Goal: Use online tool/utility: Use online tool/utility

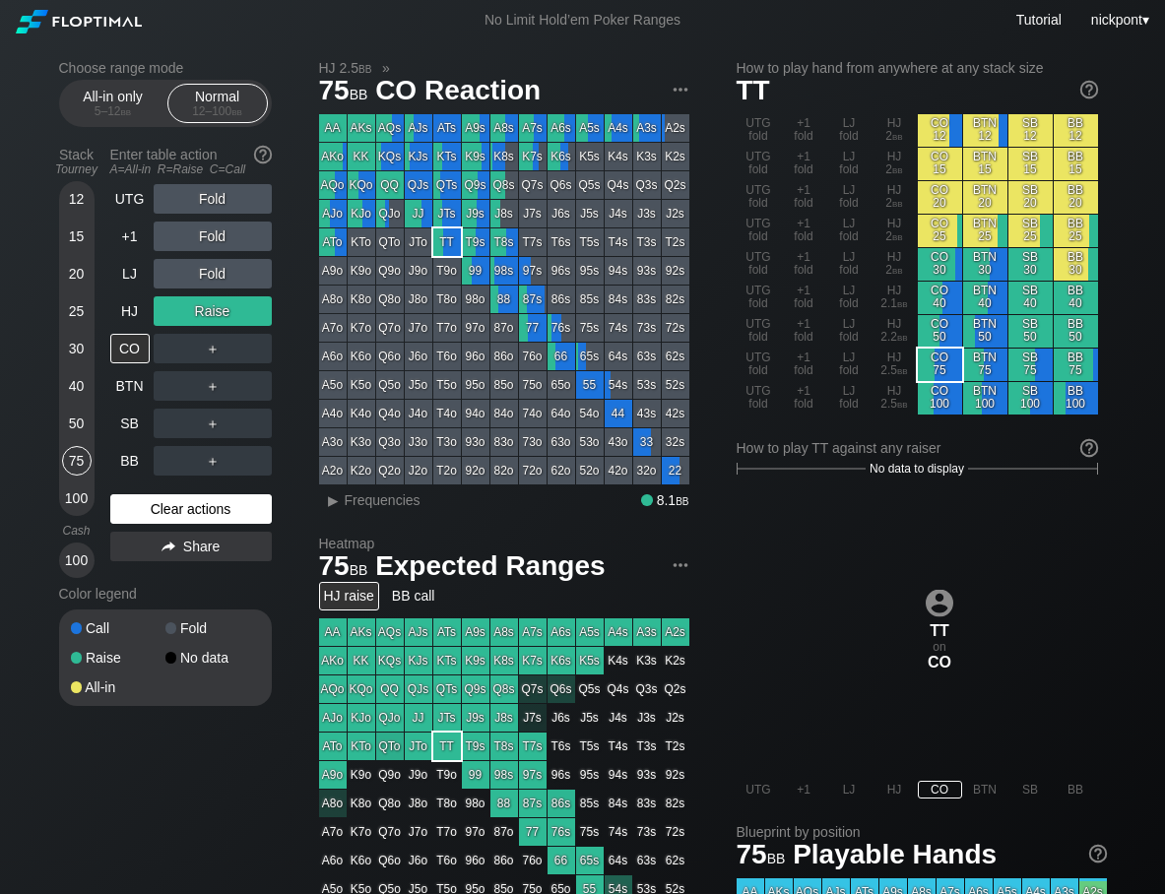
click at [210, 502] on div "Clear actions" at bounding box center [190, 509] width 161 height 30
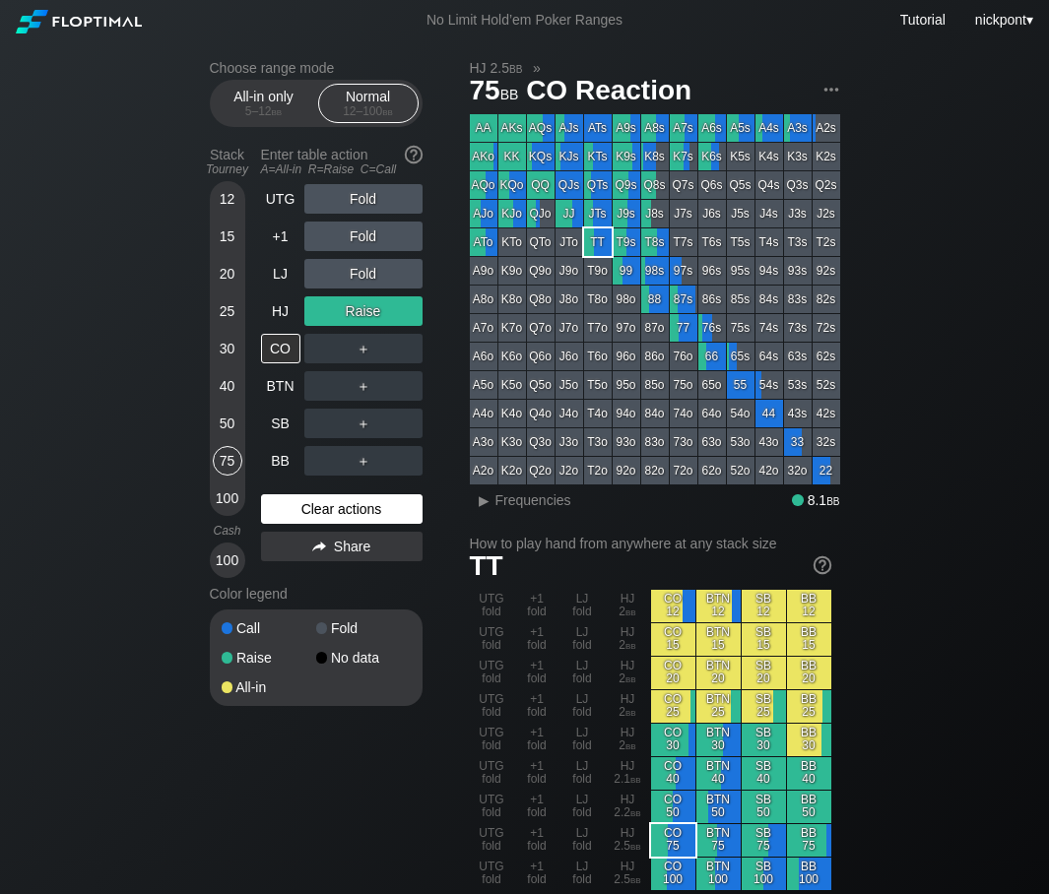
click at [378, 503] on div "Clear actions" at bounding box center [341, 509] width 161 height 30
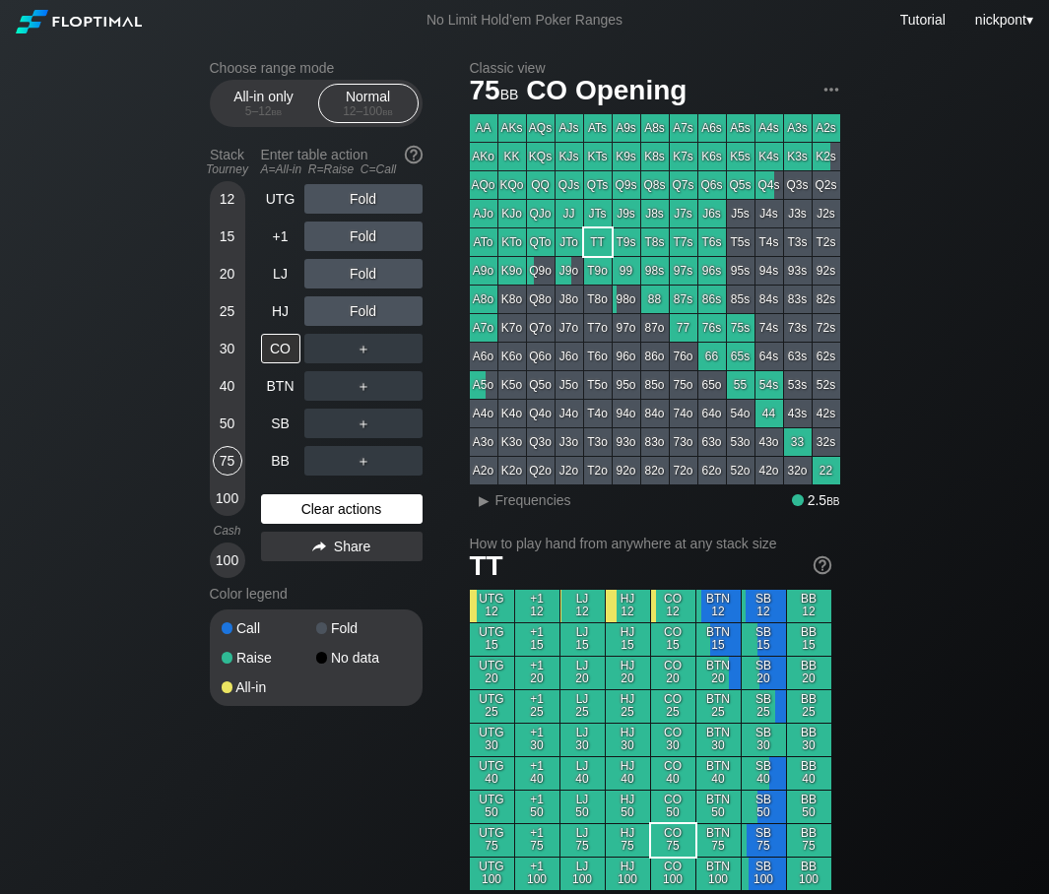
click at [377, 502] on div "Clear actions" at bounding box center [341, 509] width 161 height 30
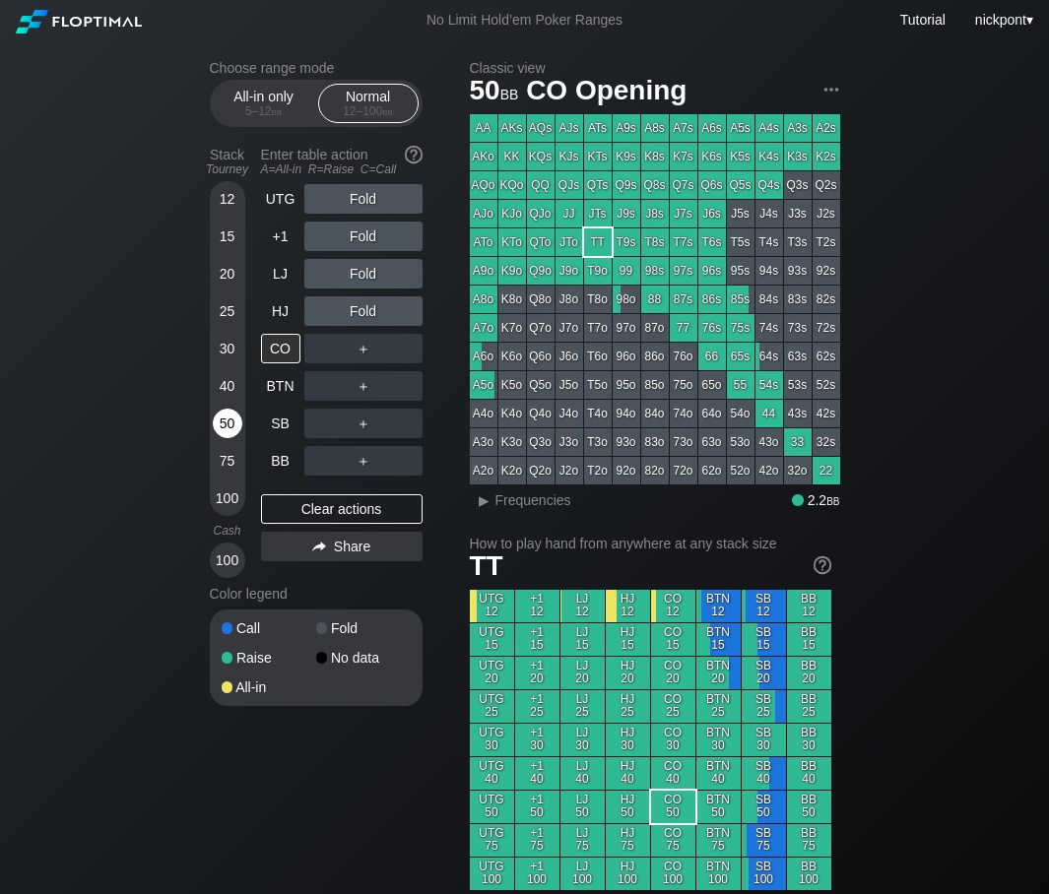
click at [225, 417] on div "50" at bounding box center [228, 424] width 30 height 30
click at [359, 237] on div "R ✕" at bounding box center [363, 237] width 38 height 30
click at [360, 234] on div "R ✕" at bounding box center [363, 237] width 38 height 30
click at [357, 314] on div "R ✕" at bounding box center [363, 311] width 38 height 30
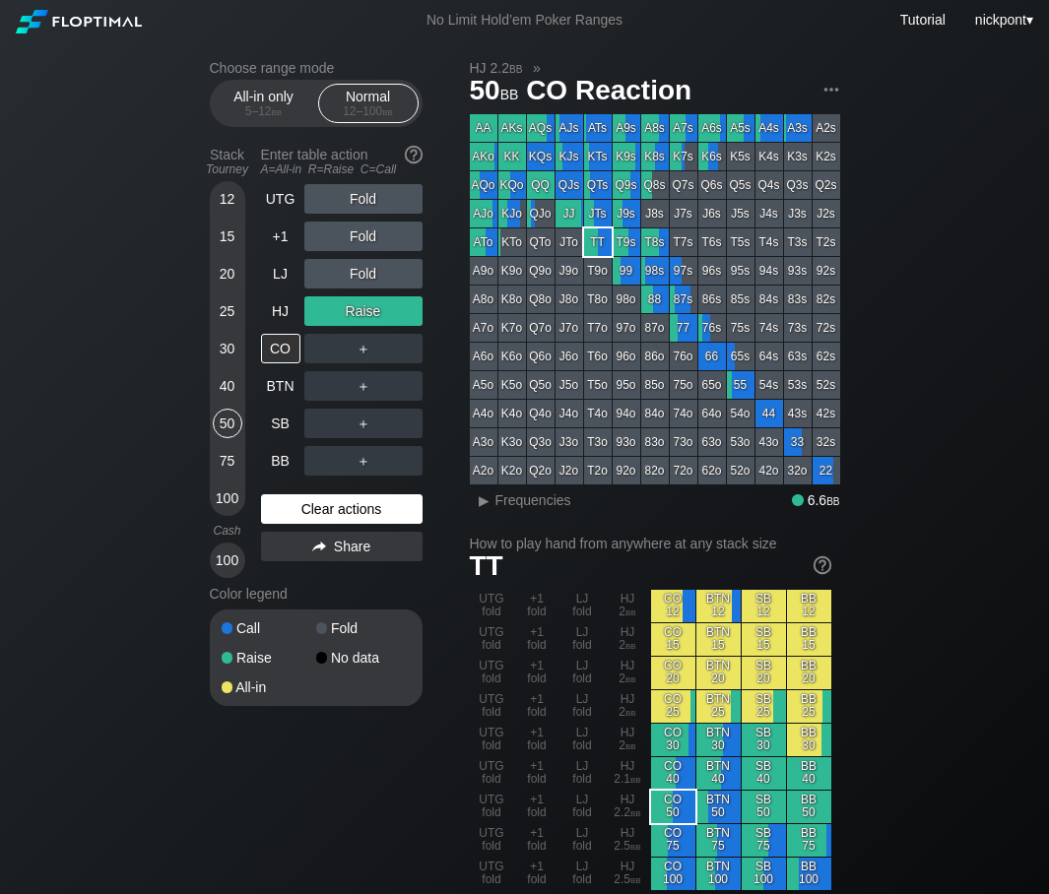
click at [328, 504] on div "Clear actions" at bounding box center [341, 509] width 161 height 30
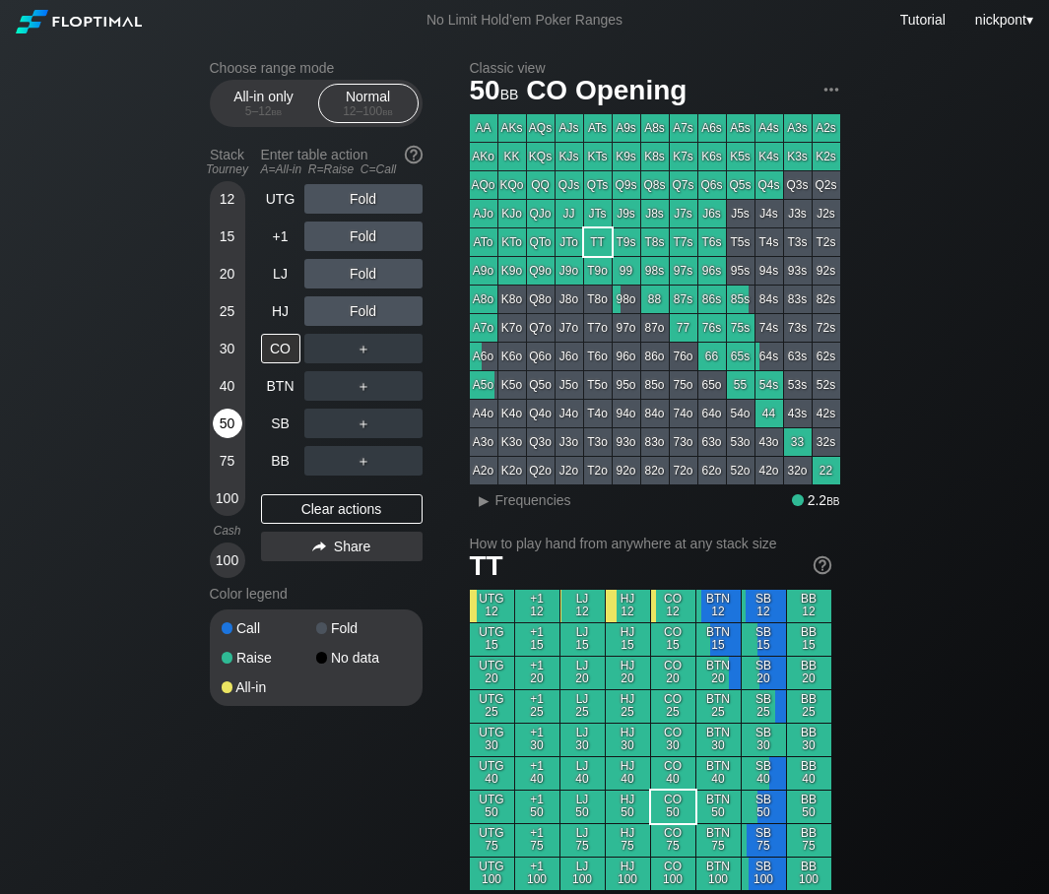
click at [226, 422] on div "50" at bounding box center [228, 424] width 30 height 30
click at [367, 235] on div "R ✕" at bounding box center [363, 237] width 38 height 30
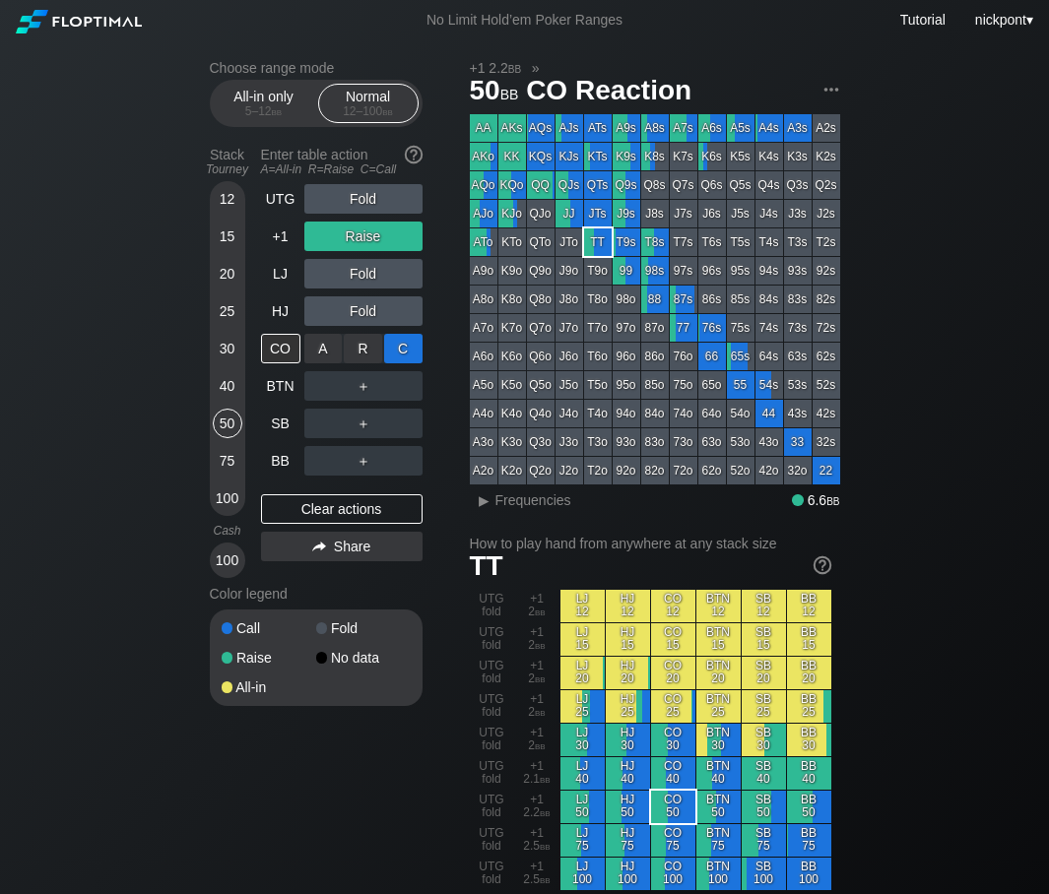
click at [402, 353] on div "C ✕" at bounding box center [403, 349] width 38 height 30
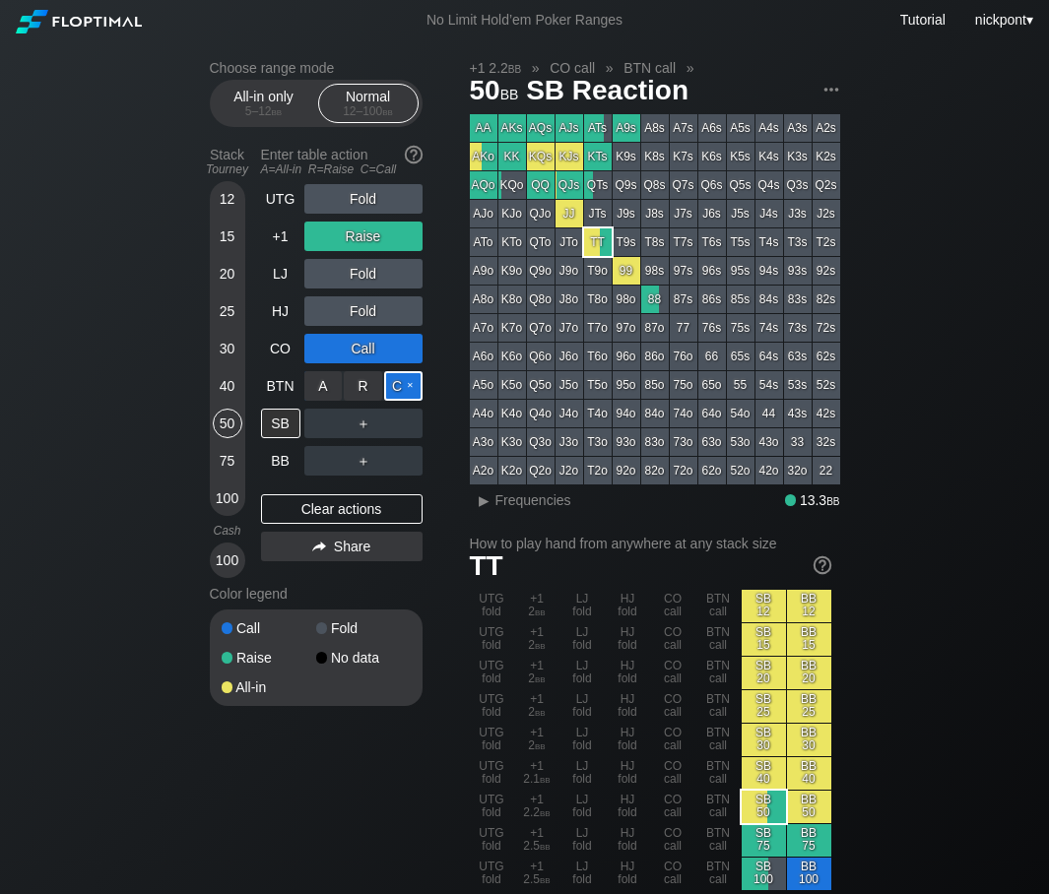
click at [396, 386] on div "C ✕" at bounding box center [403, 386] width 38 height 30
click at [378, 512] on div "Clear actions" at bounding box center [341, 509] width 161 height 30
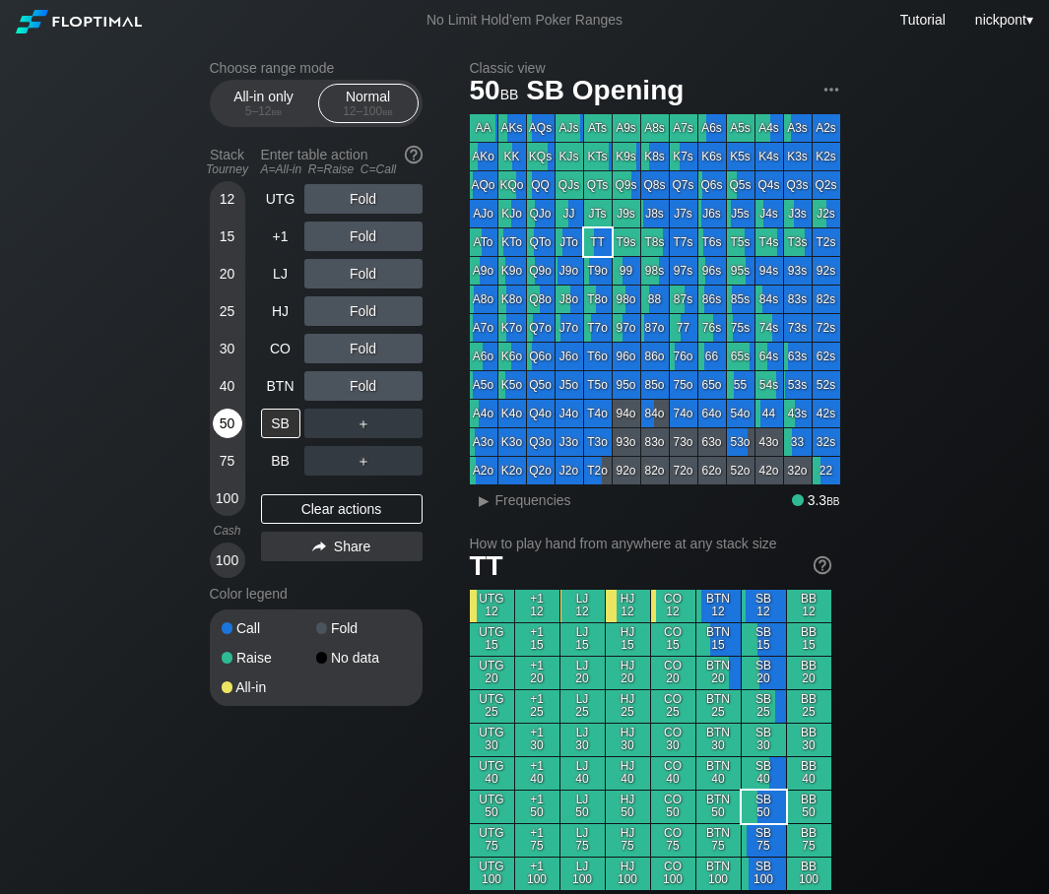
click at [225, 412] on div "50" at bounding box center [228, 424] width 30 height 30
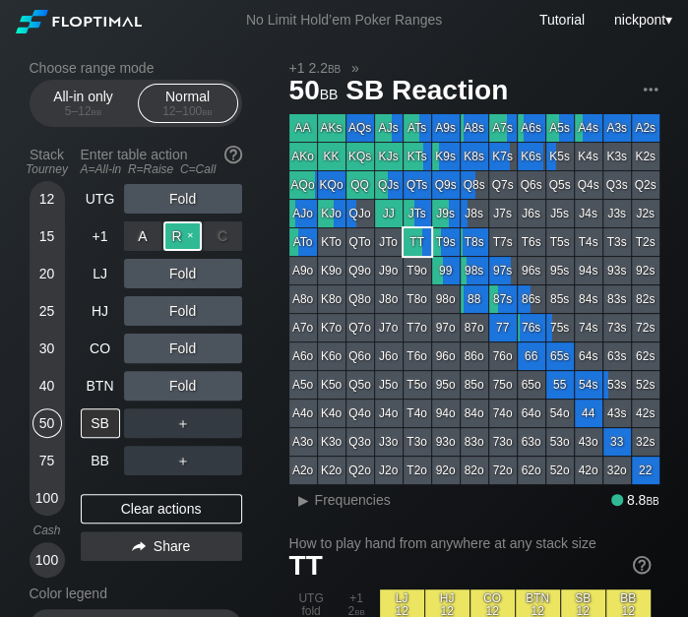
click at [185, 240] on div "R ✕" at bounding box center [182, 237] width 38 height 30
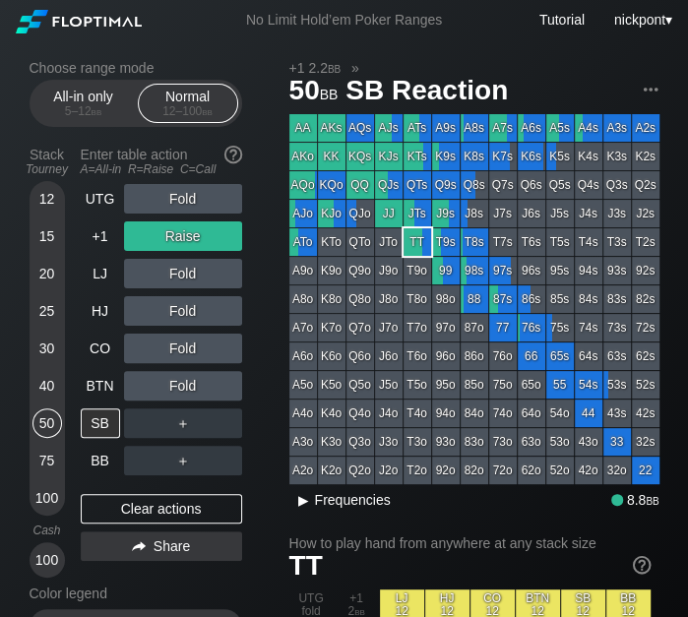
click at [305, 504] on div "▸" at bounding box center [304, 500] width 26 height 24
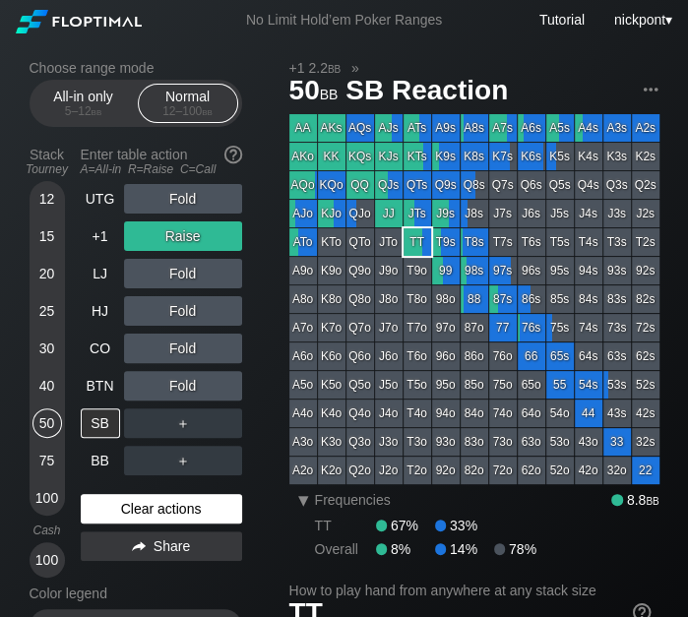
click at [160, 517] on div "Clear actions" at bounding box center [161, 509] width 161 height 30
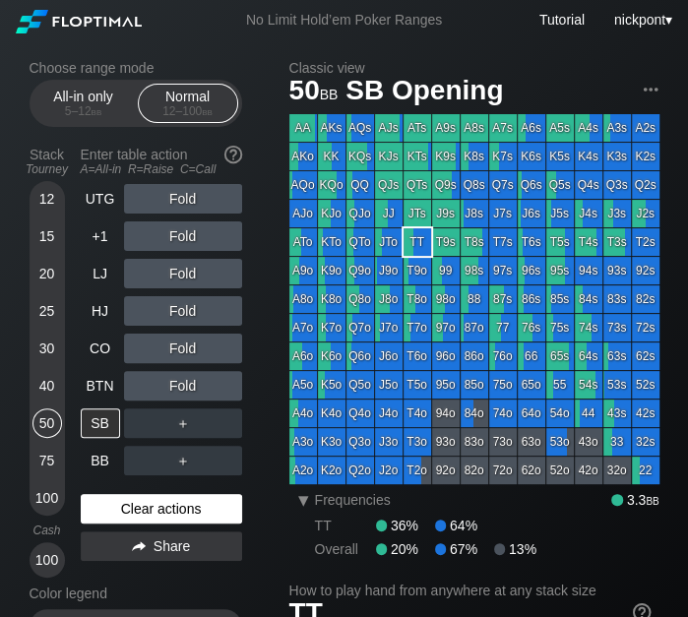
click at [183, 505] on div "Clear actions" at bounding box center [161, 509] width 161 height 30
click at [183, 507] on div "Clear actions" at bounding box center [161, 509] width 161 height 30
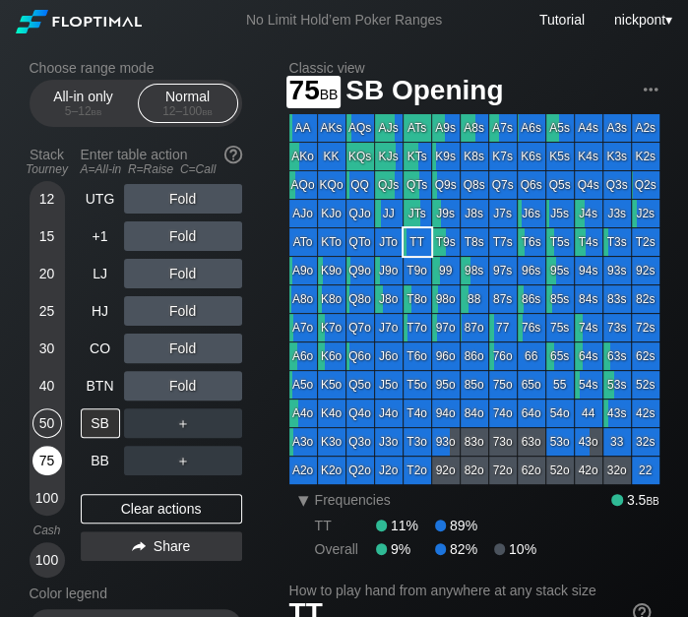
click at [39, 459] on div "75" at bounding box center [47, 461] width 30 height 30
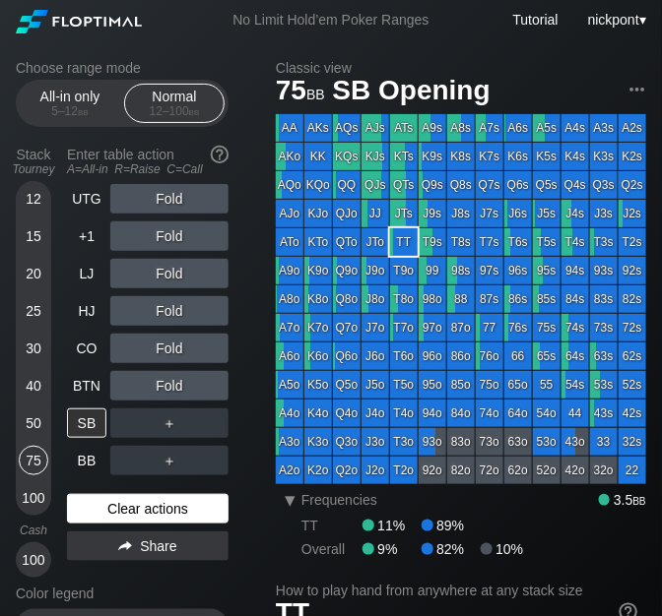
click at [123, 508] on div "Clear actions" at bounding box center [147, 509] width 161 height 30
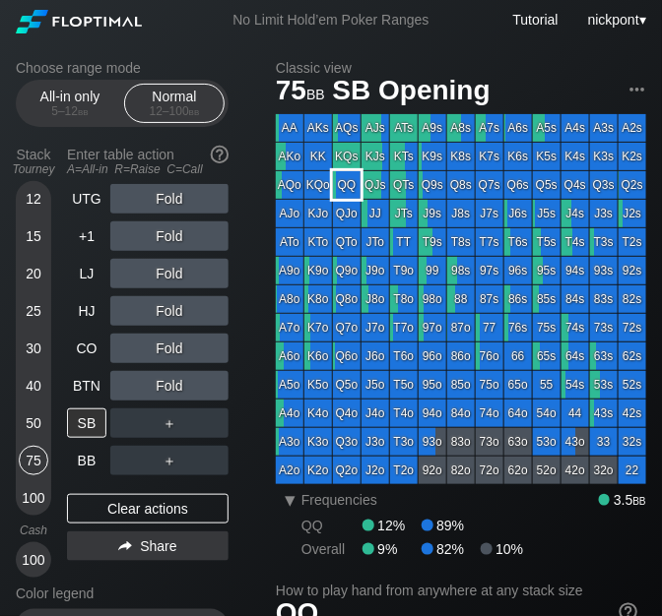
click at [347, 189] on div "QQ" at bounding box center [347, 185] width 28 height 28
click at [164, 311] on div "R ✕" at bounding box center [170, 311] width 38 height 30
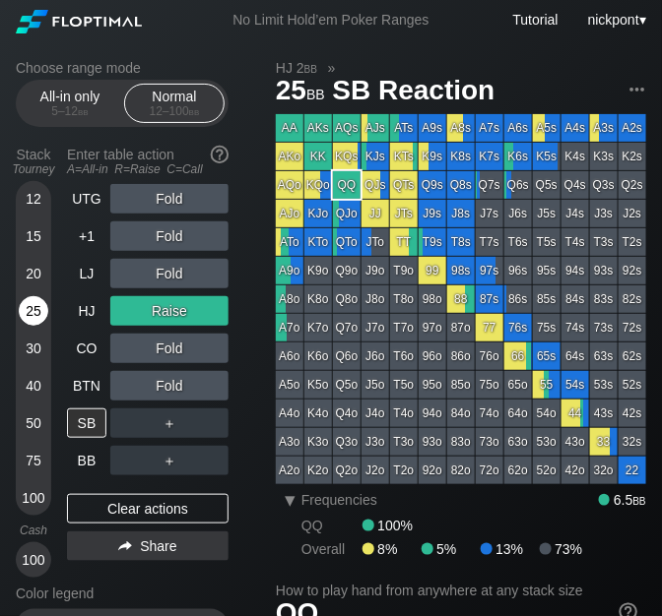
click at [30, 316] on div "25" at bounding box center [34, 311] width 30 height 30
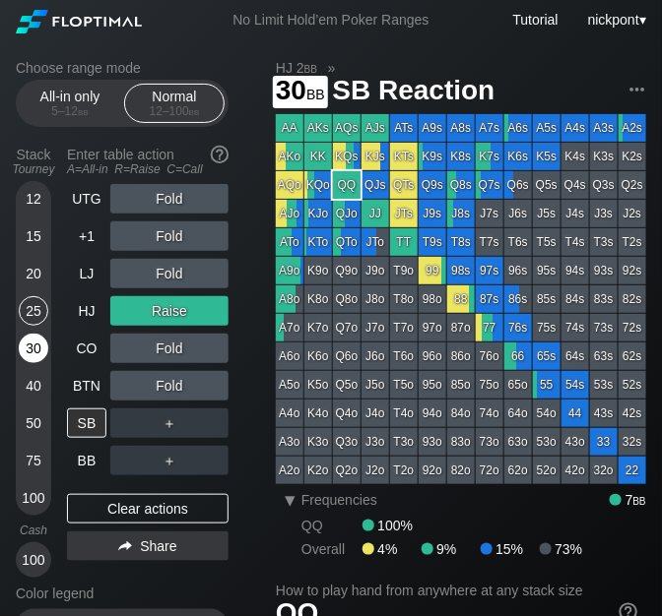
click at [32, 346] on div "30" at bounding box center [34, 349] width 30 height 30
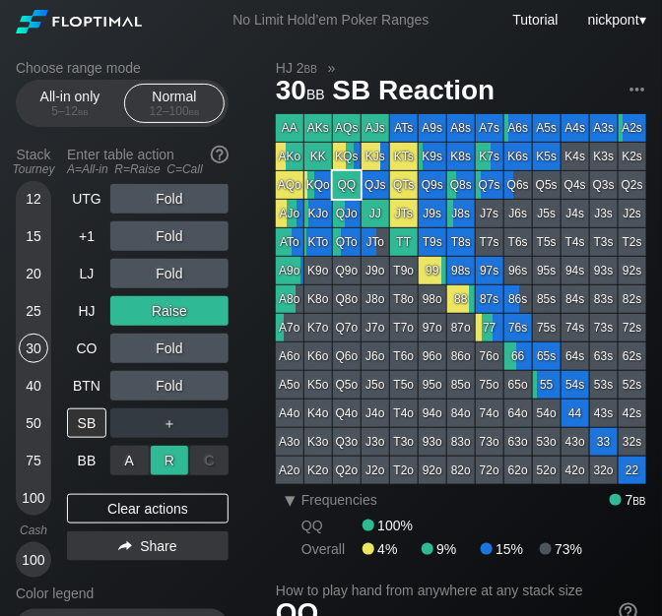
click at [166, 469] on div "R ✕" at bounding box center [170, 461] width 38 height 30
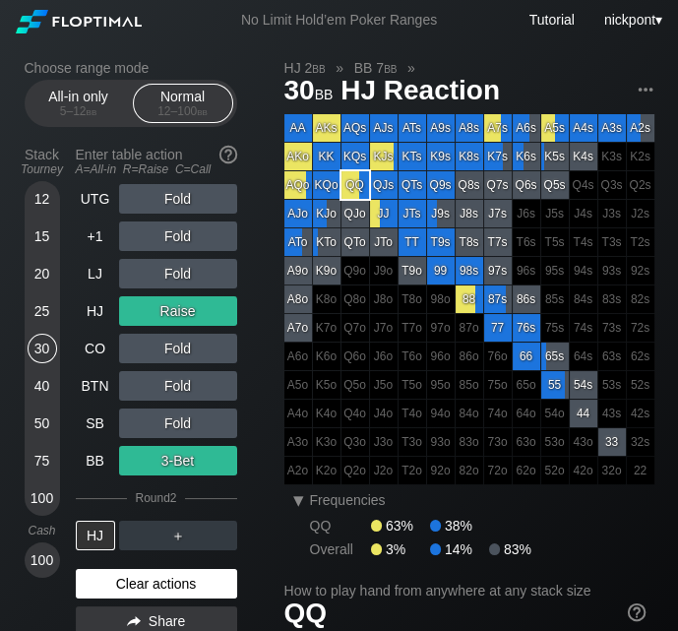
click at [197, 580] on div "Clear actions" at bounding box center [156, 584] width 161 height 30
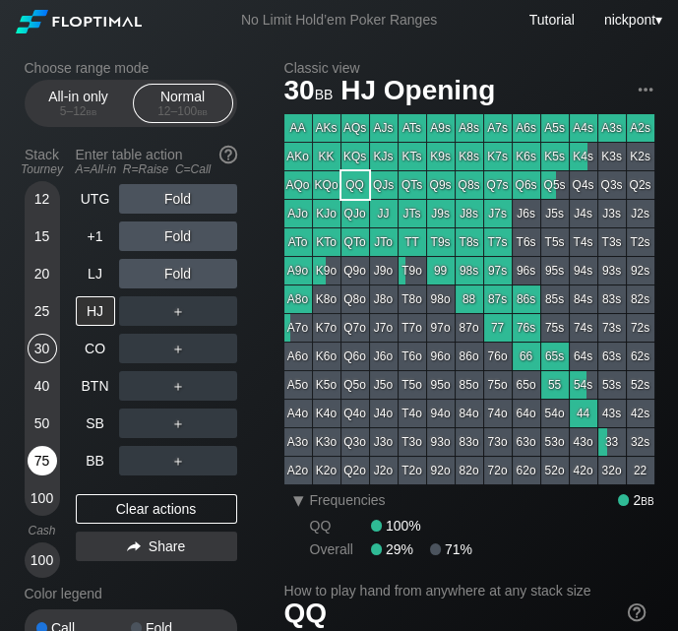
click at [41, 456] on div "75" at bounding box center [43, 461] width 30 height 30
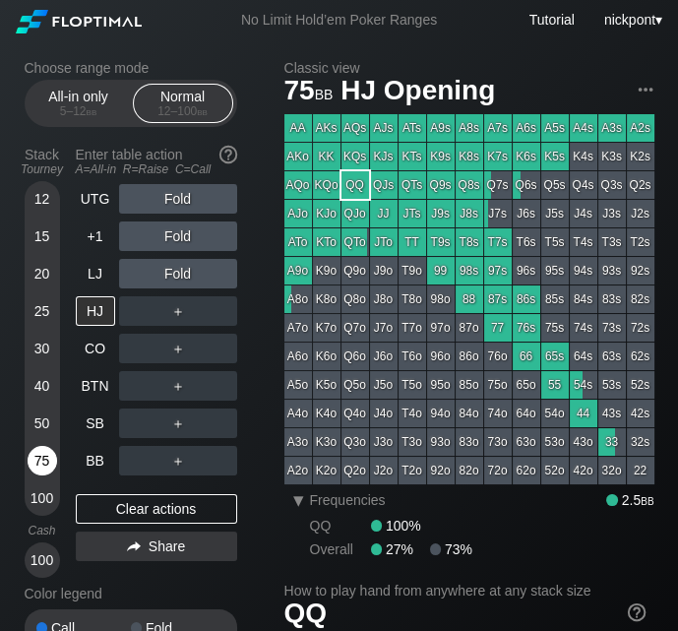
click at [41, 456] on div "75" at bounding box center [43, 461] width 30 height 30
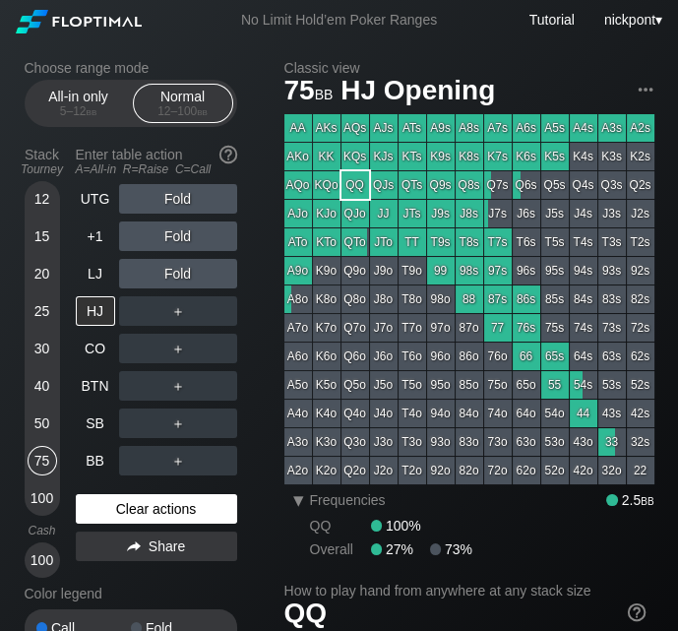
click at [130, 506] on div "Clear actions" at bounding box center [156, 509] width 161 height 30
click at [46, 451] on div "75" at bounding box center [43, 461] width 30 height 30
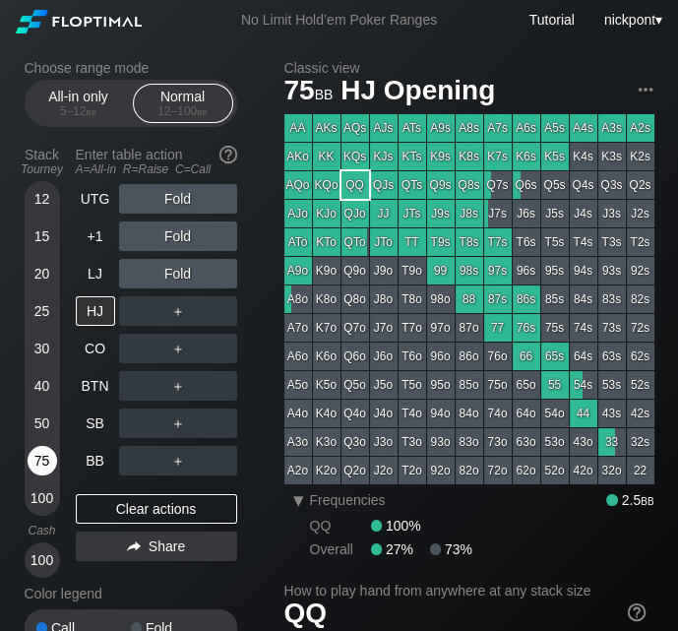
click at [46, 451] on div "75" at bounding box center [43, 461] width 30 height 30
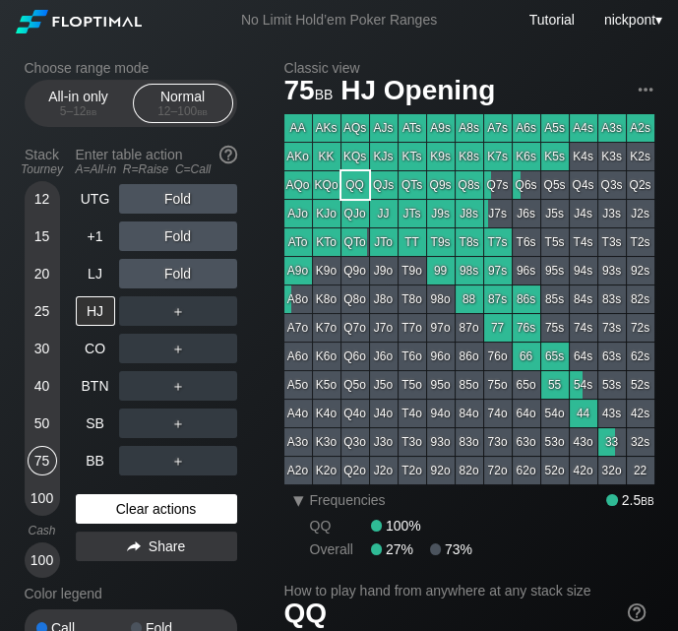
click at [172, 506] on div "Clear actions" at bounding box center [156, 509] width 161 height 30
click at [117, 505] on div "Clear actions" at bounding box center [156, 509] width 161 height 30
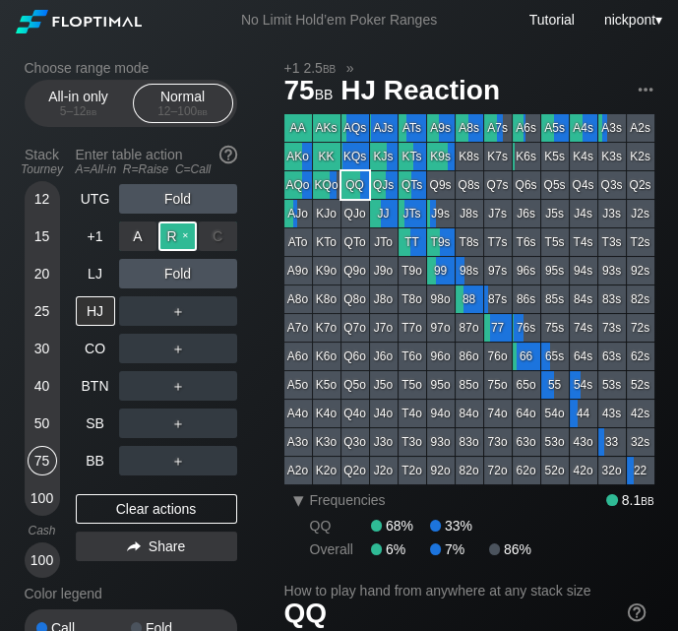
click at [176, 233] on div "R ✕" at bounding box center [178, 237] width 38 height 30
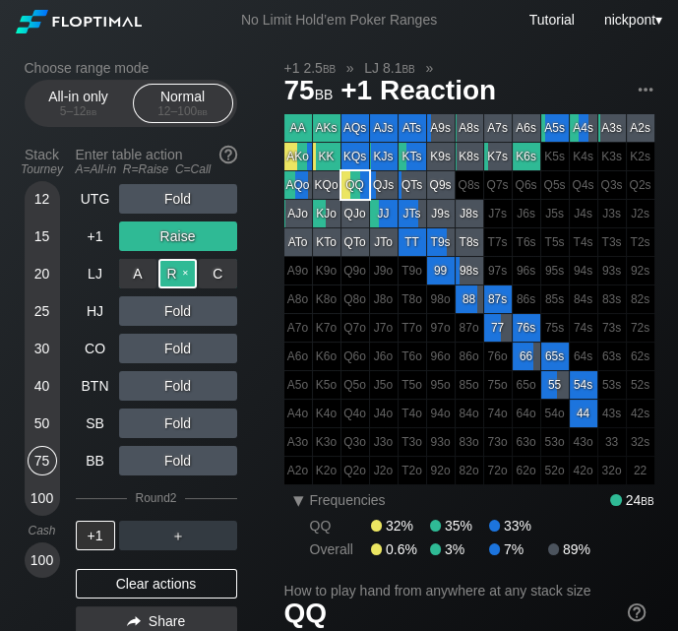
click at [184, 275] on div "R ✕" at bounding box center [178, 274] width 38 height 30
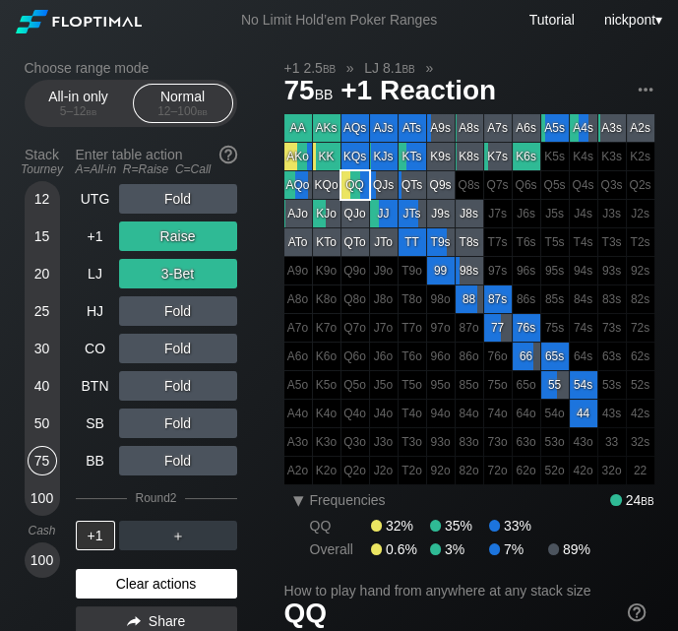
click at [182, 584] on div "Clear actions" at bounding box center [156, 584] width 161 height 30
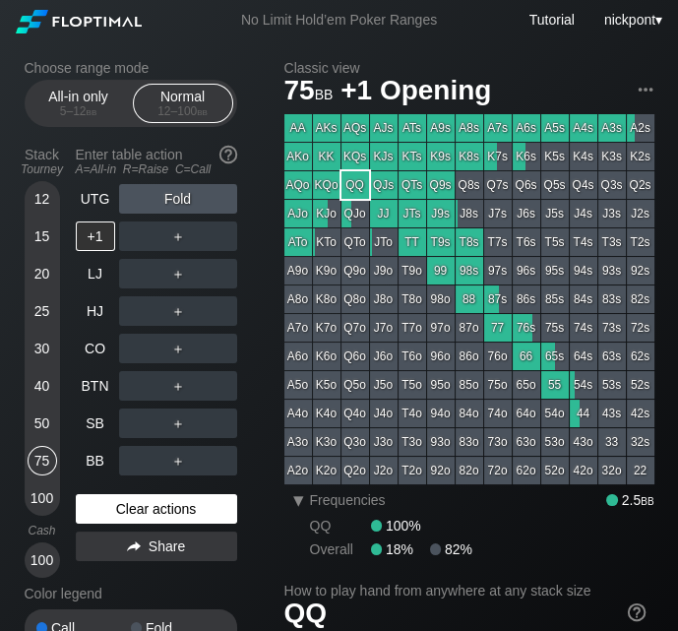
click at [182, 584] on div "Color legend" at bounding box center [131, 594] width 213 height 32
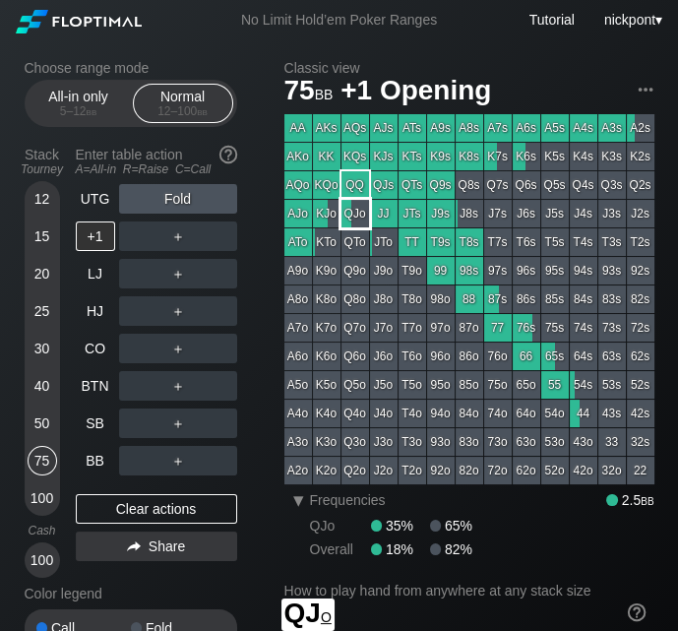
click at [363, 213] on div "QJo" at bounding box center [356, 214] width 28 height 28
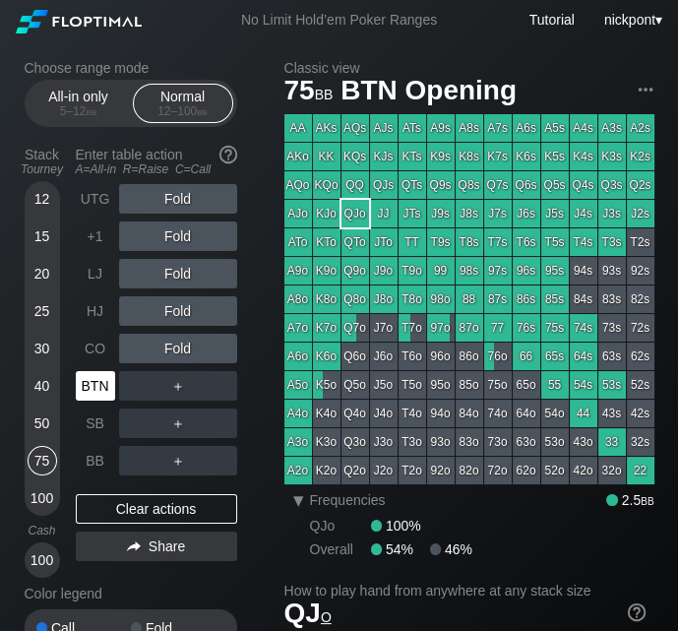
click at [93, 385] on div "BTN" at bounding box center [95, 386] width 39 height 30
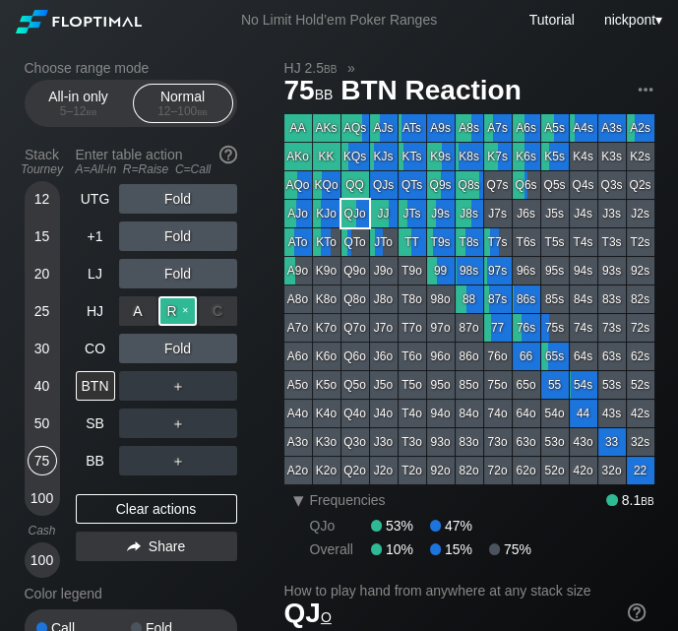
click at [174, 312] on div "R ✕" at bounding box center [178, 311] width 38 height 30
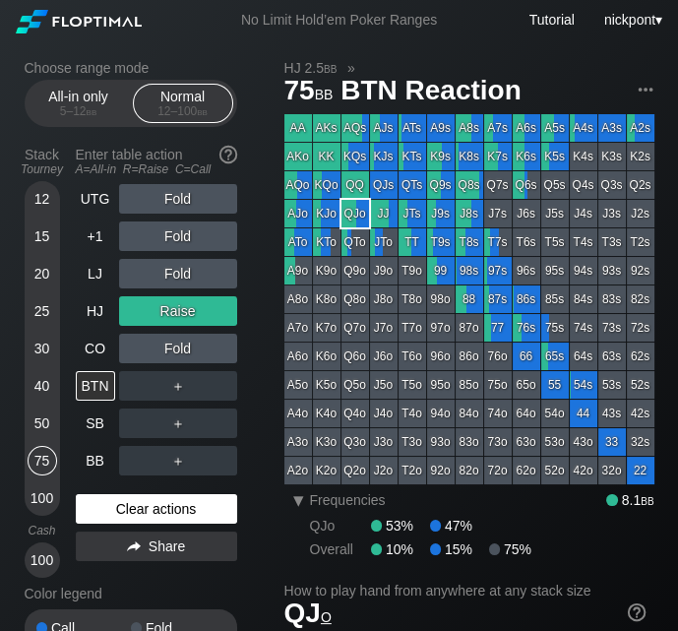
click at [127, 515] on div "Clear actions" at bounding box center [156, 509] width 161 height 30
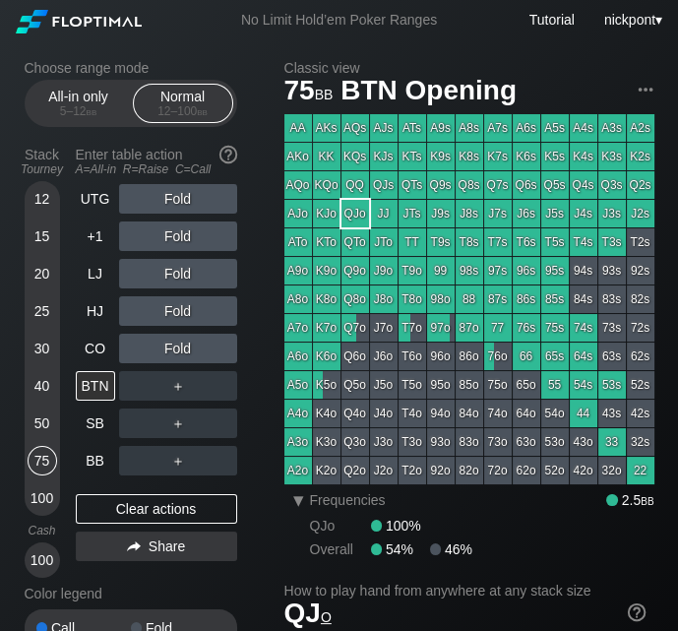
click at [42, 465] on div "75" at bounding box center [43, 461] width 30 height 30
click at [169, 388] on div "R ✕" at bounding box center [178, 386] width 38 height 30
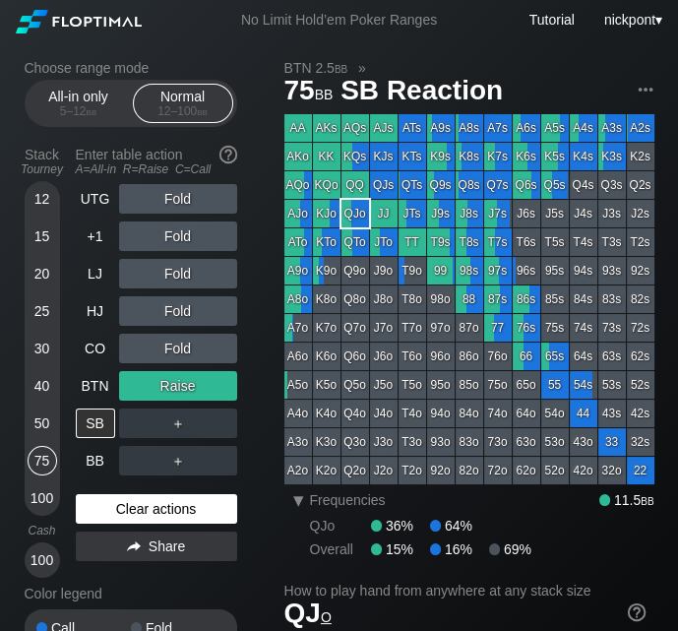
click at [184, 507] on div "Clear actions" at bounding box center [156, 509] width 161 height 30
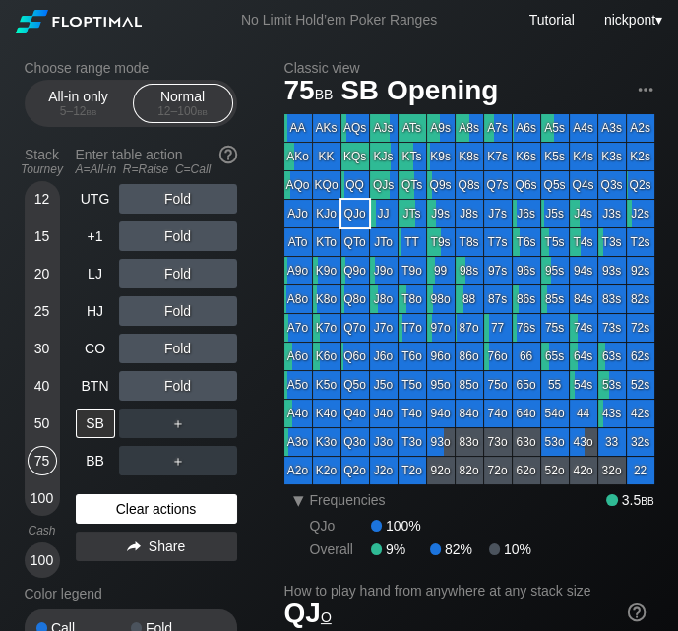
click at [184, 507] on div "Clear actions" at bounding box center [156, 509] width 161 height 30
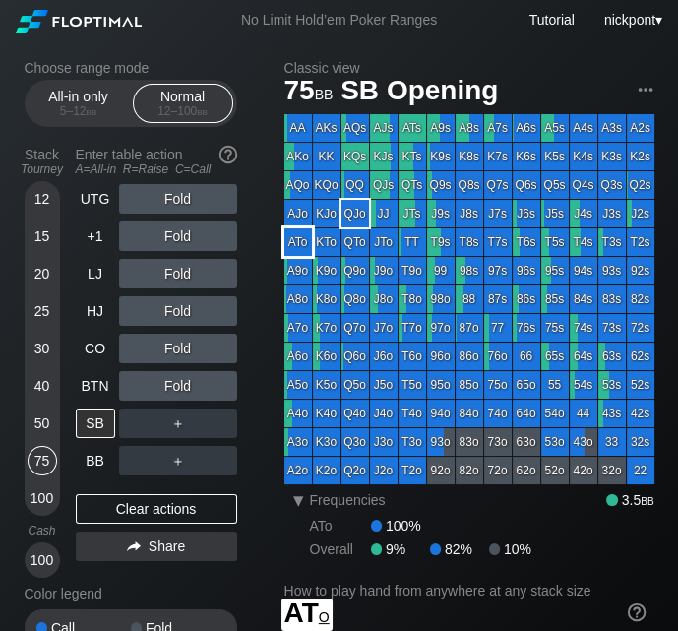
click at [295, 240] on div "ATo" at bounding box center [299, 242] width 28 height 28
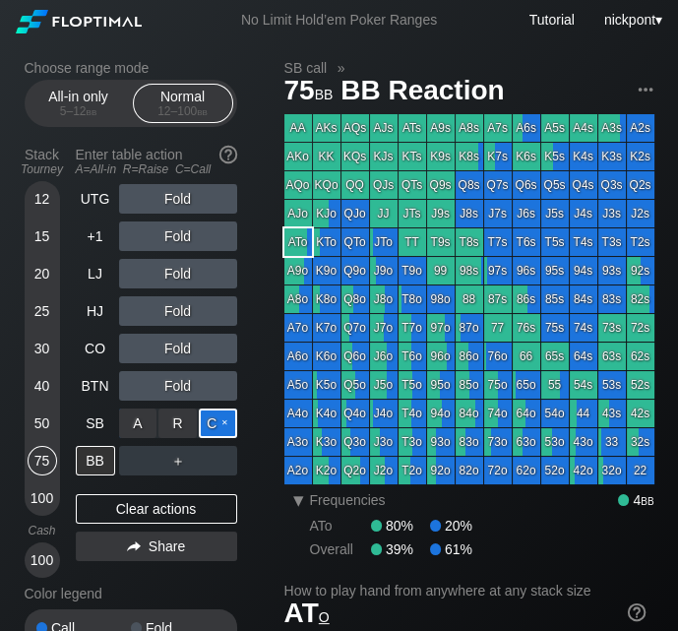
click at [225, 426] on div "C ✕" at bounding box center [218, 424] width 38 height 30
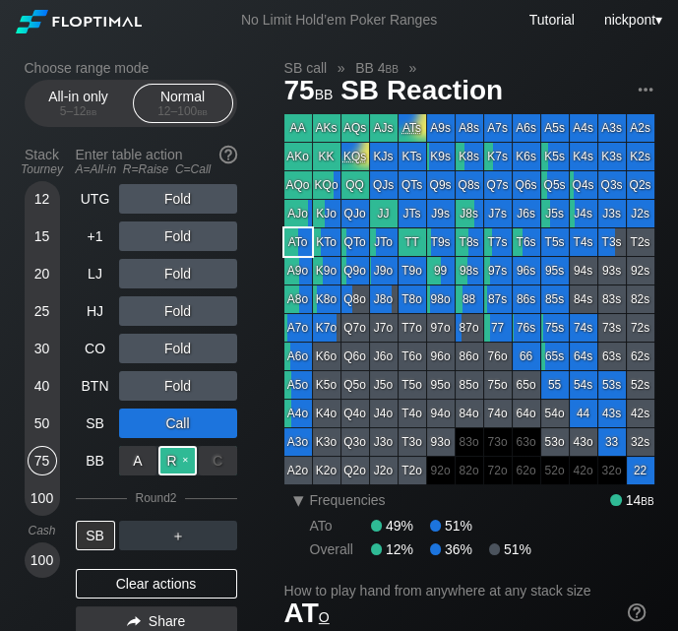
click at [172, 462] on div "R ✕" at bounding box center [178, 461] width 38 height 30
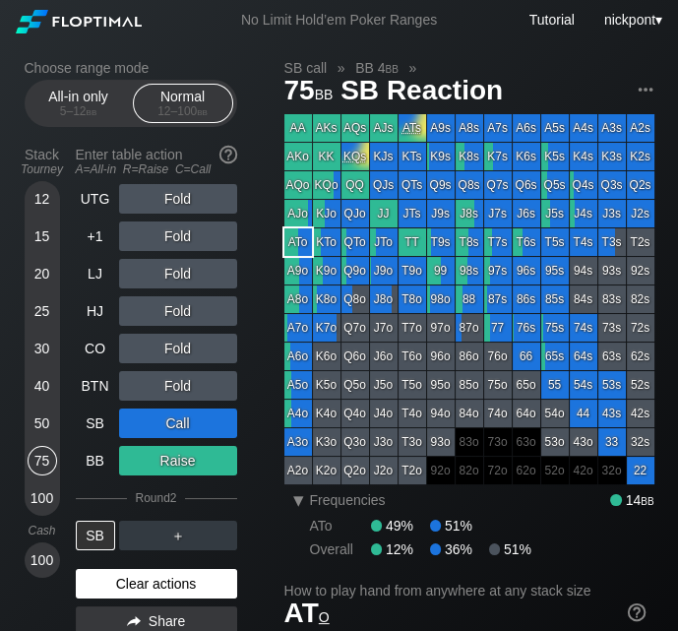
click at [182, 582] on div "Clear actions" at bounding box center [156, 584] width 161 height 30
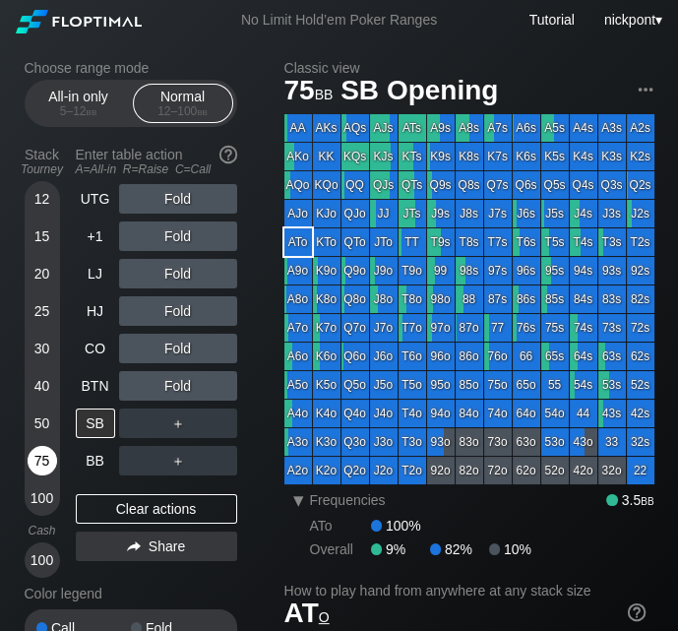
click at [44, 467] on div "75" at bounding box center [43, 461] width 30 height 30
click at [297, 129] on div "AA" at bounding box center [299, 128] width 28 height 28
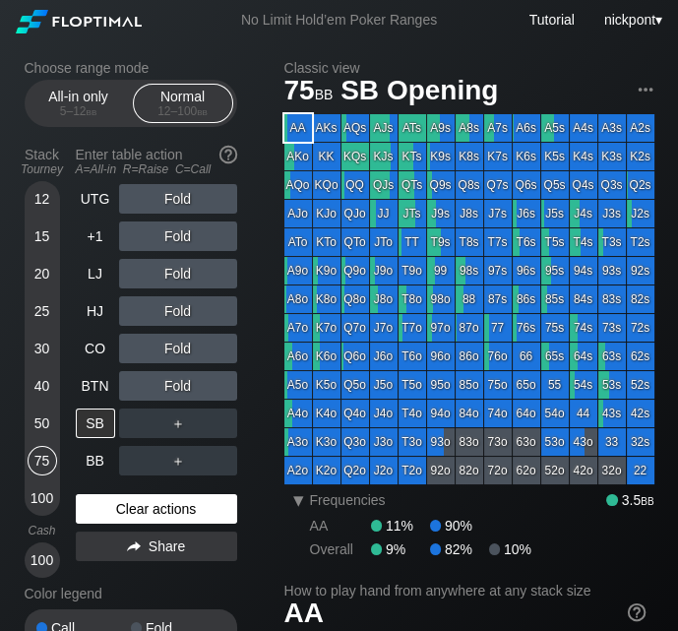
click at [204, 506] on div "Clear actions" at bounding box center [156, 509] width 161 height 30
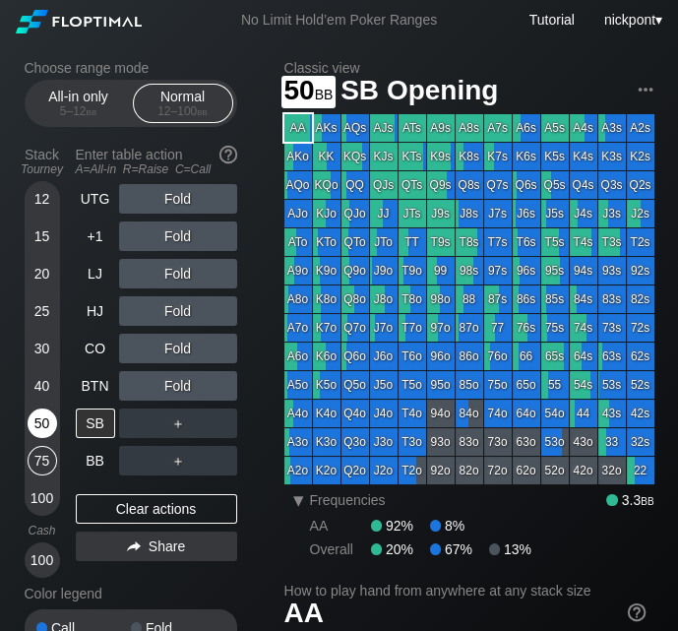
click at [47, 417] on div "50" at bounding box center [43, 424] width 30 height 30
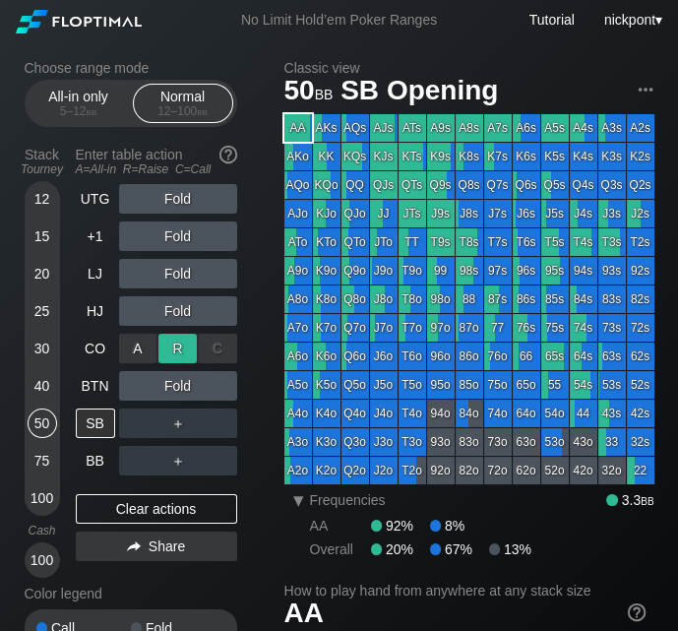
click at [185, 347] on div "R ✕" at bounding box center [178, 349] width 38 height 30
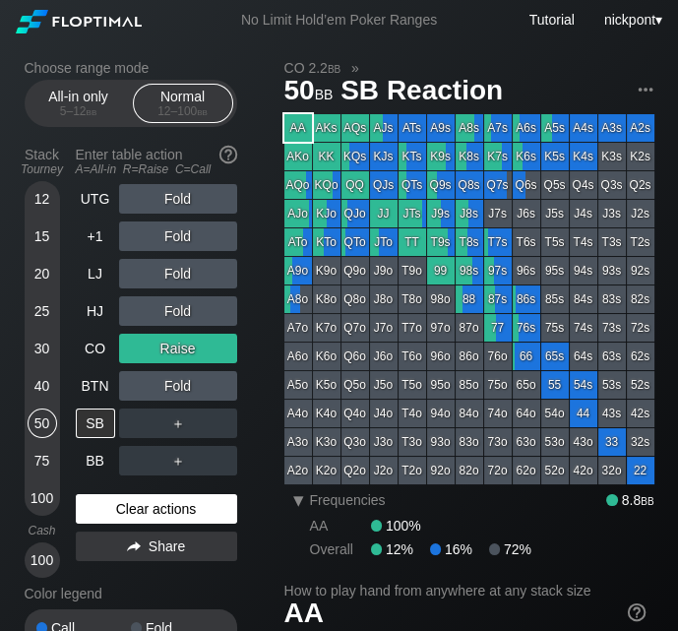
click at [194, 514] on div "Clear actions" at bounding box center [156, 509] width 161 height 30
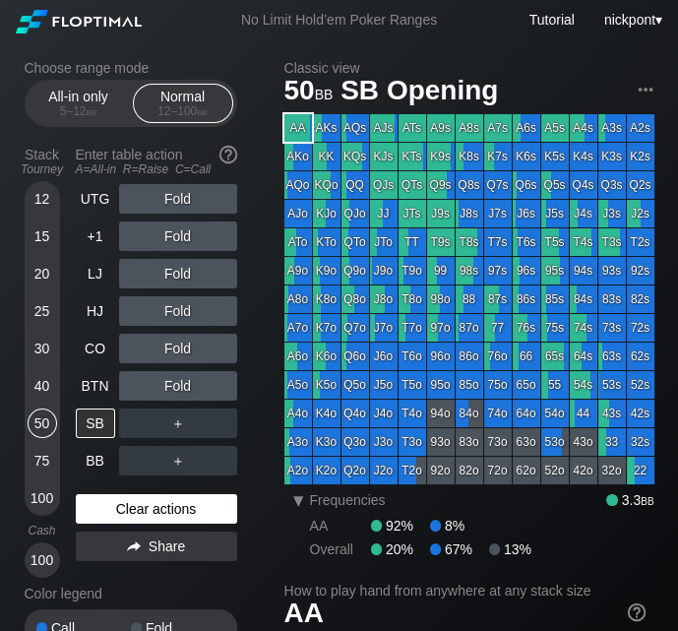
click at [194, 514] on div "Clear actions" at bounding box center [156, 509] width 161 height 30
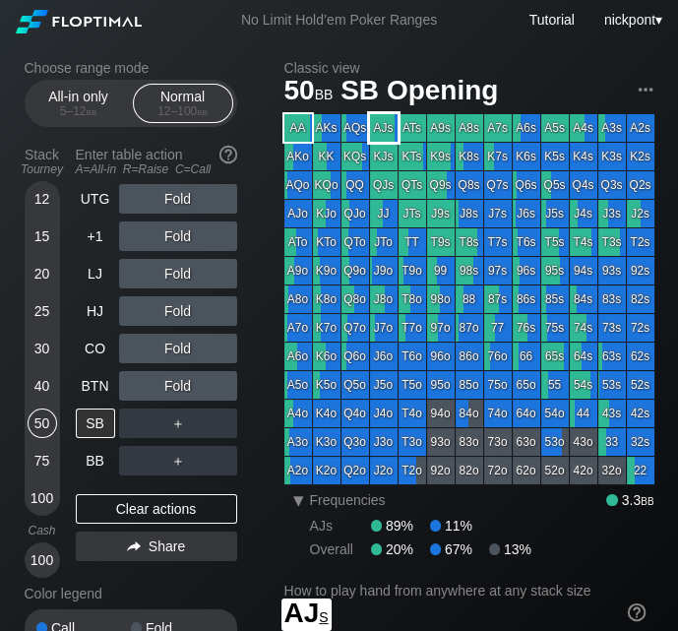
click at [377, 134] on div "AJs" at bounding box center [384, 128] width 28 height 28
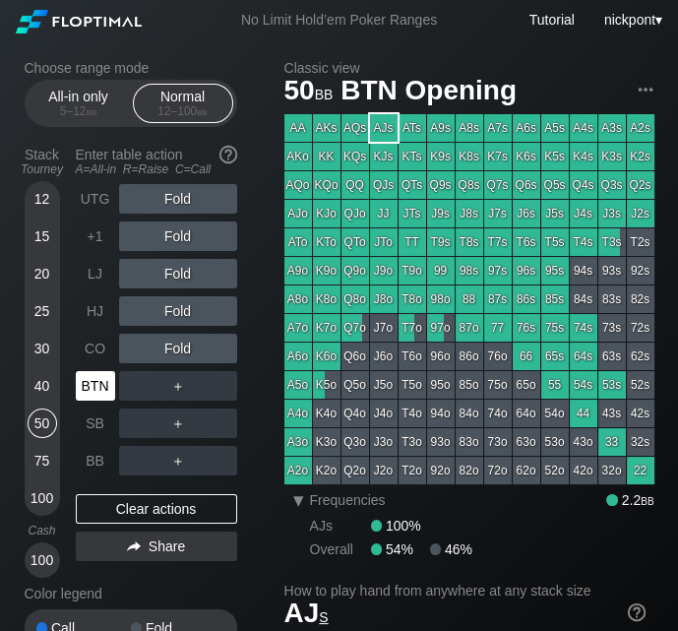
click at [95, 386] on div "BTN" at bounding box center [95, 386] width 39 height 30
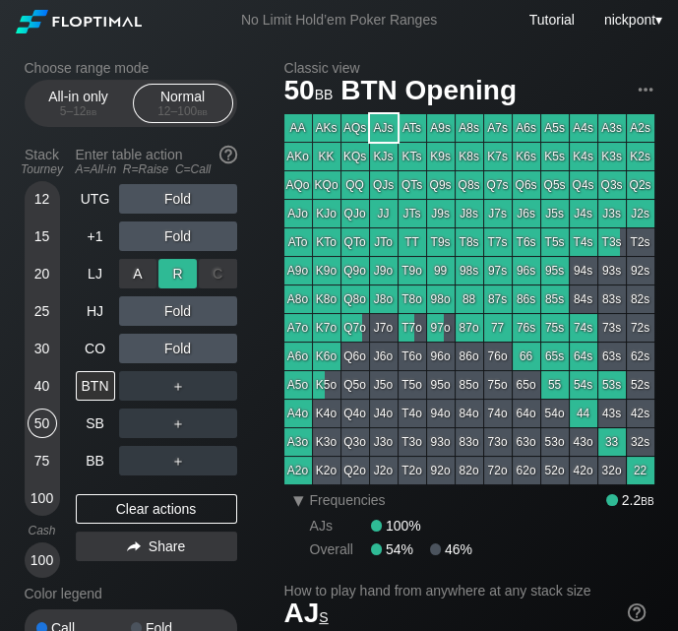
click at [172, 278] on div "R ✕" at bounding box center [178, 274] width 38 height 30
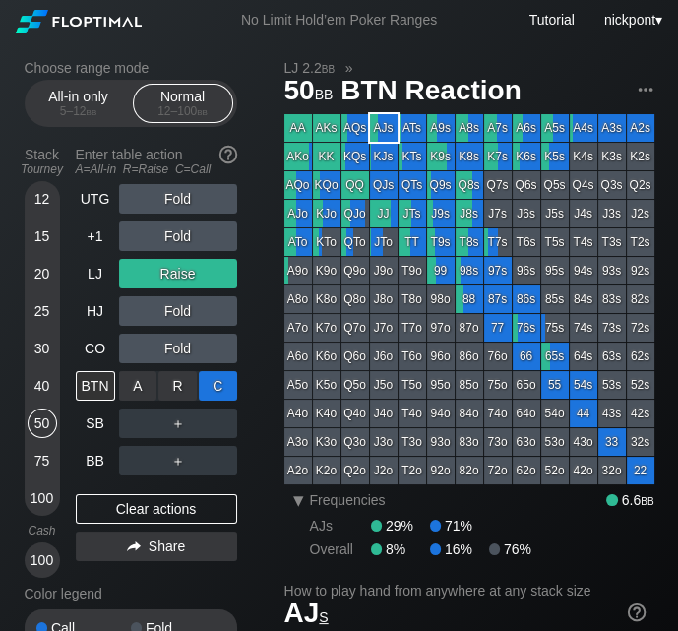
click at [215, 384] on div "C ✕" at bounding box center [218, 386] width 38 height 30
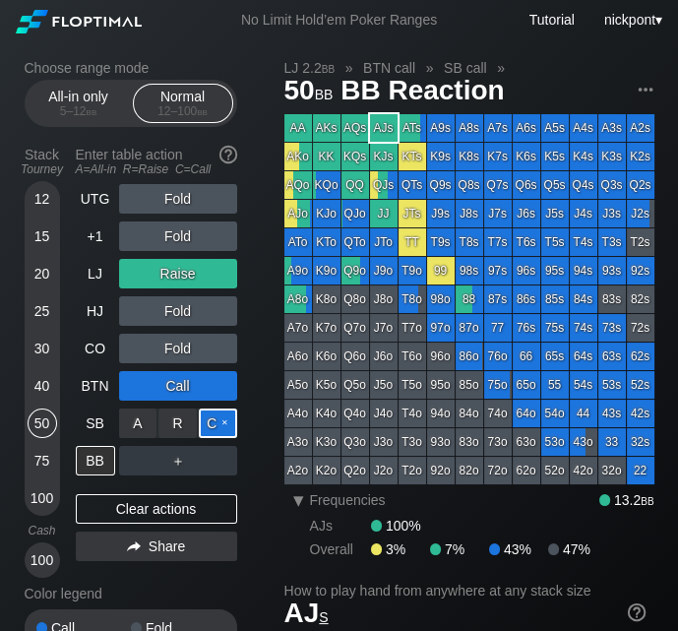
click at [208, 423] on div "C ✕" at bounding box center [218, 424] width 38 height 30
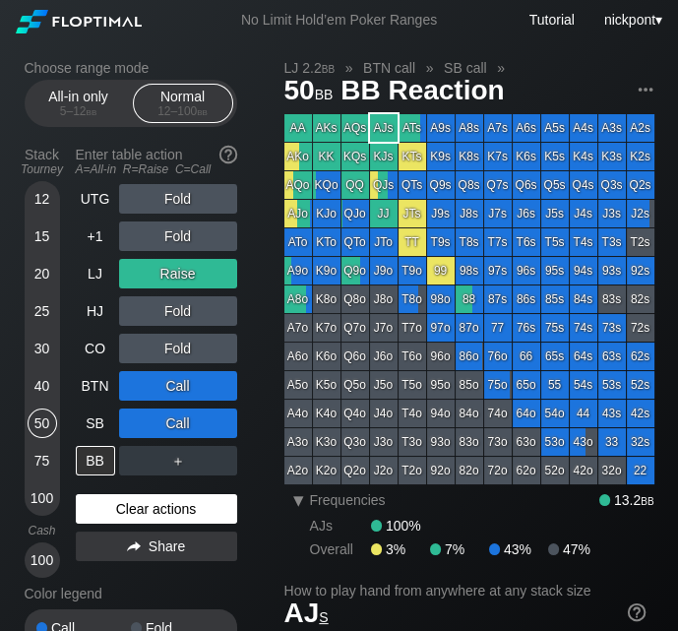
click at [171, 515] on div "Clear actions" at bounding box center [156, 509] width 161 height 30
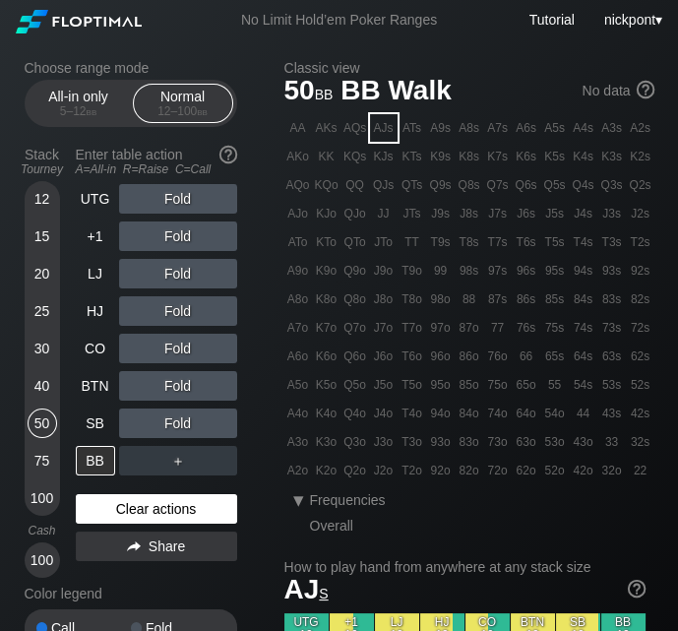
click at [171, 515] on div "Clear actions" at bounding box center [156, 509] width 161 height 30
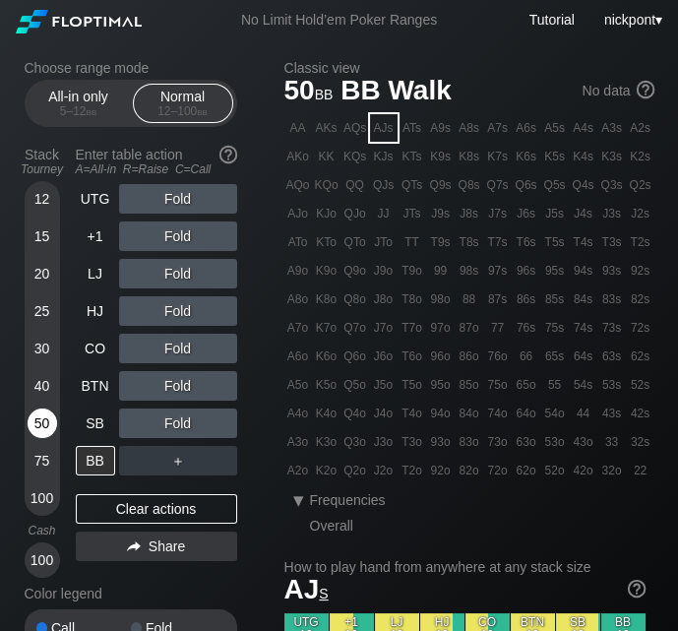
click at [37, 426] on div "50" at bounding box center [43, 424] width 30 height 30
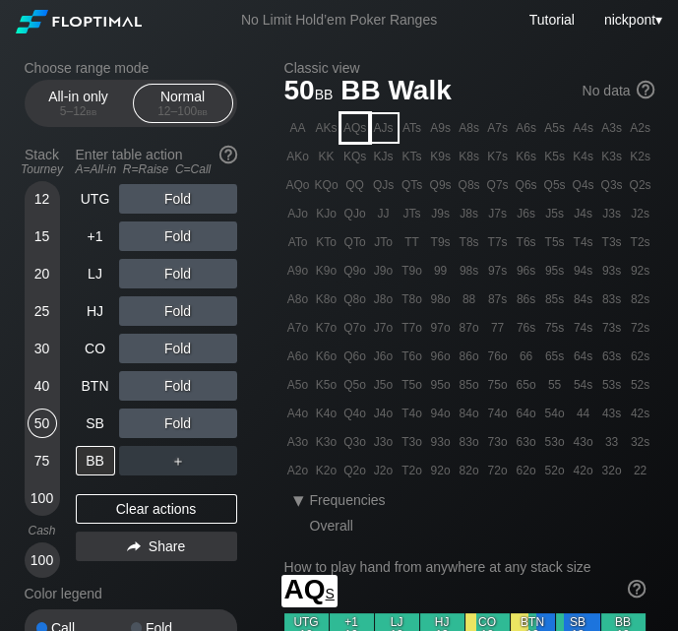
click at [360, 132] on div "AQs" at bounding box center [356, 128] width 28 height 28
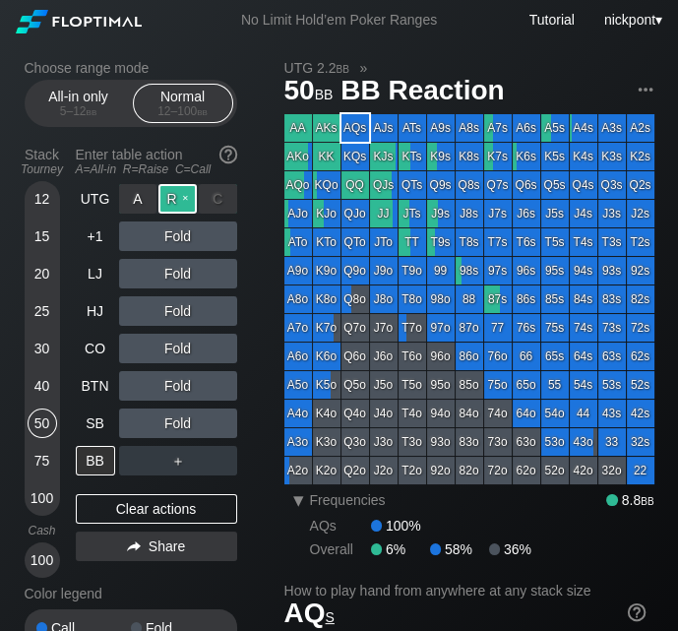
click at [182, 197] on div "R ✕" at bounding box center [178, 199] width 38 height 30
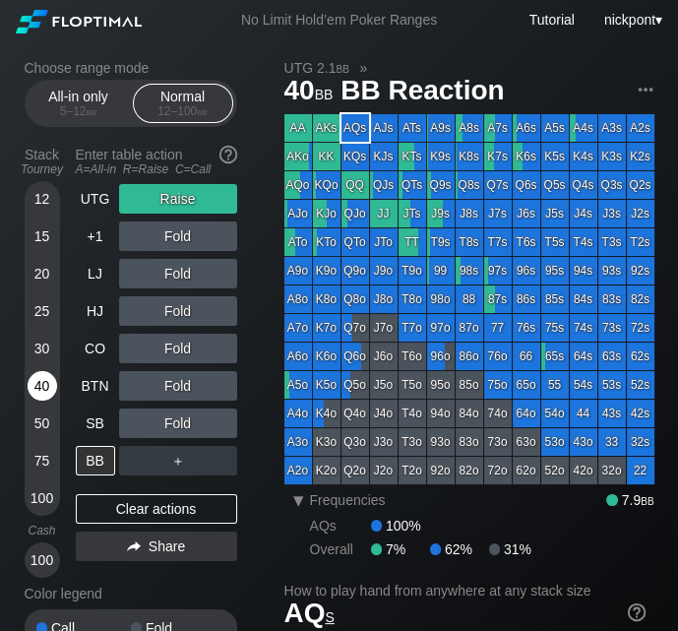
click at [44, 383] on div "40" at bounding box center [43, 386] width 30 height 30
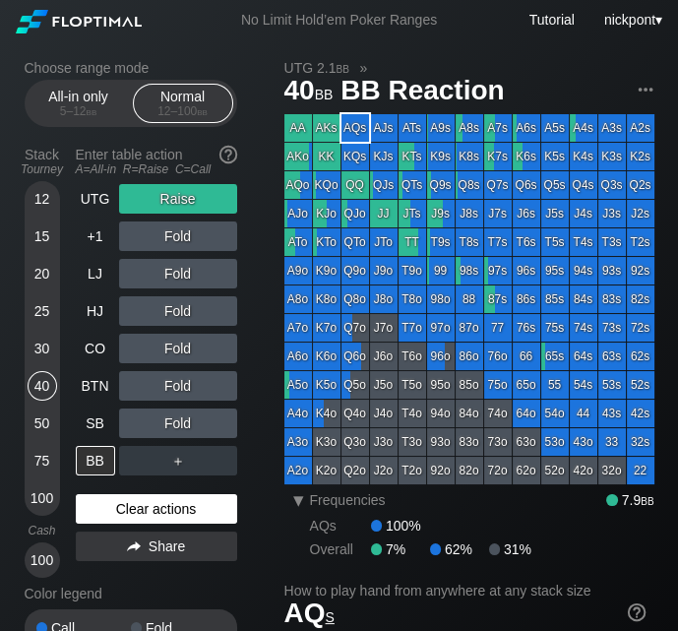
click at [206, 501] on div "Clear actions" at bounding box center [156, 509] width 161 height 30
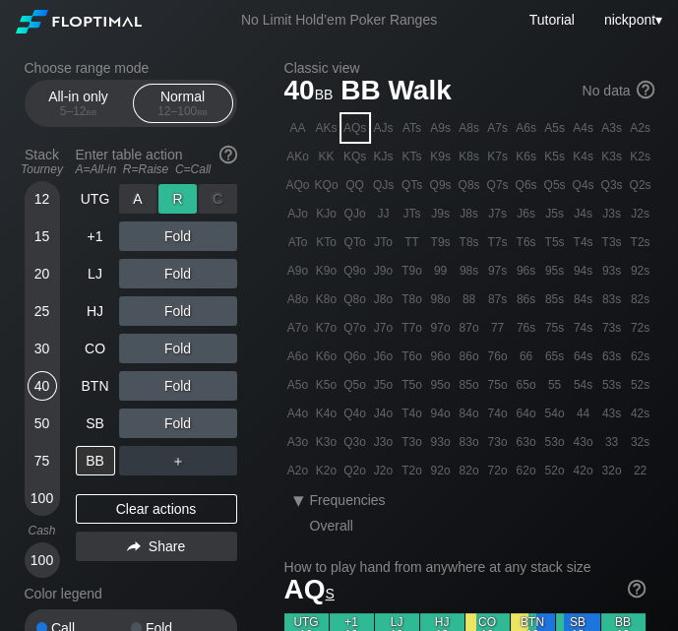
click at [182, 205] on div "R ✕" at bounding box center [178, 199] width 38 height 30
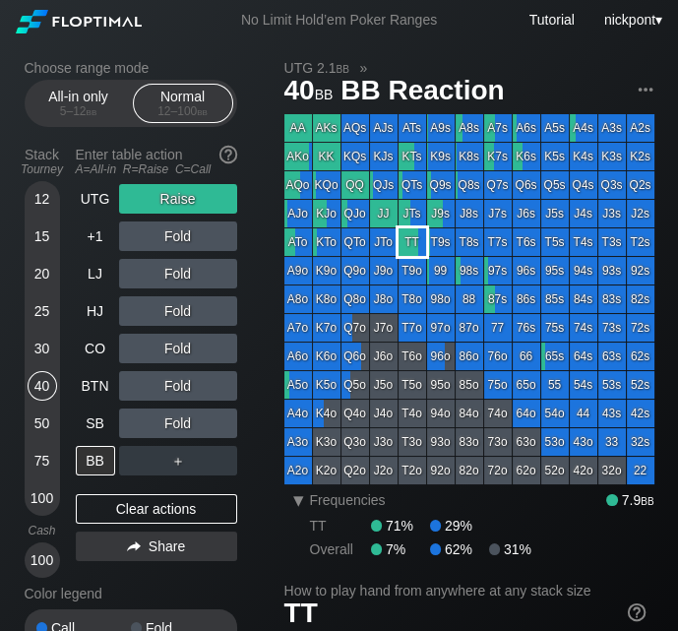
click at [411, 239] on div "TT" at bounding box center [413, 242] width 28 height 28
click at [182, 237] on div "R ✕" at bounding box center [178, 237] width 38 height 30
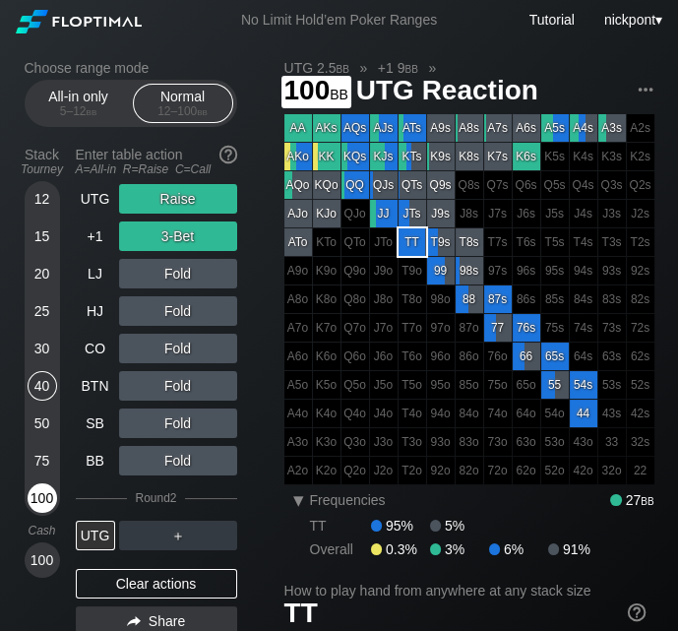
click at [36, 498] on div "100" at bounding box center [43, 498] width 30 height 30
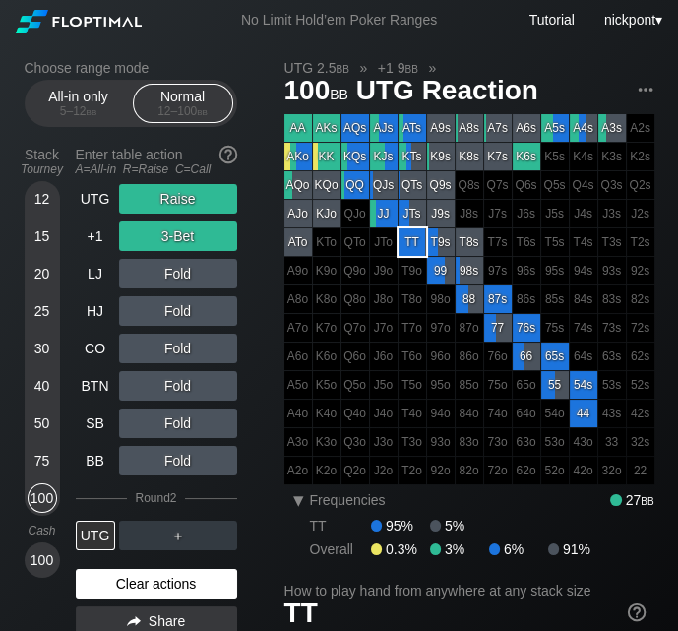
click at [151, 581] on div "Clear actions" at bounding box center [156, 584] width 161 height 30
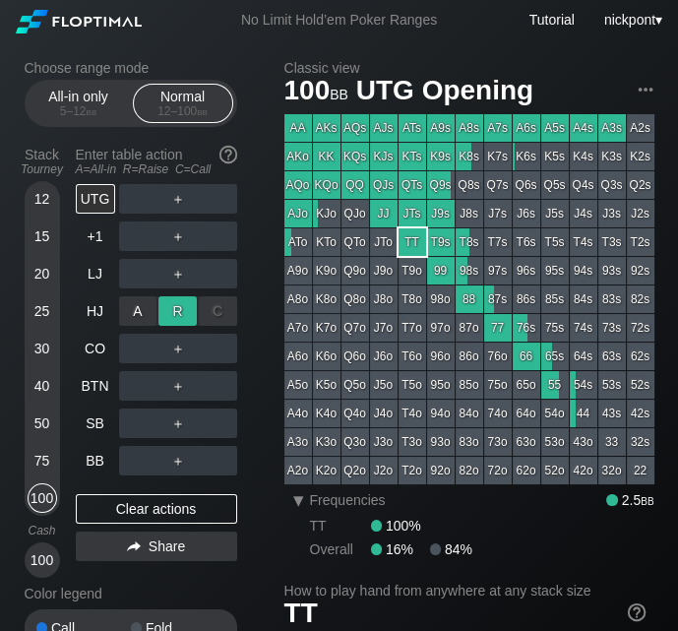
click at [186, 313] on div "R ✕" at bounding box center [178, 311] width 38 height 30
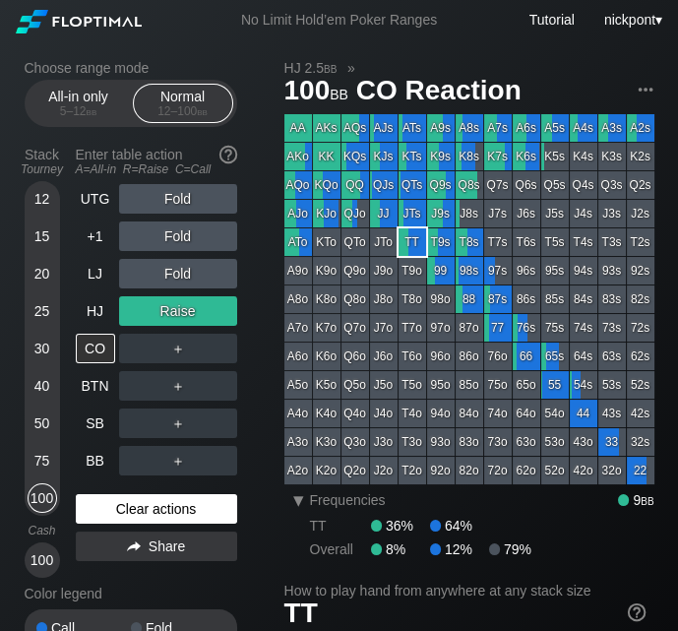
click at [156, 504] on div "Clear actions" at bounding box center [156, 509] width 161 height 30
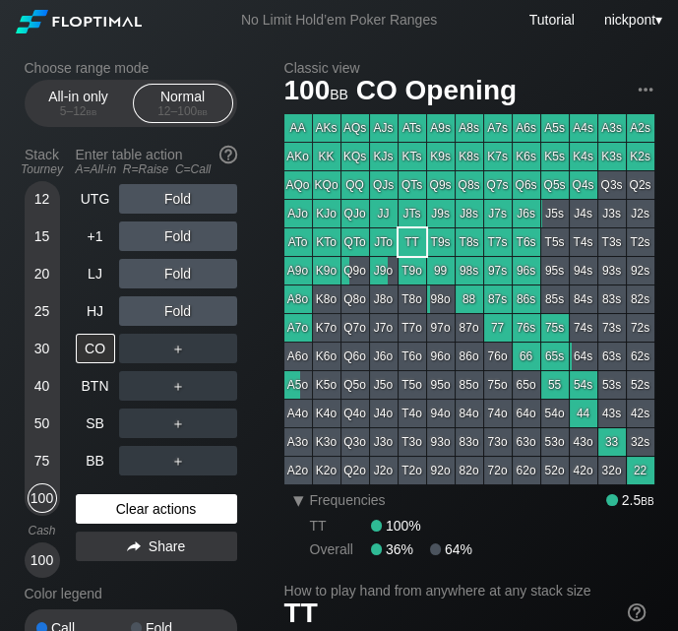
click at [156, 504] on div "Clear actions" at bounding box center [156, 509] width 161 height 30
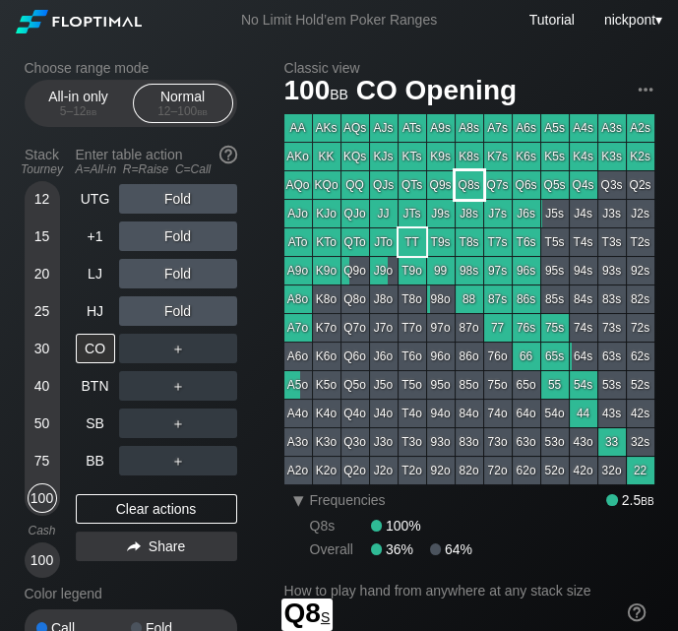
click at [463, 187] on div "Q8s" at bounding box center [470, 185] width 28 height 28
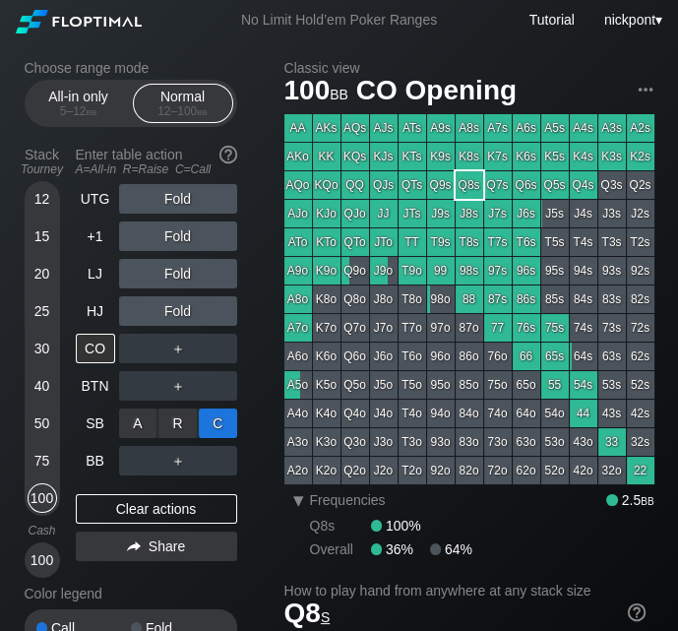
click at [200, 414] on div "C ✕" at bounding box center [218, 424] width 38 height 30
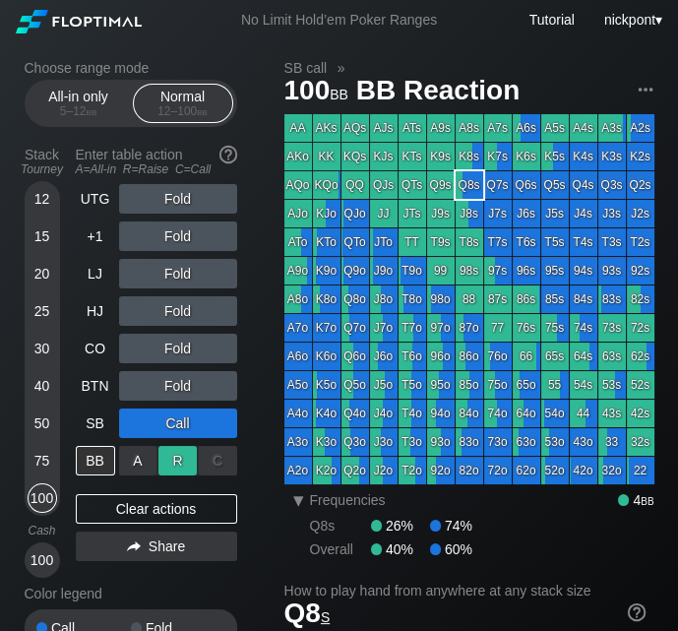
click at [173, 460] on div "R ✕" at bounding box center [178, 461] width 38 height 30
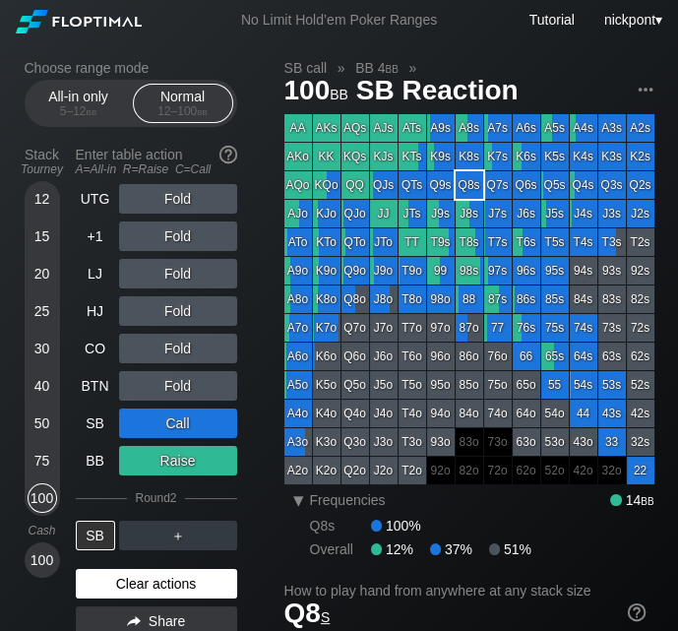
click at [178, 586] on div "Clear actions" at bounding box center [156, 584] width 161 height 30
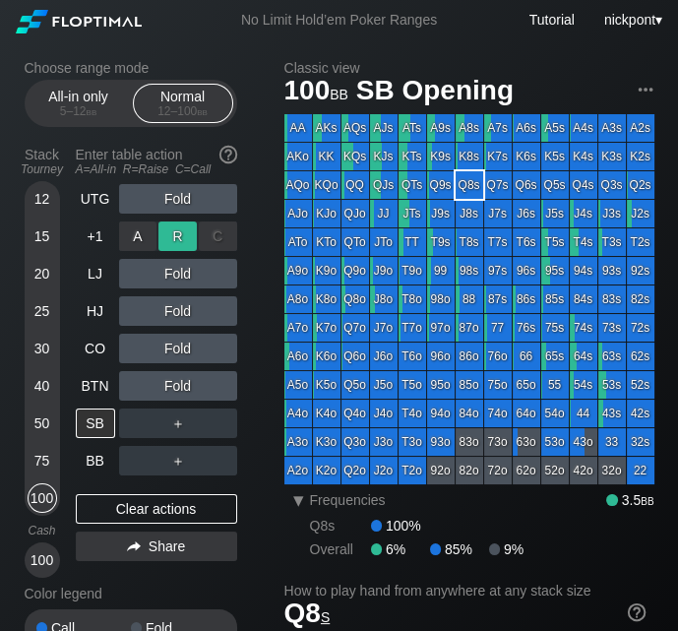
click at [186, 239] on div "R ✕" at bounding box center [178, 237] width 38 height 30
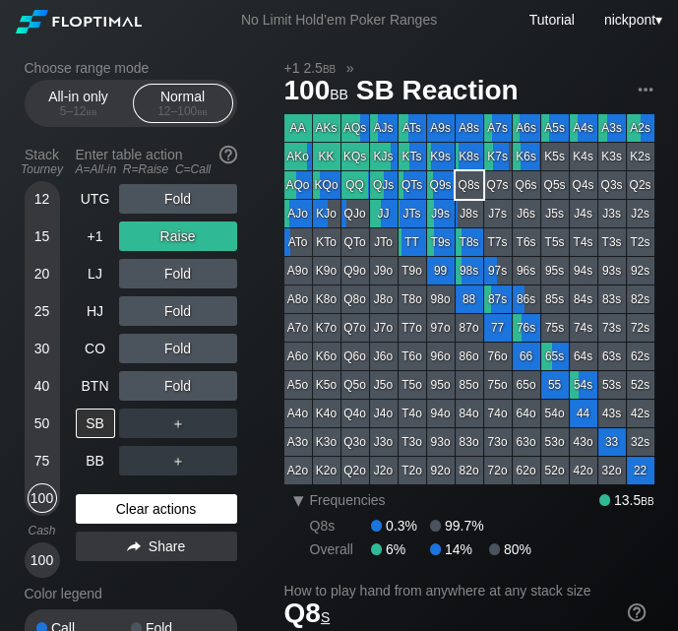
click at [209, 514] on div "Clear actions" at bounding box center [156, 509] width 161 height 30
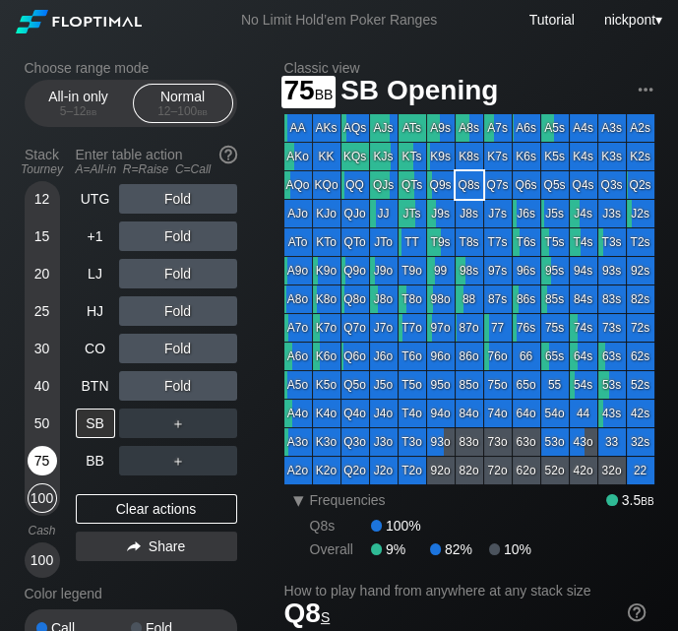
click at [31, 460] on div "75" at bounding box center [43, 461] width 30 height 30
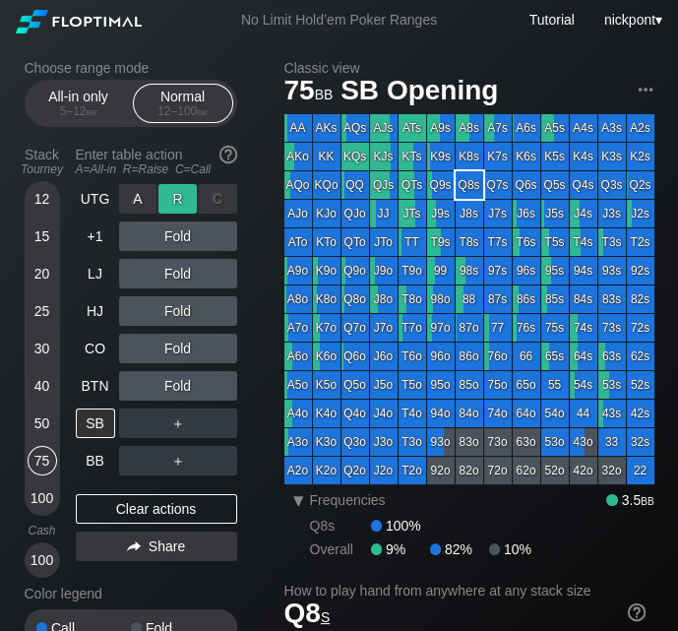
click at [177, 197] on div "R ✕" at bounding box center [178, 199] width 38 height 30
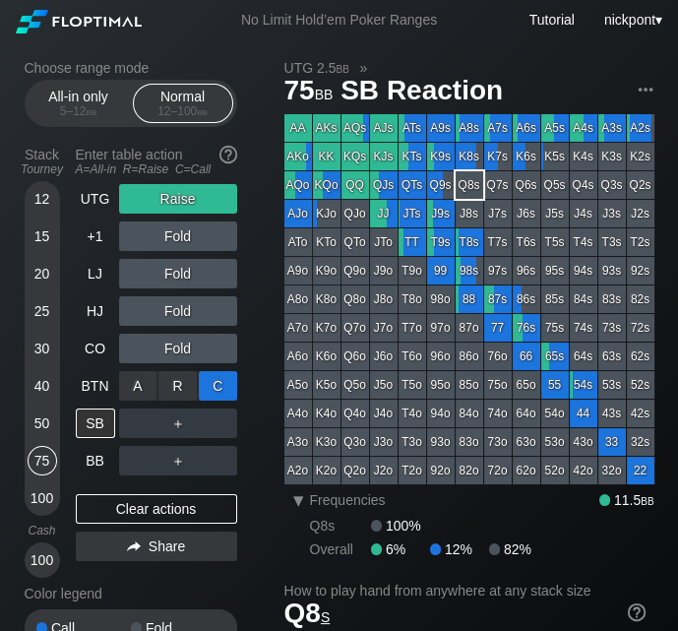
click at [208, 382] on div "C ✕" at bounding box center [218, 386] width 38 height 30
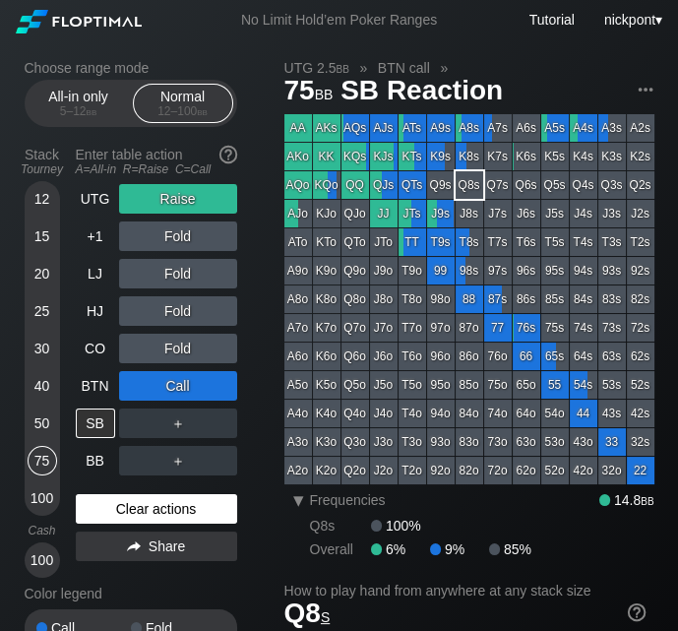
click at [129, 505] on div "Clear actions" at bounding box center [156, 509] width 161 height 30
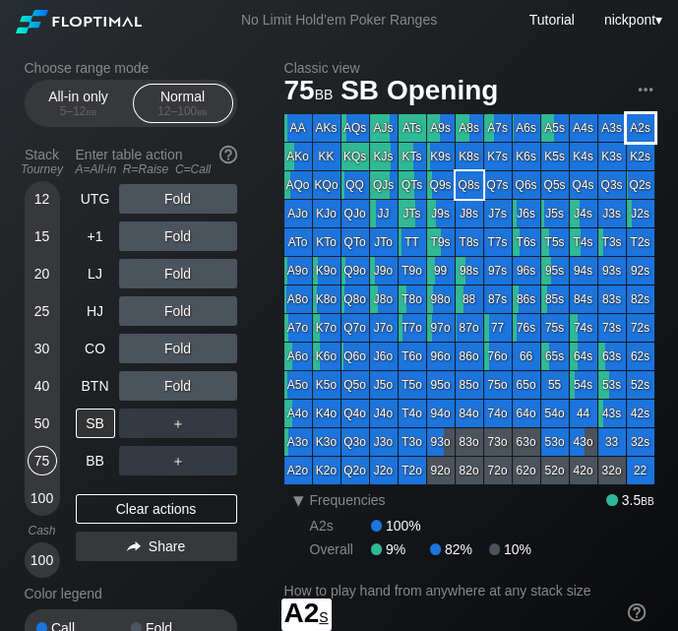
click at [637, 124] on div "A2s" at bounding box center [641, 128] width 28 height 28
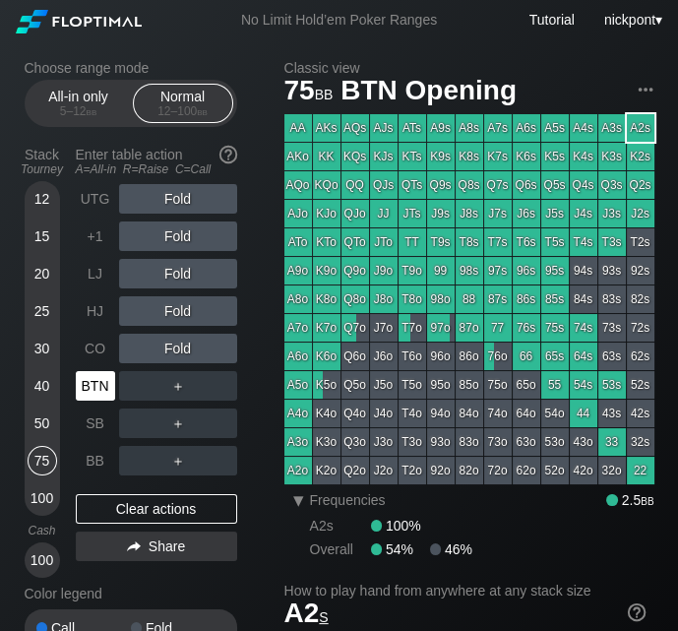
click at [102, 381] on div "BTN" at bounding box center [95, 386] width 39 height 30
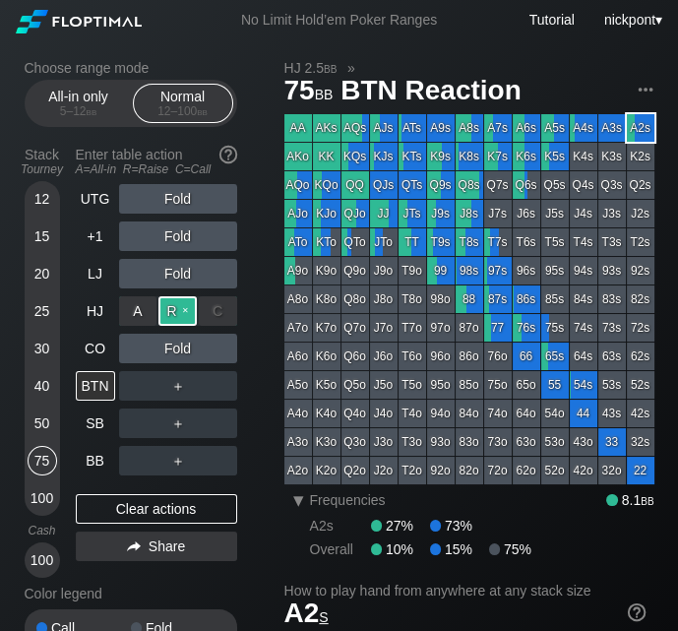
click at [180, 308] on div "R ✕" at bounding box center [178, 311] width 38 height 30
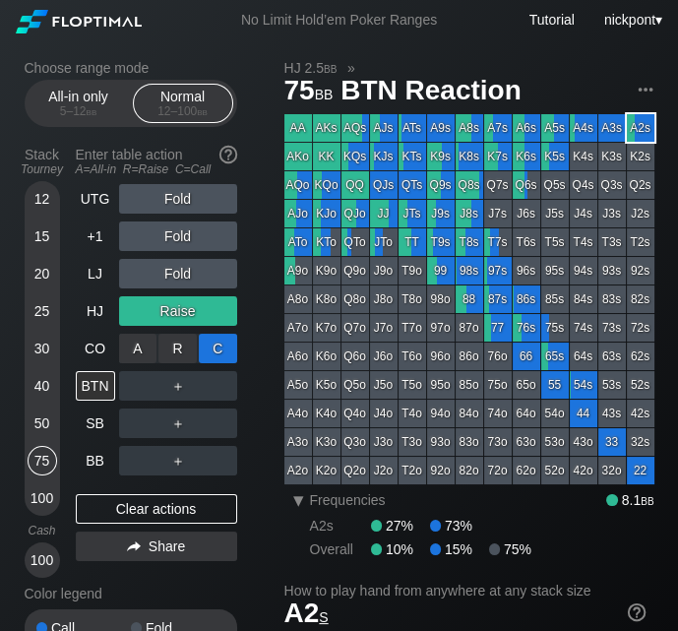
click at [224, 347] on div "C ✕" at bounding box center [218, 349] width 38 height 30
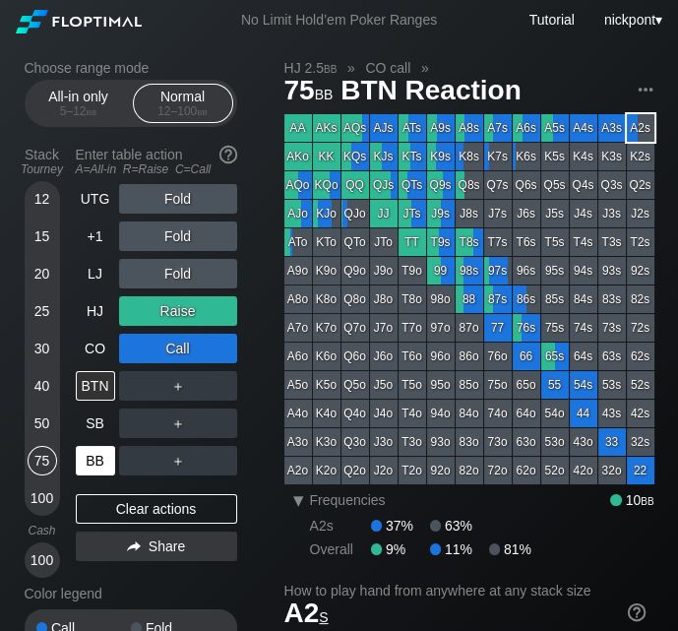
click at [92, 462] on div "BB" at bounding box center [95, 461] width 39 height 30
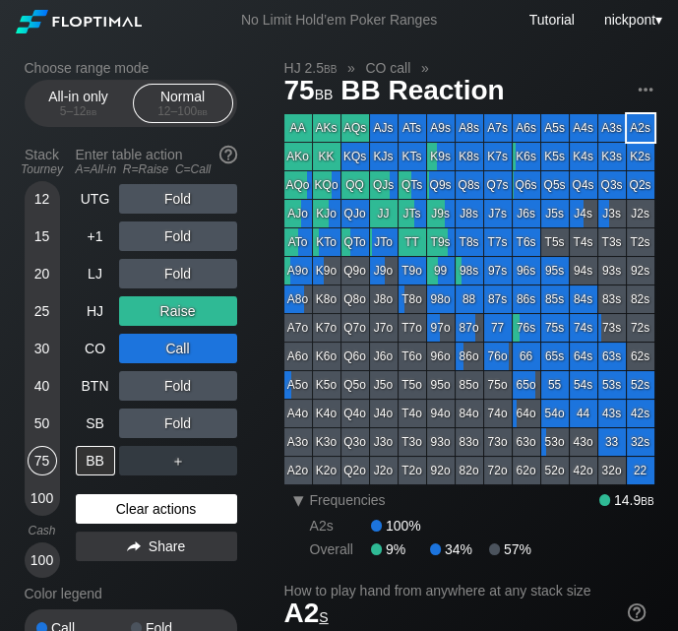
click at [168, 511] on div "Clear actions" at bounding box center [156, 509] width 161 height 30
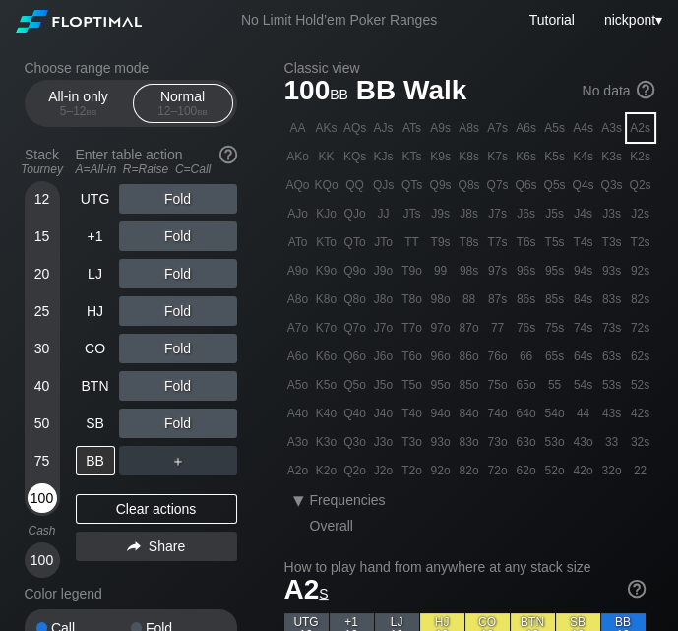
click at [41, 493] on div "100" at bounding box center [43, 498] width 30 height 30
click at [42, 461] on div "75" at bounding box center [43, 461] width 30 height 30
click at [42, 465] on div "75" at bounding box center [43, 461] width 30 height 30
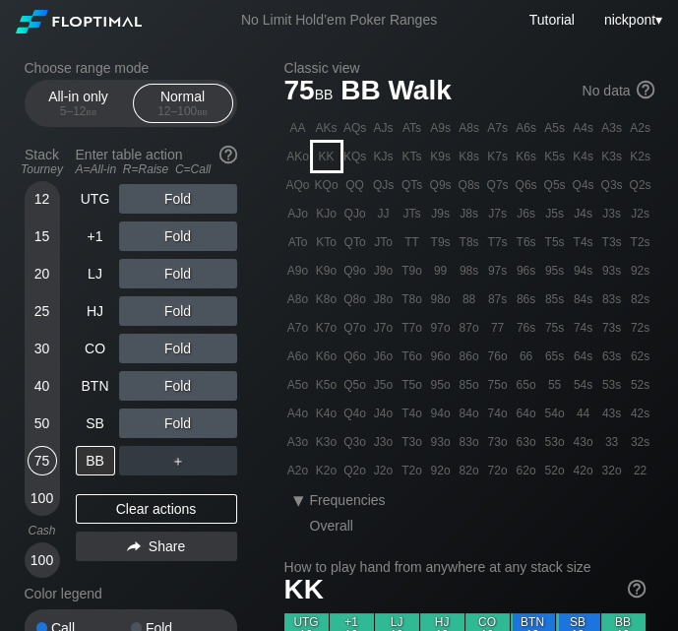
click at [331, 157] on div "KK" at bounding box center [327, 157] width 28 height 28
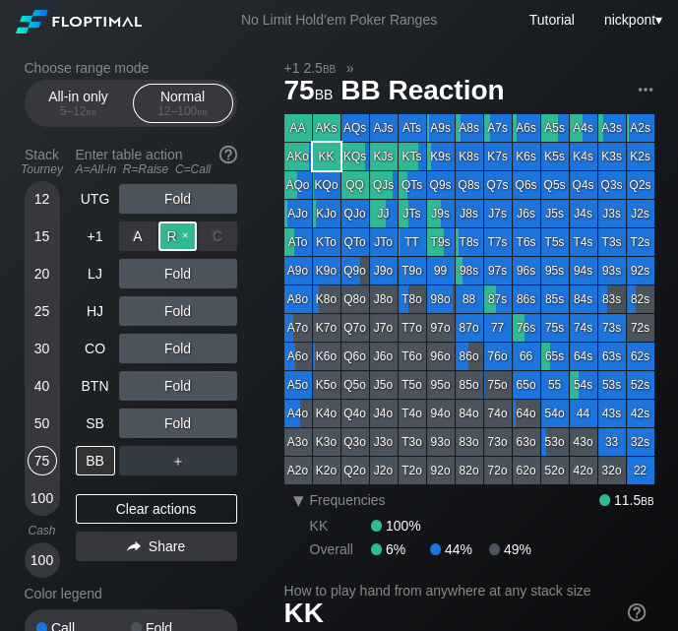
click at [172, 238] on div "R ✕" at bounding box center [178, 237] width 38 height 30
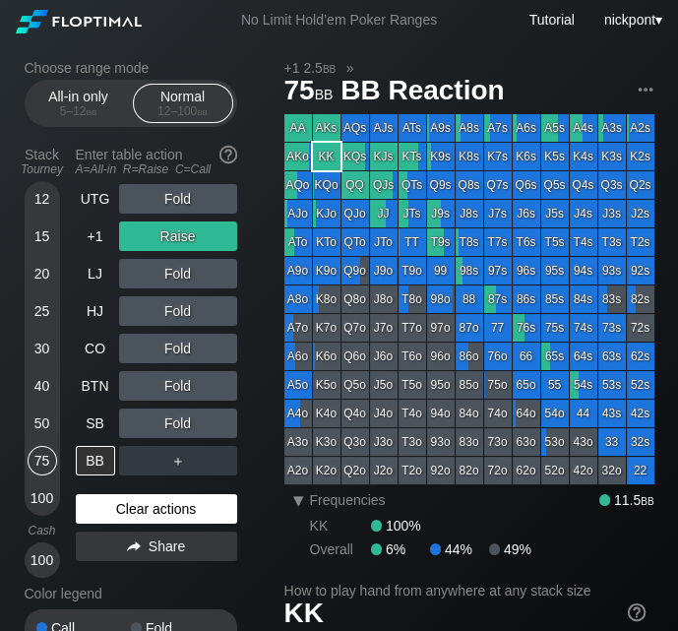
click at [170, 514] on div "Clear actions" at bounding box center [156, 509] width 161 height 30
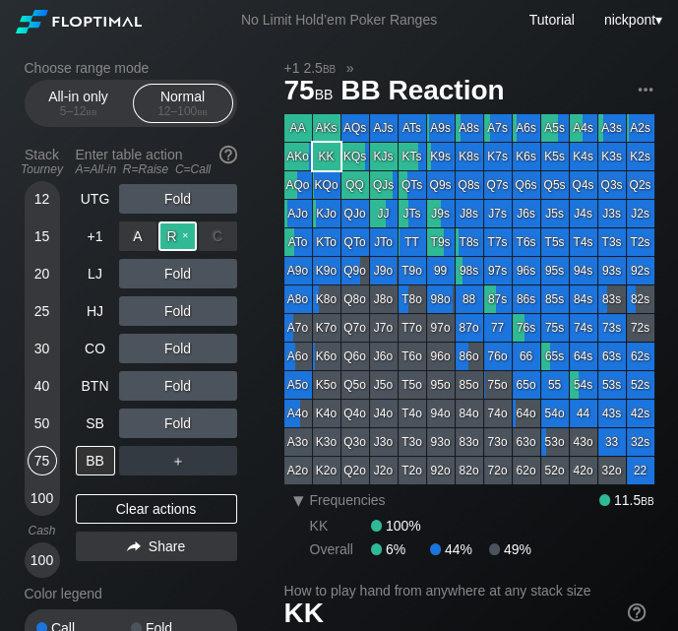
click at [181, 233] on div "R ✕" at bounding box center [178, 237] width 38 height 30
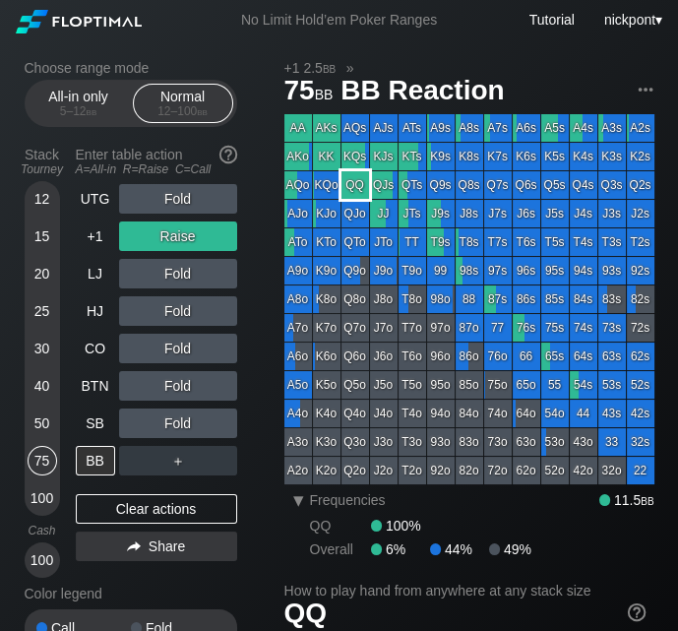
click at [355, 186] on div "QQ" at bounding box center [356, 185] width 28 height 28
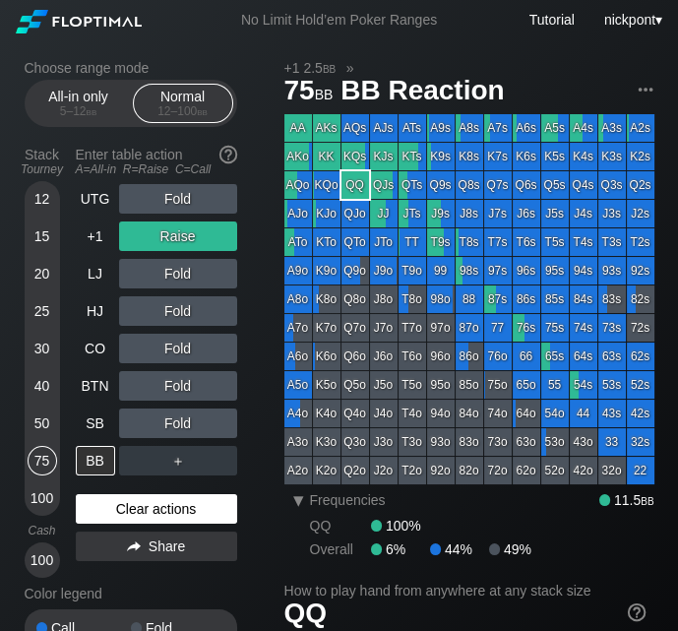
click at [179, 497] on div "Clear actions" at bounding box center [156, 509] width 161 height 30
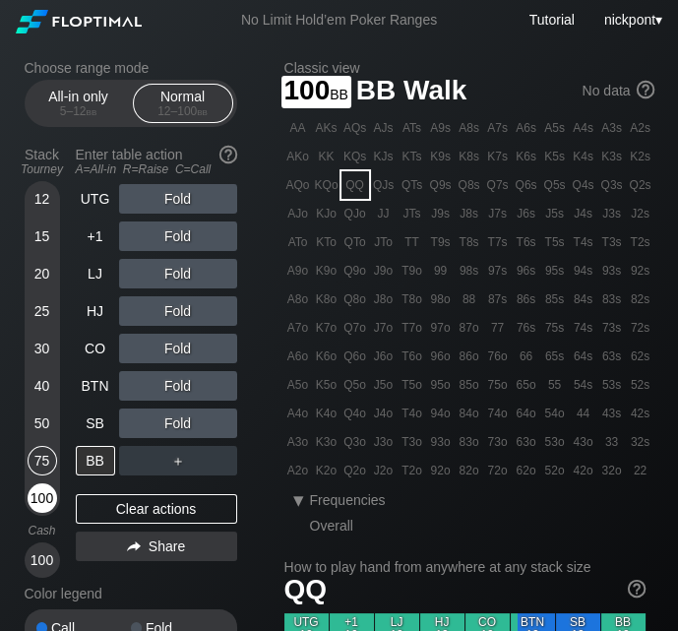
click at [35, 501] on div "100" at bounding box center [43, 498] width 30 height 30
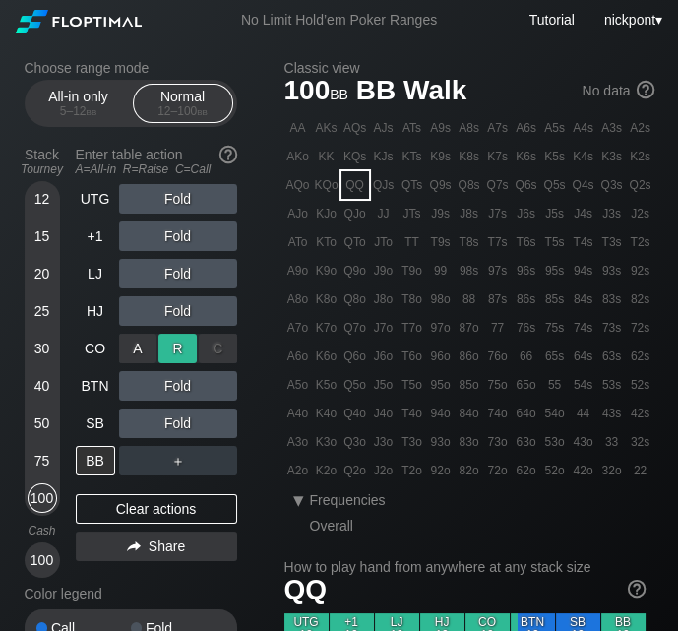
click at [189, 345] on div "R ✕" at bounding box center [178, 349] width 38 height 30
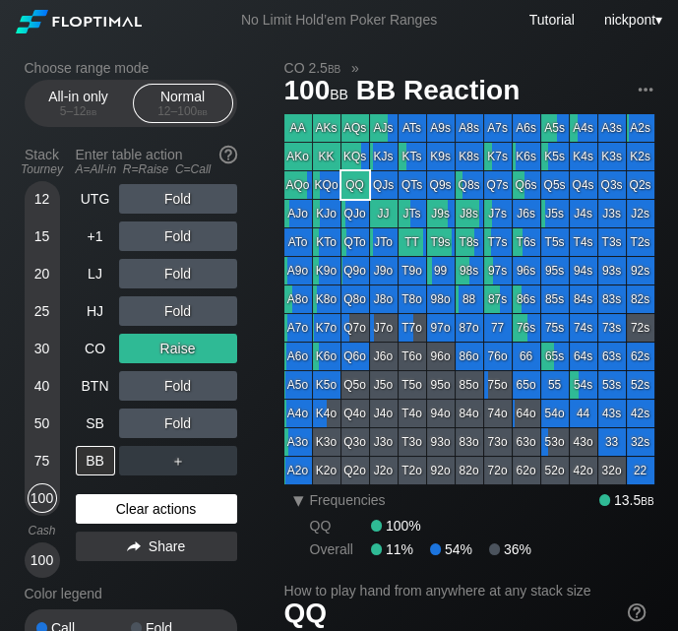
click at [223, 507] on div "Clear actions" at bounding box center [156, 509] width 161 height 30
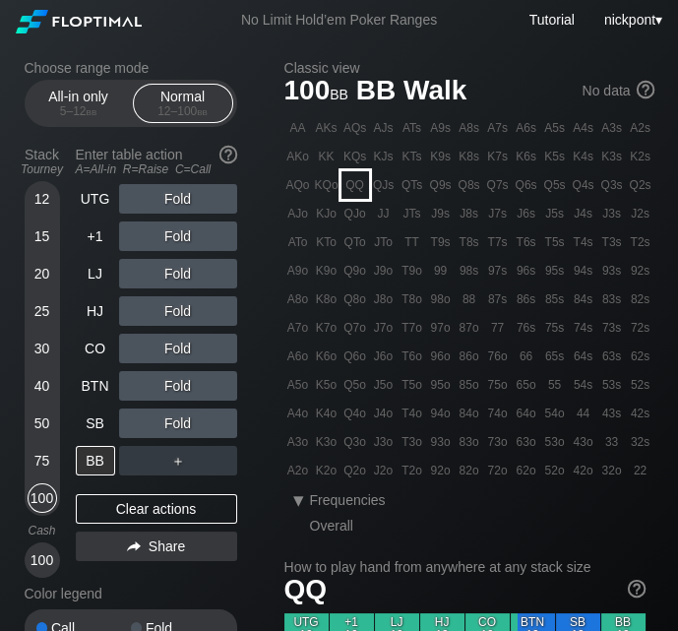
click at [362, 186] on div "QQ" at bounding box center [356, 185] width 28 height 28
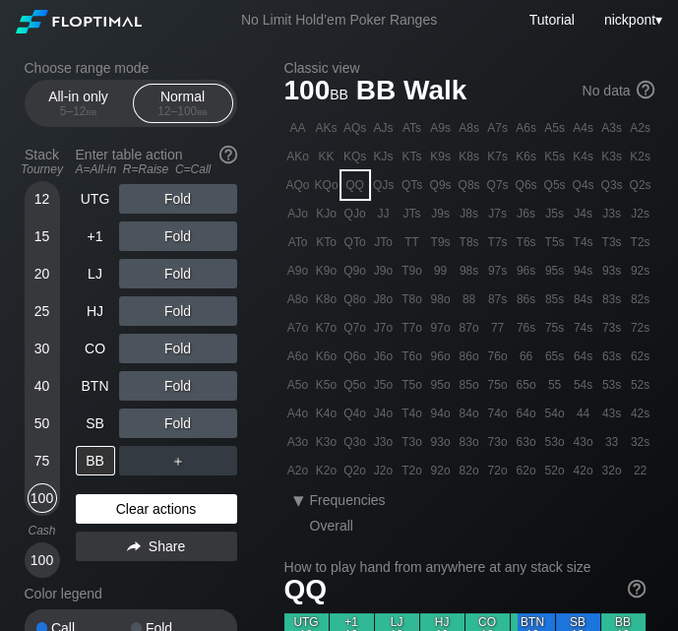
click at [209, 505] on div "Clear actions" at bounding box center [156, 509] width 161 height 30
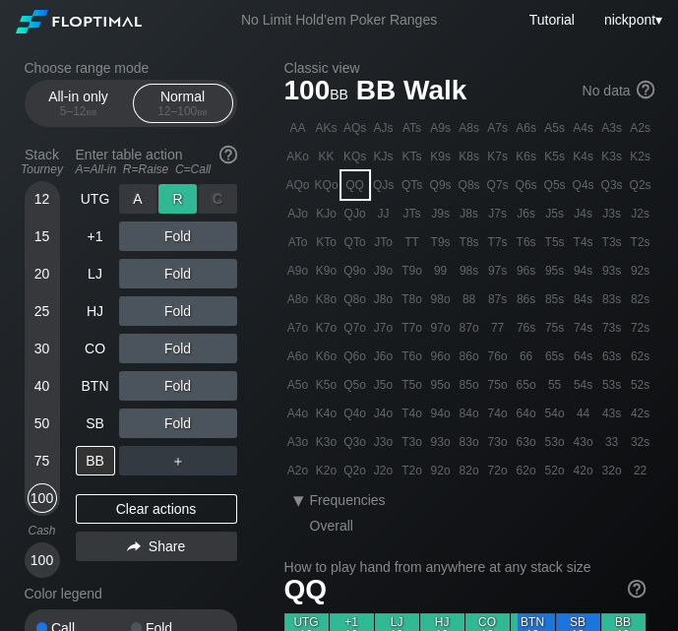
click at [180, 200] on div "R ✕" at bounding box center [178, 199] width 38 height 30
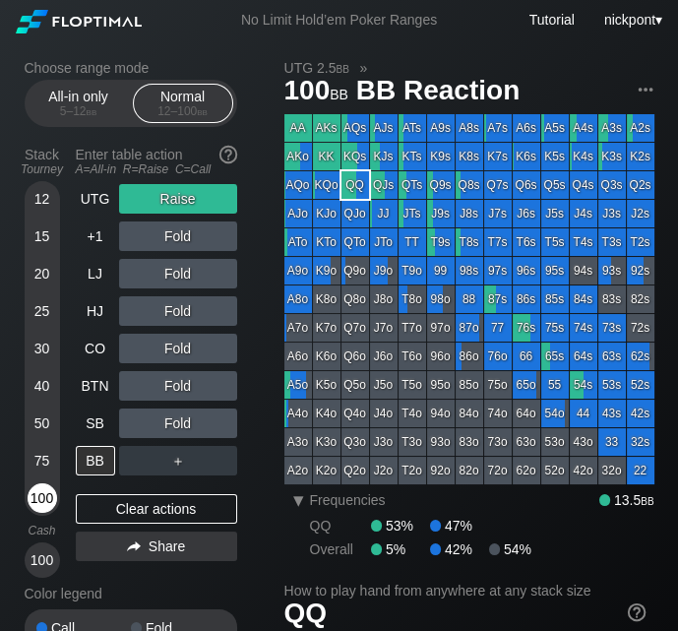
click at [42, 500] on div "100" at bounding box center [43, 498] width 30 height 30
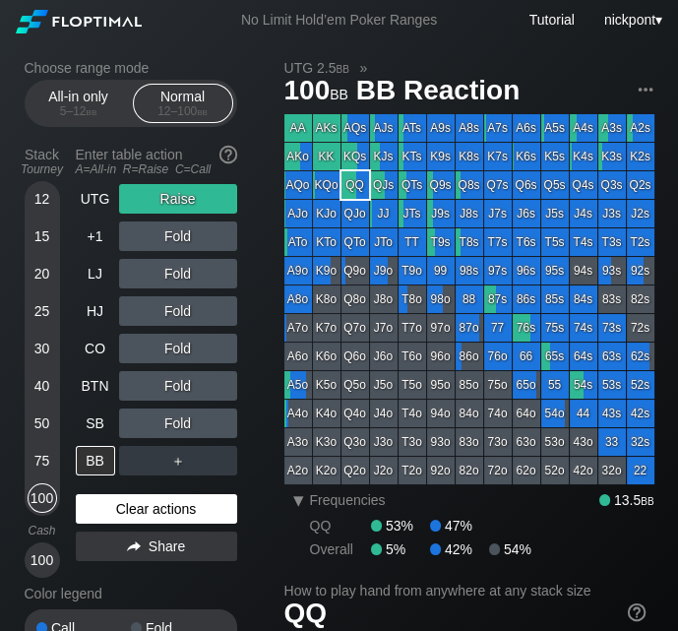
click at [182, 505] on div "Clear actions" at bounding box center [156, 509] width 161 height 30
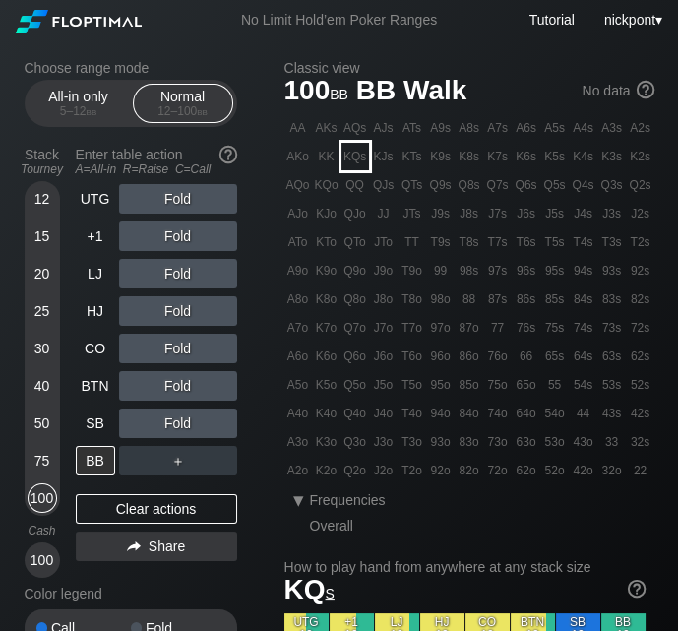
click at [352, 156] on div "KQs" at bounding box center [356, 157] width 28 height 28
click at [180, 348] on div "R ✕" at bounding box center [178, 349] width 38 height 30
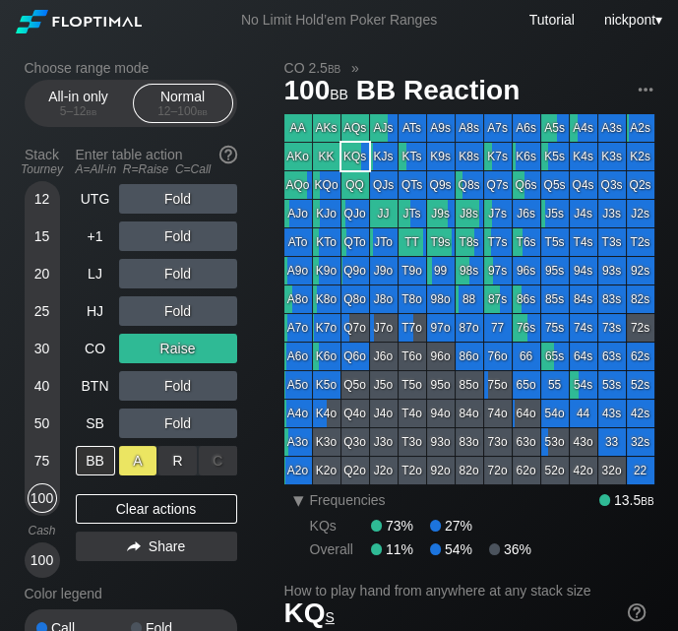
click at [128, 458] on div "A ✕" at bounding box center [138, 461] width 38 height 30
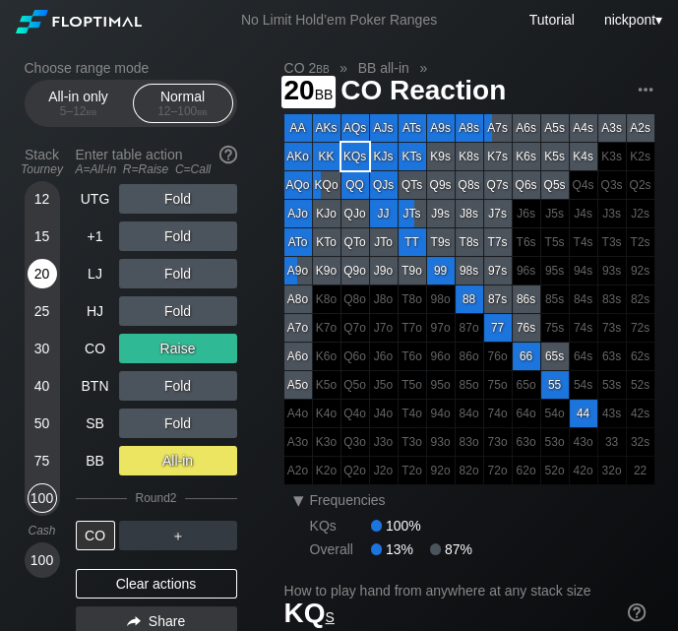
click at [51, 283] on div "20" at bounding box center [43, 274] width 30 height 30
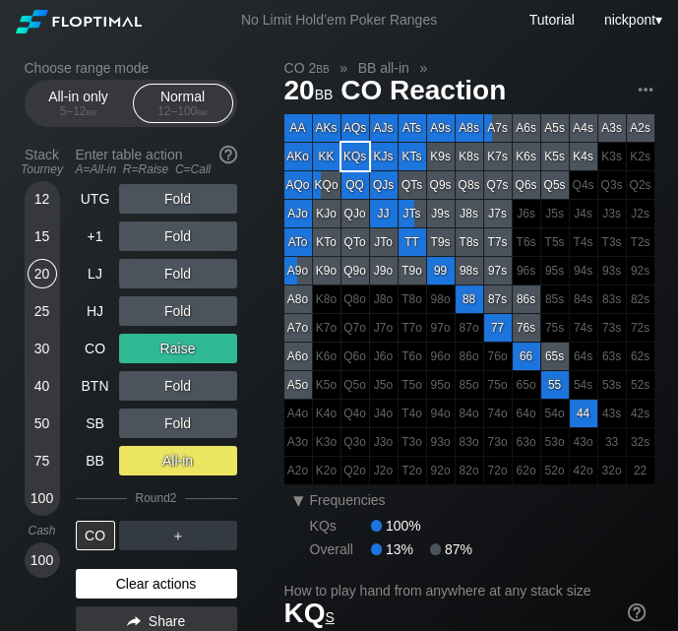
click at [152, 587] on div "Clear actions" at bounding box center [156, 584] width 161 height 30
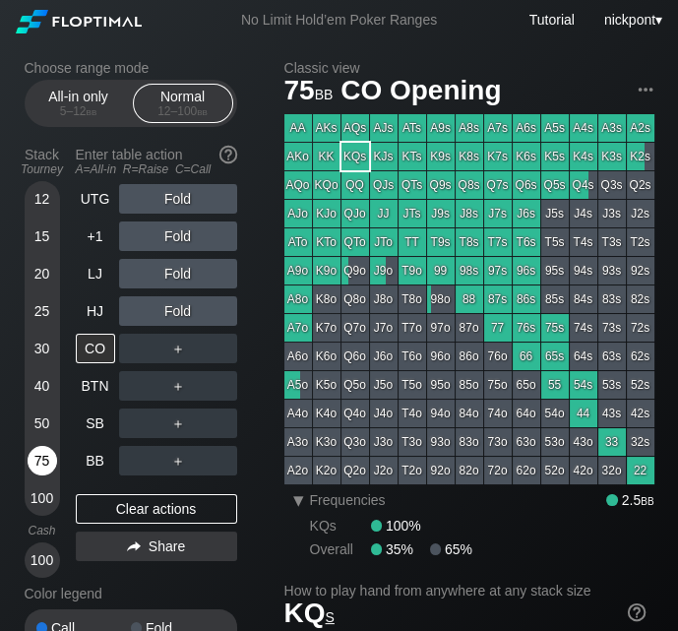
click at [40, 462] on div "75" at bounding box center [43, 461] width 30 height 30
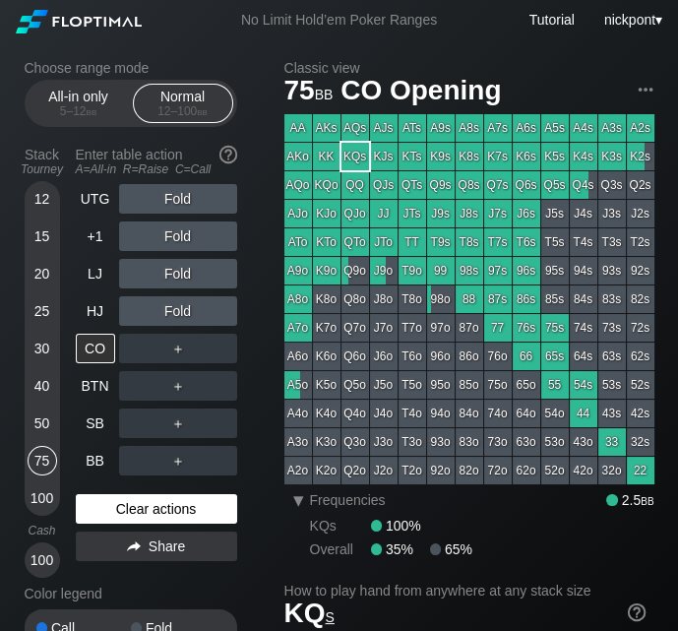
click at [128, 501] on div "Clear actions" at bounding box center [156, 509] width 161 height 30
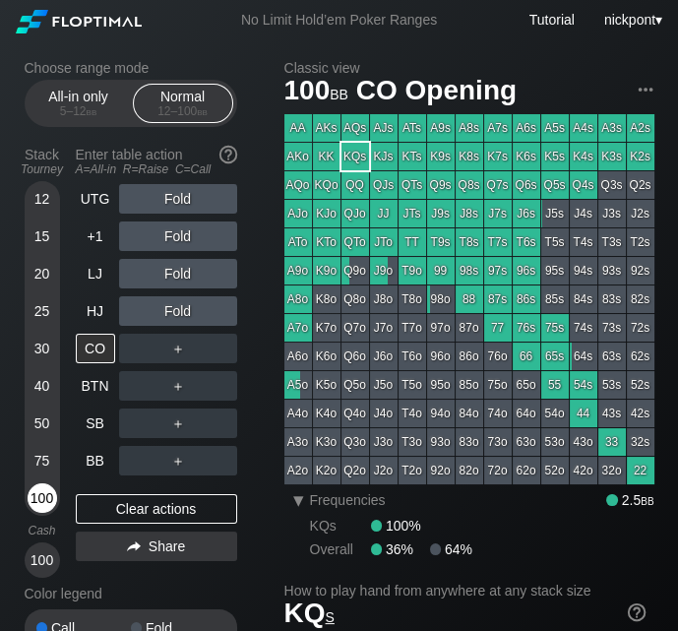
click at [39, 490] on div "100" at bounding box center [43, 498] width 30 height 30
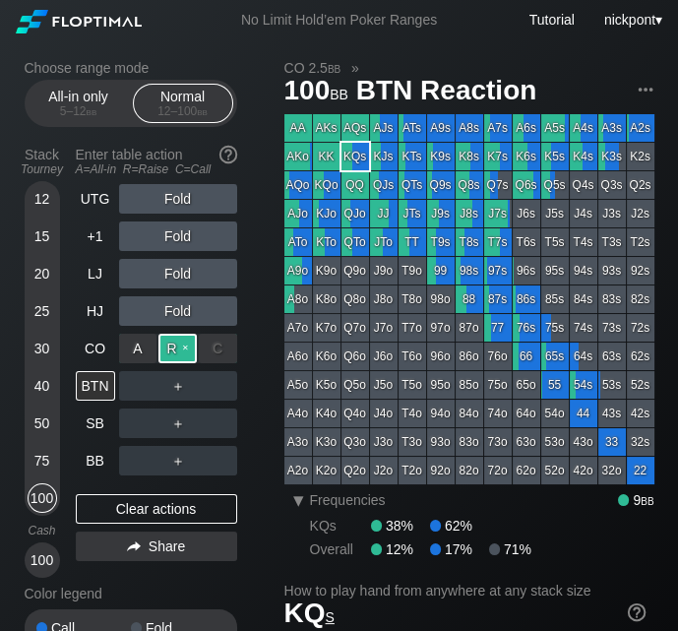
click at [176, 352] on div "R ✕" at bounding box center [178, 349] width 38 height 30
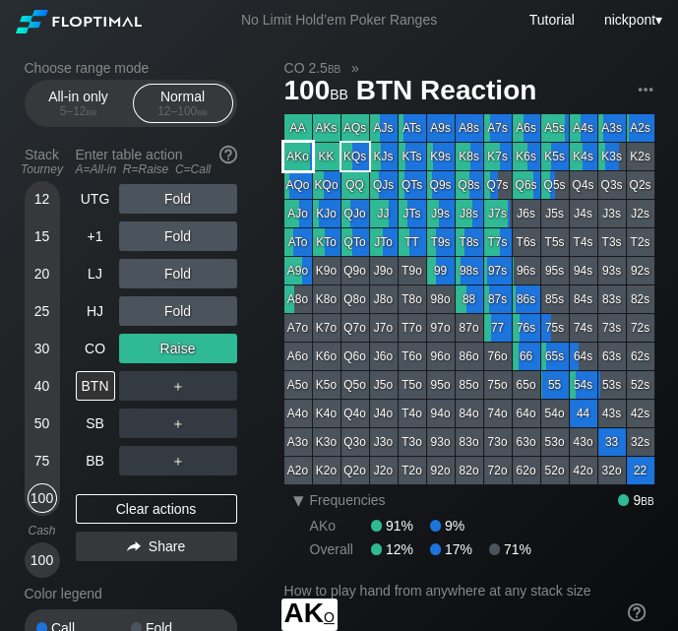
click at [298, 160] on div "AKo" at bounding box center [299, 157] width 28 height 28
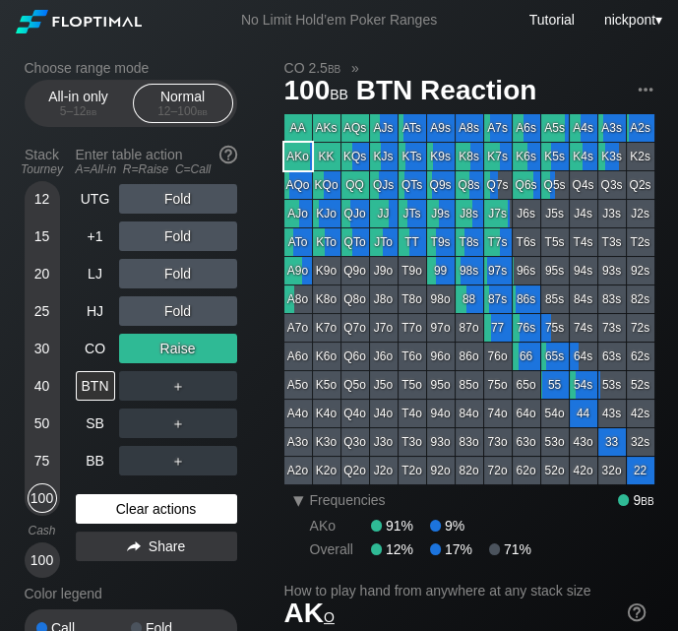
click at [157, 513] on div "Clear actions" at bounding box center [156, 509] width 161 height 30
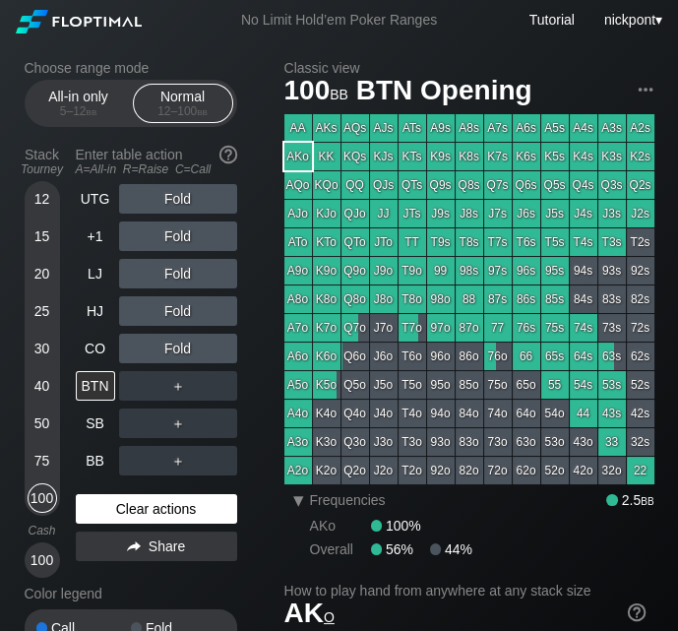
click at [159, 511] on div "Clear actions" at bounding box center [156, 509] width 161 height 30
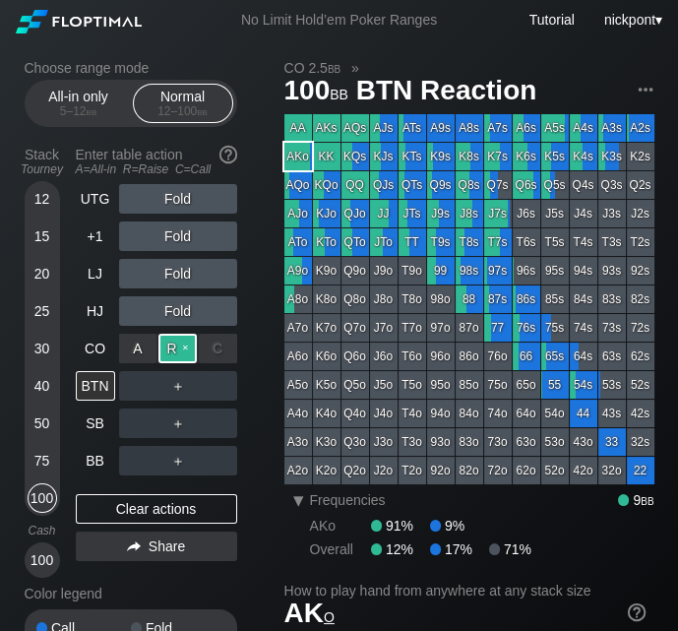
click at [171, 341] on div "R ✕" at bounding box center [178, 349] width 38 height 30
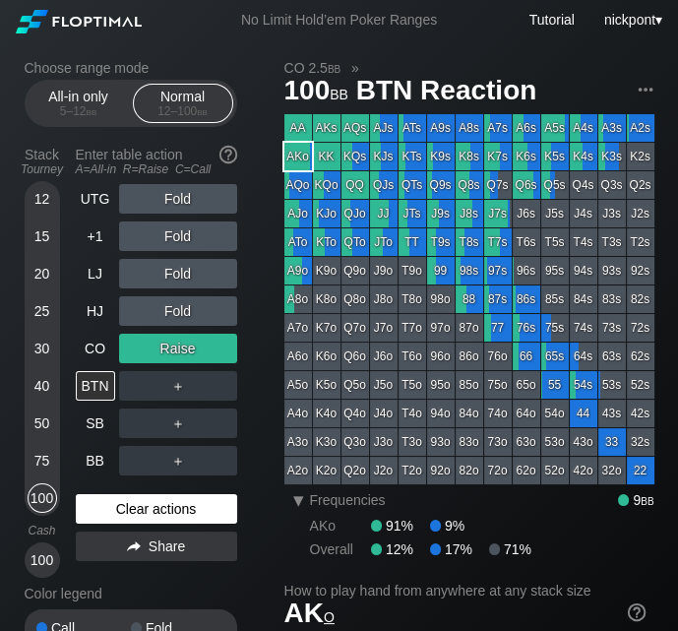
click at [162, 509] on div "Clear actions" at bounding box center [156, 509] width 161 height 30
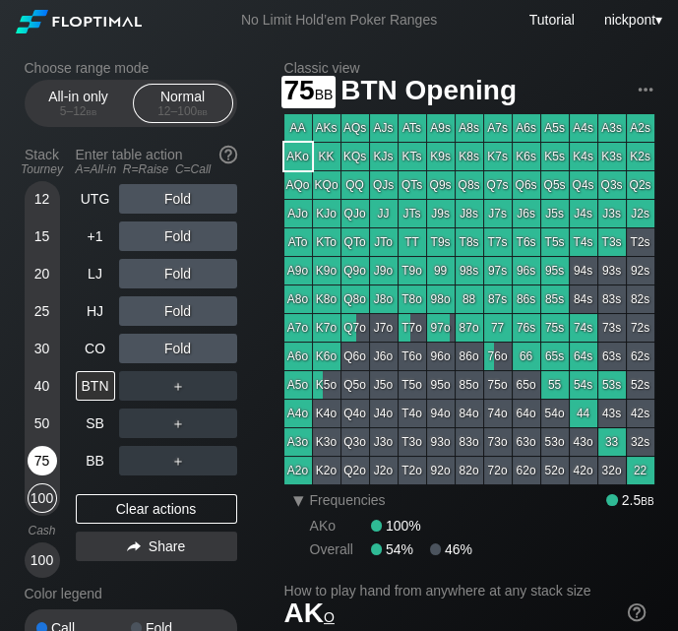
click at [42, 456] on div "75" at bounding box center [43, 461] width 30 height 30
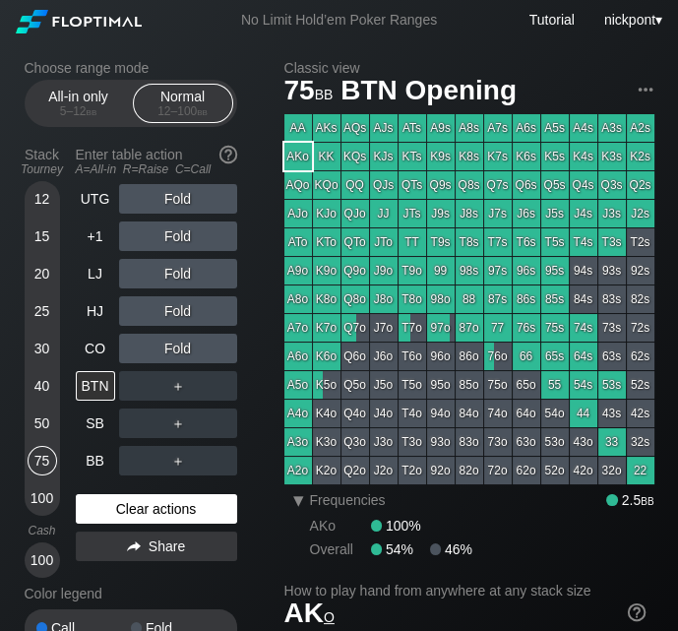
click at [118, 506] on div "Clear actions" at bounding box center [156, 509] width 161 height 30
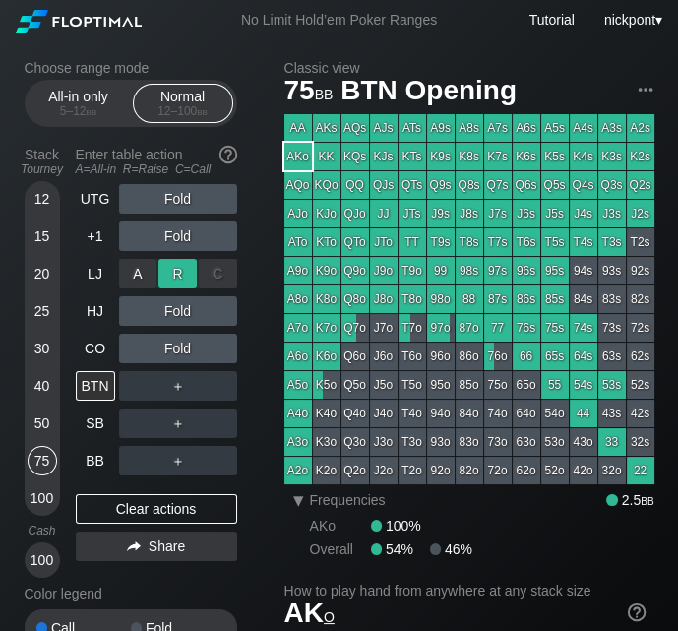
click at [180, 269] on div "R ✕" at bounding box center [178, 274] width 38 height 30
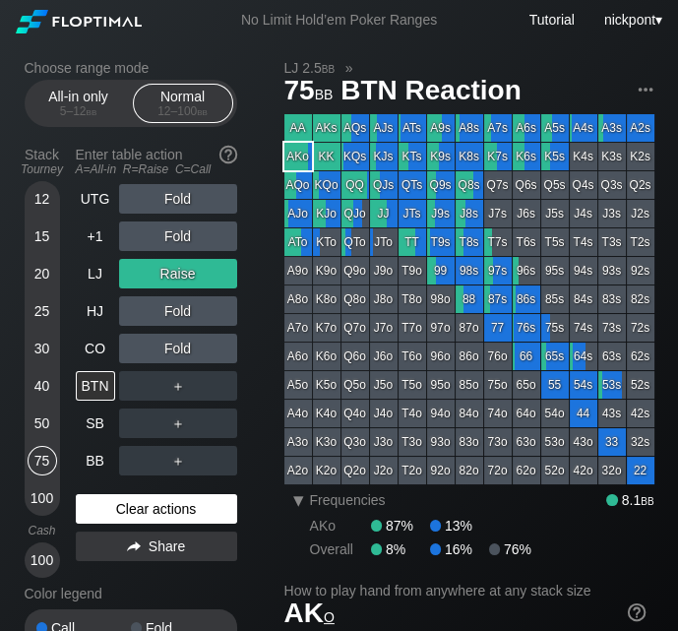
click at [183, 515] on div "Clear actions" at bounding box center [156, 509] width 161 height 30
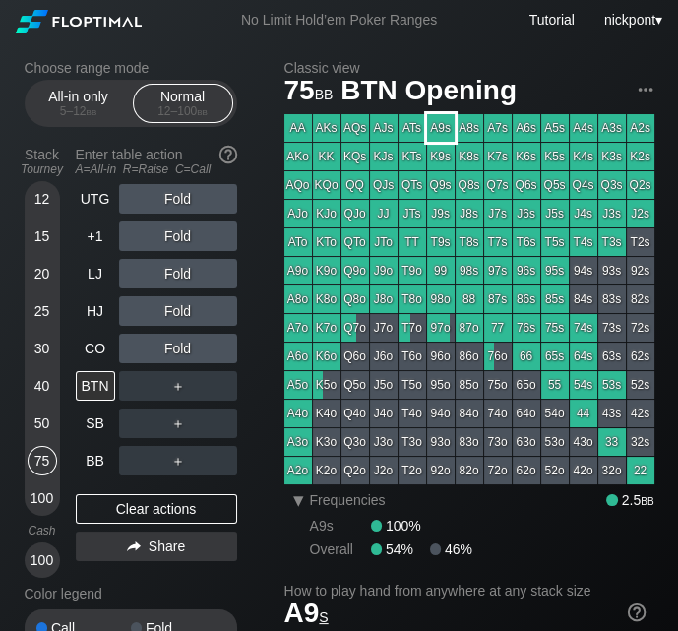
click at [441, 126] on div "A9s" at bounding box center [441, 128] width 28 height 28
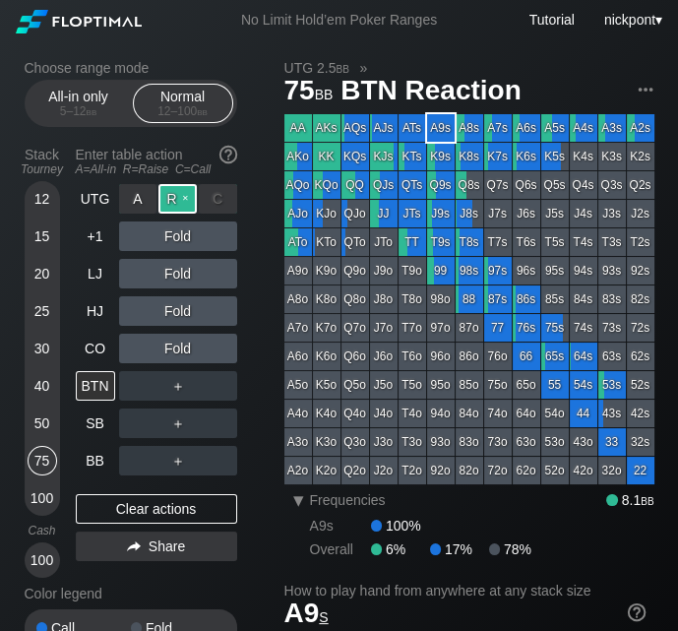
click at [189, 198] on div "R ✕" at bounding box center [178, 199] width 38 height 30
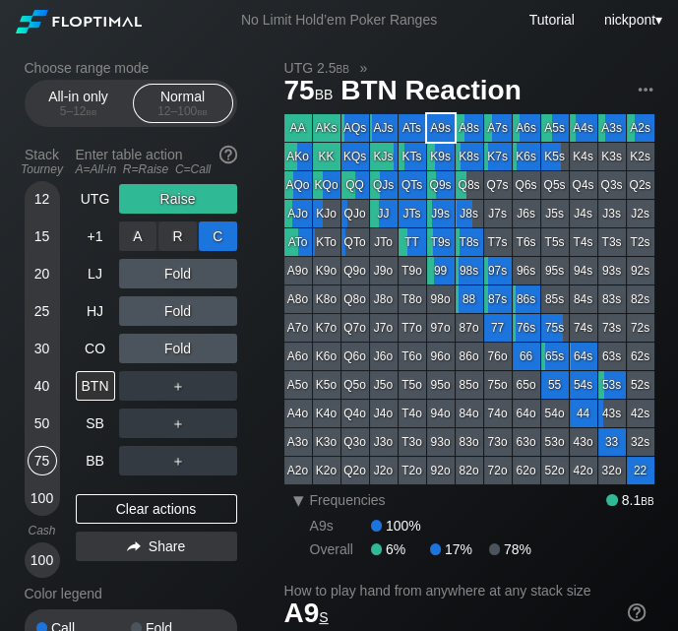
click at [217, 239] on div "C ✕" at bounding box center [218, 237] width 38 height 30
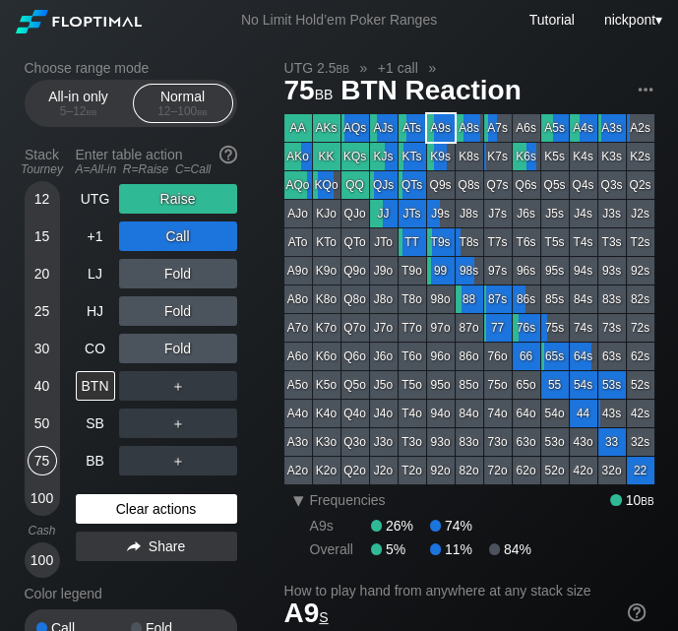
click at [149, 505] on div "Clear actions" at bounding box center [156, 509] width 161 height 30
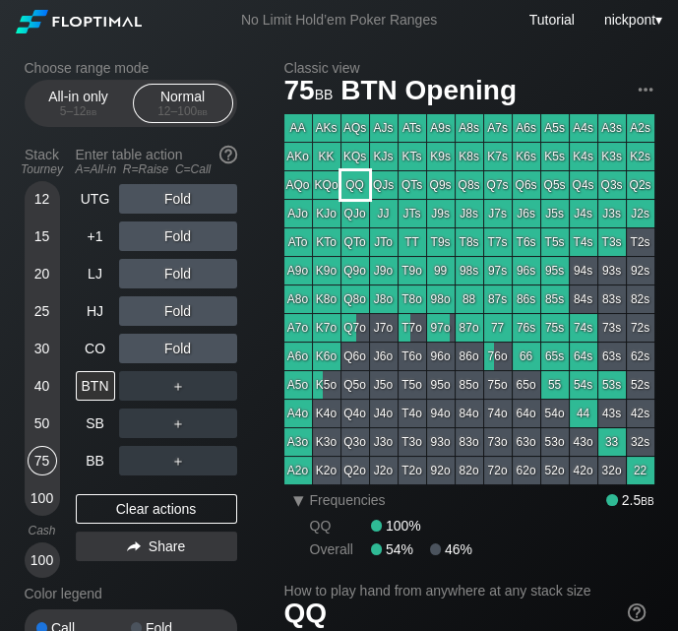
click at [353, 181] on div "QQ" at bounding box center [356, 185] width 28 height 28
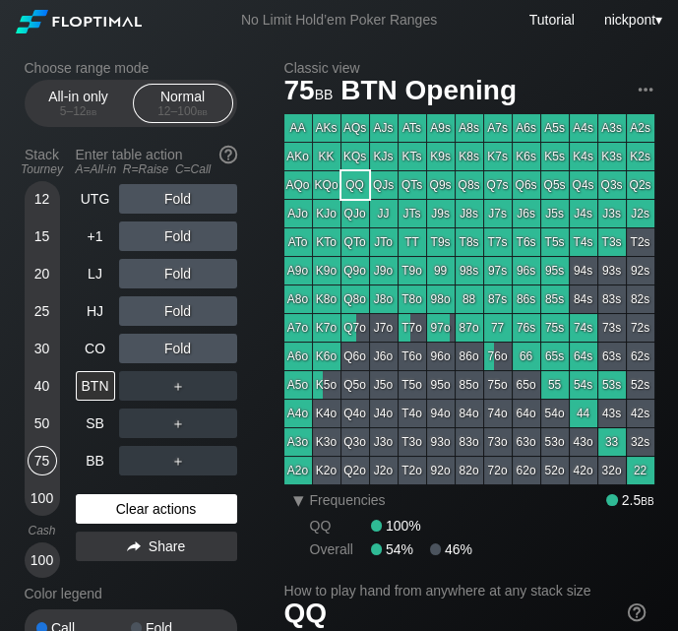
click at [140, 513] on div "Clear actions" at bounding box center [156, 509] width 161 height 30
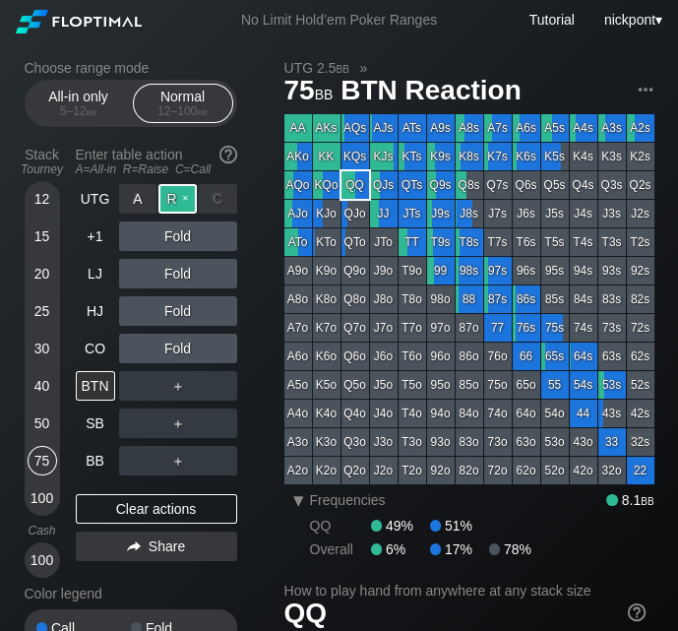
click at [179, 198] on div "R ✕" at bounding box center [178, 199] width 38 height 30
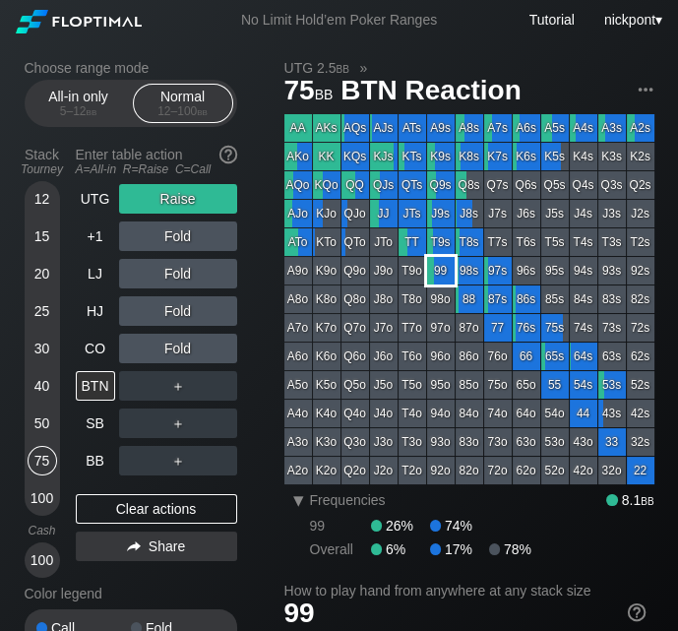
click at [438, 272] on div "99" at bounding box center [441, 271] width 28 height 28
click at [225, 312] on div "C ✕" at bounding box center [218, 311] width 38 height 30
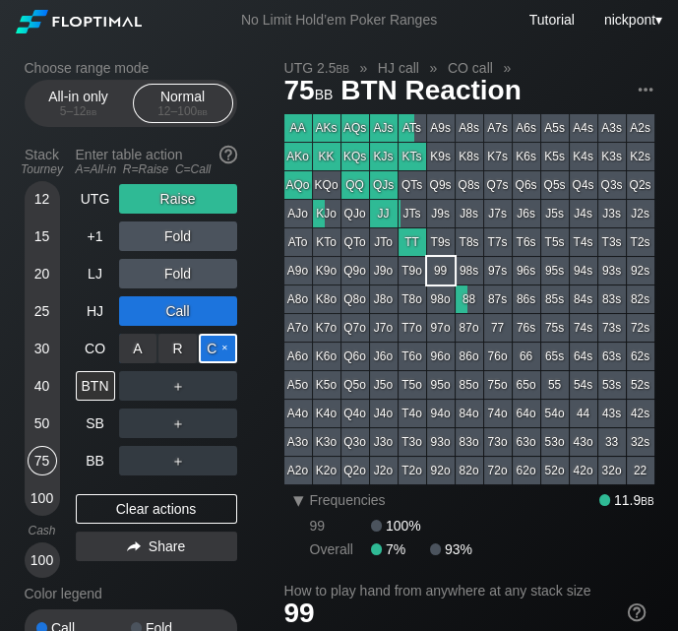
click at [220, 347] on div "C ✕" at bounding box center [218, 349] width 38 height 30
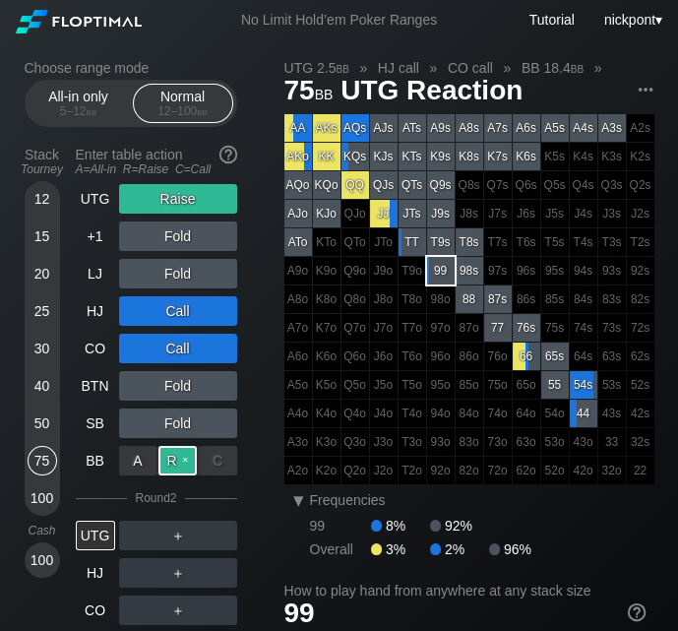
click at [177, 464] on div "R ✕" at bounding box center [178, 461] width 38 height 30
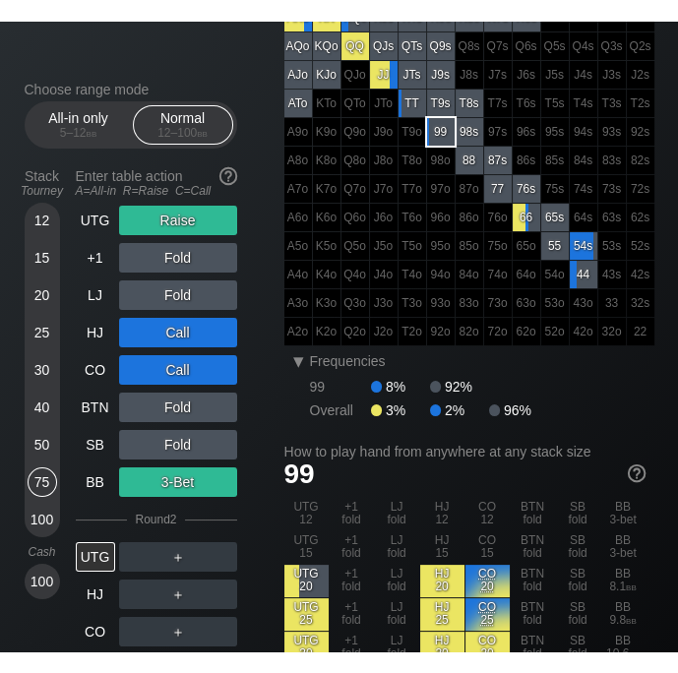
scroll to position [172, 0]
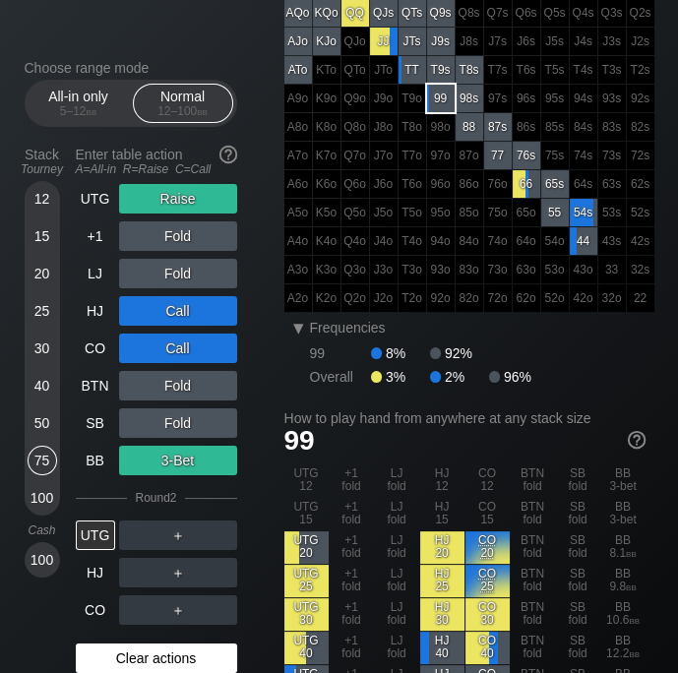
click at [161, 664] on div "Clear actions" at bounding box center [156, 659] width 161 height 30
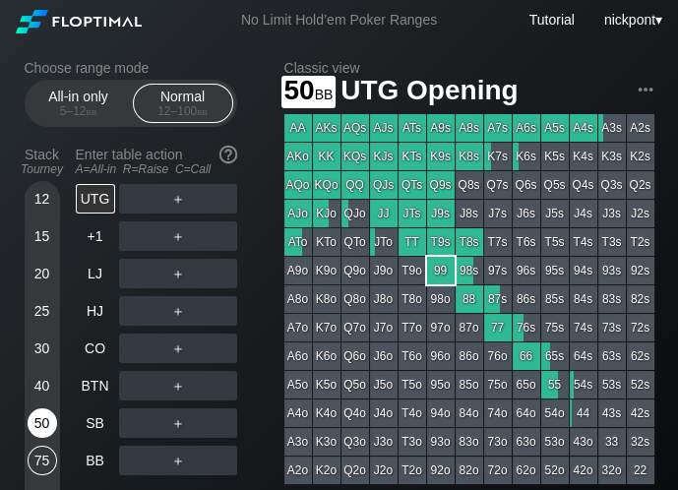
click at [42, 420] on div "50" at bounding box center [43, 424] width 30 height 30
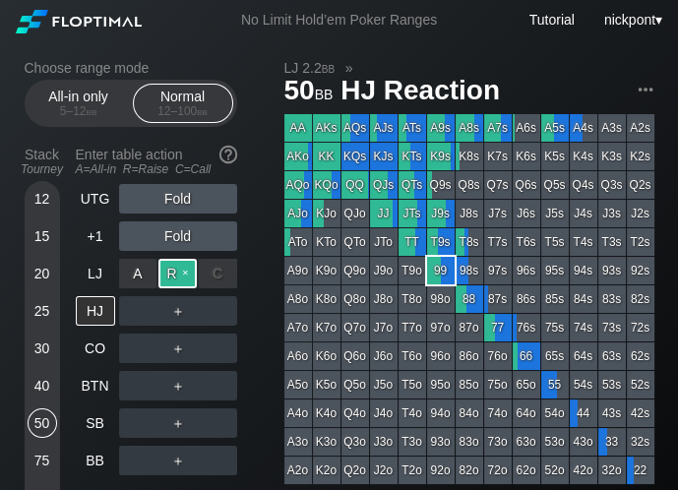
click at [179, 272] on div "R ✕" at bounding box center [178, 274] width 38 height 30
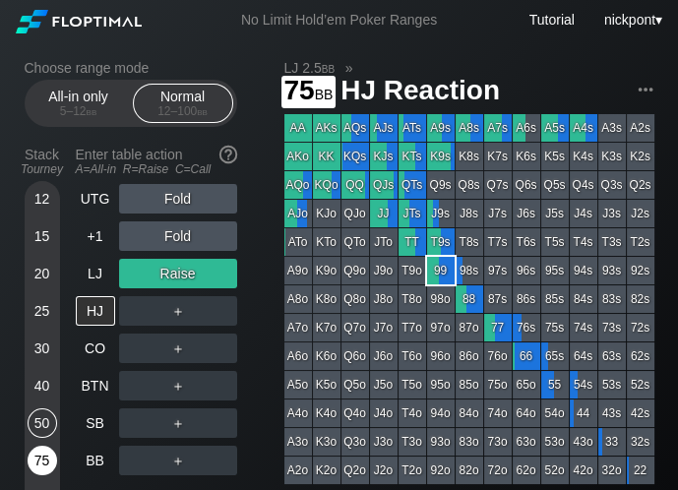
click at [29, 457] on div "75" at bounding box center [43, 461] width 30 height 30
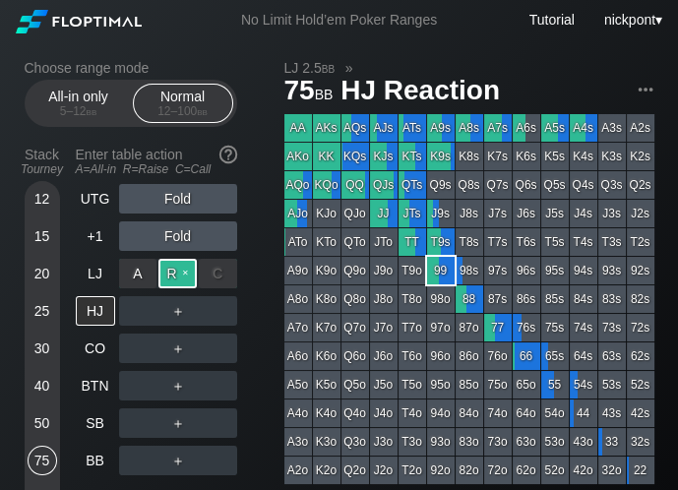
click at [186, 270] on div "R ✕" at bounding box center [178, 274] width 38 height 30
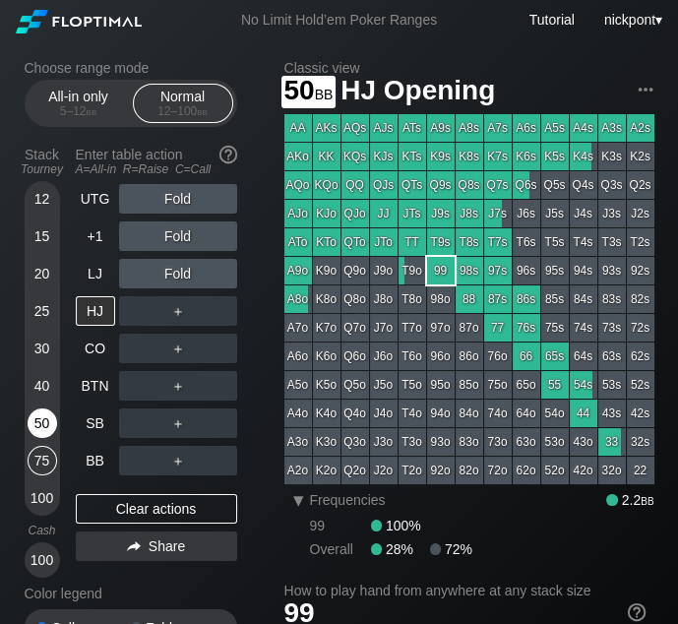
click at [41, 418] on div "50" at bounding box center [43, 424] width 30 height 30
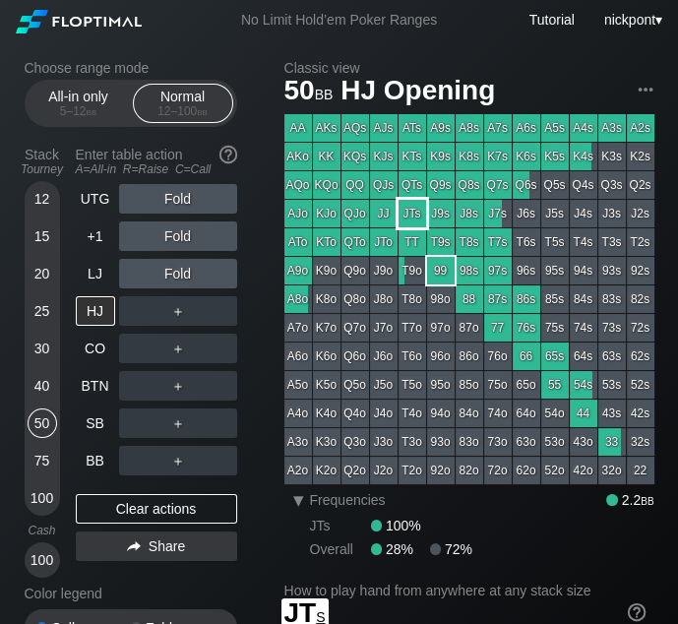
click at [411, 211] on div "JTs" at bounding box center [413, 214] width 28 height 28
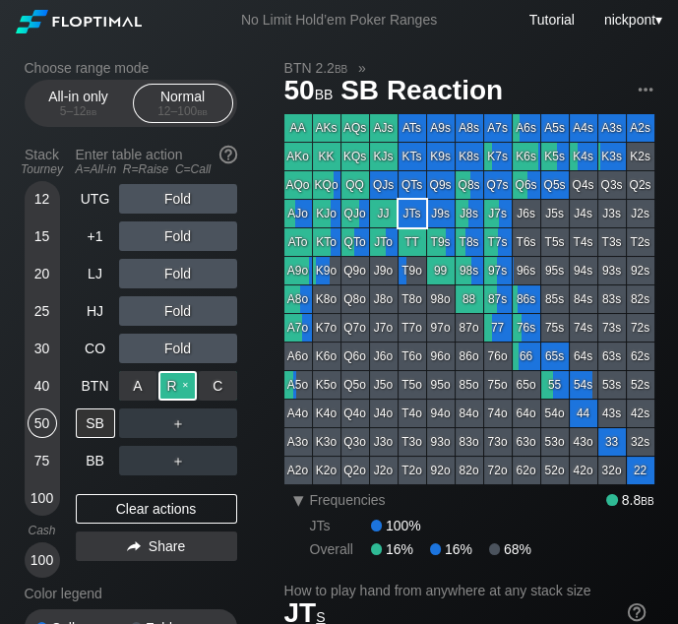
click at [167, 382] on div "R ✕" at bounding box center [178, 386] width 38 height 30
click at [186, 381] on div "R ✕" at bounding box center [178, 386] width 38 height 30
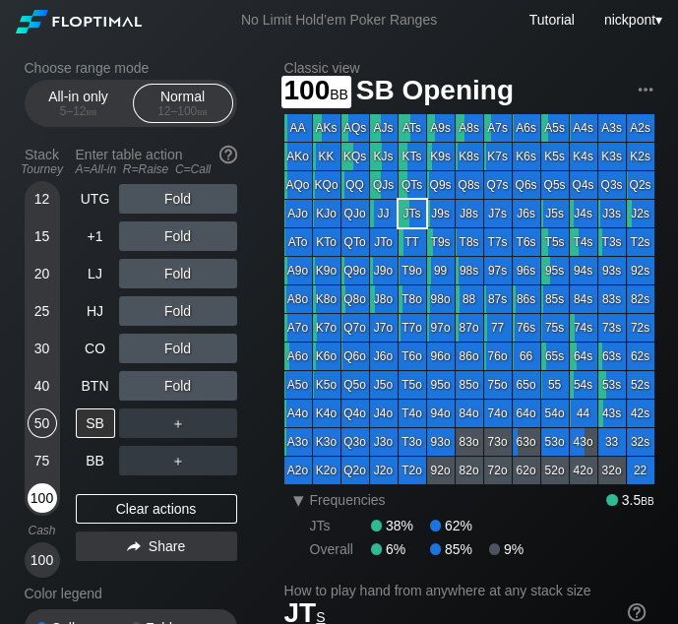
click at [40, 494] on div "100" at bounding box center [43, 498] width 30 height 30
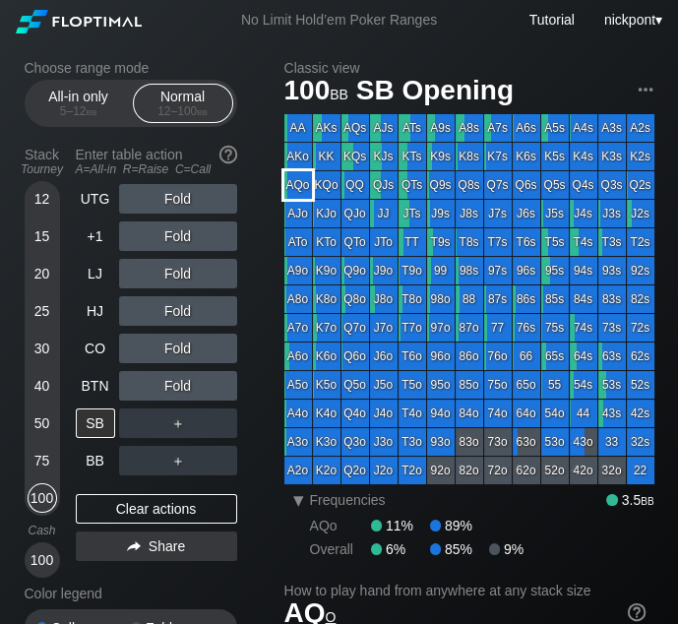
click at [303, 190] on div "AQo" at bounding box center [299, 185] width 28 height 28
click at [179, 276] on div "R ✕" at bounding box center [178, 274] width 38 height 30
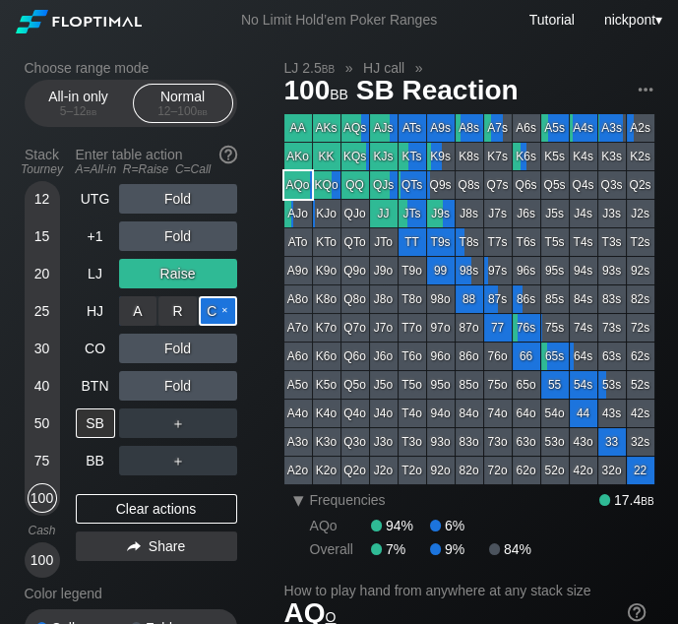
click at [215, 315] on div "C ✕" at bounding box center [218, 311] width 38 height 30
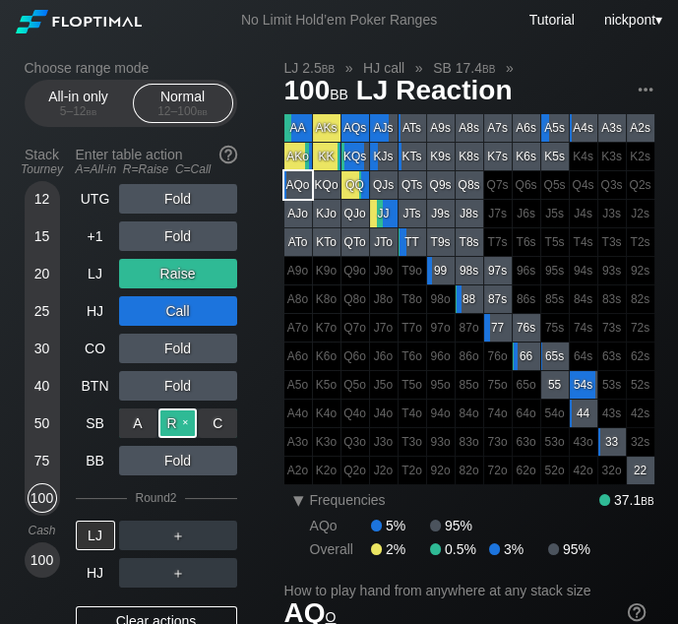
click at [183, 425] on div "R ✕" at bounding box center [178, 424] width 38 height 30
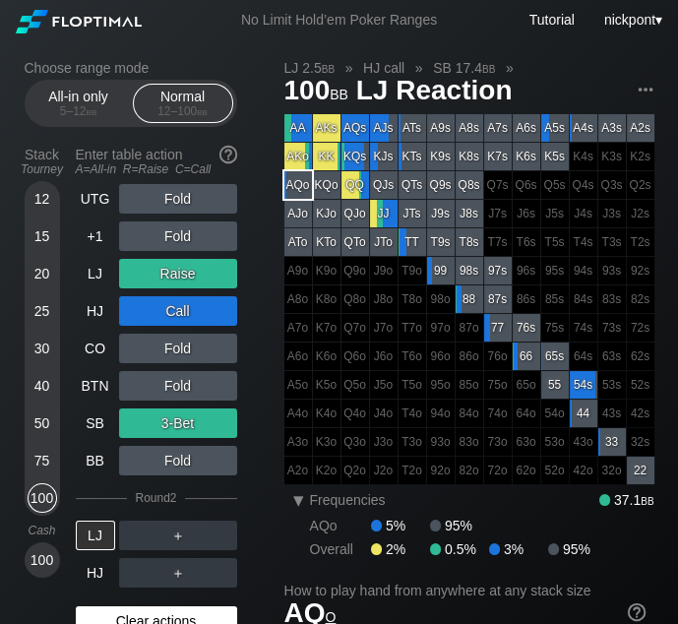
click at [175, 613] on div "Clear actions" at bounding box center [156, 621] width 161 height 30
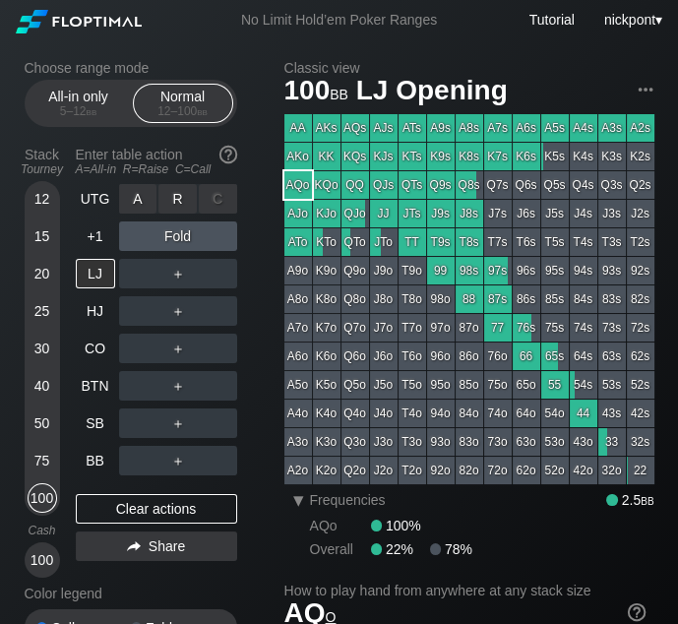
click at [185, 203] on div "R ✕" at bounding box center [178, 199] width 38 height 30
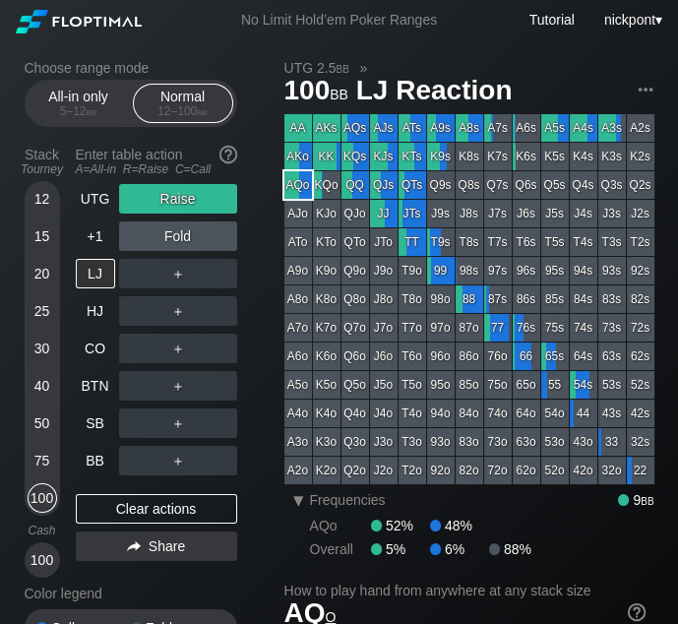
click at [43, 416] on div "50" at bounding box center [43, 424] width 30 height 30
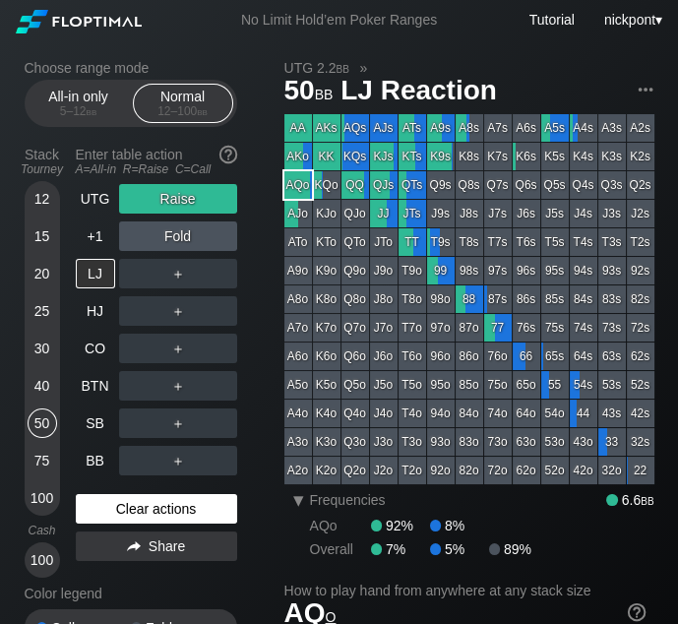
click at [139, 510] on div "Clear actions" at bounding box center [156, 509] width 161 height 30
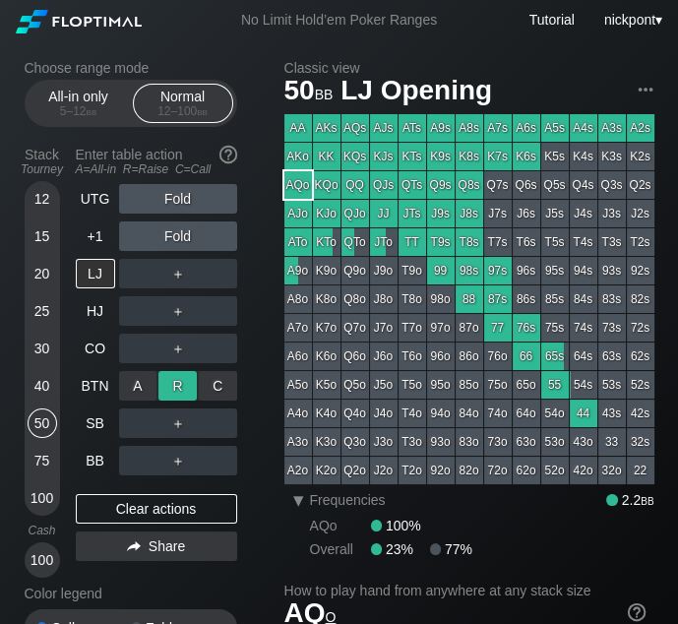
click at [180, 386] on div "R ✕" at bounding box center [178, 386] width 38 height 30
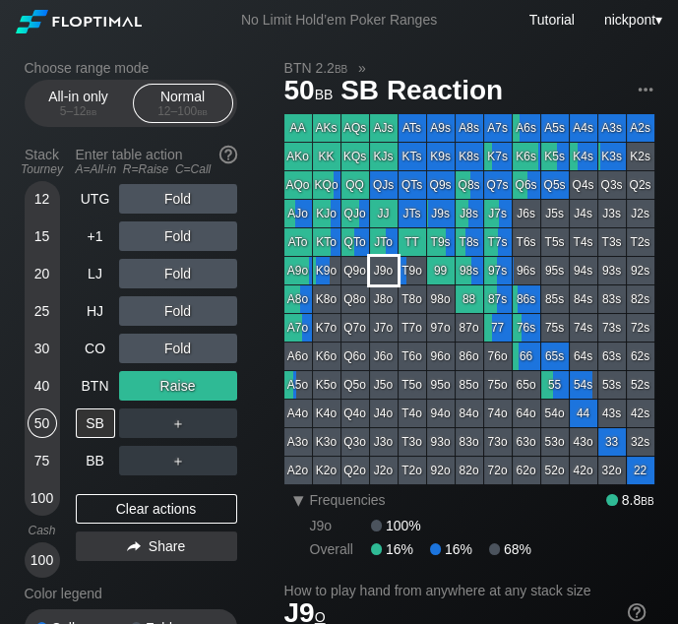
click at [380, 271] on div "J9o" at bounding box center [384, 271] width 28 height 28
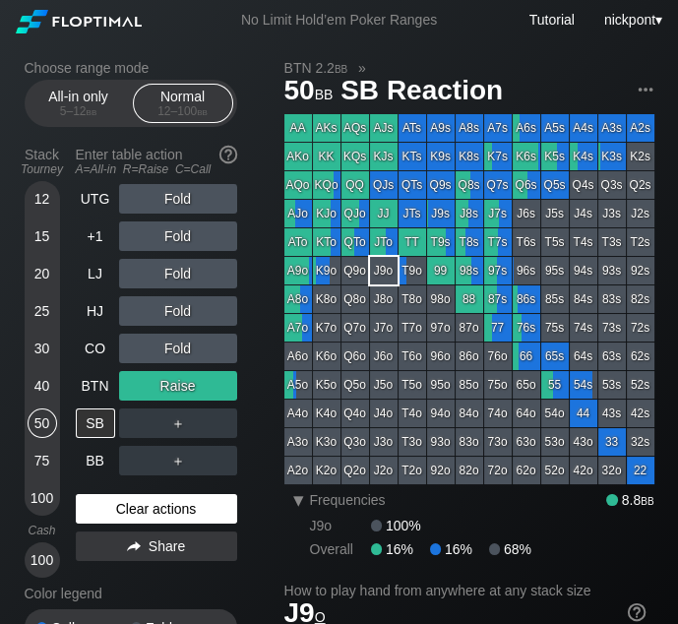
click at [157, 513] on div "Clear actions" at bounding box center [156, 509] width 161 height 30
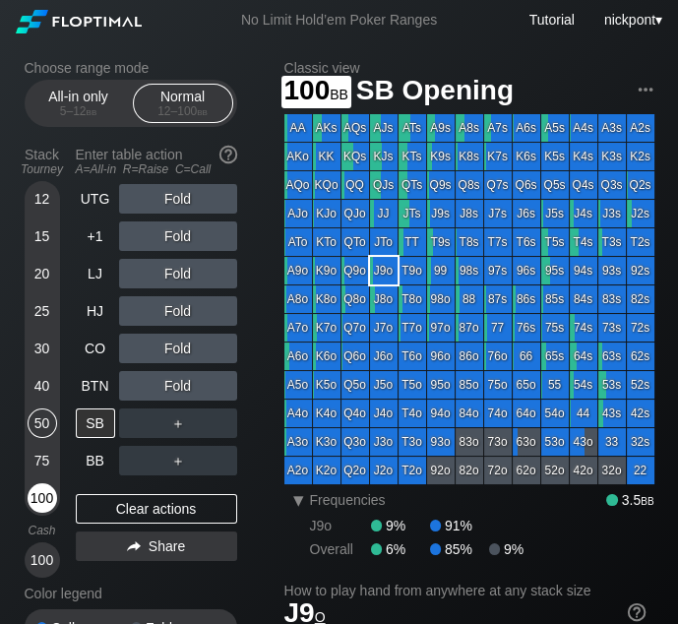
click at [51, 507] on div "100" at bounding box center [43, 498] width 30 height 30
click at [43, 498] on div "100" at bounding box center [43, 498] width 30 height 30
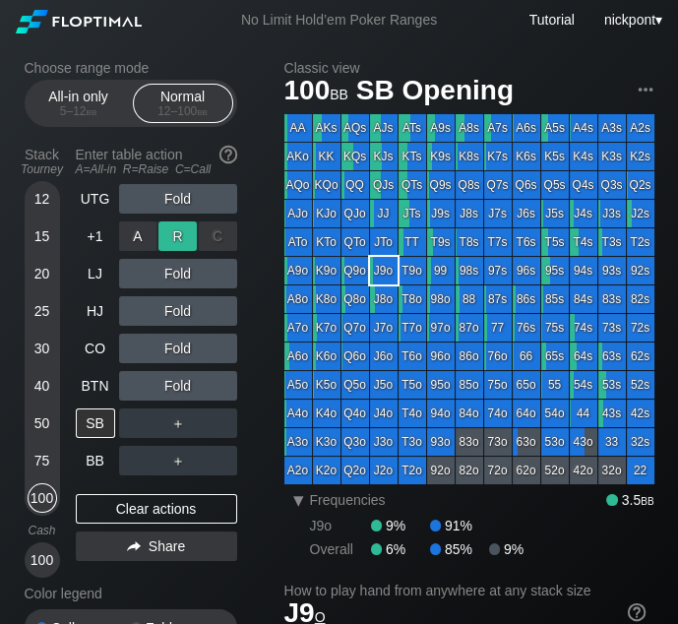
click at [181, 232] on div "R ✕" at bounding box center [178, 237] width 38 height 30
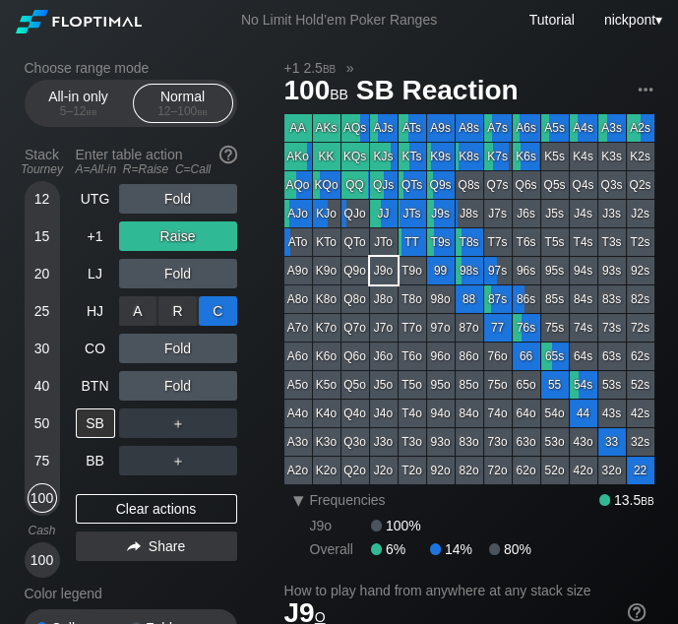
click at [213, 312] on div "C ✕" at bounding box center [218, 311] width 38 height 30
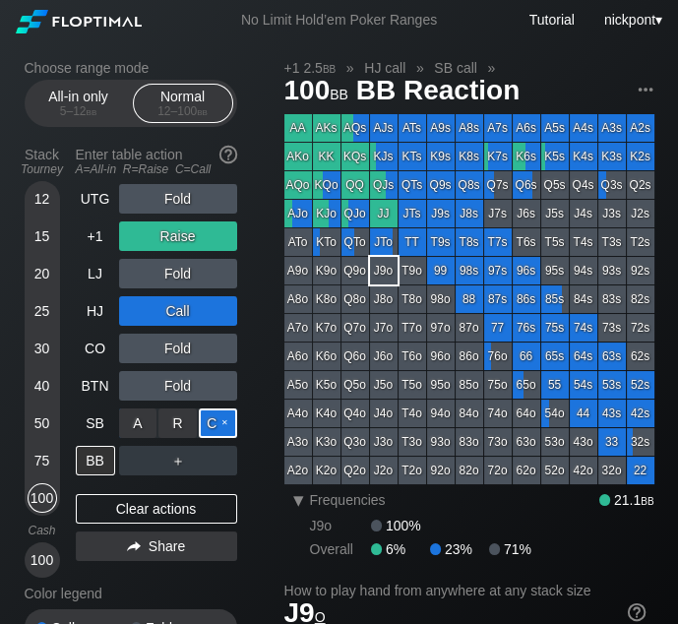
click at [216, 421] on div "C ✕" at bounding box center [218, 424] width 38 height 30
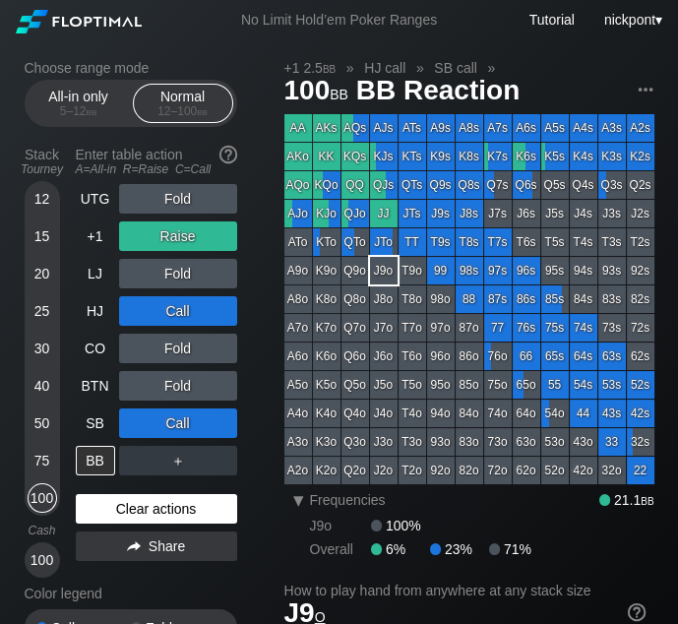
click at [139, 512] on div "Clear actions" at bounding box center [156, 509] width 161 height 30
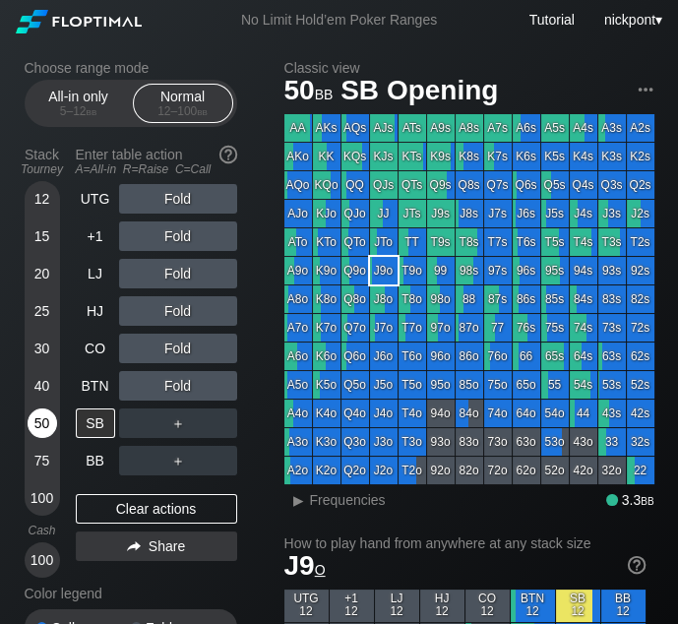
click at [43, 428] on div "50" at bounding box center [43, 424] width 30 height 30
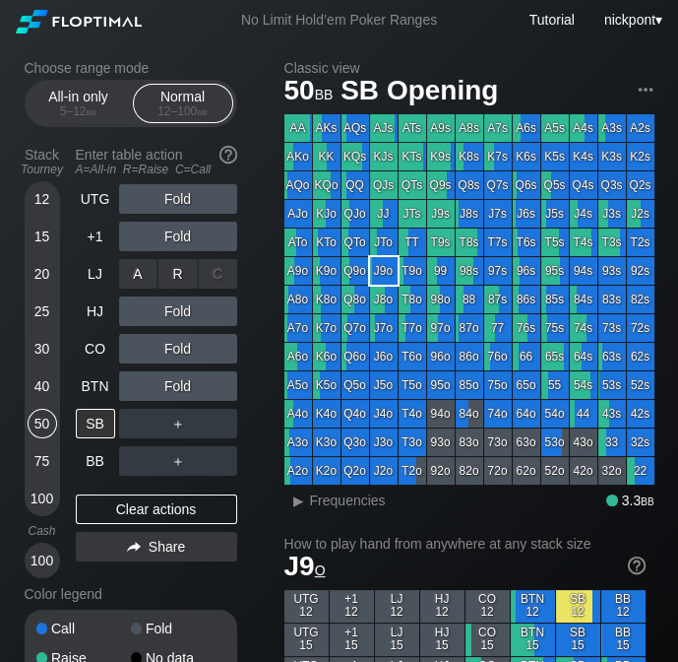
click at [187, 274] on div "R ✕" at bounding box center [178, 274] width 38 height 30
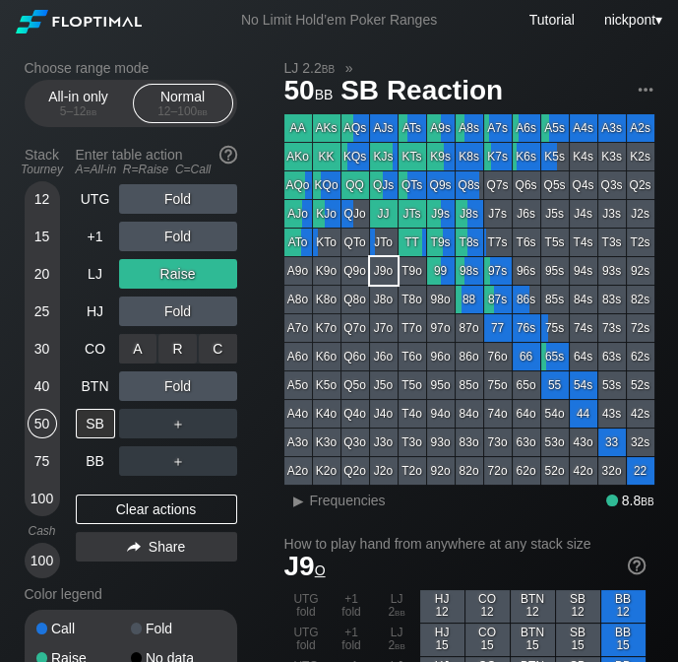
click at [220, 348] on div "C ✕" at bounding box center [218, 349] width 38 height 30
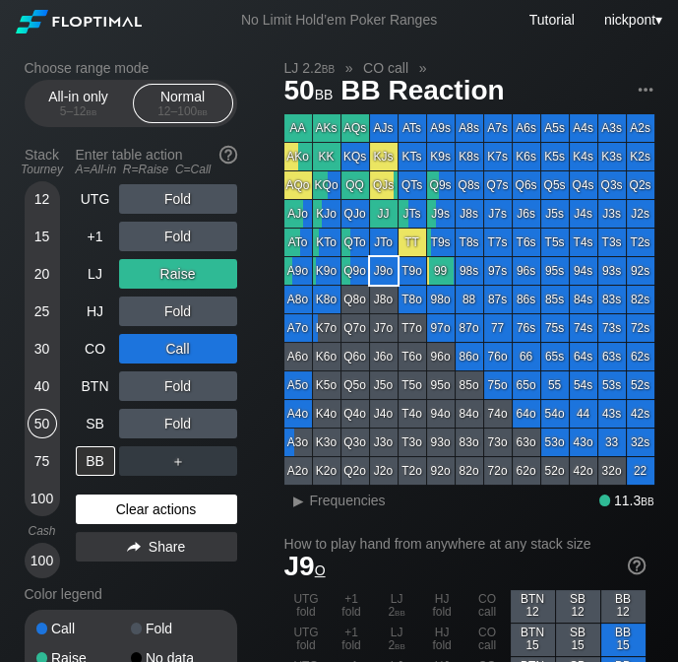
click at [180, 504] on div "Clear actions" at bounding box center [156, 509] width 161 height 30
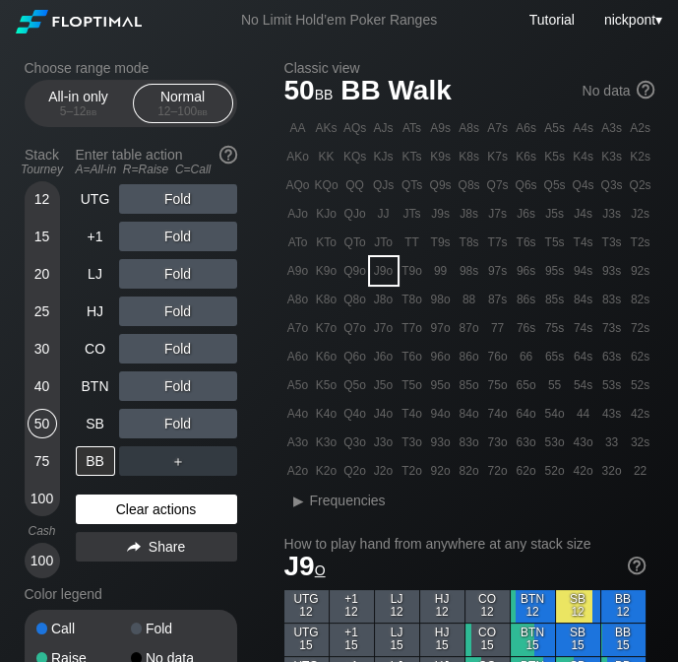
click at [157, 502] on div "Clear actions" at bounding box center [156, 509] width 161 height 30
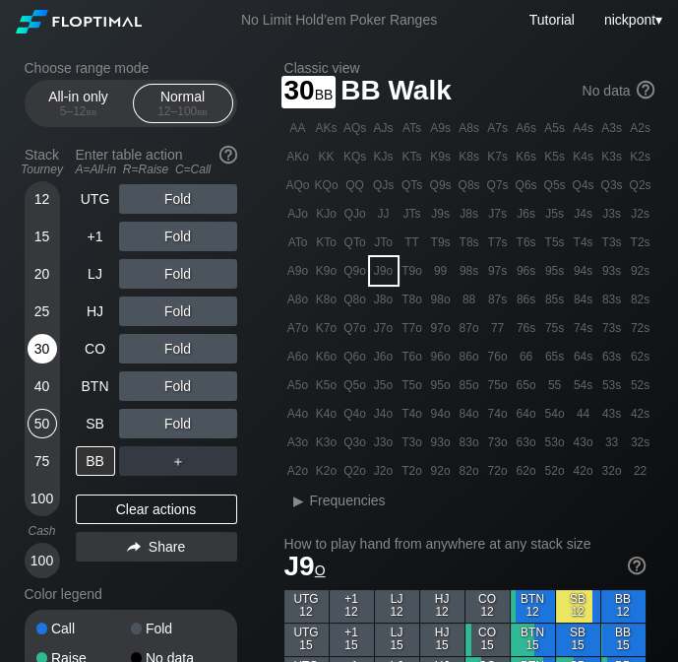
click at [42, 342] on div "30" at bounding box center [43, 349] width 30 height 30
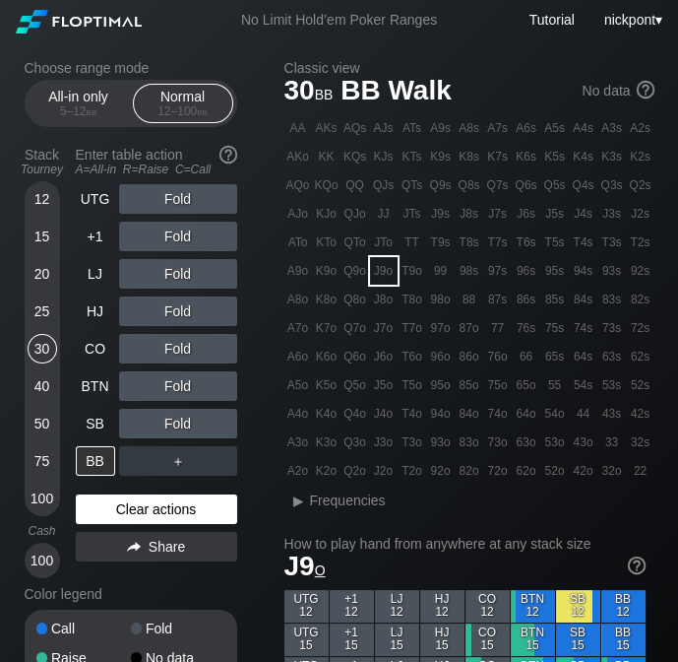
click at [163, 509] on div "Clear actions" at bounding box center [156, 509] width 161 height 30
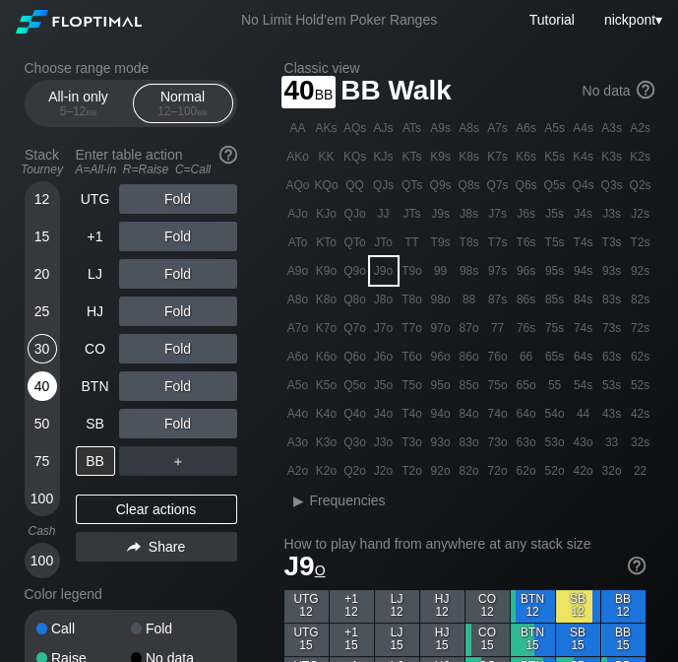
click at [43, 386] on div "40" at bounding box center [43, 386] width 30 height 30
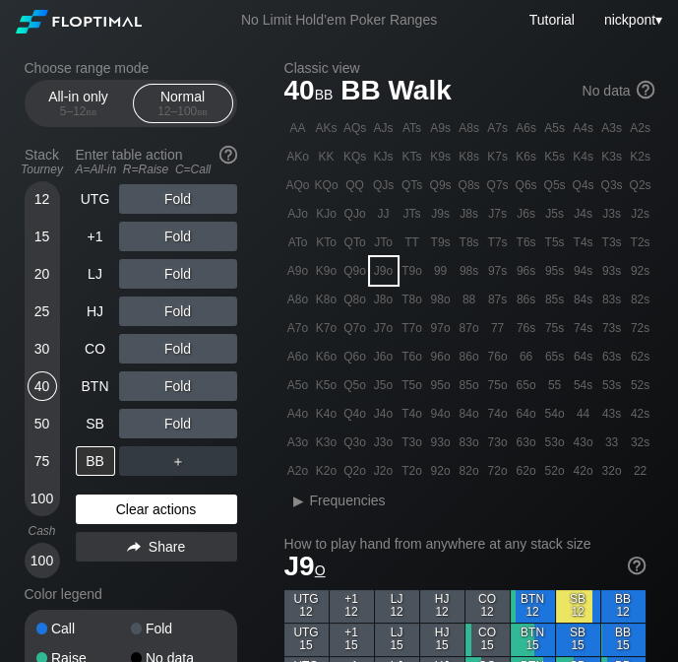
click at [167, 503] on div "Clear actions" at bounding box center [156, 509] width 161 height 30
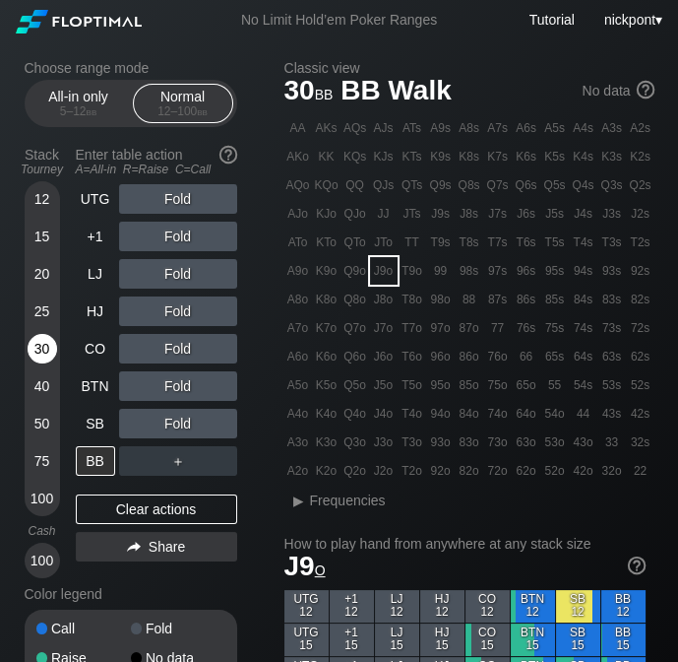
click at [42, 347] on div "30" at bounding box center [43, 349] width 30 height 30
click at [184, 240] on div "R ✕" at bounding box center [178, 237] width 38 height 30
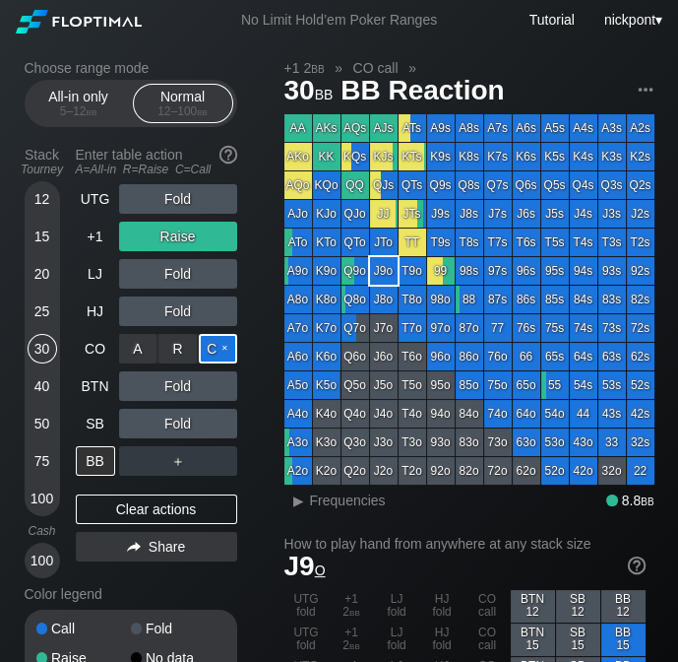
click at [212, 355] on div "C ✕" at bounding box center [218, 349] width 38 height 30
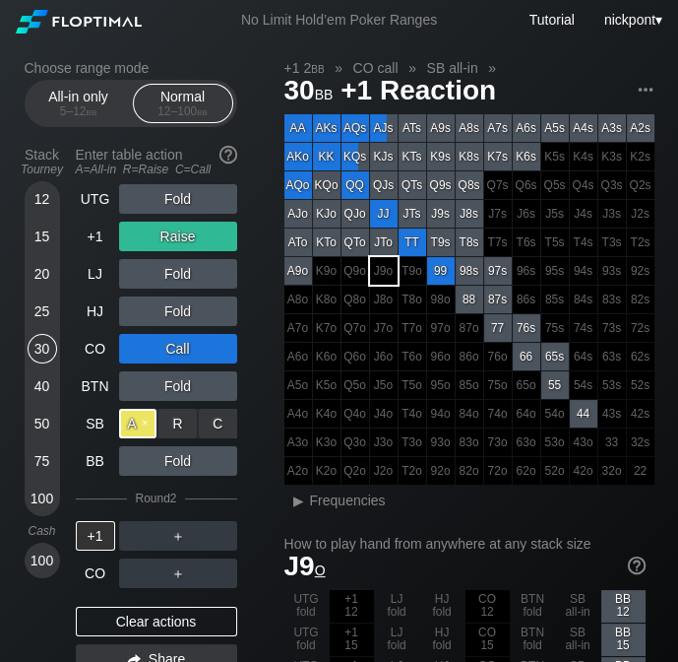
click at [141, 426] on div "A ✕" at bounding box center [138, 424] width 38 height 30
click at [303, 500] on div "▸" at bounding box center [299, 500] width 26 height 24
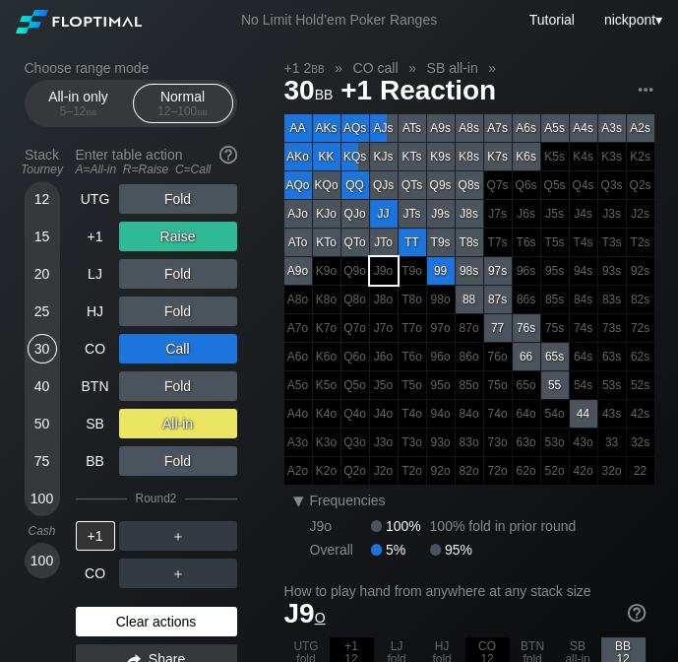
click at [164, 616] on div "Clear actions" at bounding box center [156, 621] width 161 height 30
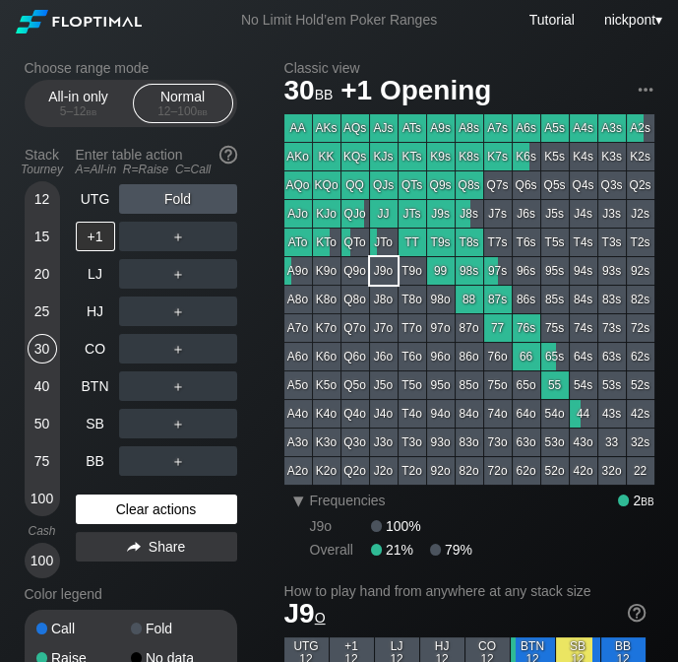
click at [164, 616] on div "Call Fold Raise No data All-in" at bounding box center [131, 657] width 213 height 96
click at [169, 512] on div "Clear actions" at bounding box center [156, 509] width 161 height 30
click at [170, 512] on div "Clear actions" at bounding box center [156, 509] width 161 height 30
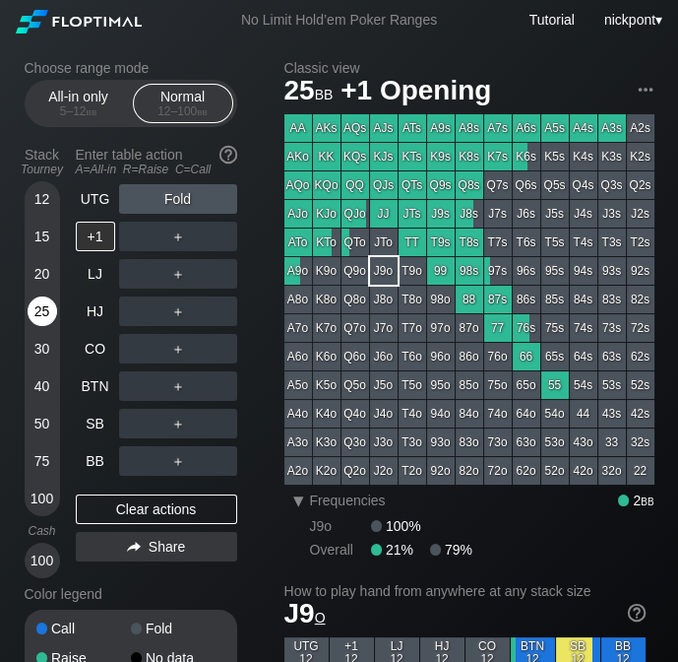
click at [39, 316] on div "25" at bounding box center [43, 311] width 30 height 30
click at [184, 274] on div "R ✕" at bounding box center [178, 274] width 38 height 30
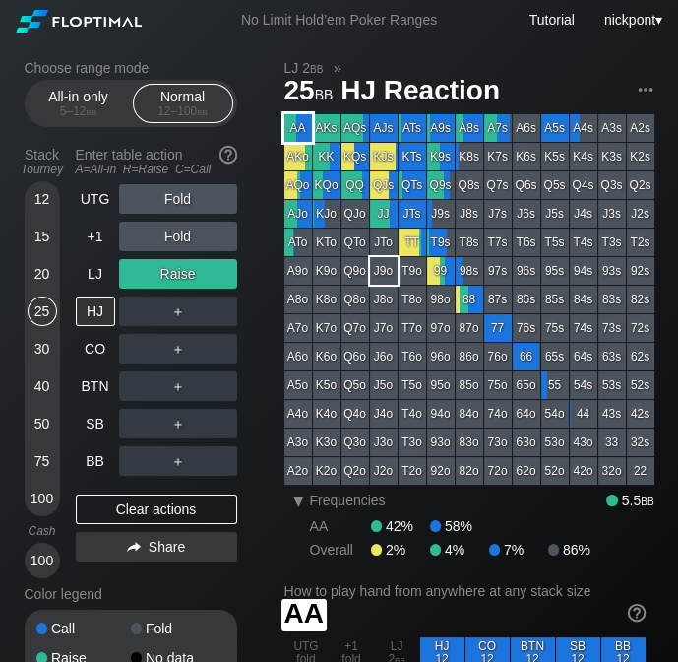
click at [301, 129] on div "AA" at bounding box center [299, 128] width 28 height 28
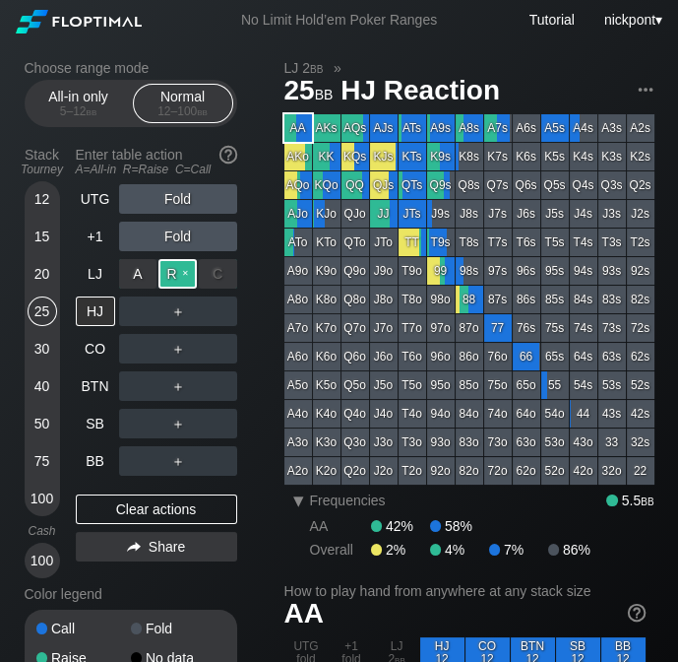
click at [188, 269] on div "R ✕" at bounding box center [178, 274] width 38 height 30
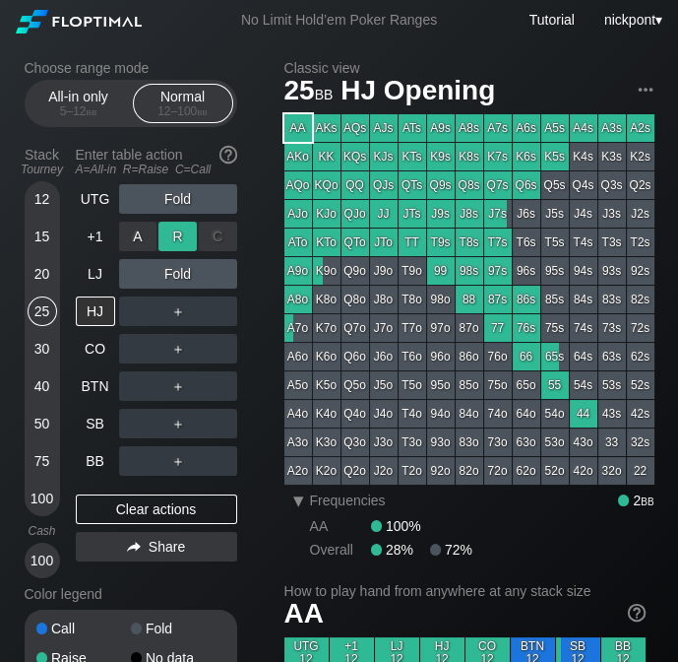
click at [182, 240] on div "R ✕" at bounding box center [178, 237] width 38 height 30
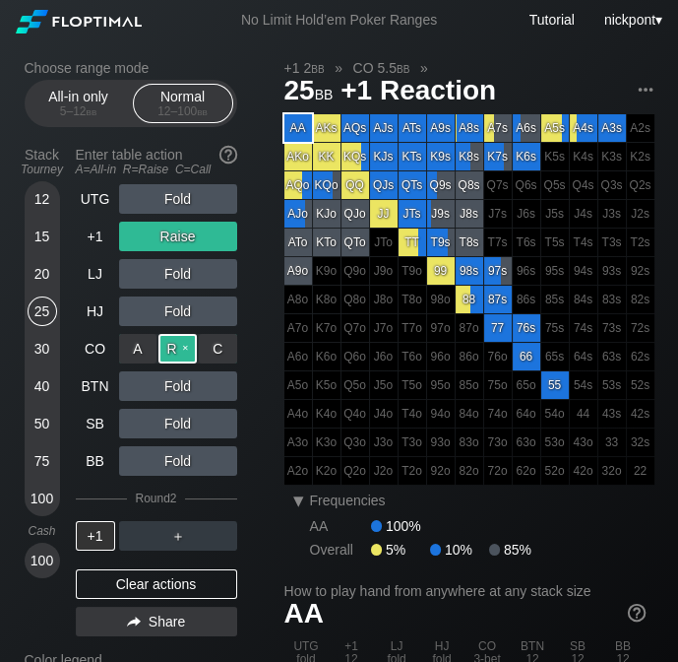
click at [178, 346] on div "R ✕" at bounding box center [178, 349] width 38 height 30
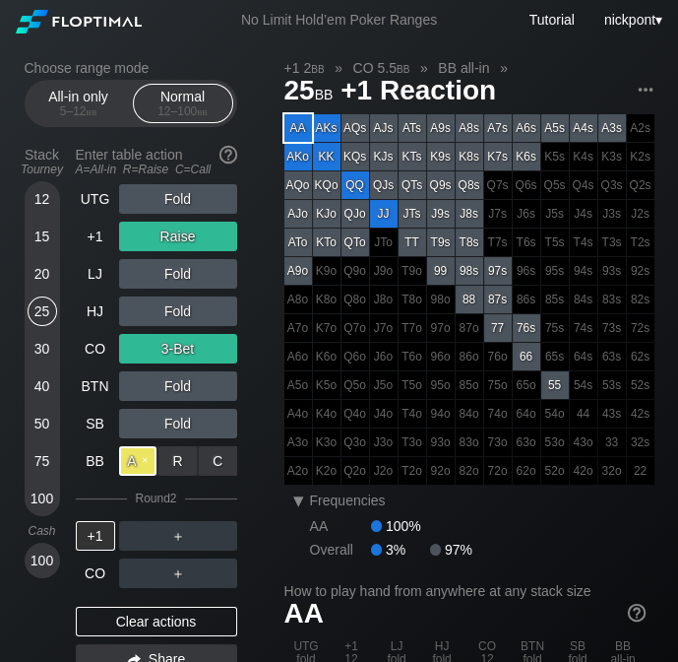
click at [137, 468] on div "A ✕" at bounding box center [138, 461] width 38 height 30
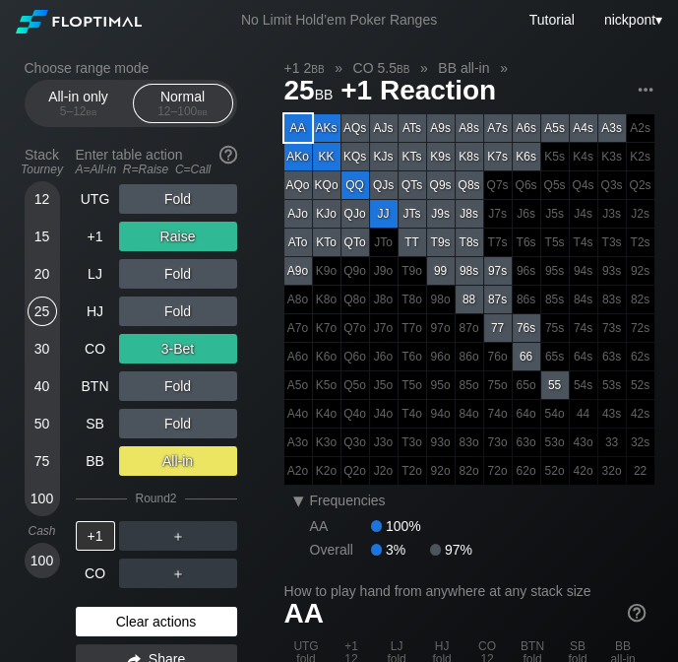
click at [170, 617] on div "Clear actions" at bounding box center [156, 621] width 161 height 30
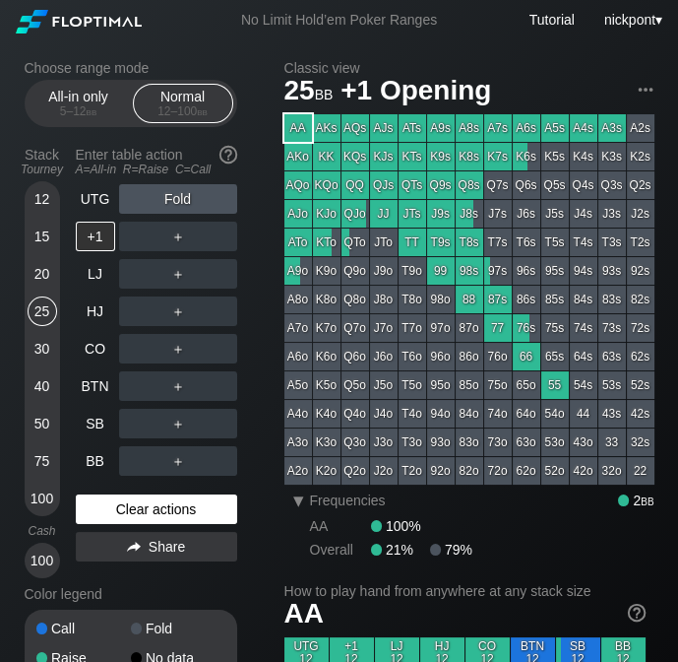
click at [170, 617] on div "Call Fold Raise No data All-in" at bounding box center [131, 657] width 213 height 96
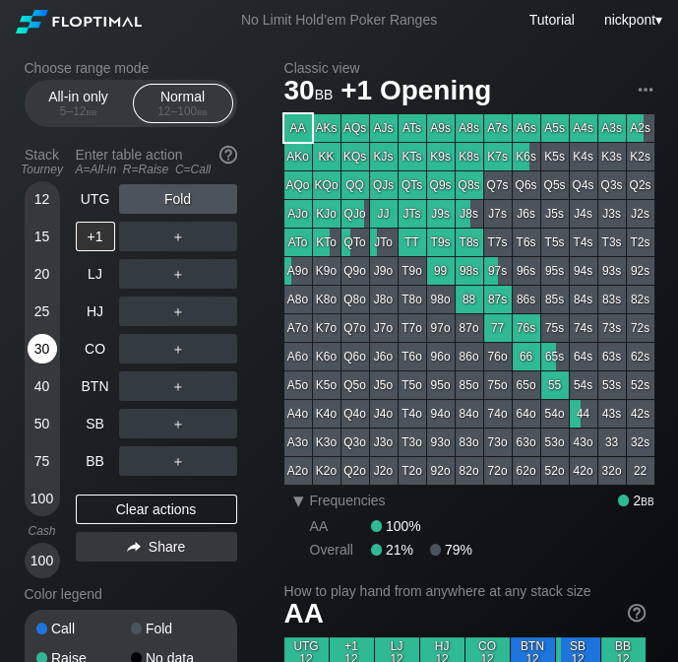
click at [41, 346] on div "30" at bounding box center [43, 349] width 30 height 30
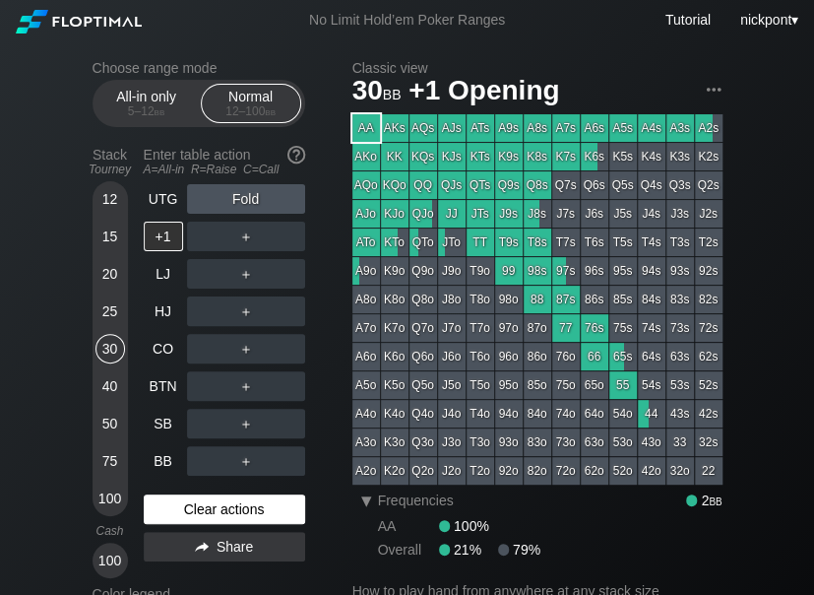
click at [271, 511] on div "Clear actions" at bounding box center [224, 509] width 161 height 30
click at [114, 349] on div "30" at bounding box center [110, 349] width 30 height 30
click at [217, 507] on div "Clear actions" at bounding box center [224, 509] width 161 height 30
click at [219, 507] on div "Clear actions" at bounding box center [224, 509] width 161 height 30
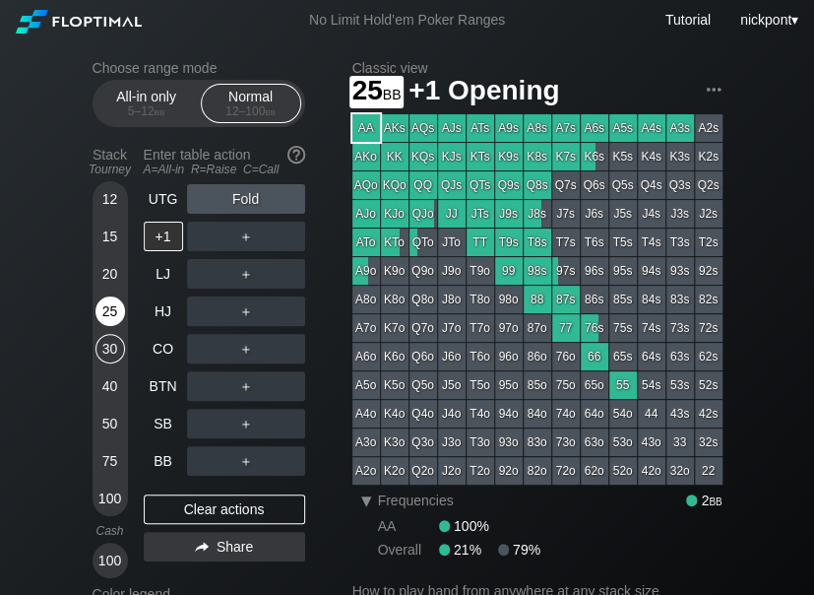
click at [108, 319] on div "25" at bounding box center [110, 311] width 30 height 30
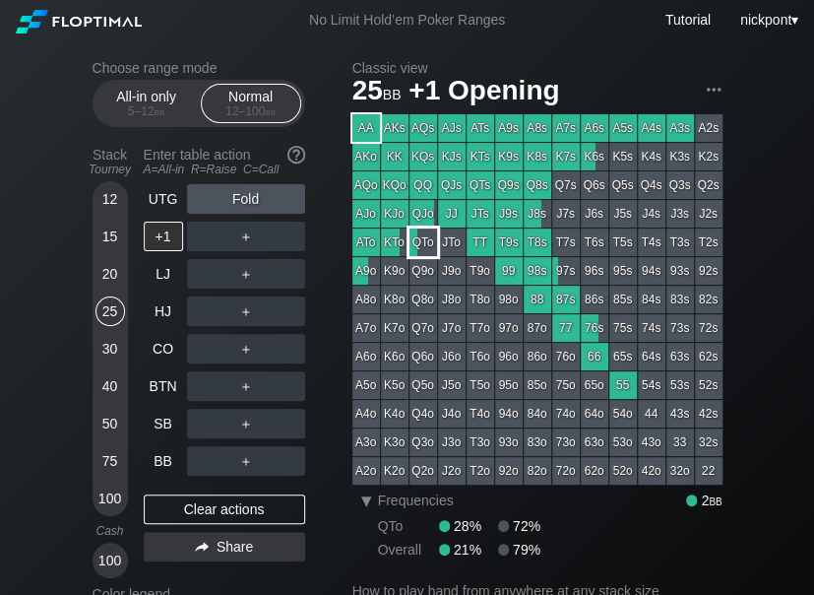
click at [426, 238] on div "QTo" at bounding box center [424, 242] width 28 height 28
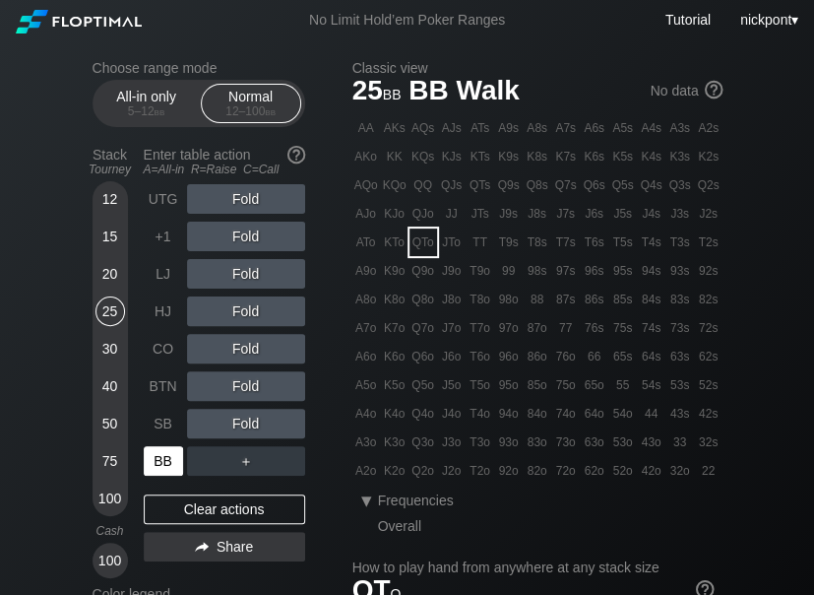
click at [160, 459] on div "BB" at bounding box center [163, 461] width 39 height 30
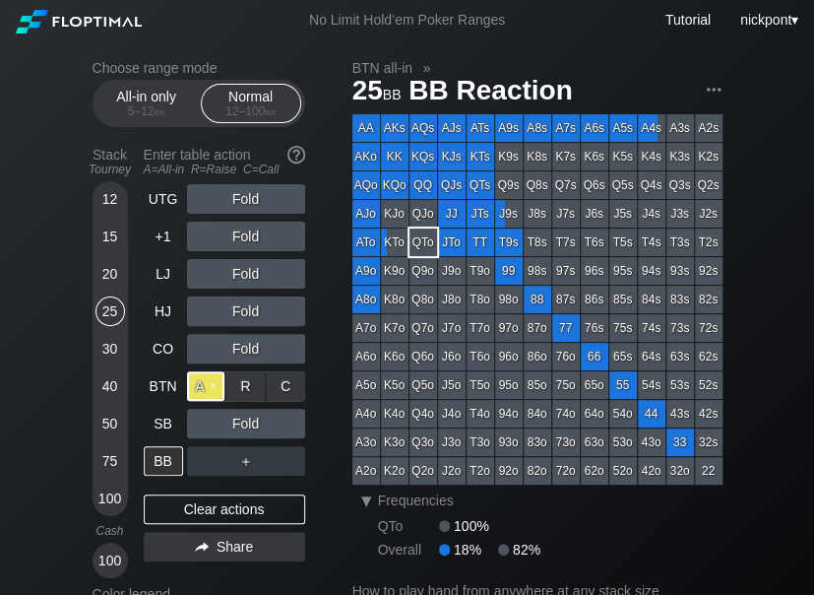
click at [207, 391] on div "A ✕" at bounding box center [206, 386] width 38 height 30
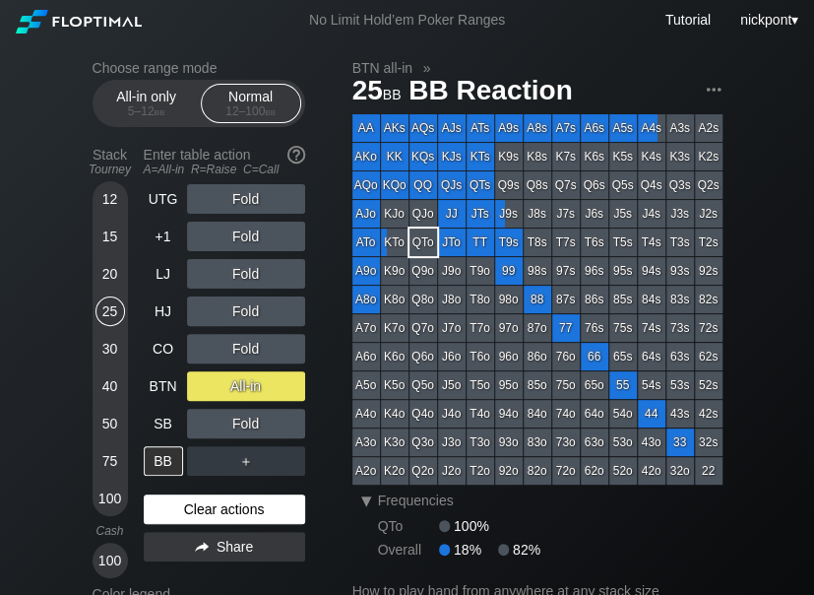
click at [223, 511] on div "Clear actions" at bounding box center [224, 509] width 161 height 30
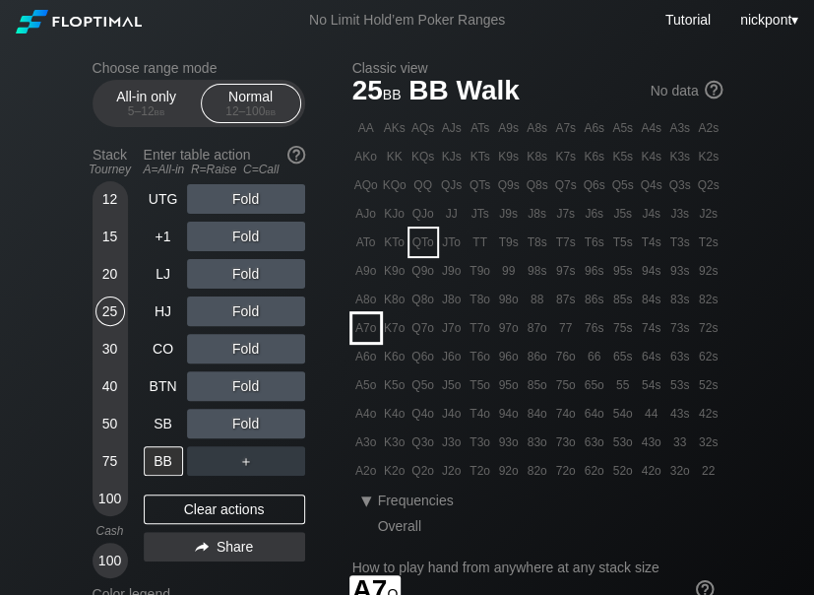
click at [371, 330] on div "A7o" at bounding box center [366, 328] width 28 height 28
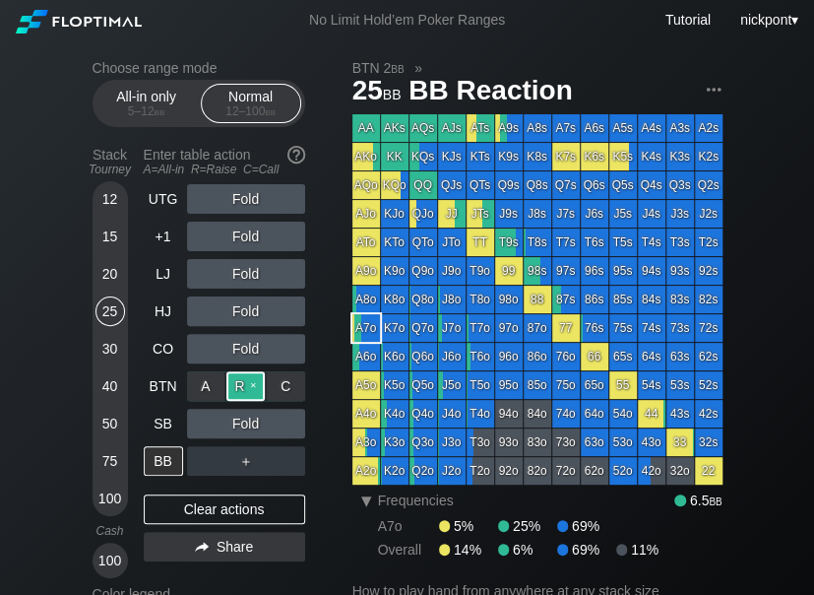
click at [242, 385] on div "R ✕" at bounding box center [245, 386] width 38 height 30
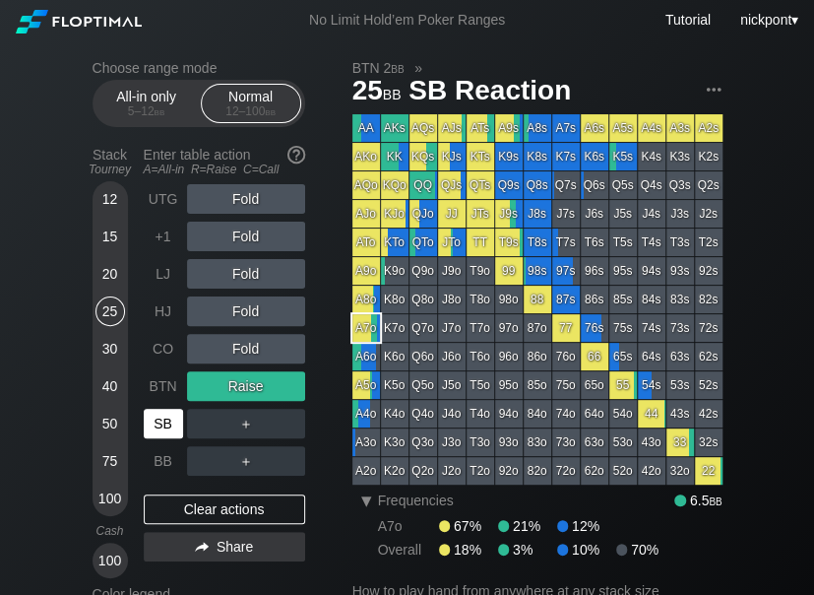
click at [169, 419] on div "SB" at bounding box center [163, 424] width 39 height 30
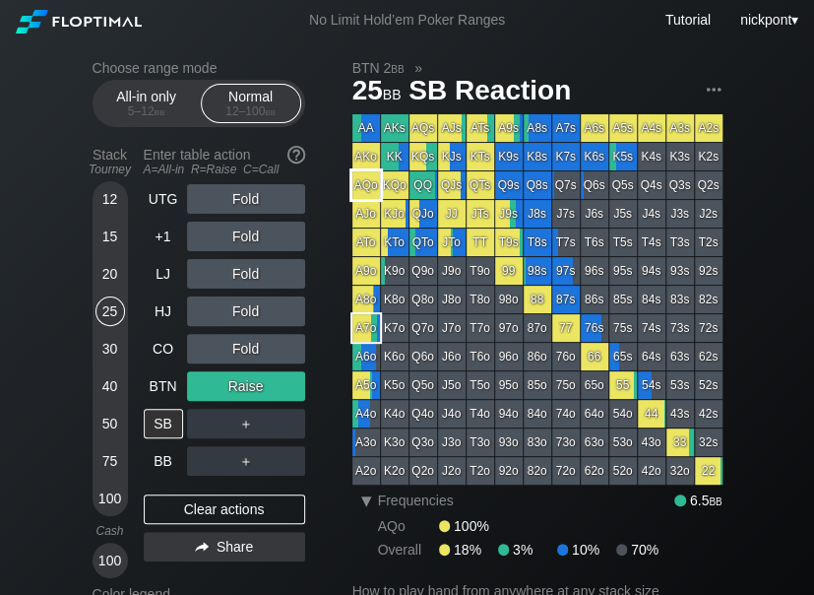
click at [373, 180] on div "AQo" at bounding box center [366, 185] width 28 height 28
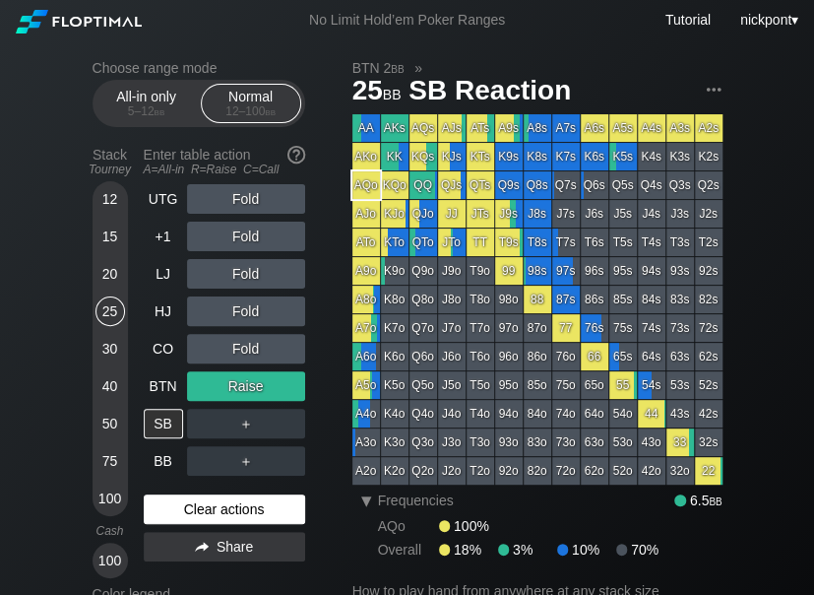
click at [262, 503] on div "Clear actions" at bounding box center [224, 509] width 161 height 30
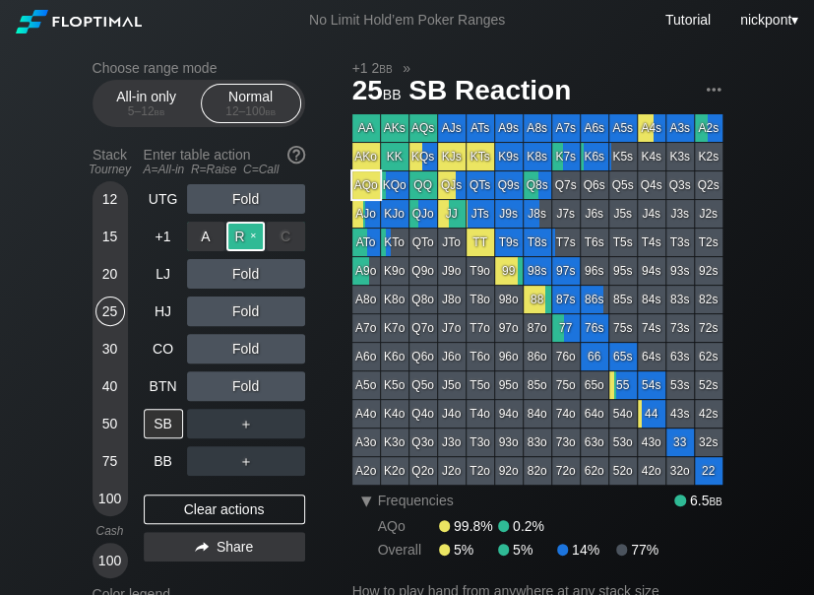
click at [247, 243] on div "R ✕" at bounding box center [245, 237] width 38 height 30
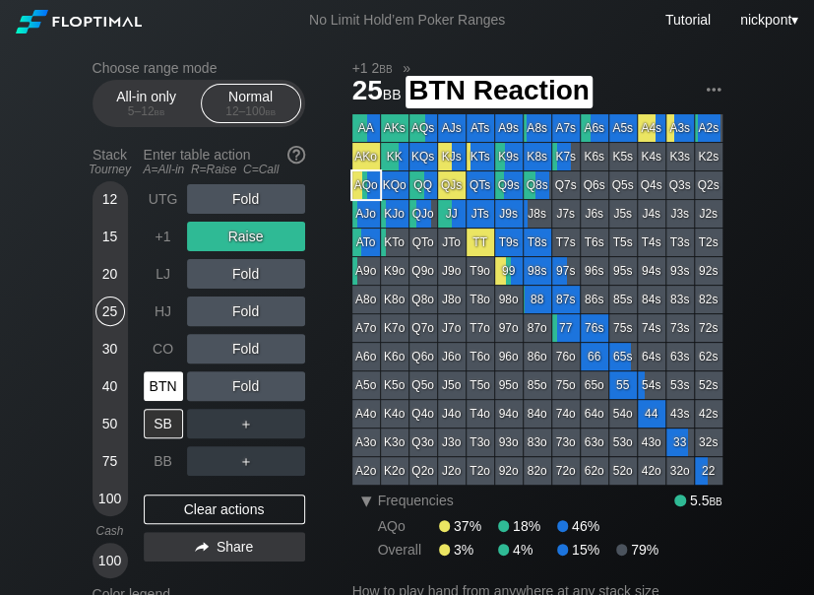
click at [160, 383] on div "BTN" at bounding box center [163, 386] width 39 height 30
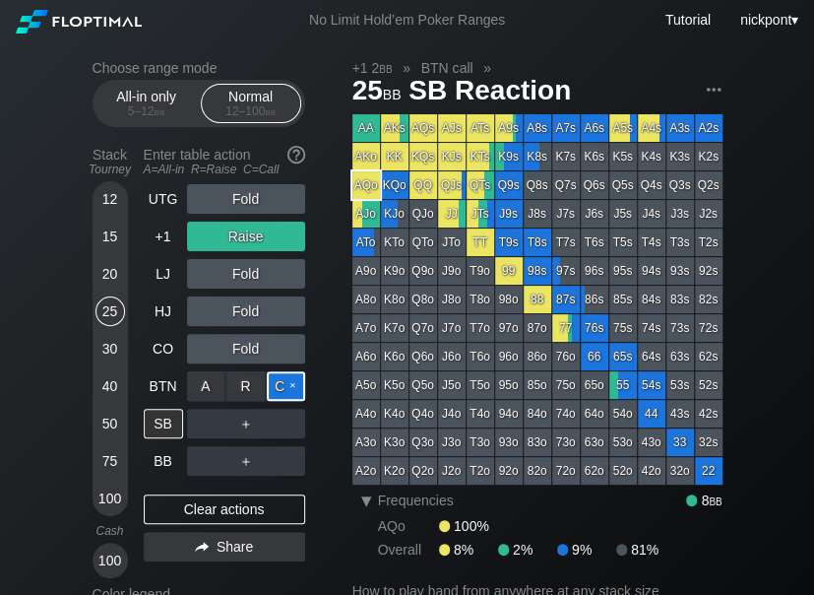
click at [290, 383] on div "C ✕" at bounding box center [286, 386] width 38 height 30
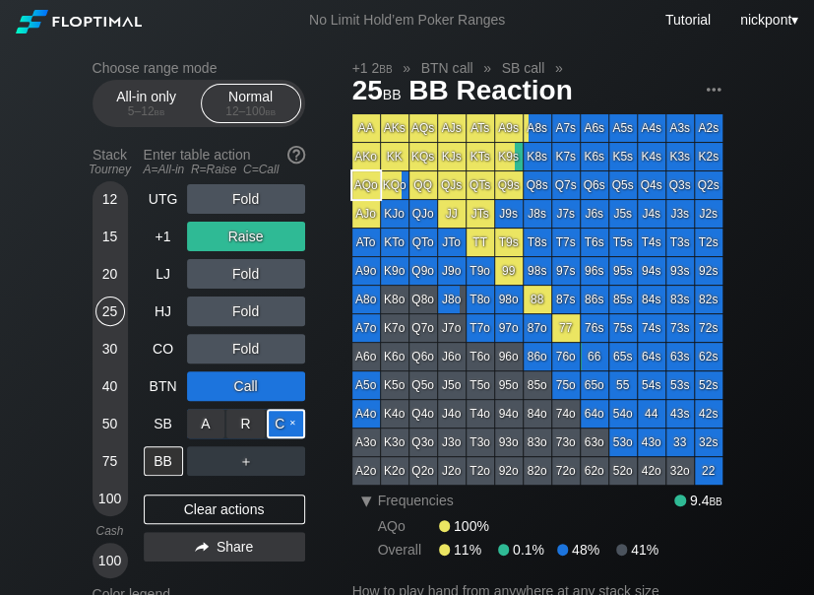
click at [290, 421] on div "C ✕" at bounding box center [286, 424] width 38 height 30
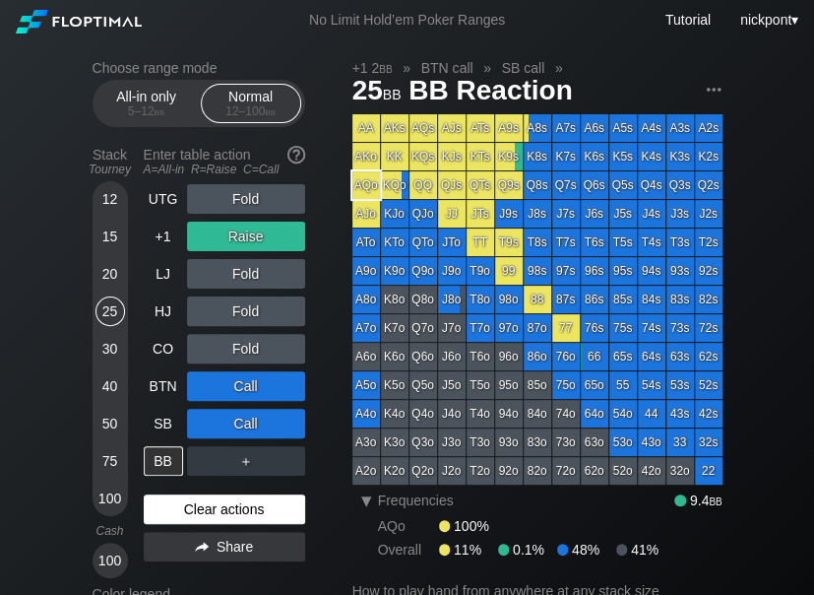
click at [254, 511] on div "Clear actions" at bounding box center [224, 509] width 161 height 30
click at [254, 510] on div "Clear actions" at bounding box center [224, 509] width 161 height 30
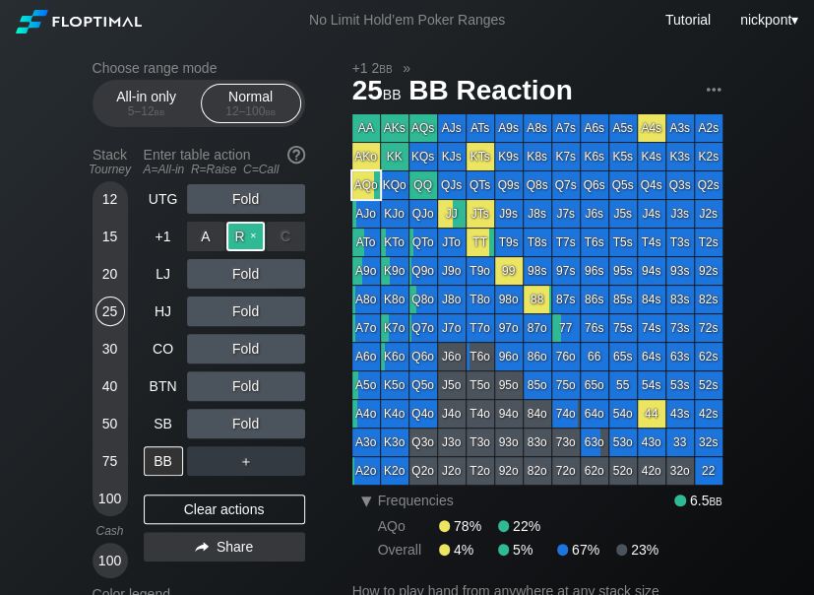
click at [253, 241] on div "R ✕" at bounding box center [245, 237] width 38 height 30
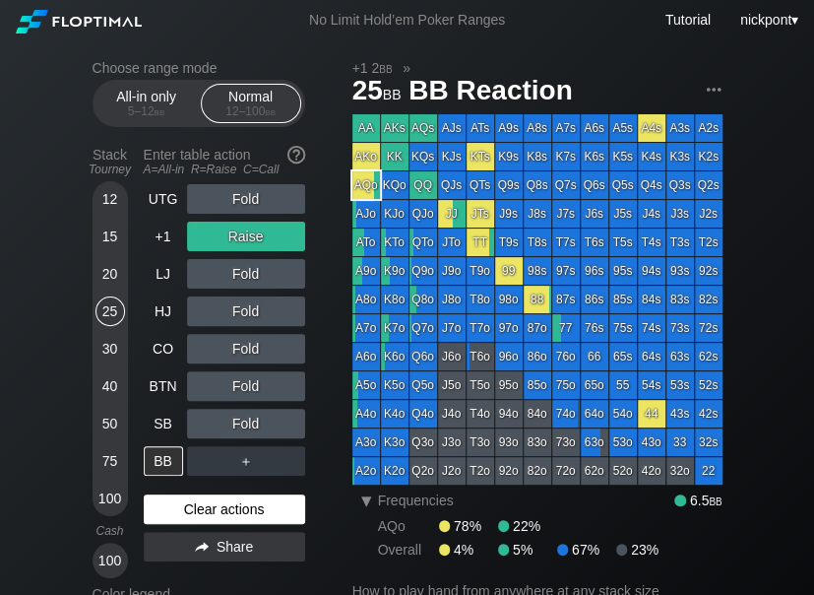
click at [268, 513] on div "Clear actions" at bounding box center [224, 509] width 161 height 30
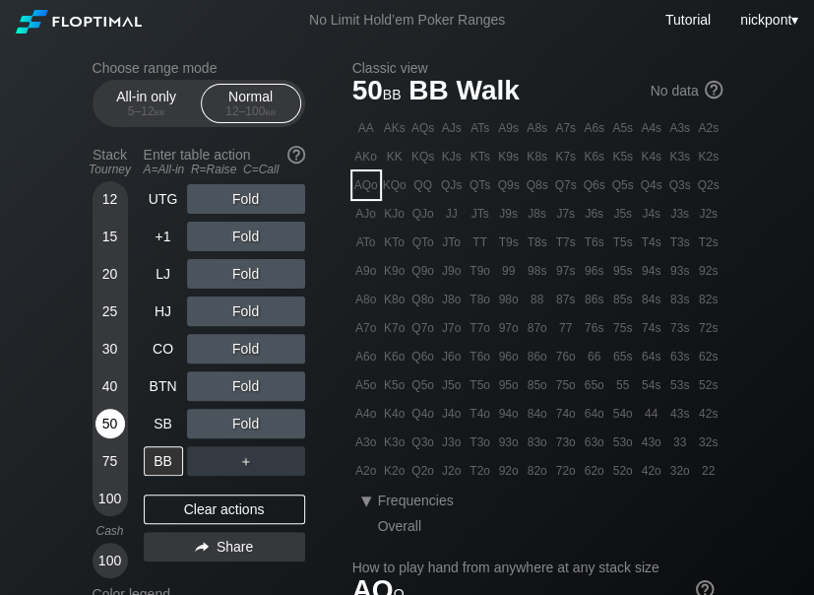
click at [117, 430] on div "50" at bounding box center [110, 424] width 30 height 30
click at [118, 430] on div "50" at bounding box center [110, 424] width 30 height 30
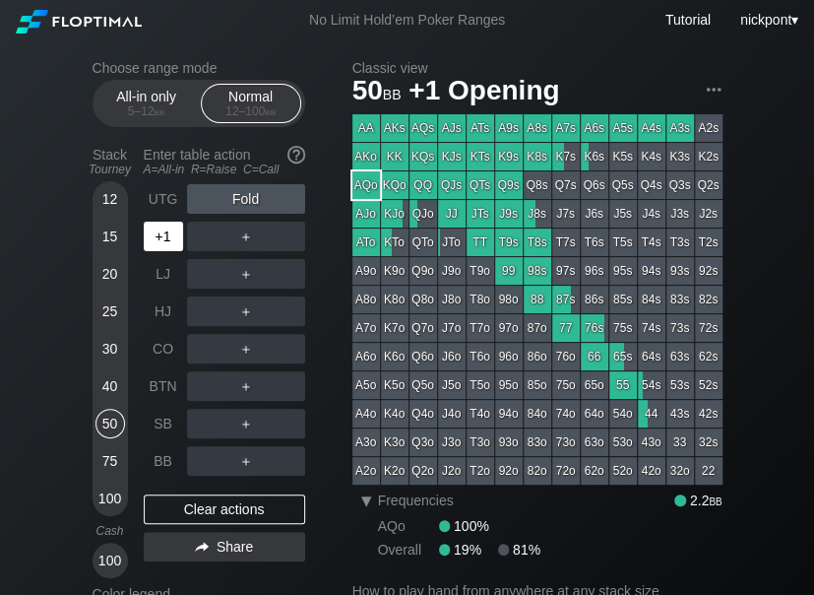
click at [162, 243] on div "+1" at bounding box center [163, 237] width 39 height 30
click at [242, 248] on div "R ✕" at bounding box center [245, 237] width 38 height 30
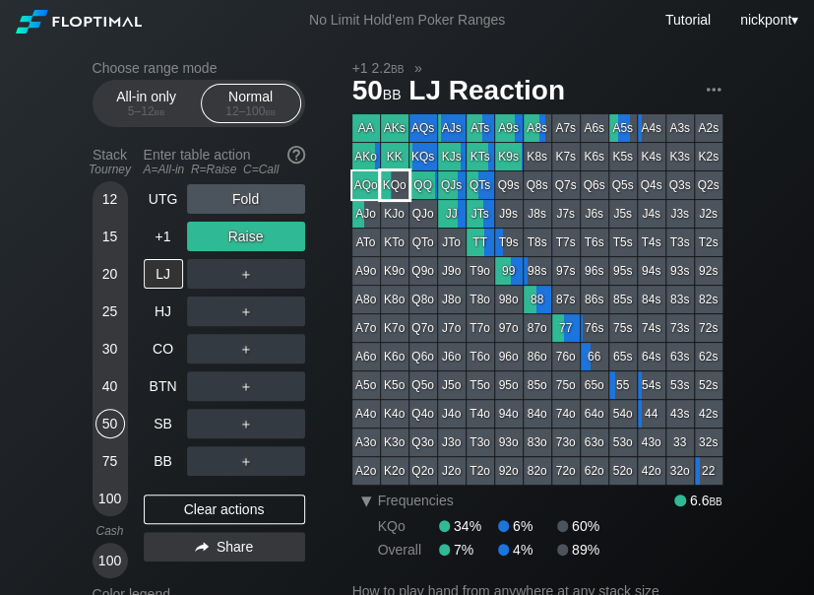
click at [393, 188] on div "KQo" at bounding box center [395, 185] width 28 height 28
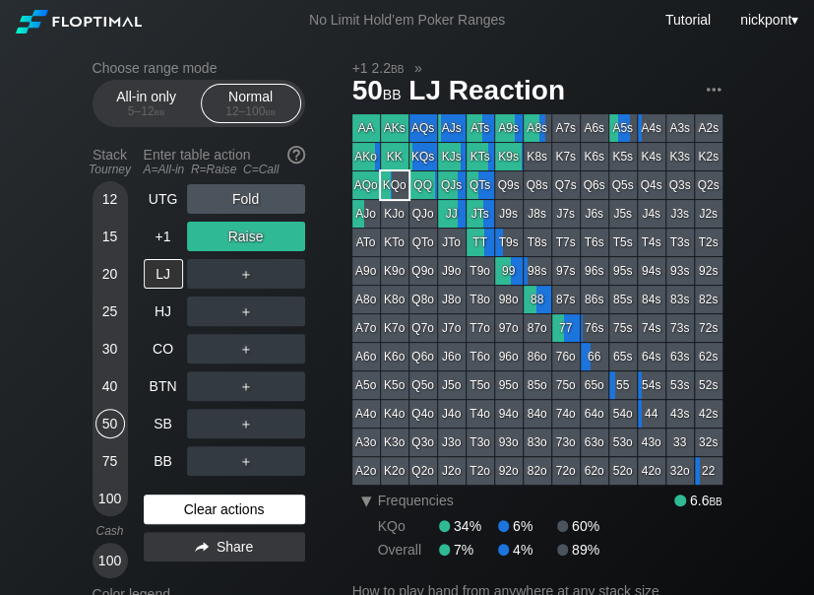
click at [266, 509] on div "Clear actions" at bounding box center [224, 509] width 161 height 30
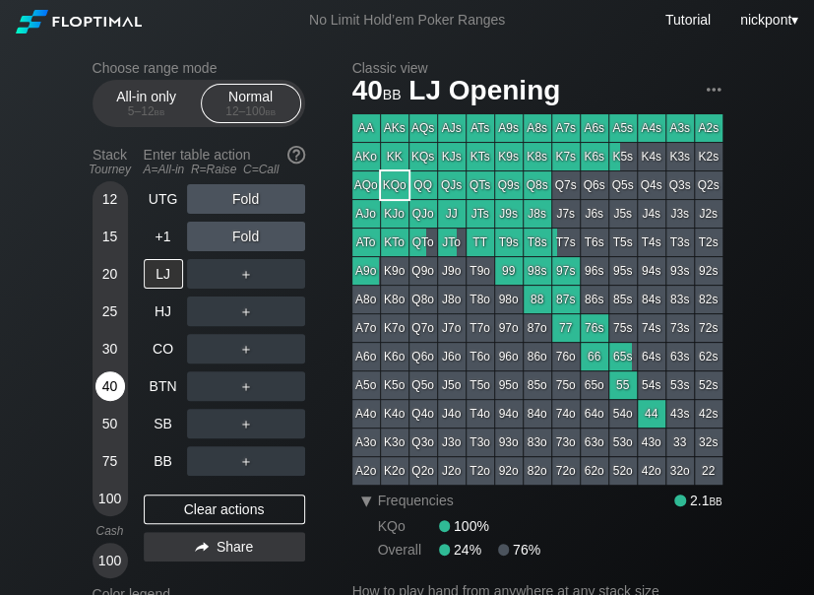
click at [103, 389] on div "40" at bounding box center [110, 386] width 30 height 30
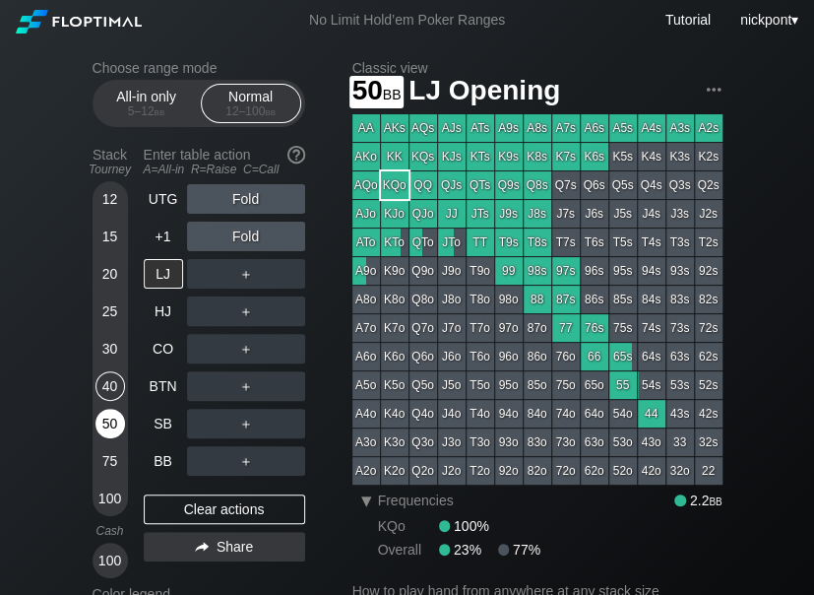
click at [103, 416] on div "50" at bounding box center [110, 424] width 30 height 30
click at [104, 420] on div "50" at bounding box center [110, 424] width 30 height 30
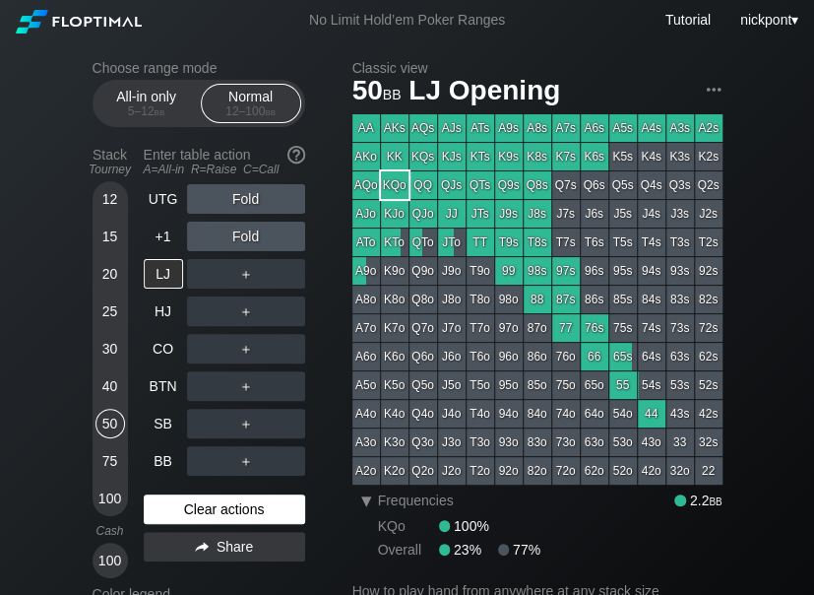
click at [233, 512] on div "Clear actions" at bounding box center [224, 509] width 161 height 30
click at [169, 501] on div "Clear actions" at bounding box center [224, 509] width 161 height 30
click at [171, 501] on div "Clear actions" at bounding box center [224, 509] width 161 height 30
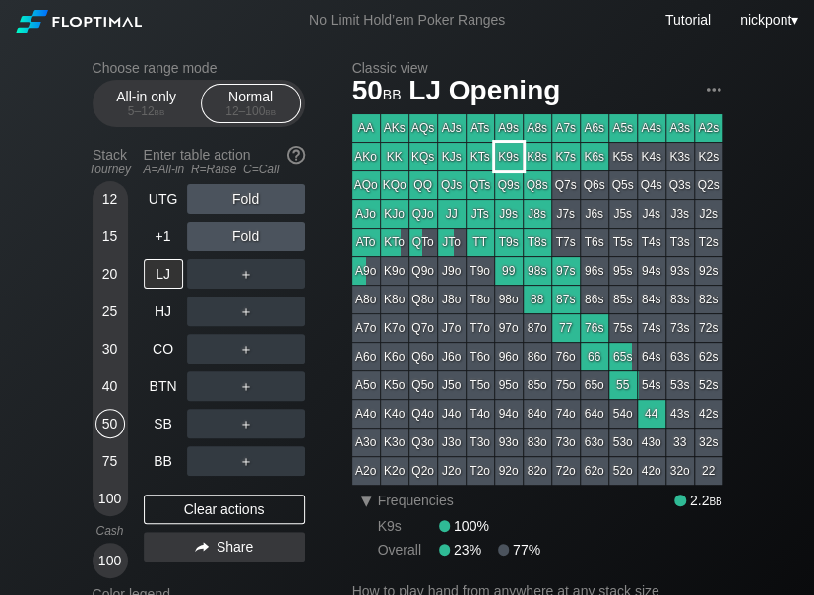
click at [505, 160] on div "K9s" at bounding box center [509, 157] width 28 height 28
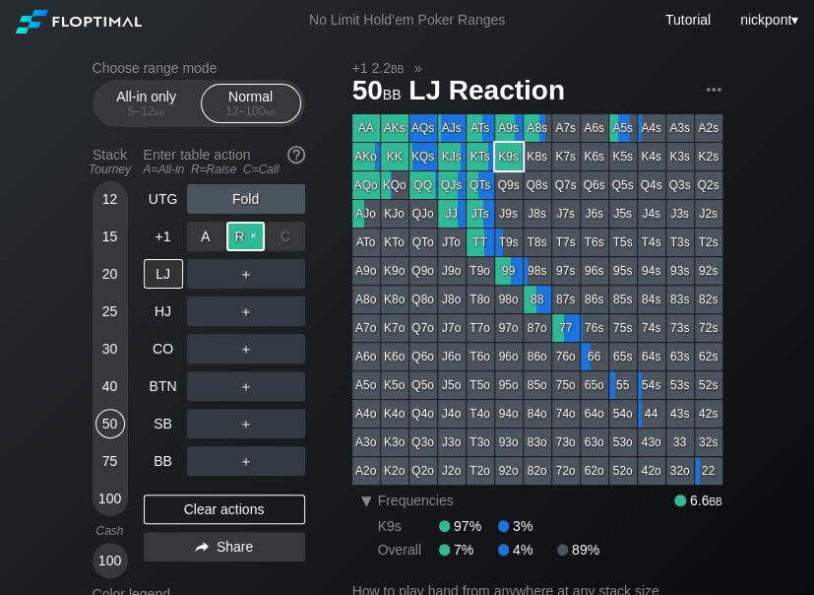
click at [245, 231] on div "R ✕" at bounding box center [245, 237] width 38 height 30
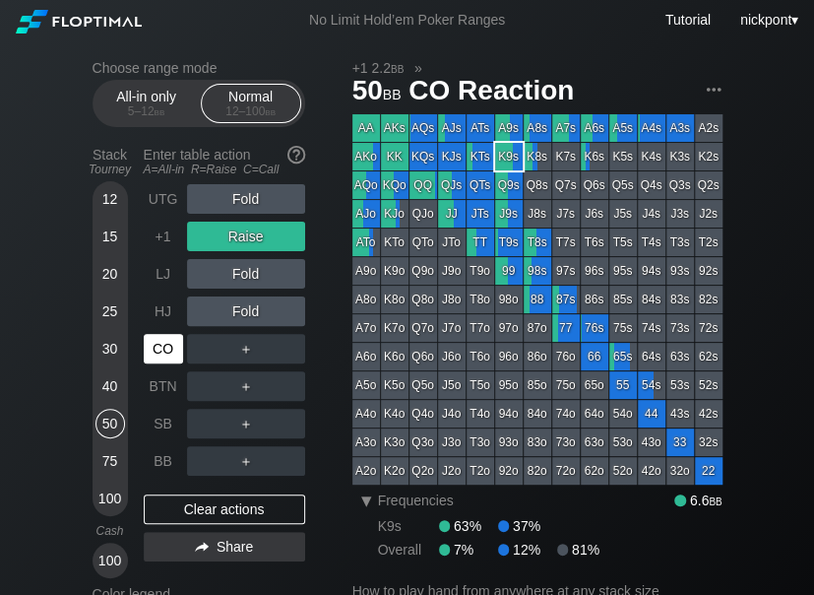
click at [161, 339] on div "CO" at bounding box center [163, 349] width 39 height 30
click at [244, 351] on div "R ✕" at bounding box center [245, 349] width 38 height 30
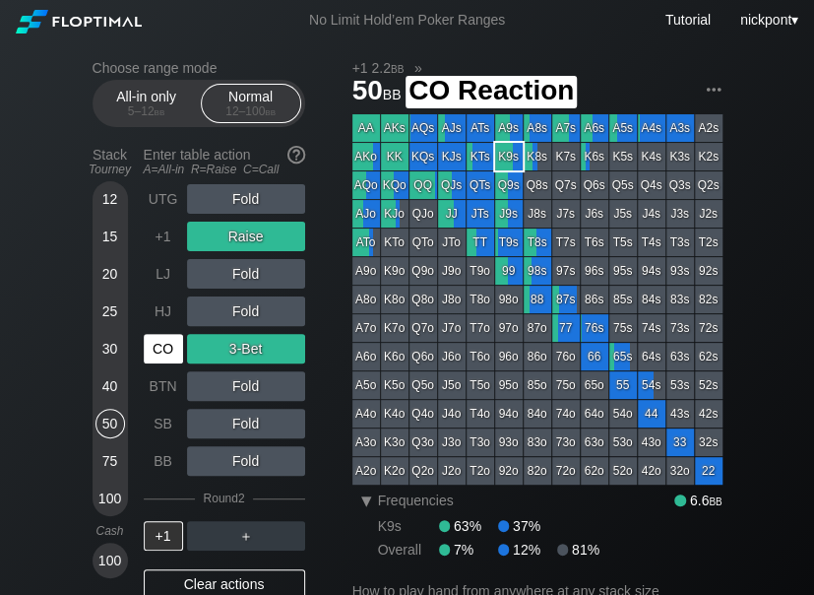
click at [169, 356] on div "CO" at bounding box center [163, 349] width 39 height 30
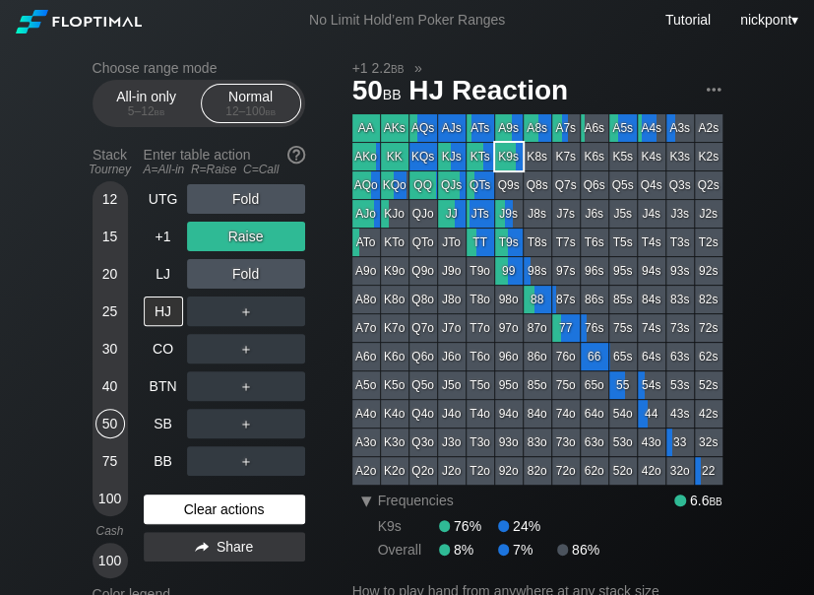
click at [244, 512] on div "Clear actions" at bounding box center [224, 509] width 161 height 30
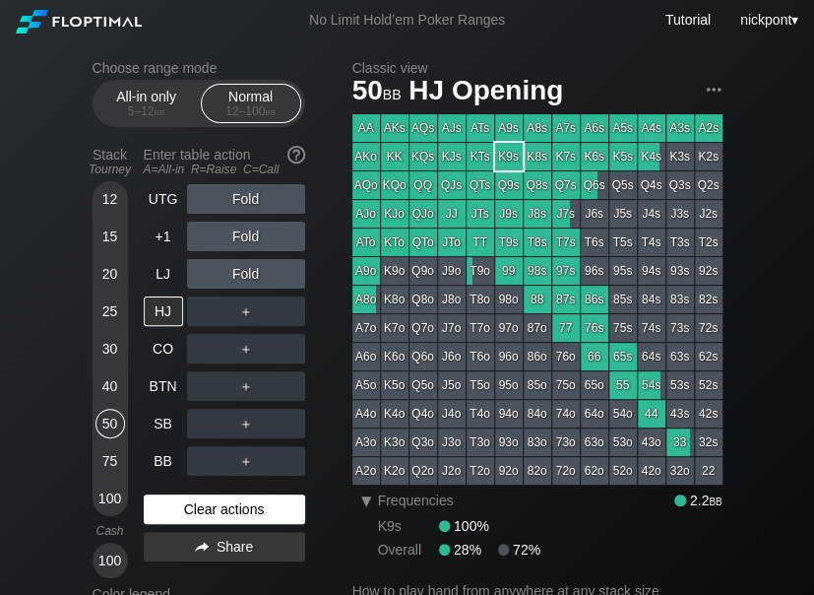
click at [220, 515] on div "Clear actions" at bounding box center [224, 509] width 161 height 30
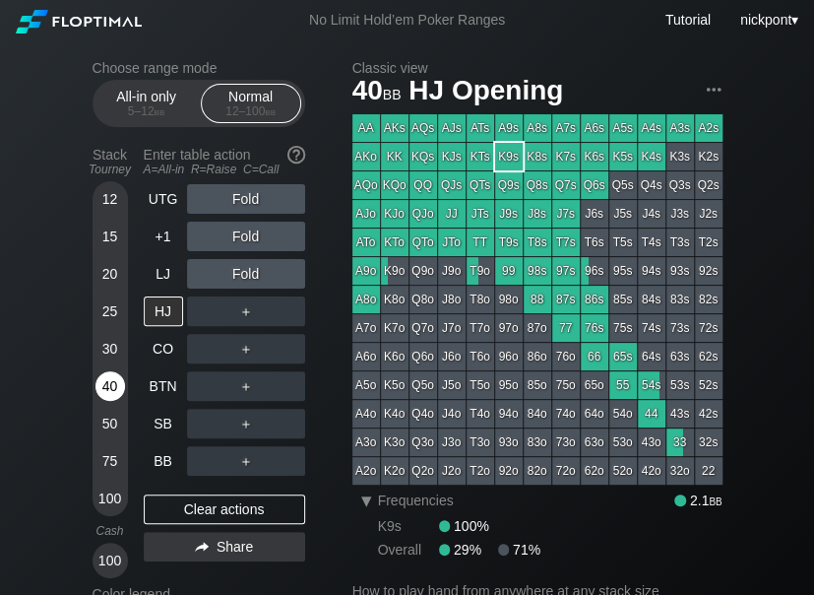
click at [105, 385] on div "40" at bounding box center [110, 386] width 30 height 30
click at [449, 132] on div "AJs" at bounding box center [452, 128] width 28 height 28
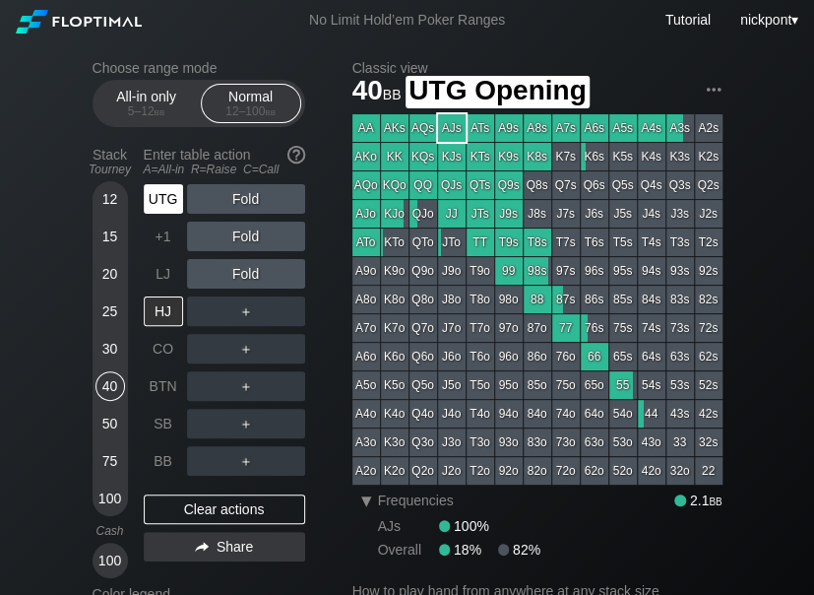
click at [160, 190] on div "UTG" at bounding box center [163, 199] width 39 height 30
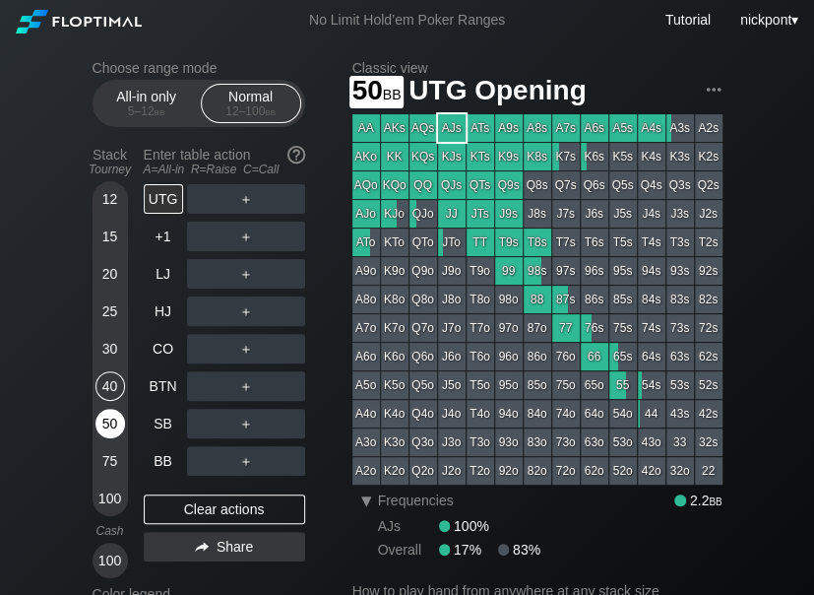
click at [111, 418] on div "50" at bounding box center [110, 424] width 30 height 30
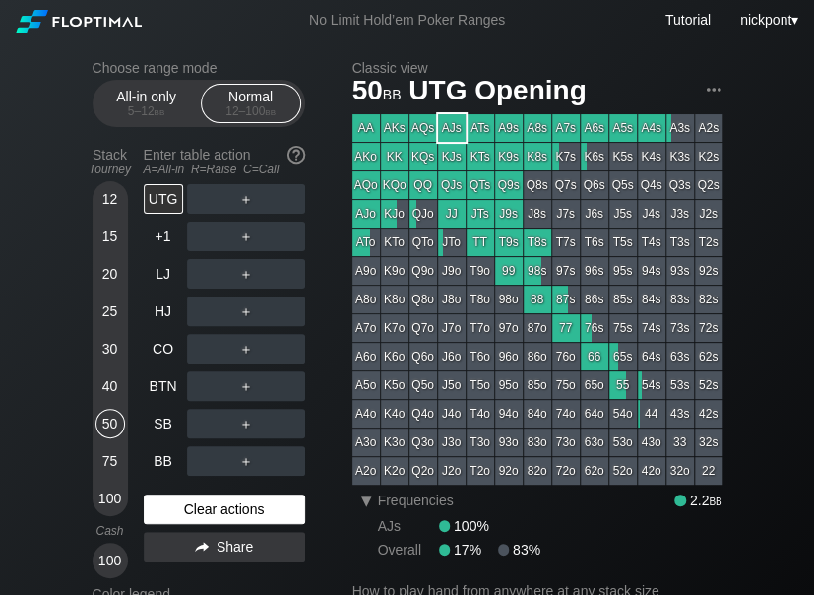
click at [241, 500] on div "Clear actions" at bounding box center [224, 509] width 161 height 30
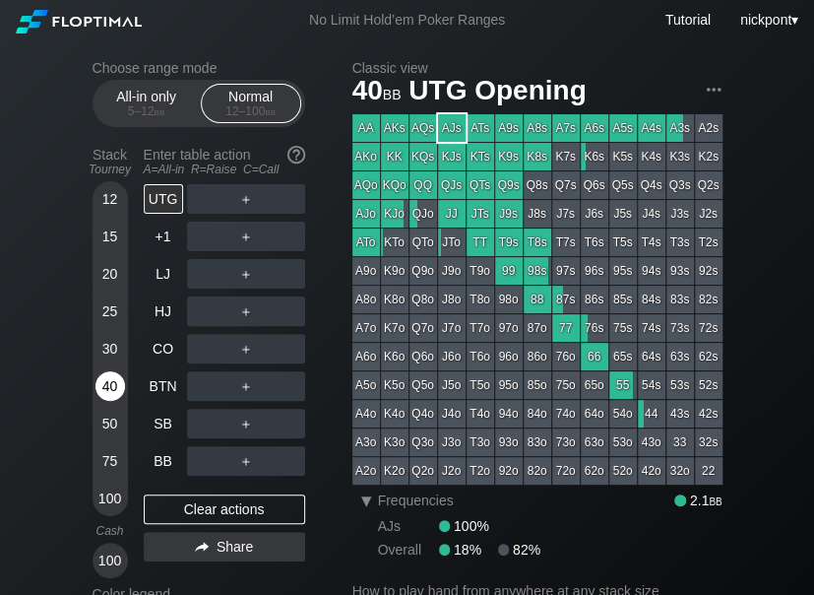
click at [104, 388] on div "40" at bounding box center [110, 386] width 30 height 30
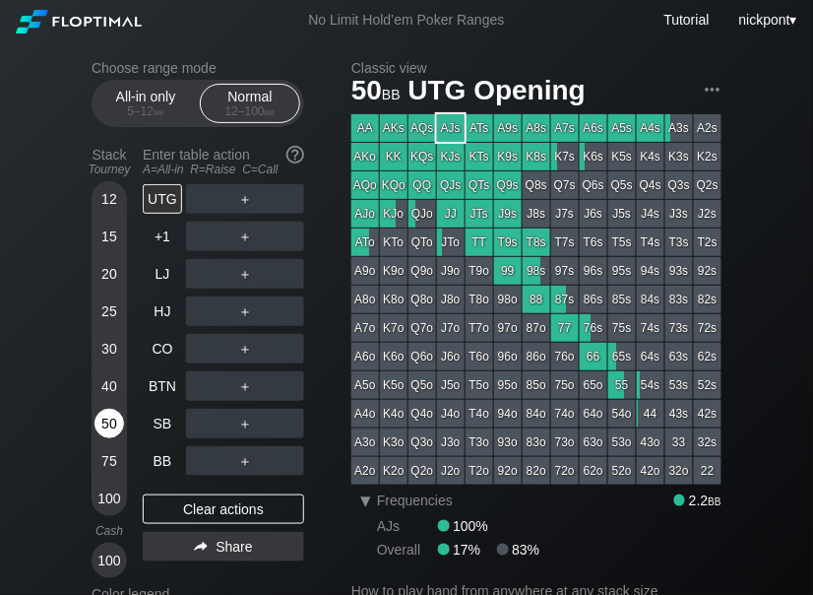
click at [105, 423] on div "50" at bounding box center [110, 424] width 30 height 30
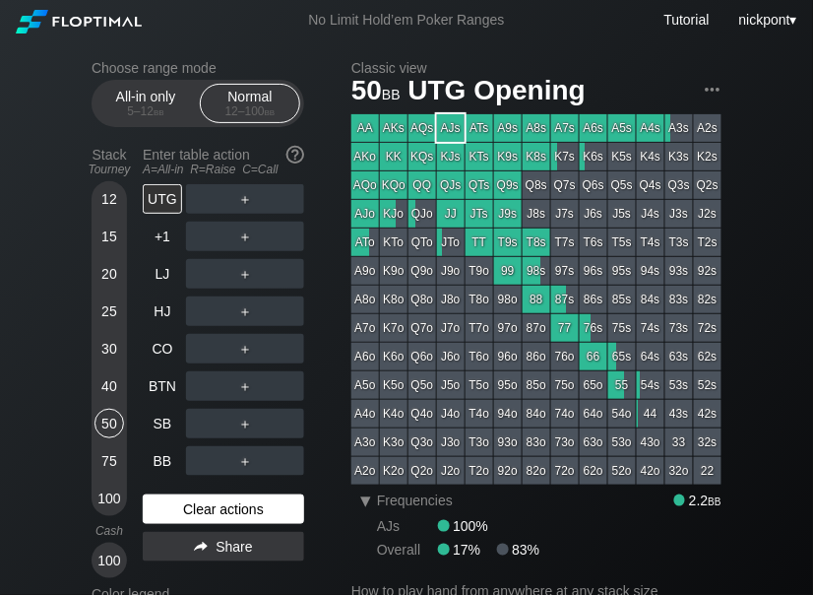
click at [195, 509] on div "Clear actions" at bounding box center [223, 509] width 161 height 30
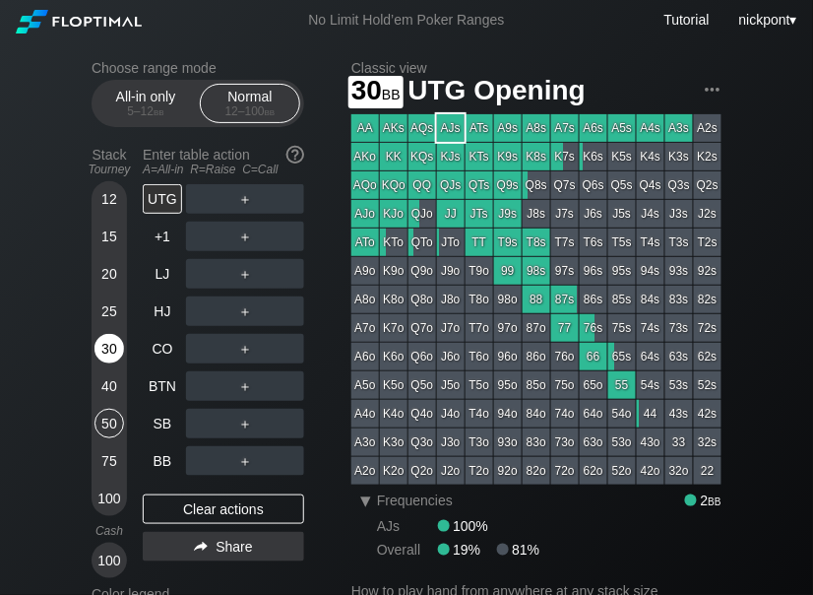
click at [106, 349] on div "30" at bounding box center [110, 349] width 30 height 30
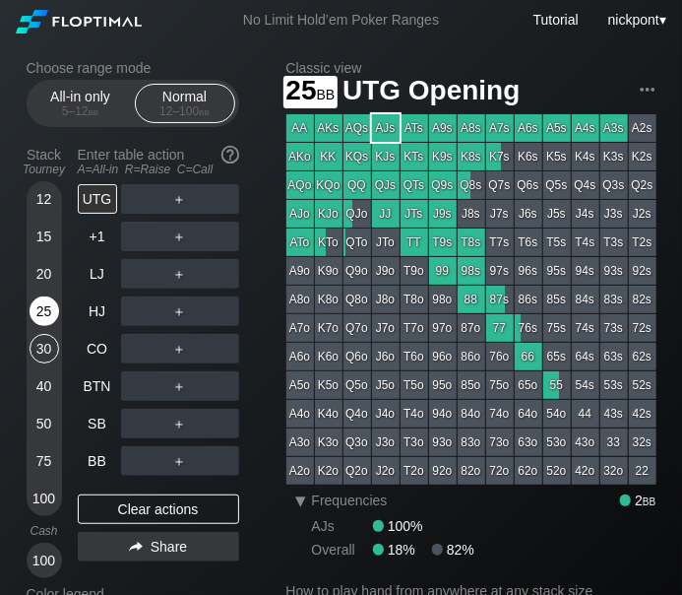
click at [39, 311] on div "25" at bounding box center [45, 311] width 30 height 30
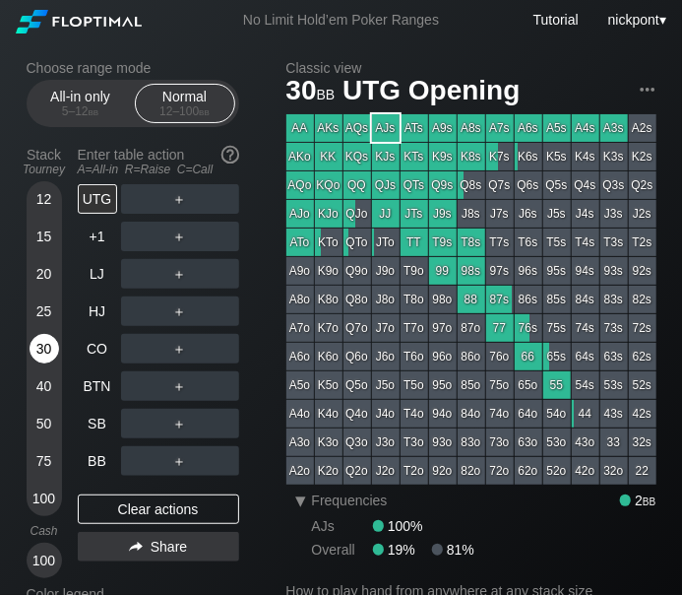
click at [41, 357] on div "30" at bounding box center [45, 349] width 30 height 30
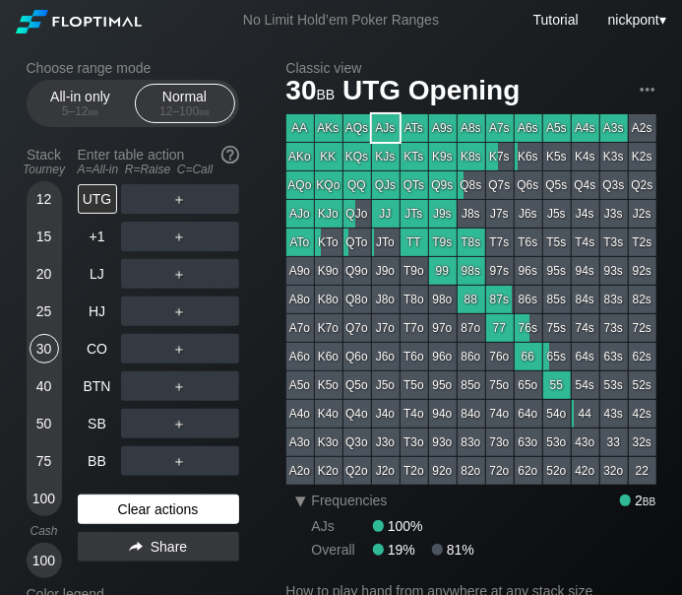
click at [193, 517] on div "Clear actions" at bounding box center [158, 509] width 161 height 30
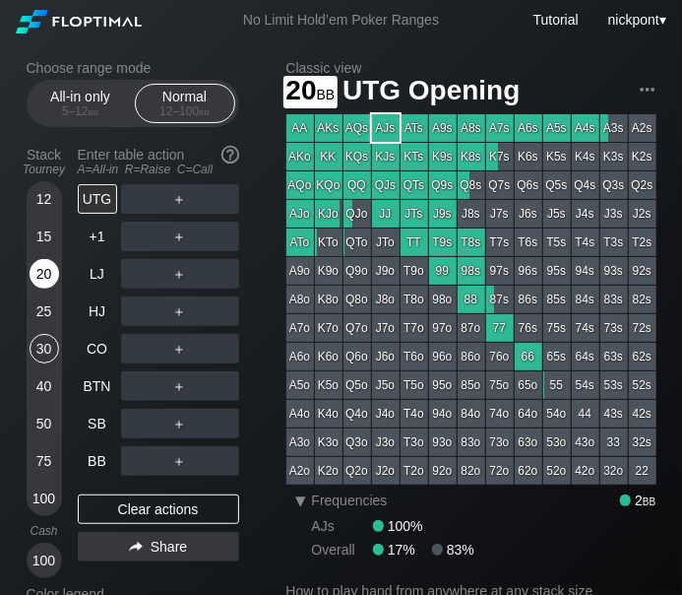
click at [41, 267] on div "20" at bounding box center [45, 274] width 30 height 30
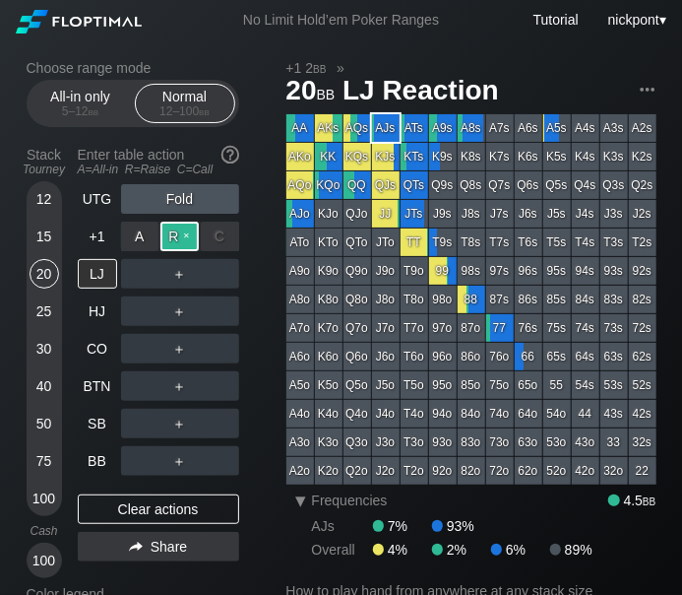
click at [185, 244] on div "R ✕" at bounding box center [179, 237] width 38 height 30
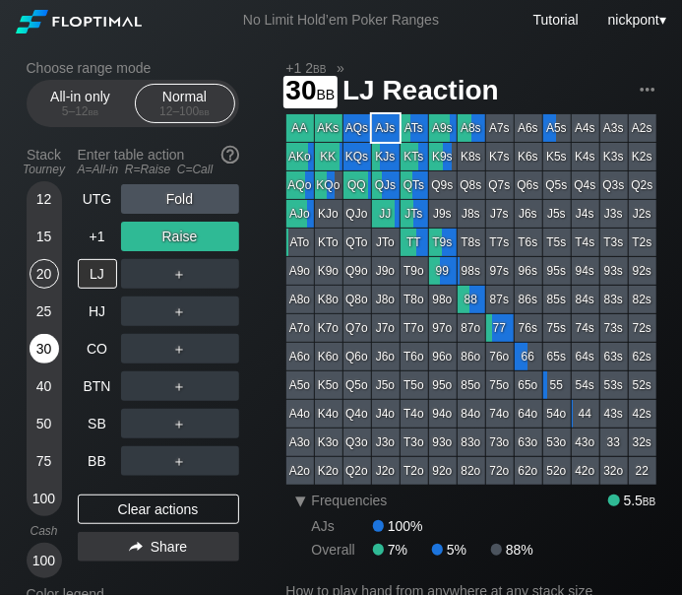
click at [41, 353] on div "30" at bounding box center [45, 349] width 30 height 30
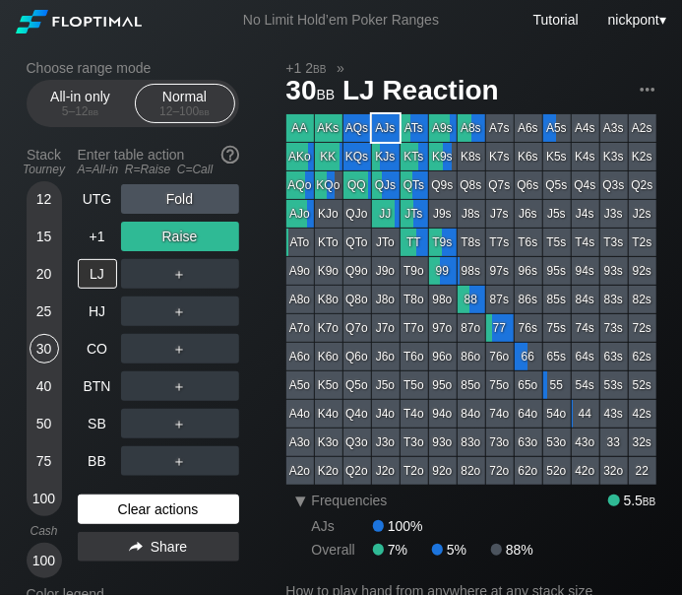
click at [211, 516] on div "Clear actions" at bounding box center [158, 509] width 161 height 30
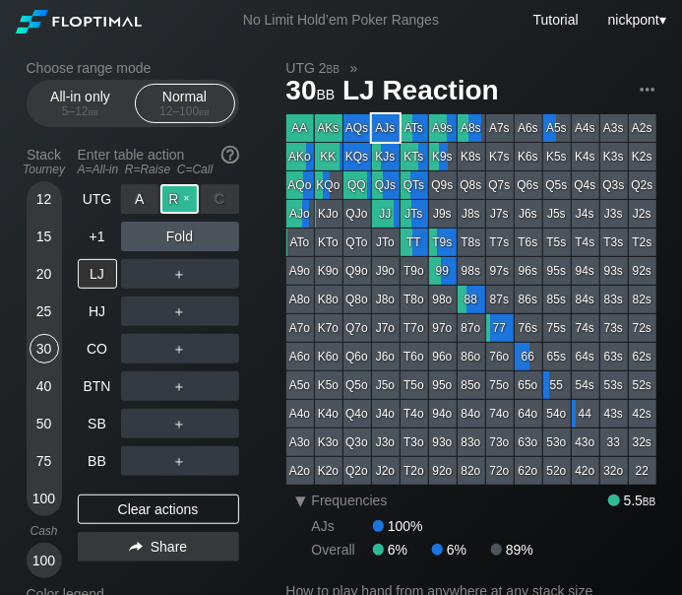
click at [180, 198] on div "R ✕" at bounding box center [179, 199] width 38 height 30
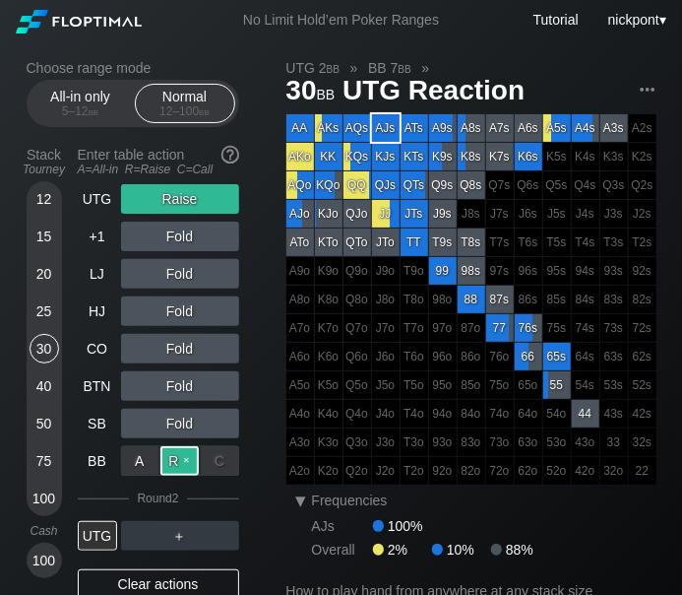
click at [175, 464] on div "R ✕" at bounding box center [179, 461] width 38 height 30
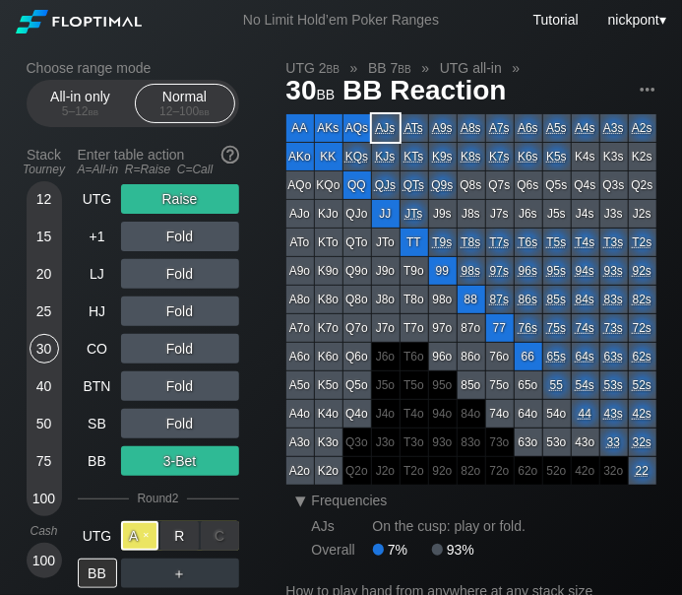
click at [134, 538] on div "A ✕" at bounding box center [140, 536] width 38 height 30
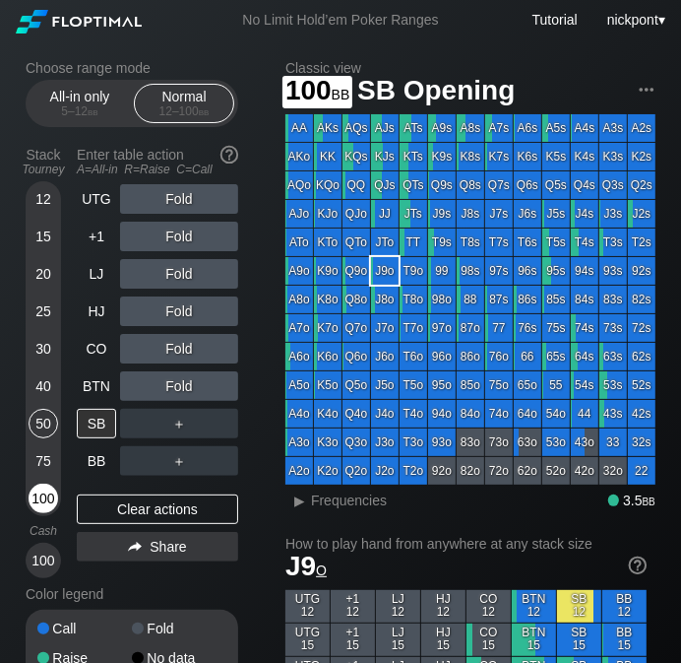
click at [46, 497] on div "100" at bounding box center [44, 498] width 30 height 30
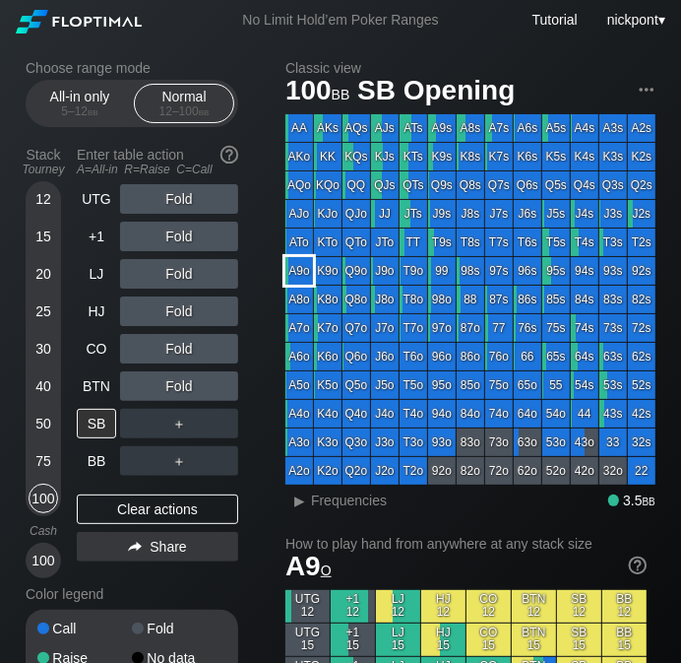
click at [294, 271] on div "A9o" at bounding box center [300, 271] width 28 height 28
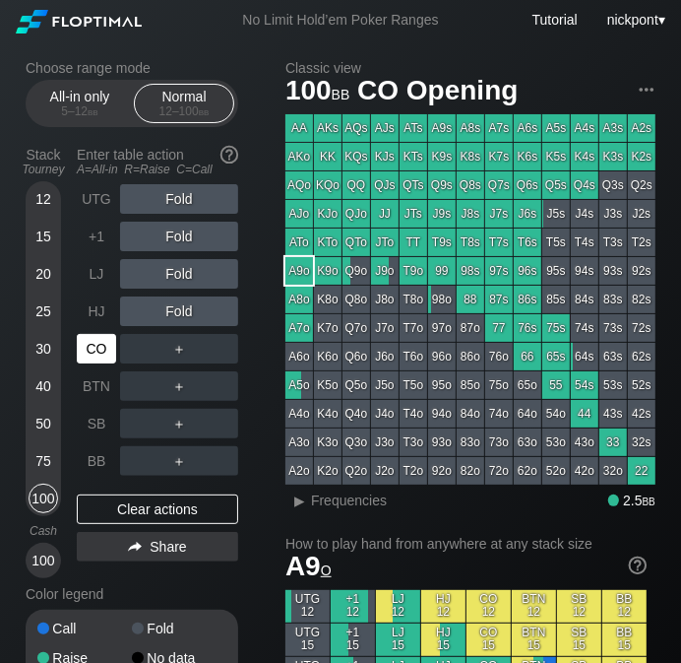
click at [98, 354] on div "CO" at bounding box center [96, 349] width 39 height 30
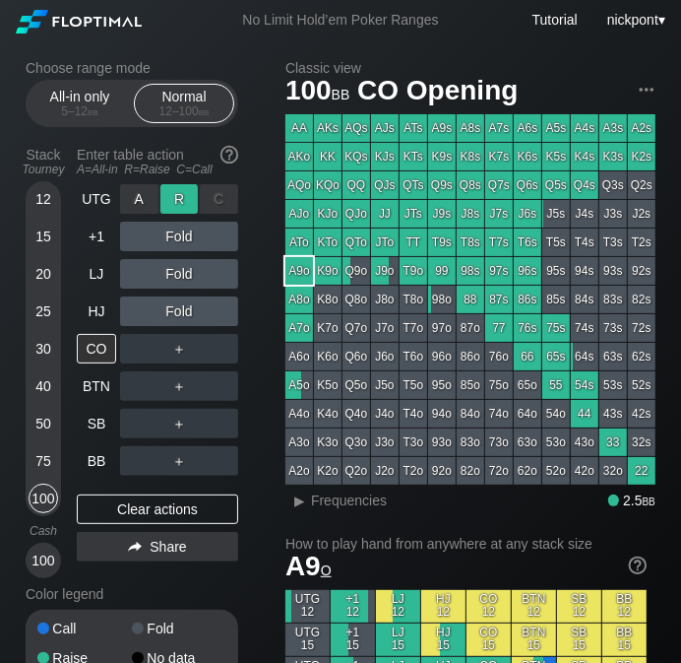
click at [174, 198] on div "R ✕" at bounding box center [179, 199] width 38 height 30
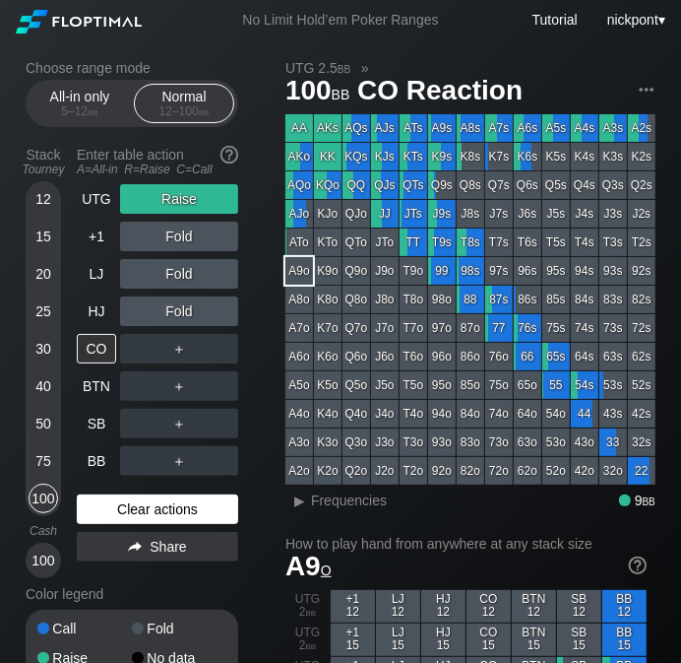
click at [200, 515] on div "Clear actions" at bounding box center [157, 509] width 161 height 30
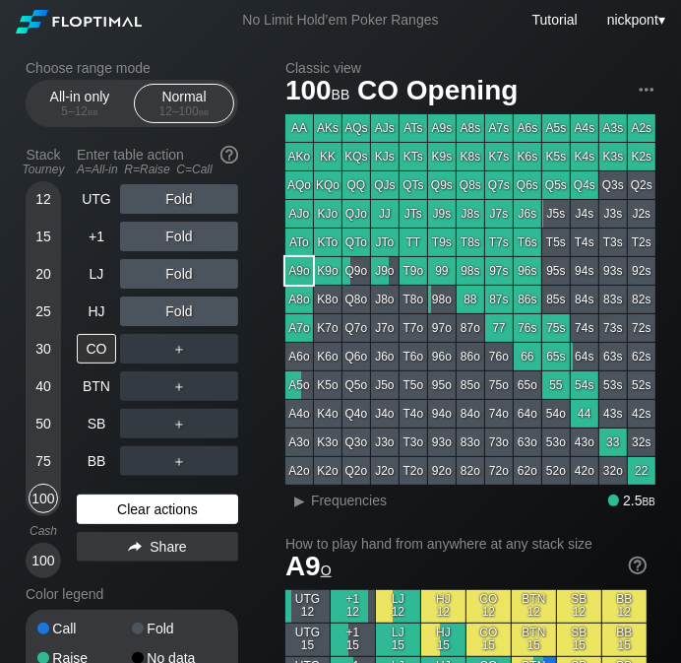
click at [186, 505] on div "Clear actions" at bounding box center [157, 509] width 161 height 30
click at [188, 504] on div "Clear actions" at bounding box center [157, 509] width 161 height 30
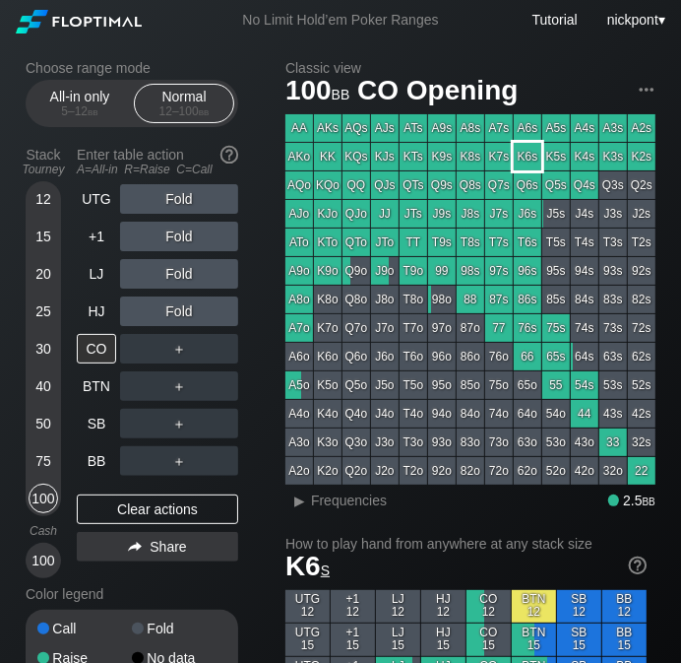
click at [535, 160] on div "K6s" at bounding box center [528, 157] width 28 height 28
click at [186, 268] on div "R ✕" at bounding box center [179, 274] width 38 height 30
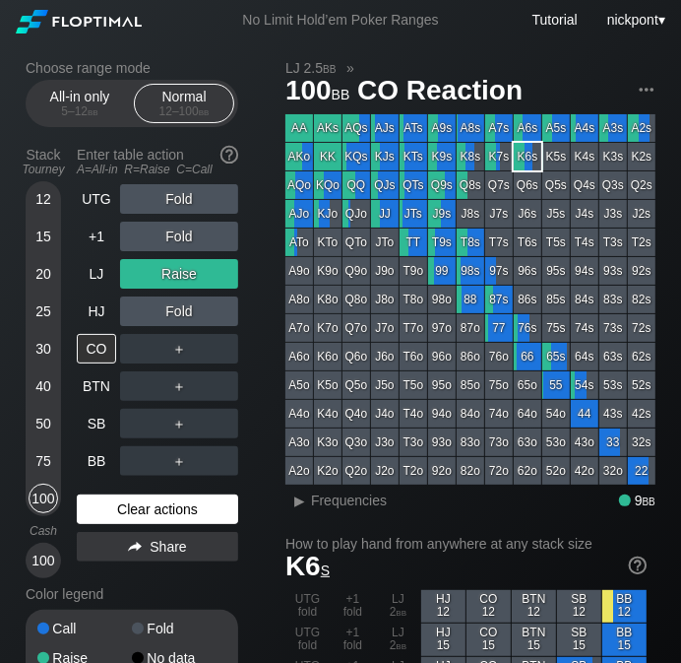
click at [188, 506] on div "Clear actions" at bounding box center [157, 509] width 161 height 30
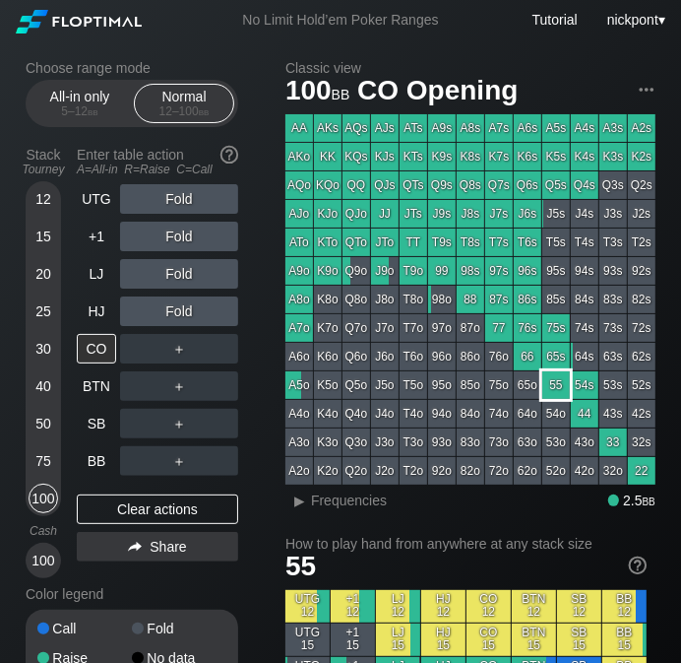
click at [553, 390] on div "55" at bounding box center [556, 385] width 28 height 28
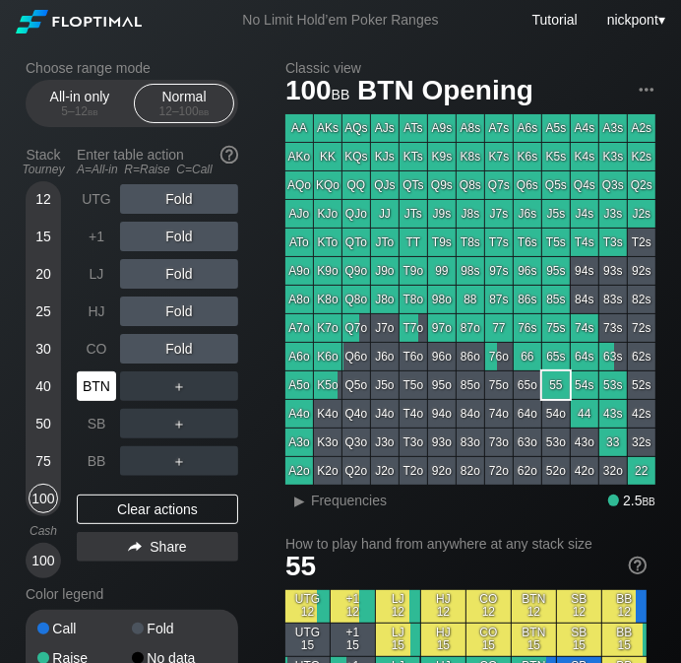
click at [95, 383] on div "BTN" at bounding box center [96, 386] width 39 height 30
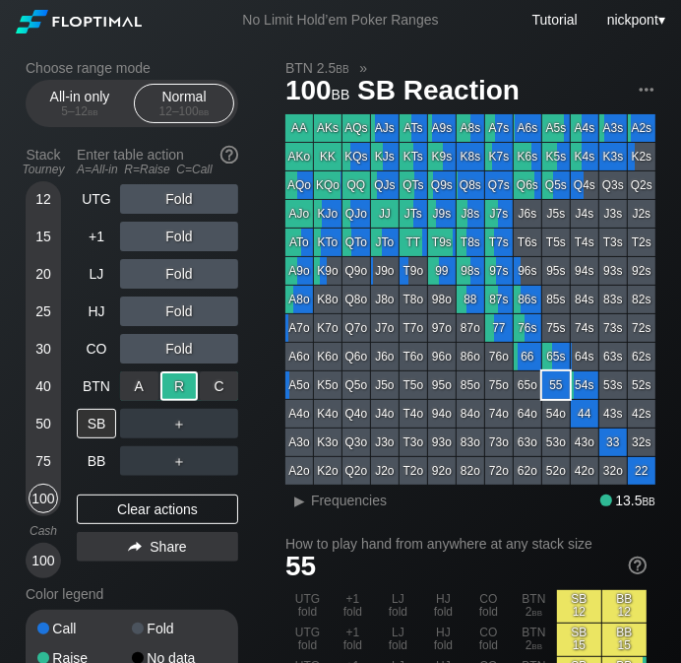
click at [182, 390] on div "R ✕" at bounding box center [179, 386] width 38 height 30
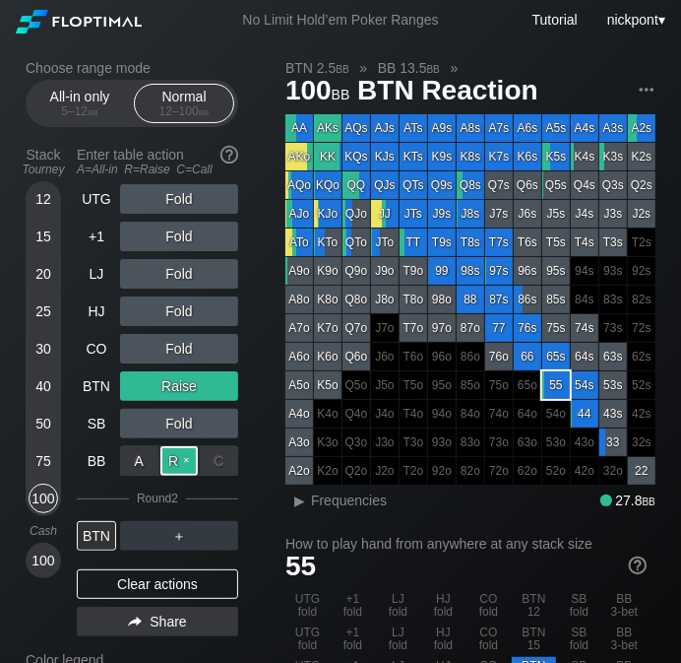
click at [176, 465] on div "R ✕" at bounding box center [179, 461] width 38 height 30
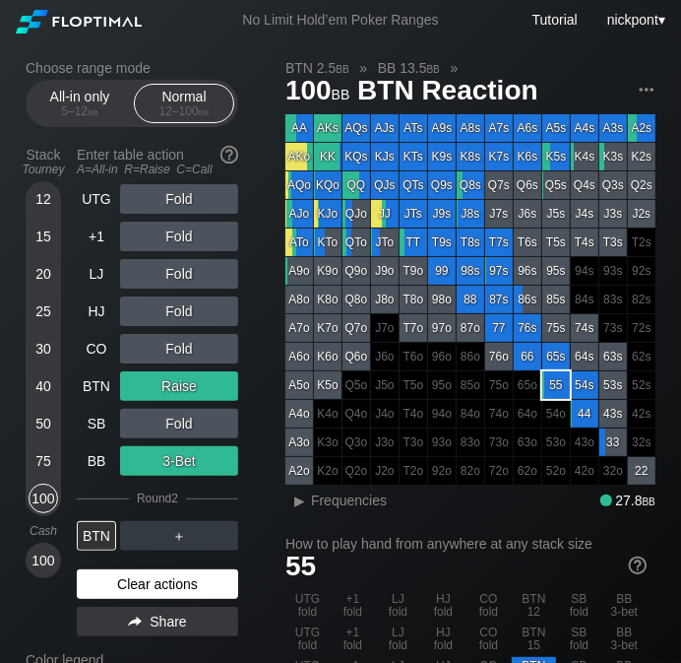
click at [173, 580] on div "Clear actions" at bounding box center [157, 584] width 161 height 30
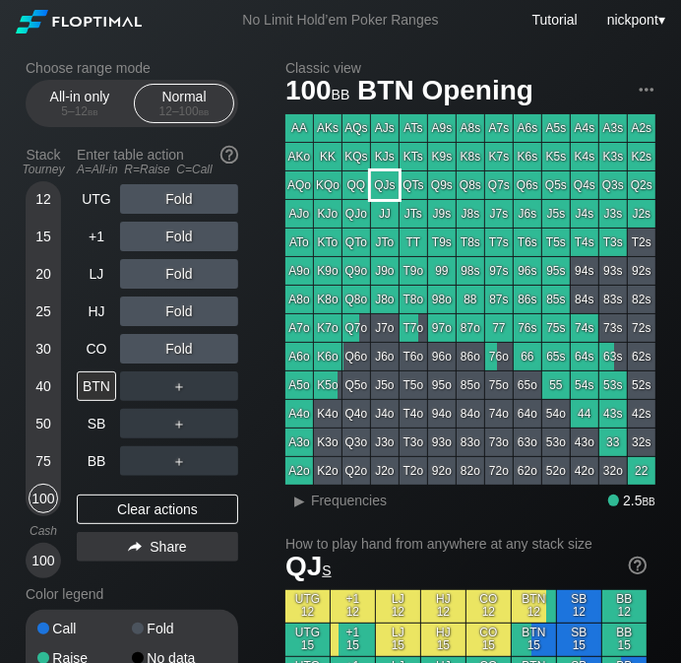
click at [390, 187] on div "QJs" at bounding box center [385, 185] width 28 height 28
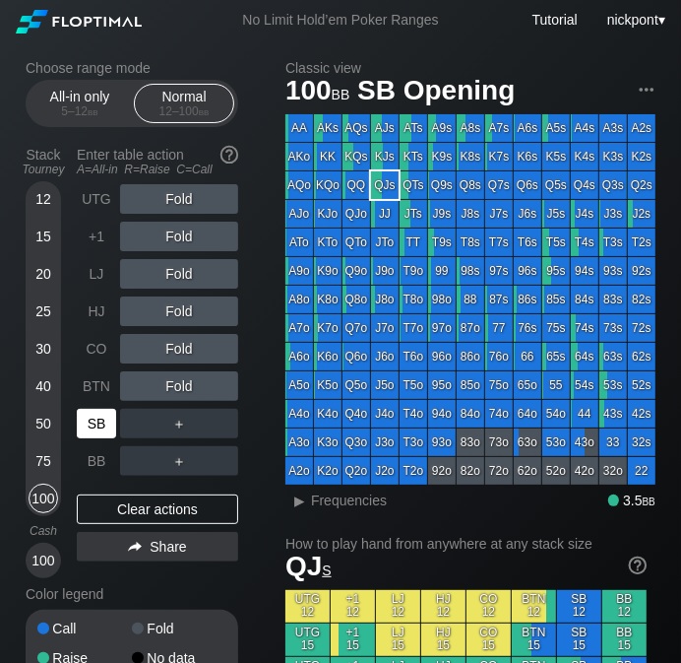
click at [100, 420] on div "SB" at bounding box center [96, 424] width 39 height 30
click at [303, 505] on div "▸" at bounding box center [300, 500] width 26 height 24
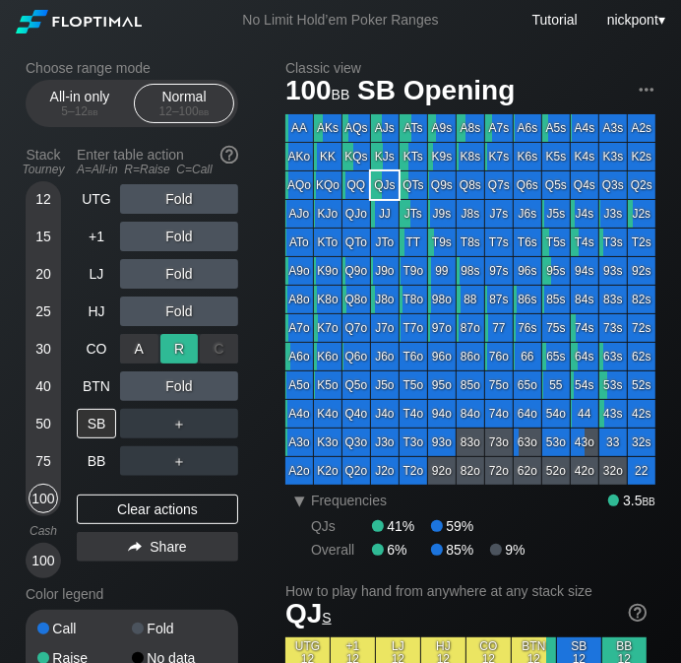
click at [174, 349] on div "R ✕" at bounding box center [179, 349] width 38 height 30
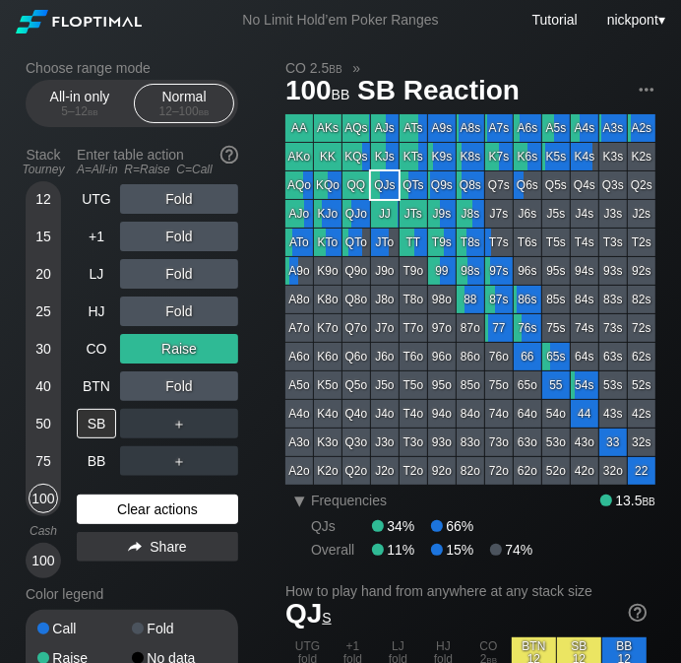
click at [164, 502] on div "Clear actions" at bounding box center [157, 509] width 161 height 30
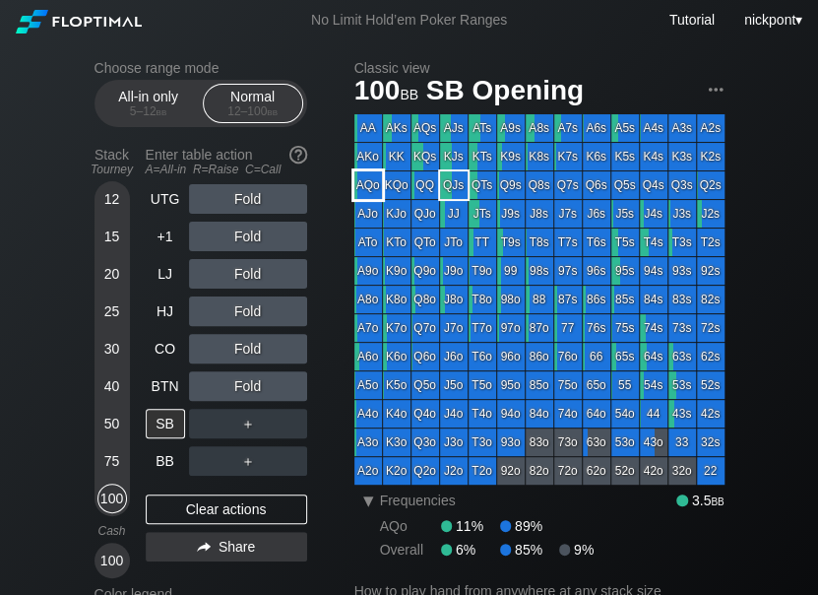
click at [365, 180] on div "AQo" at bounding box center [368, 185] width 28 height 28
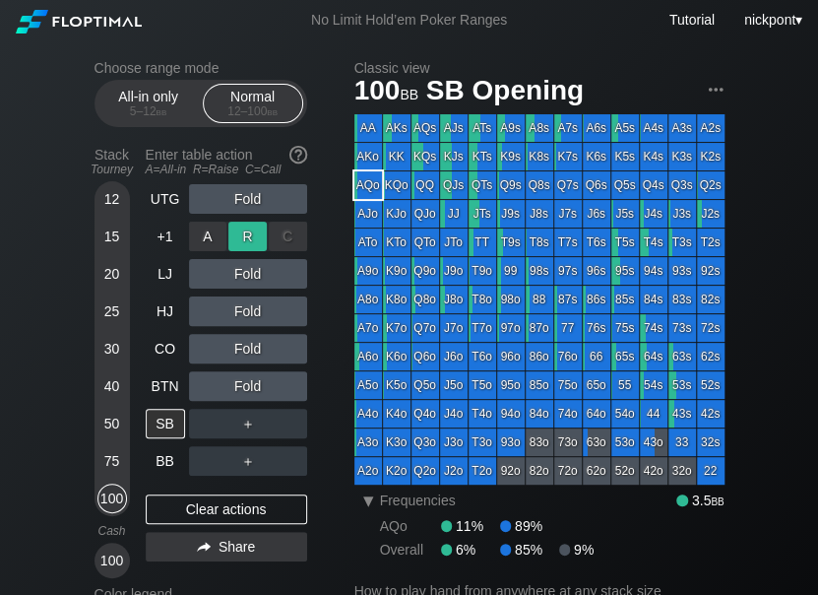
click at [249, 246] on div "R ✕" at bounding box center [247, 237] width 38 height 30
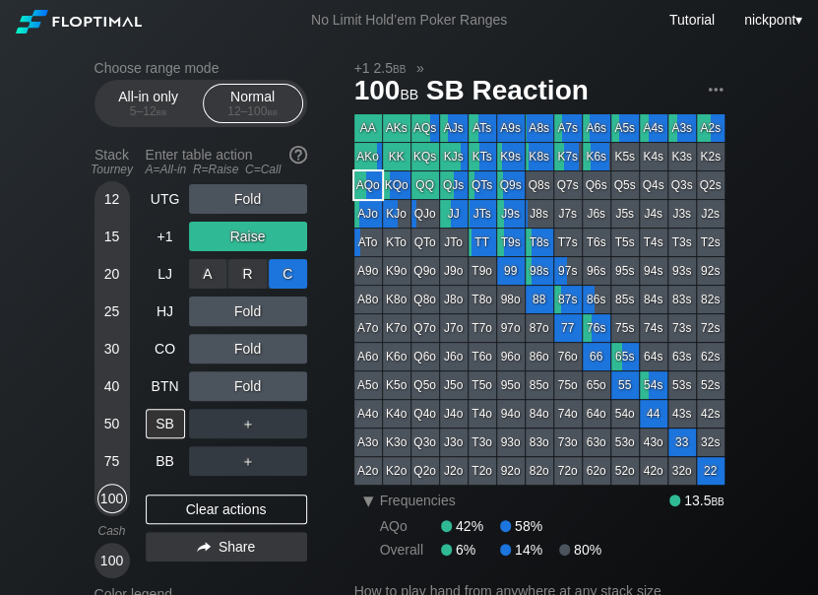
click at [291, 276] on div "C ✕" at bounding box center [288, 274] width 38 height 30
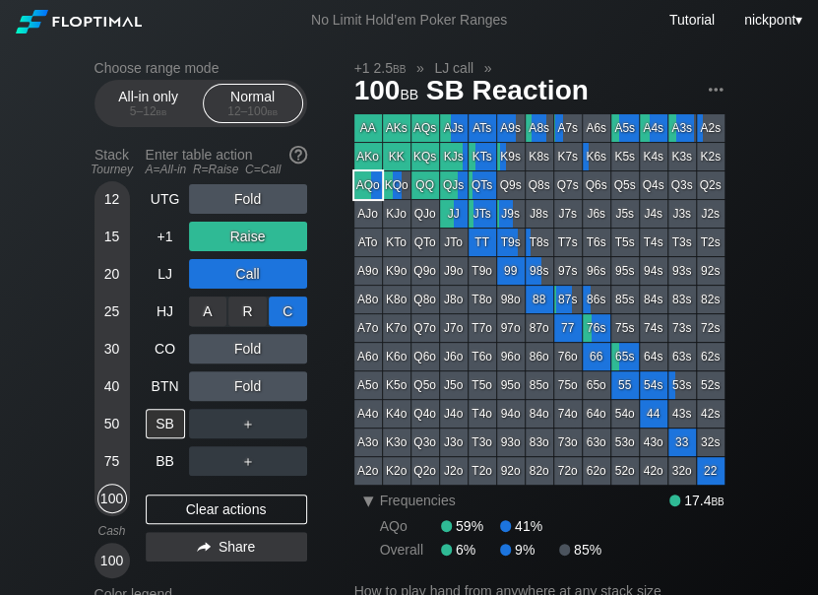
click at [298, 311] on div "C ✕" at bounding box center [288, 311] width 38 height 30
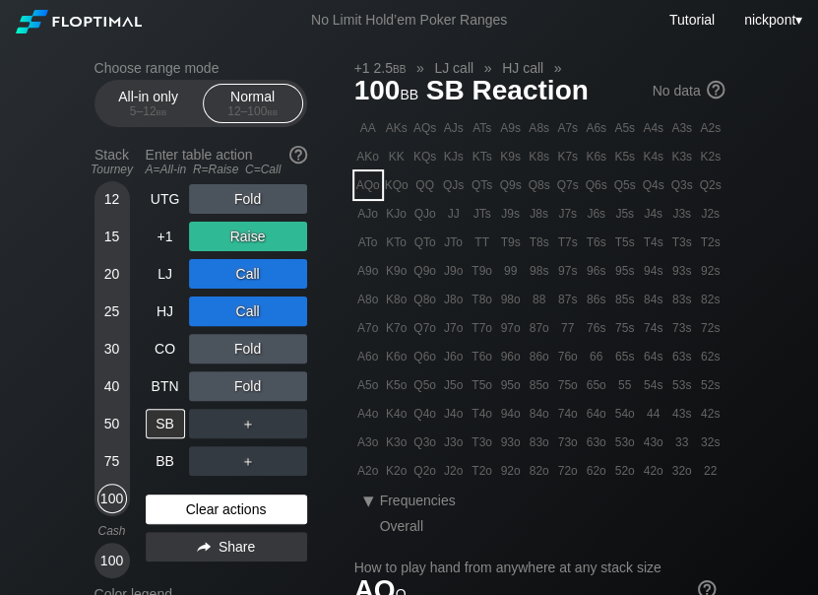
click at [276, 508] on div "Clear actions" at bounding box center [226, 509] width 161 height 30
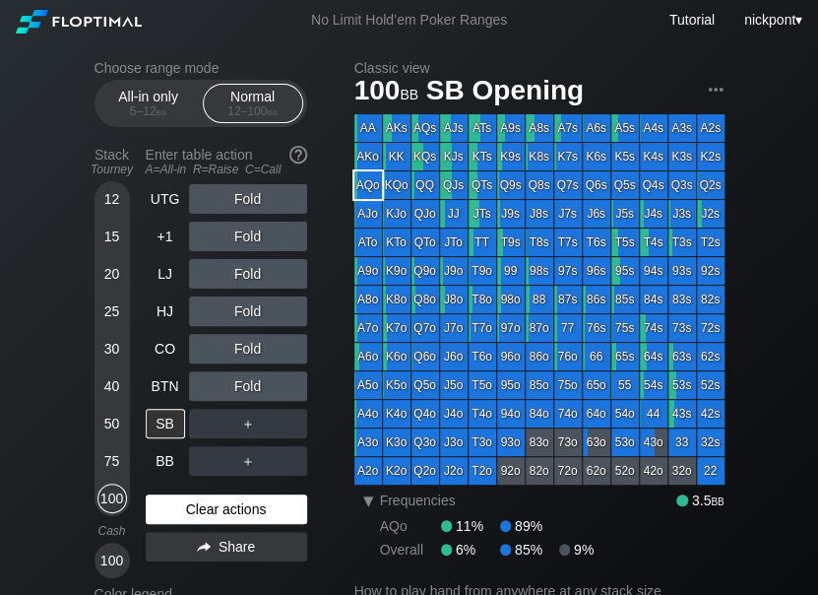
click at [178, 514] on div "Clear actions" at bounding box center [226, 509] width 161 height 30
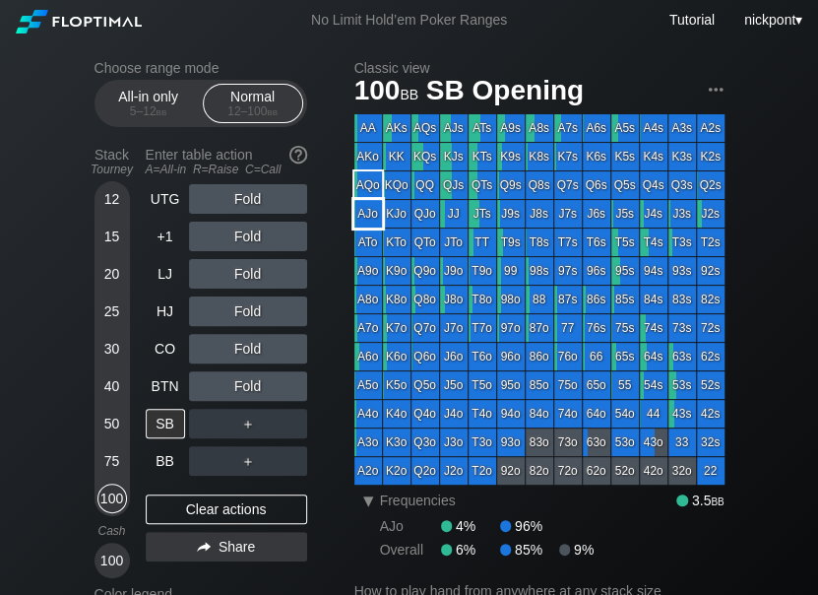
click at [366, 217] on div "AJo" at bounding box center [368, 214] width 28 height 28
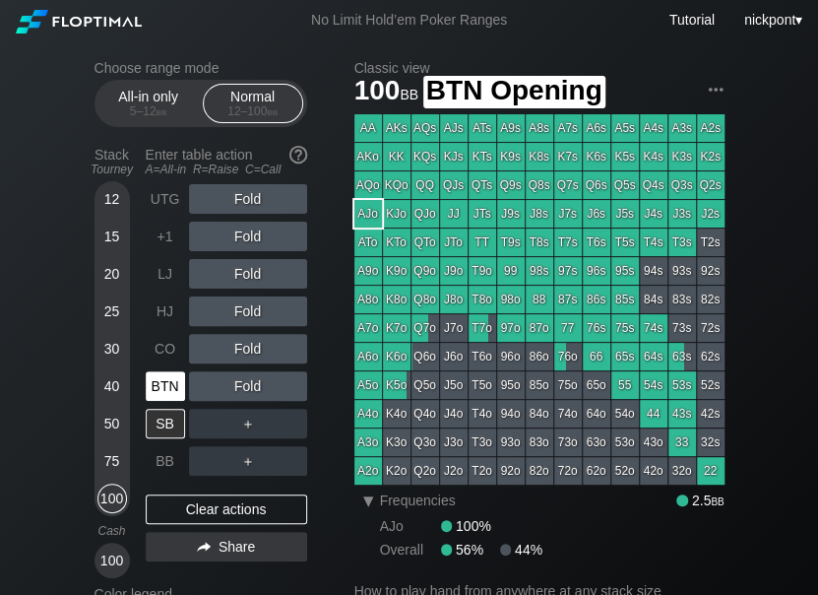
click at [160, 383] on div "BTN" at bounding box center [165, 386] width 39 height 30
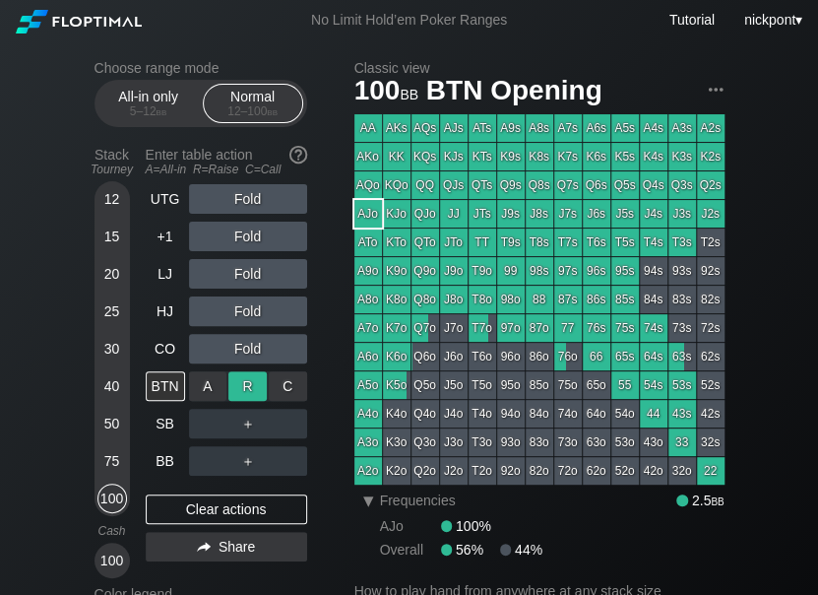
click at [255, 394] on div "R ✕" at bounding box center [247, 386] width 38 height 30
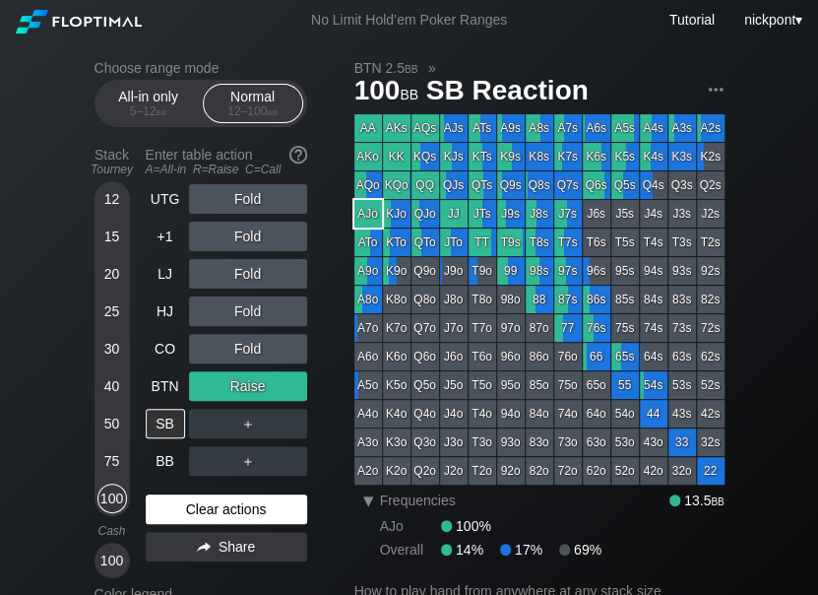
click at [202, 501] on div "Clear actions" at bounding box center [226, 509] width 161 height 30
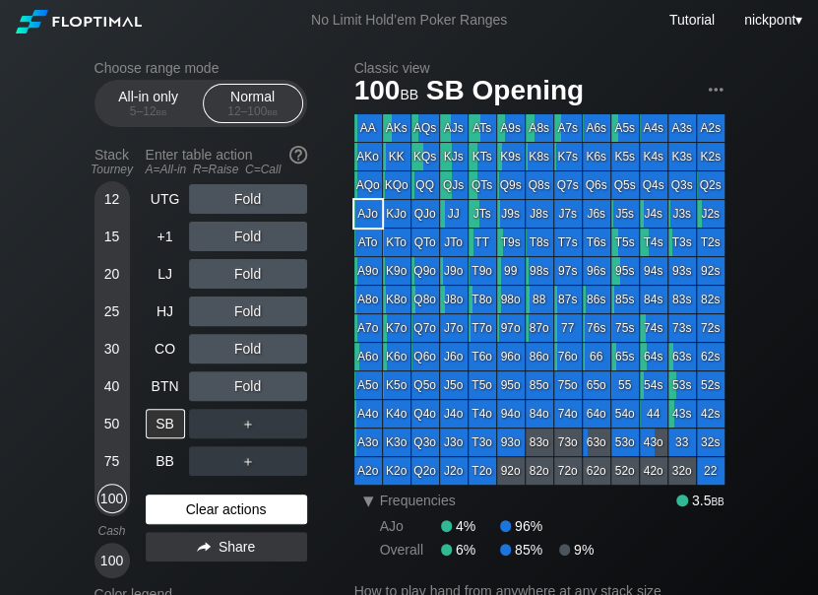
click at [202, 501] on div "Clear actions" at bounding box center [226, 509] width 161 height 30
click at [201, 503] on div "Clear actions" at bounding box center [226, 509] width 161 height 30
click at [185, 504] on div "Clear actions" at bounding box center [226, 509] width 161 height 30
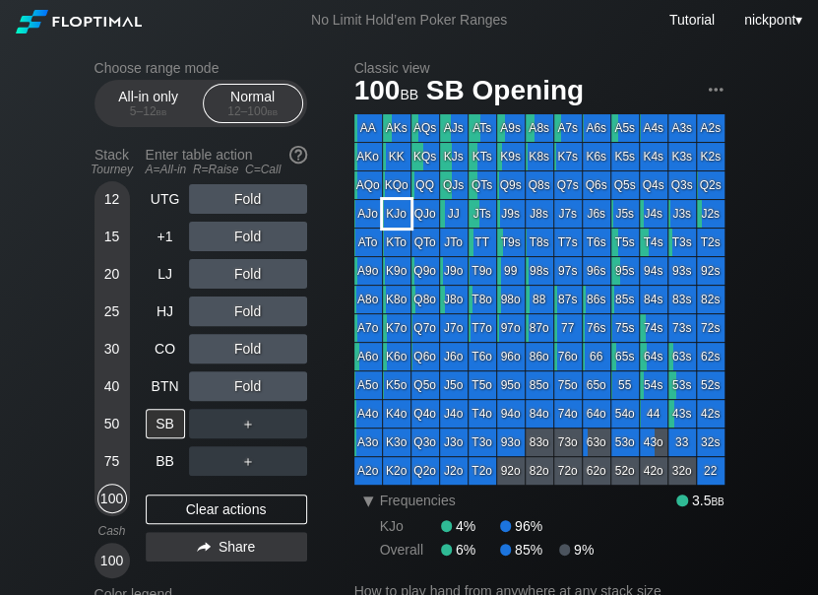
click at [399, 218] on div "KJo" at bounding box center [397, 214] width 28 height 28
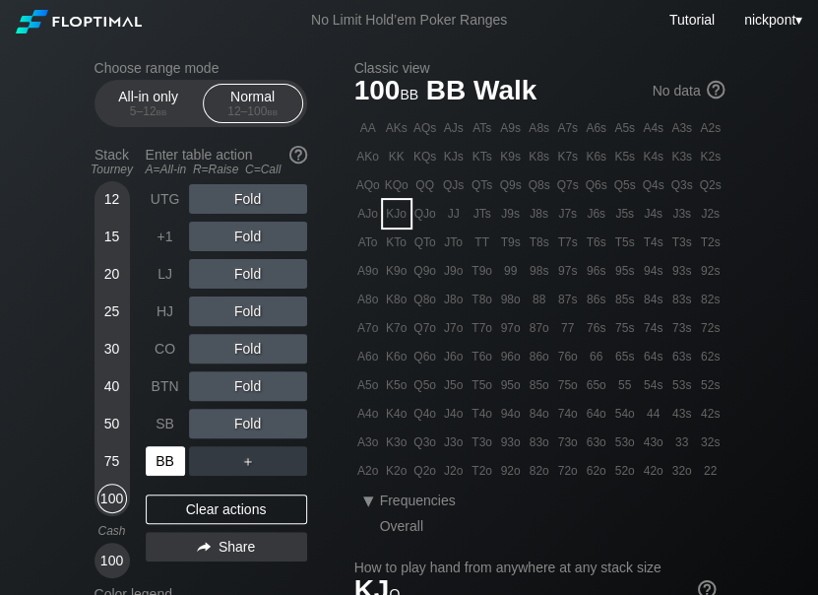
click at [157, 468] on div "BB" at bounding box center [165, 461] width 39 height 30
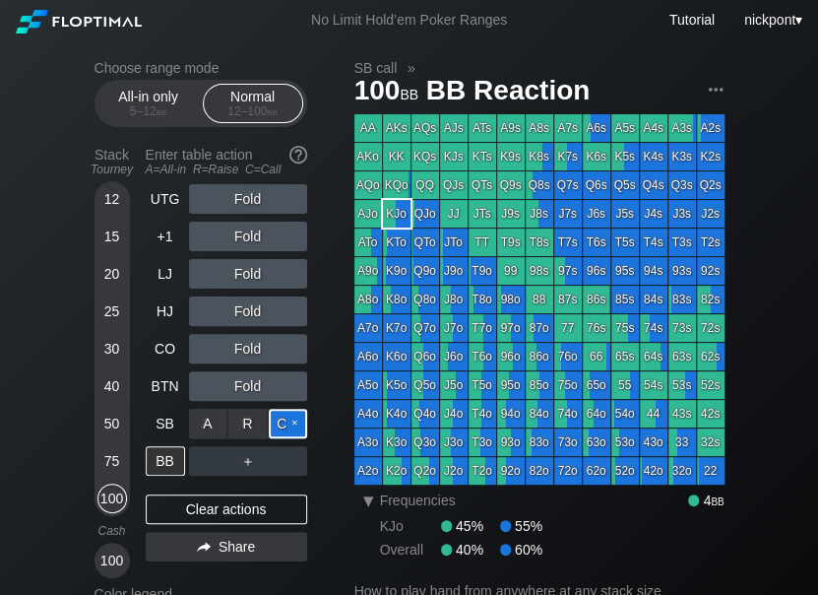
click at [276, 427] on div "C ✕" at bounding box center [288, 424] width 38 height 30
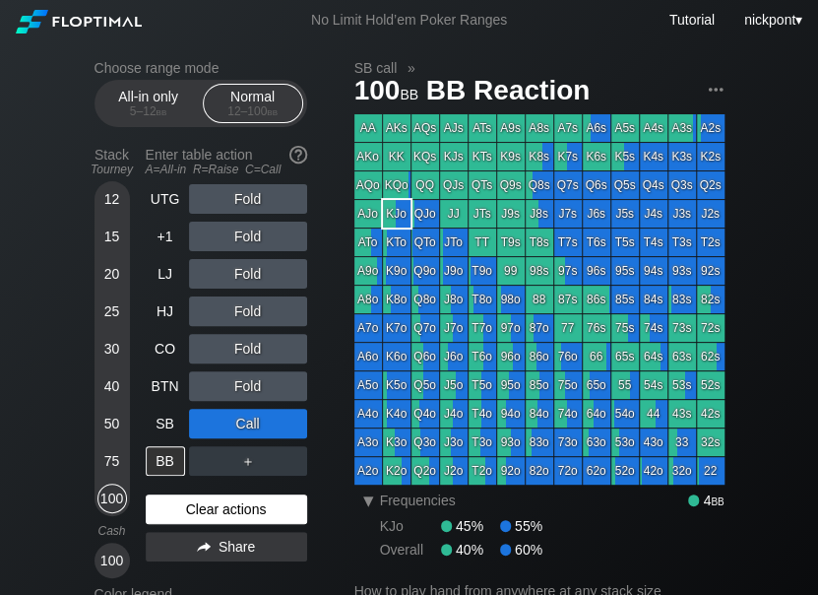
click at [267, 513] on div "Clear actions" at bounding box center [226, 509] width 161 height 30
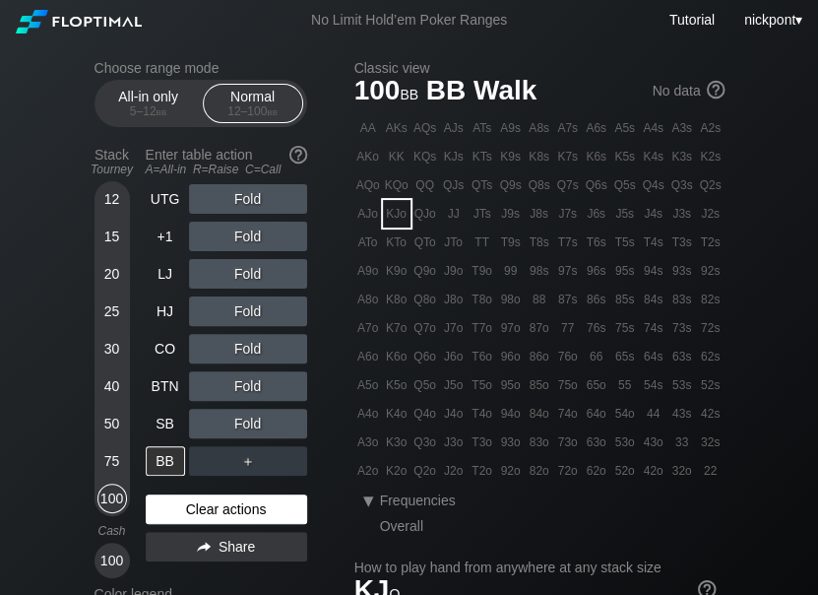
click at [228, 513] on div "Clear actions" at bounding box center [226, 509] width 161 height 30
click at [275, 506] on div "Clear actions" at bounding box center [226, 509] width 161 height 30
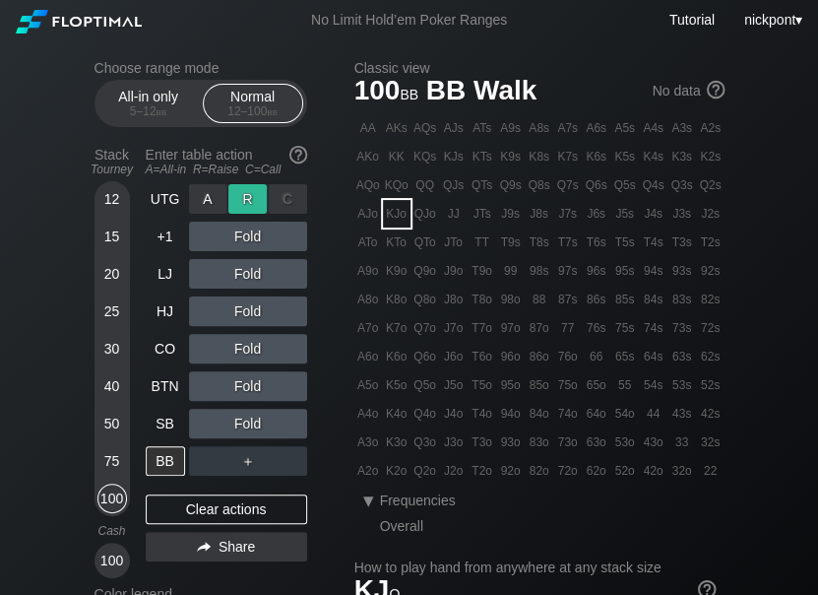
click at [248, 197] on div "R ✕" at bounding box center [247, 199] width 38 height 30
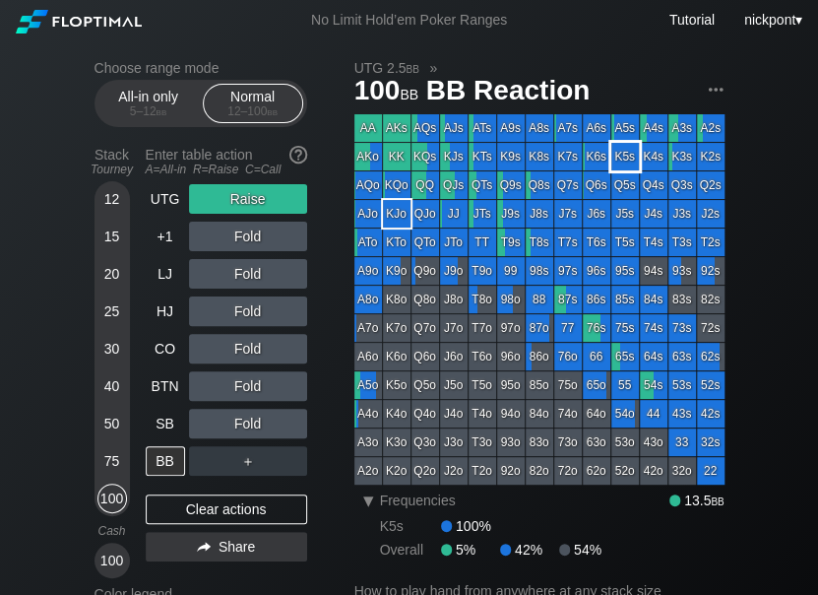
click at [622, 158] on div "K5s" at bounding box center [625, 157] width 28 height 28
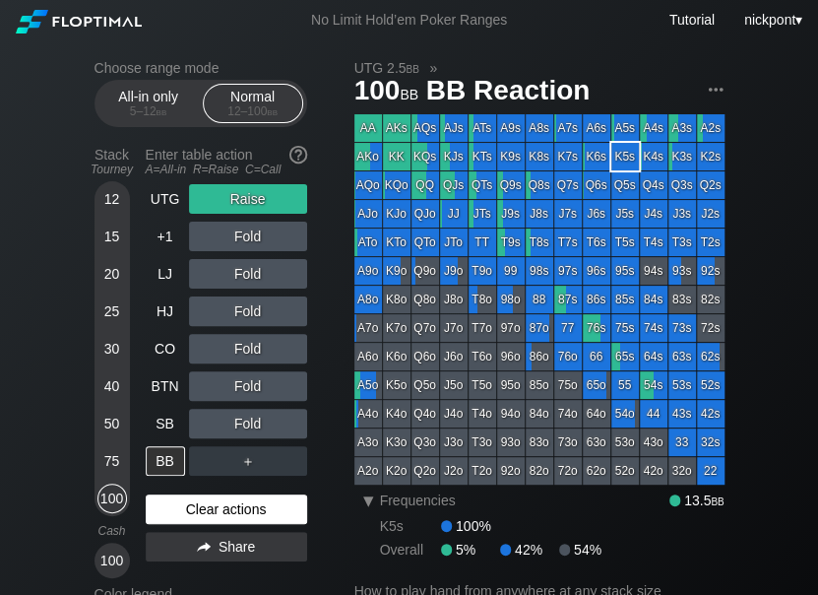
click at [258, 506] on div "Clear actions" at bounding box center [226, 509] width 161 height 30
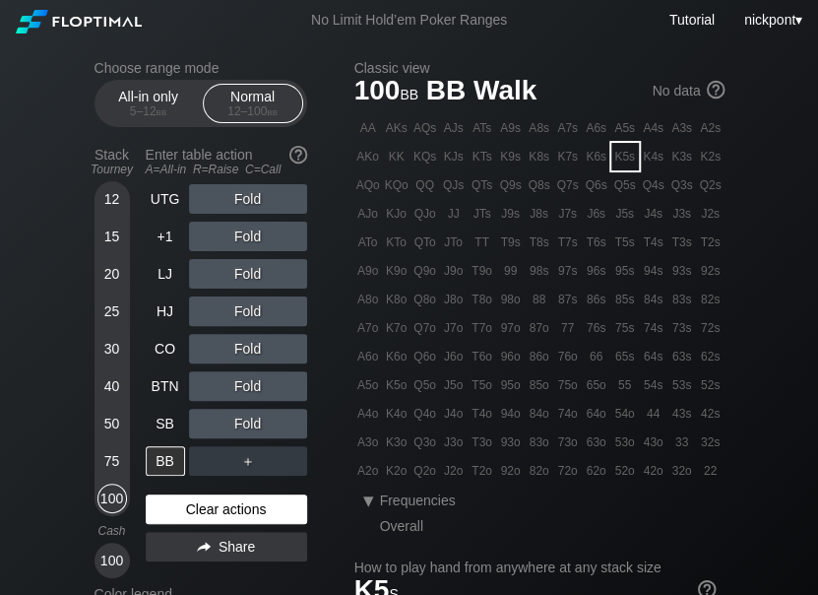
click at [224, 500] on div "Clear actions" at bounding box center [226, 509] width 161 height 30
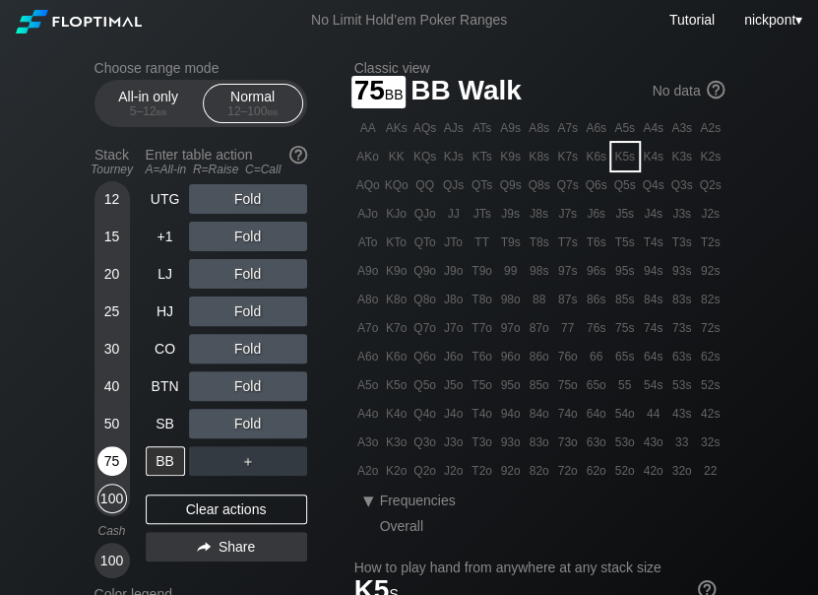
click at [109, 457] on div "75" at bounding box center [112, 461] width 30 height 30
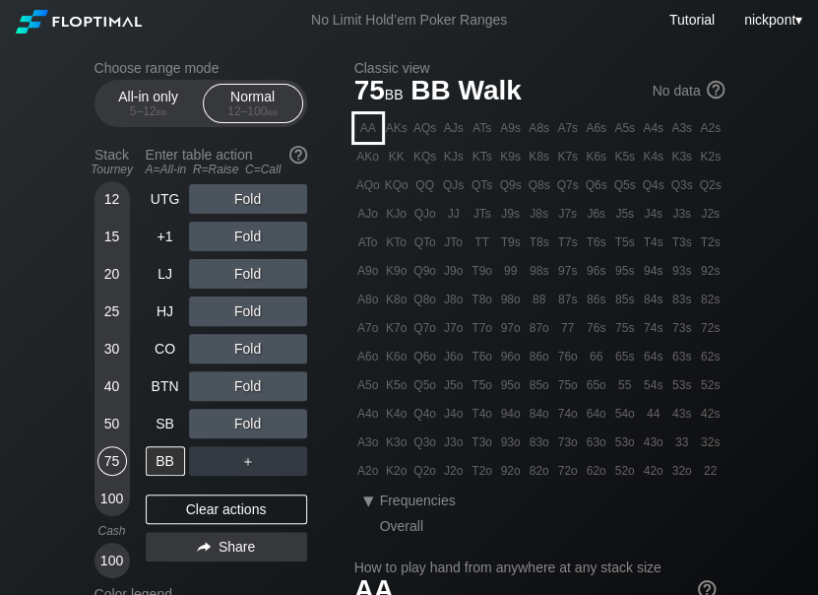
click at [371, 130] on div "AA" at bounding box center [368, 128] width 28 height 28
click at [252, 272] on div "R ✕" at bounding box center [247, 274] width 38 height 30
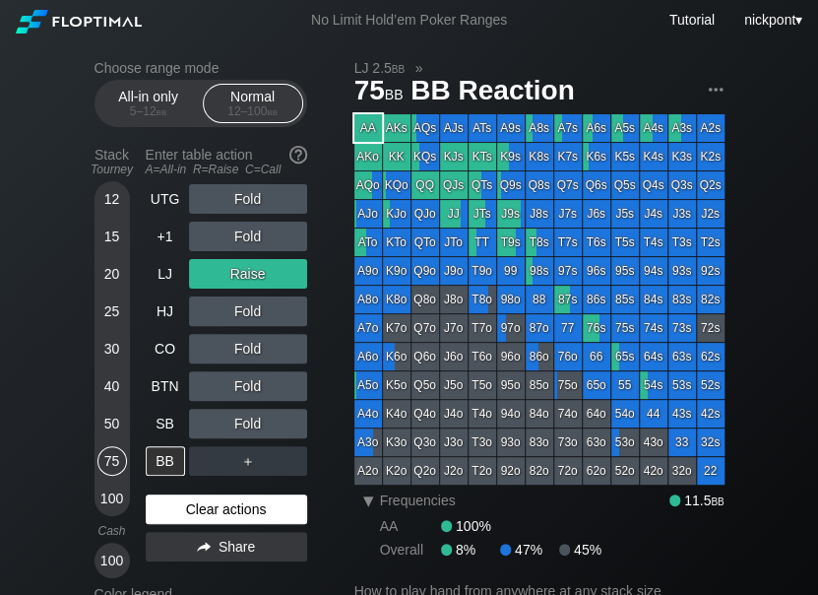
click at [206, 508] on div "Clear actions" at bounding box center [226, 509] width 161 height 30
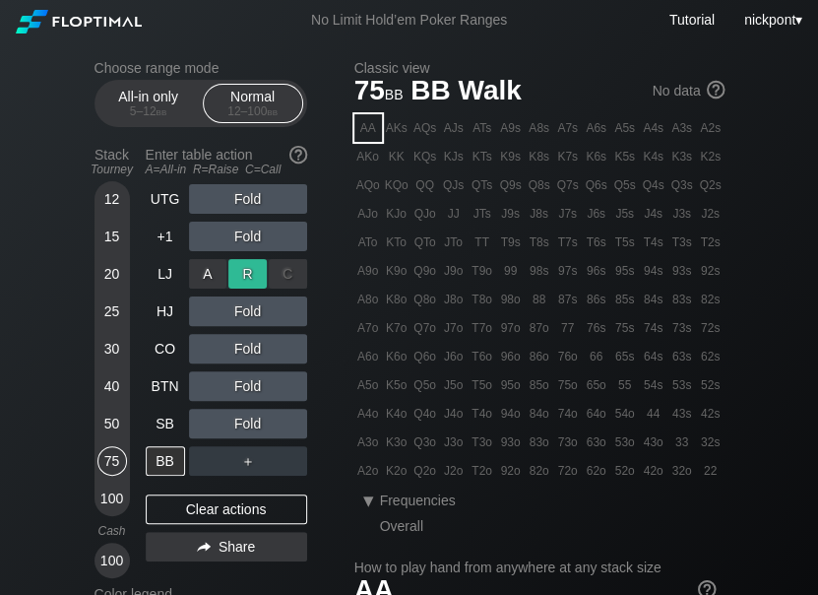
click at [250, 271] on div "R ✕" at bounding box center [247, 274] width 38 height 30
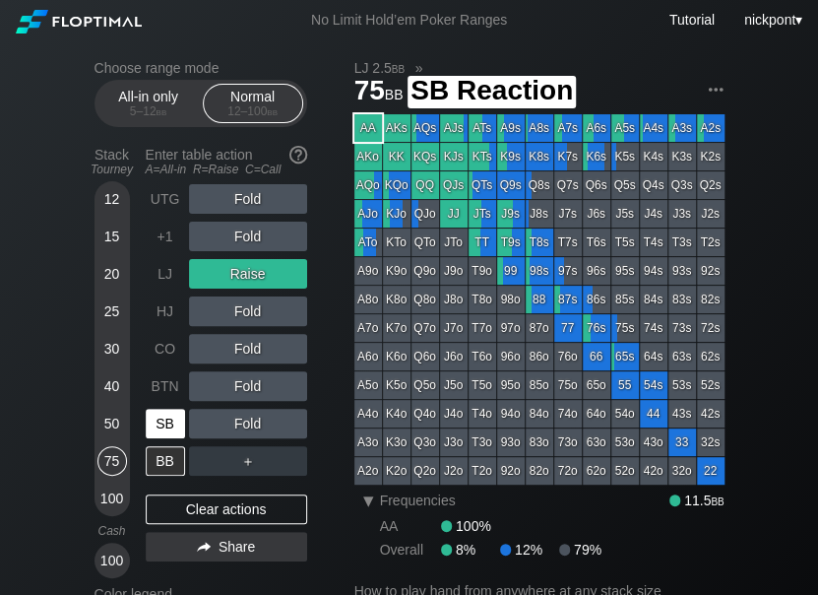
click at [170, 429] on div "SB" at bounding box center [165, 424] width 39 height 30
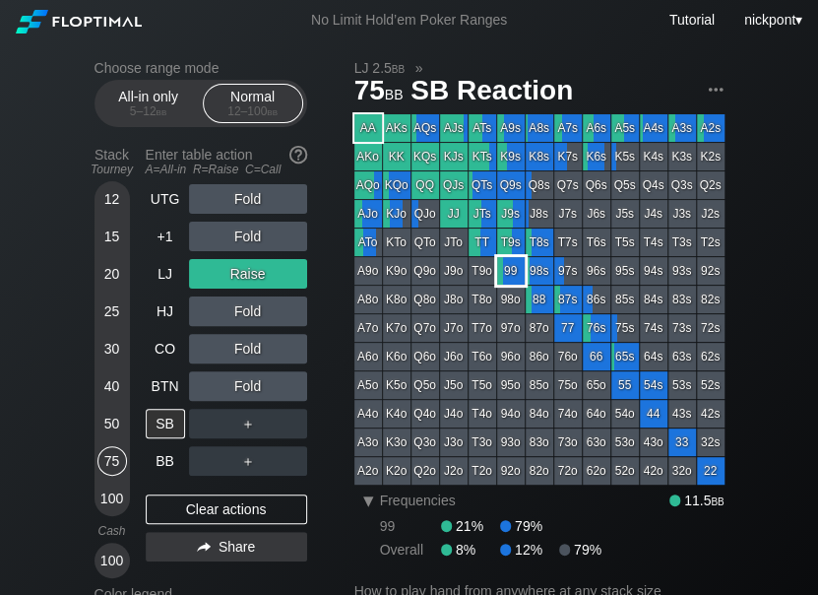
click at [504, 266] on div "99" at bounding box center [511, 271] width 28 height 28
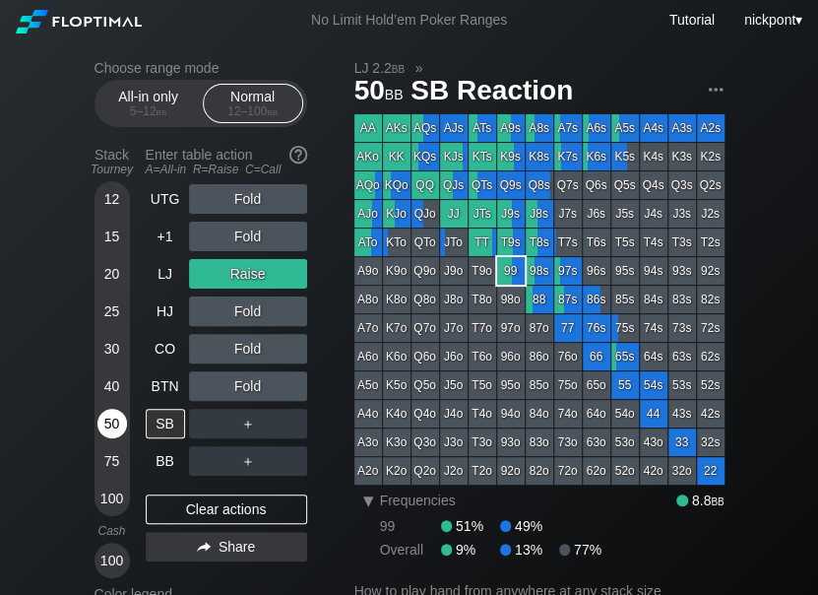
click at [109, 434] on div "50" at bounding box center [112, 424] width 30 height 30
click at [208, 502] on div "Clear actions" at bounding box center [226, 509] width 161 height 30
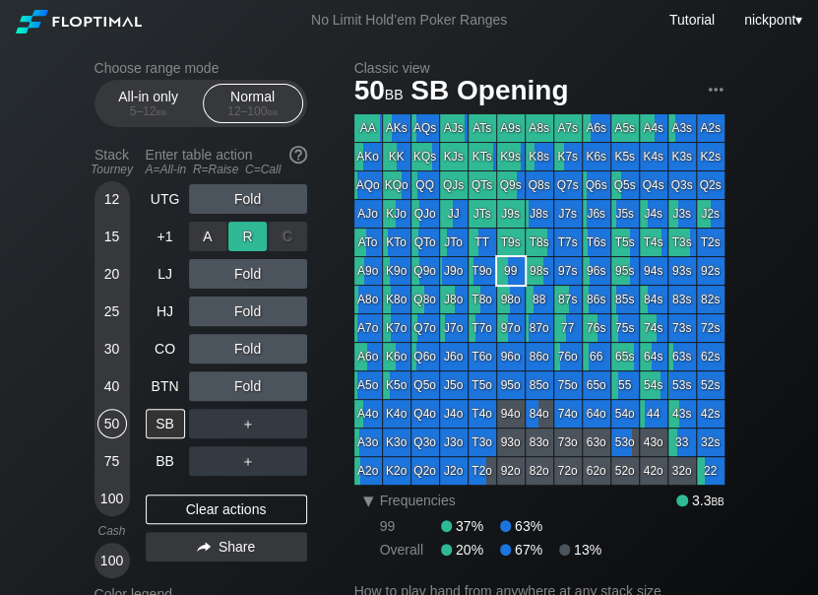
click at [252, 240] on div "R ✕" at bounding box center [247, 237] width 38 height 30
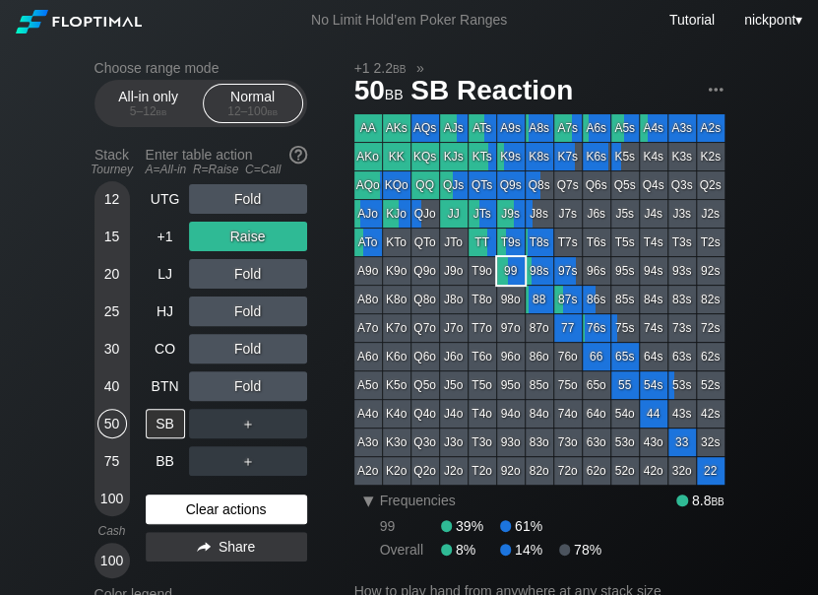
click at [235, 503] on div "Clear actions" at bounding box center [226, 509] width 161 height 30
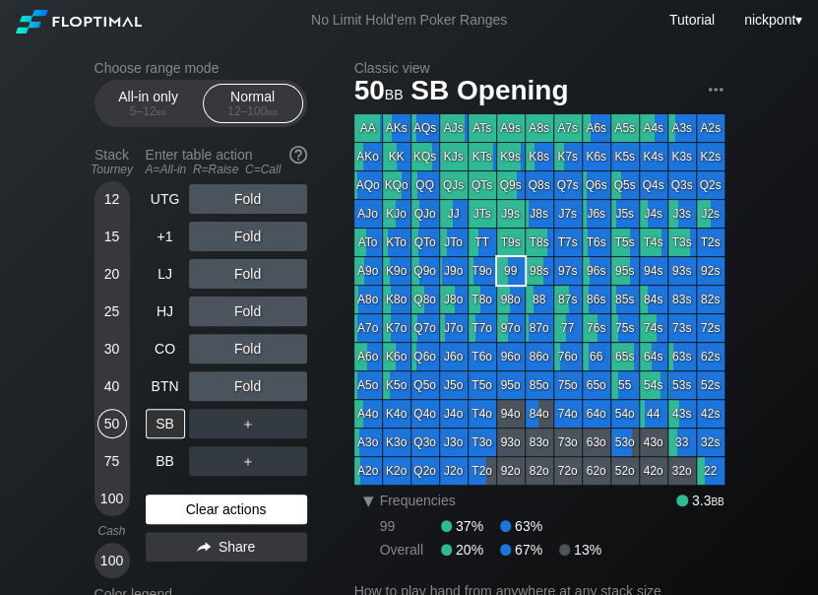
click at [237, 504] on div "Clear actions" at bounding box center [226, 509] width 161 height 30
click at [237, 515] on div "Clear actions" at bounding box center [226, 509] width 161 height 30
click at [239, 515] on div "Clear actions" at bounding box center [226, 509] width 161 height 30
click at [114, 428] on div "50" at bounding box center [112, 424] width 30 height 30
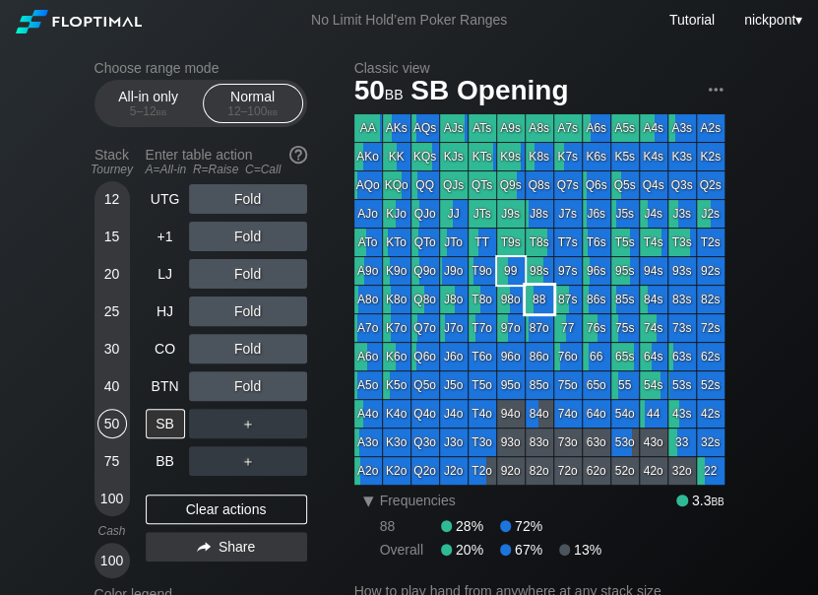
click at [536, 304] on div "88" at bounding box center [540, 300] width 28 height 28
click at [248, 200] on div "R ✕" at bounding box center [247, 199] width 38 height 30
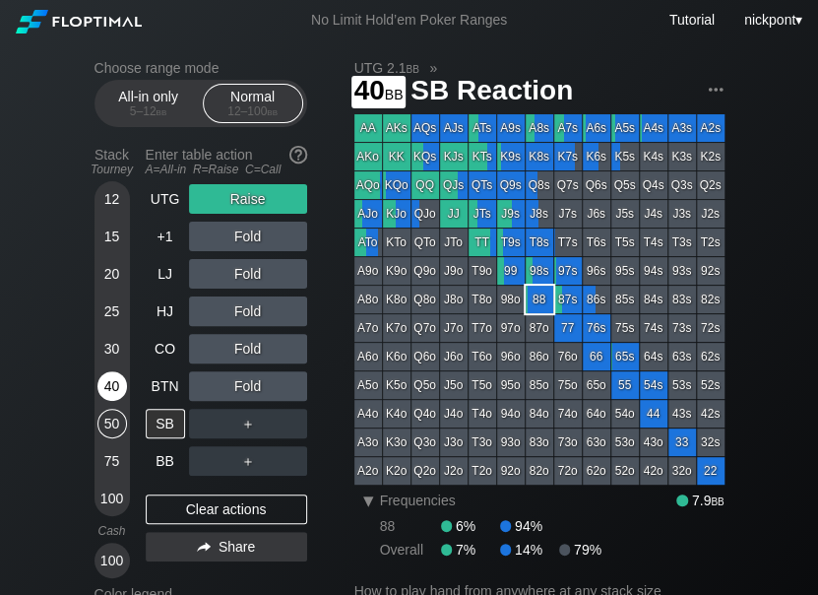
click at [112, 386] on div "40" at bounding box center [112, 386] width 30 height 30
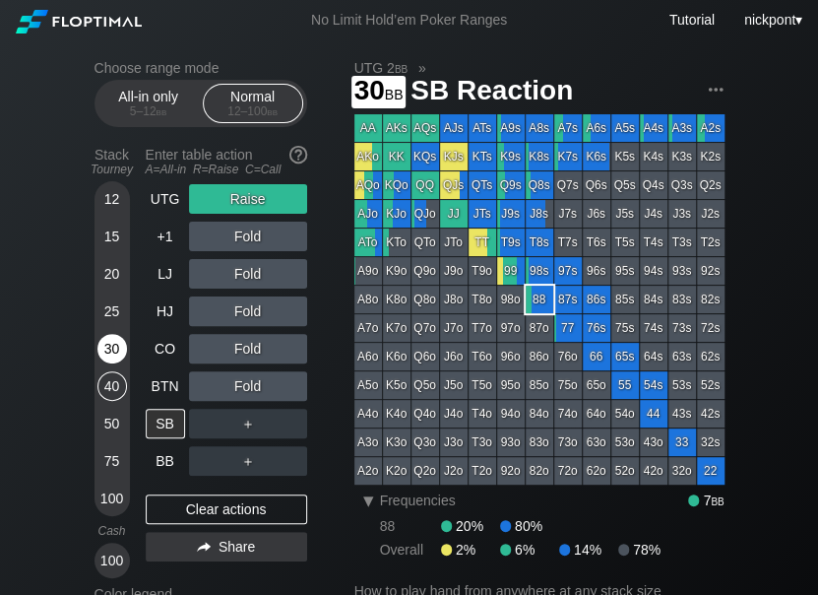
click at [118, 350] on div "30" at bounding box center [112, 349] width 30 height 30
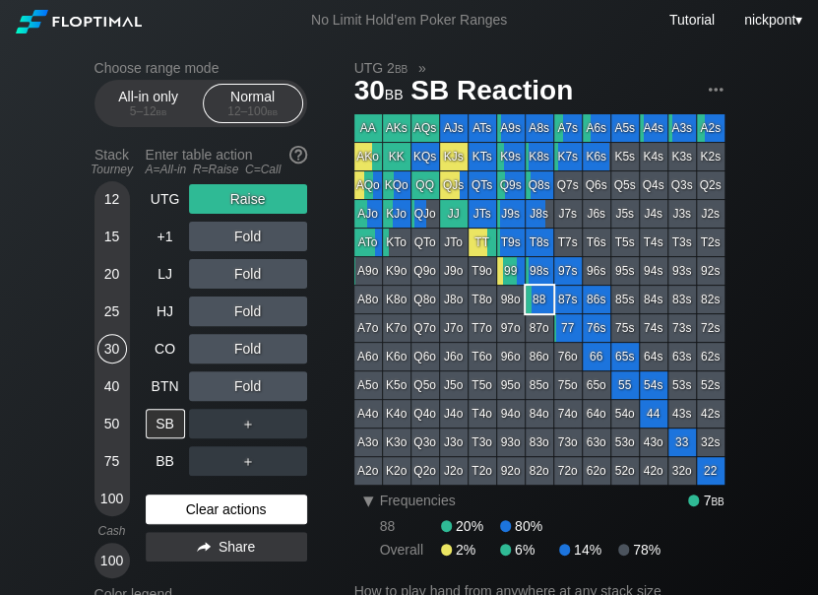
click at [226, 506] on div "Clear actions" at bounding box center [226, 509] width 161 height 30
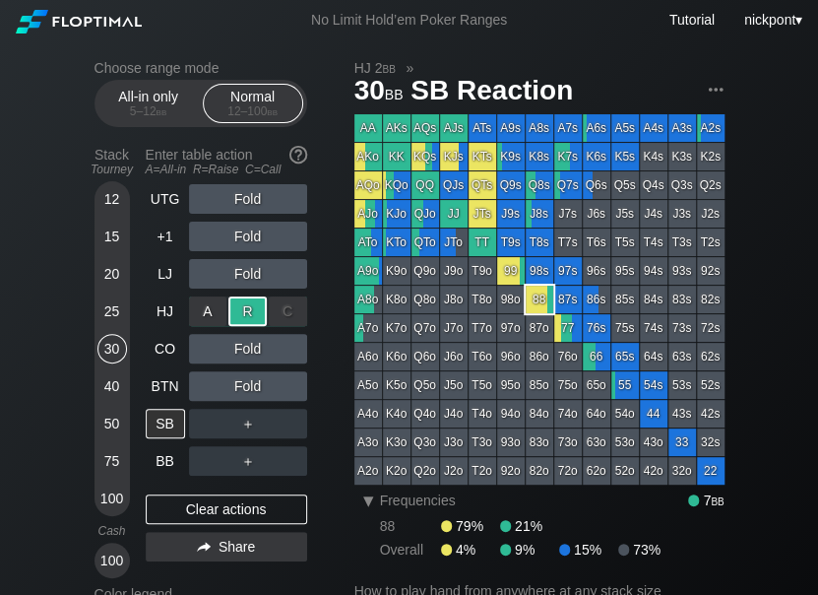
click at [242, 318] on div "R ✕" at bounding box center [247, 311] width 38 height 30
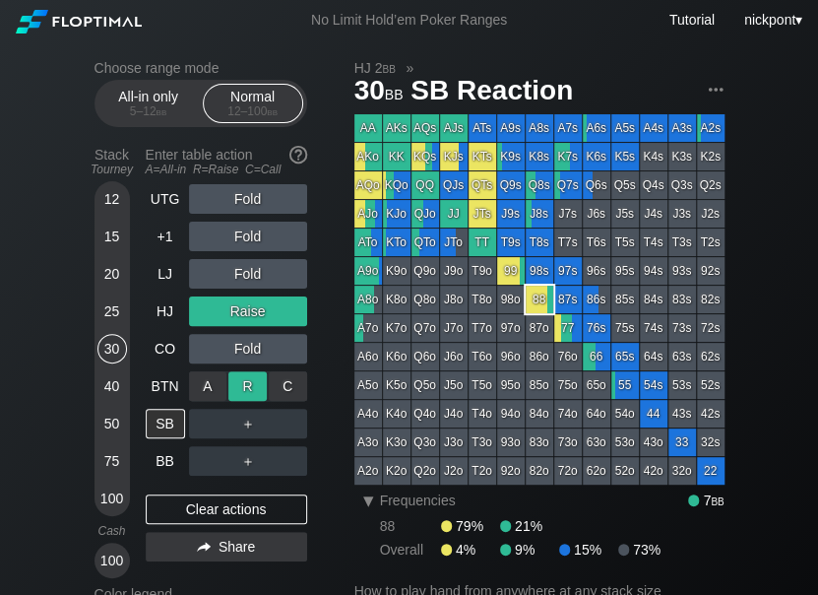
click at [248, 387] on div "R ✕" at bounding box center [247, 386] width 38 height 30
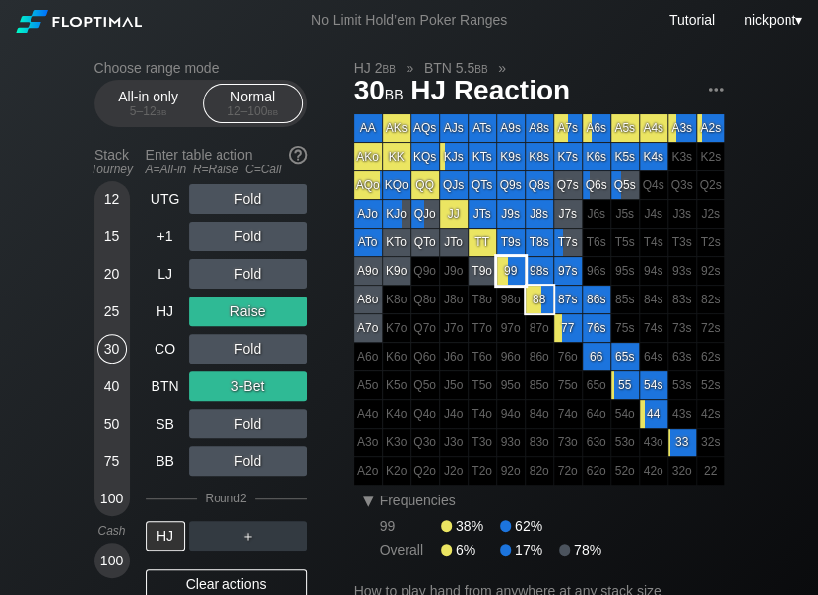
click at [509, 265] on div "99" at bounding box center [511, 271] width 28 height 28
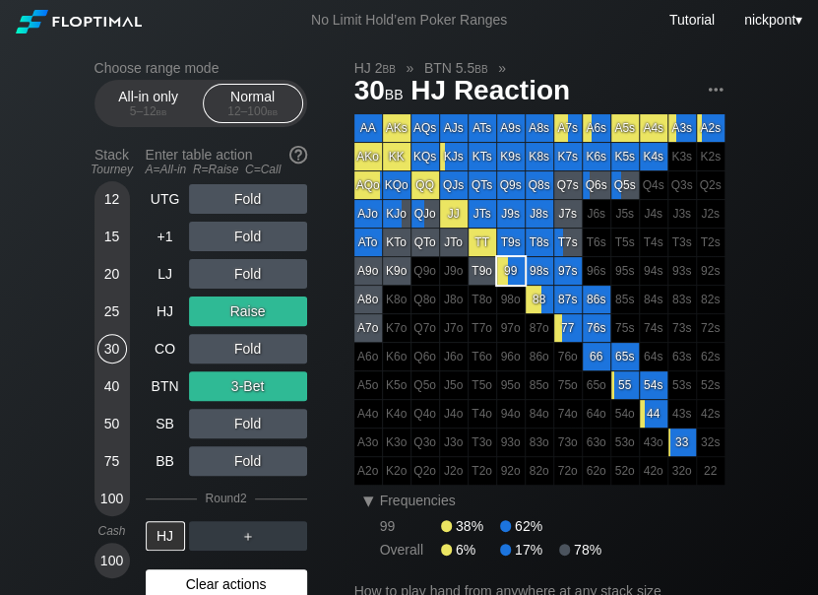
click at [245, 588] on div "Clear actions" at bounding box center [226, 584] width 161 height 30
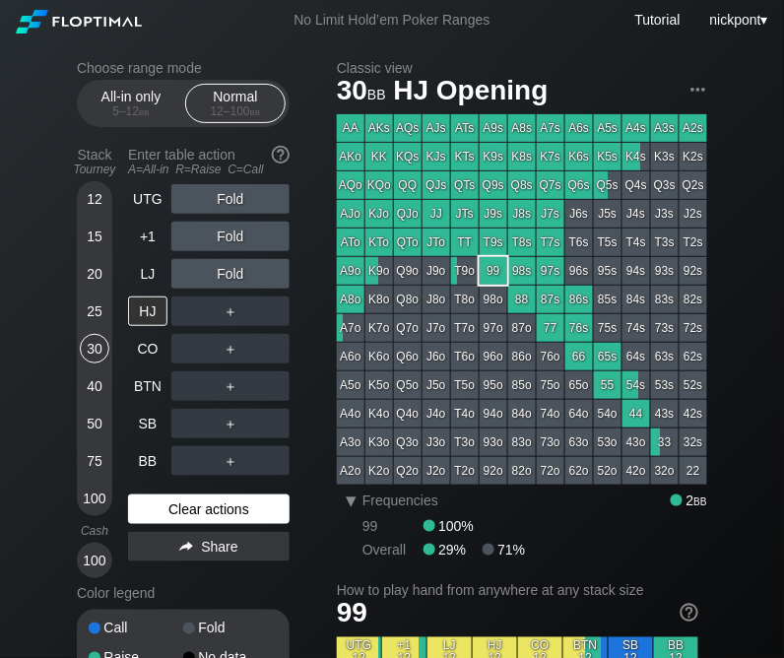
click at [198, 506] on div "Clear actions" at bounding box center [208, 509] width 161 height 30
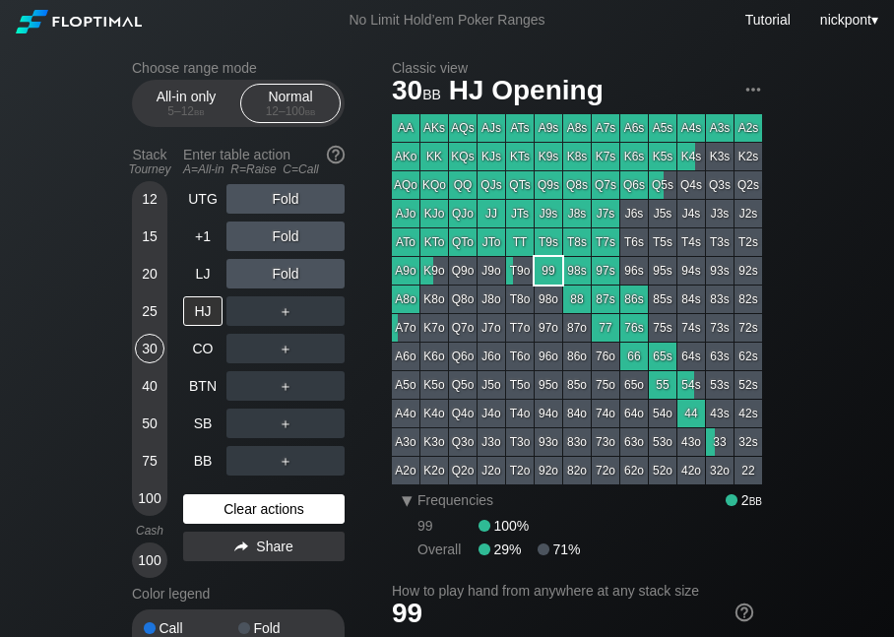
click at [254, 502] on div "Clear actions" at bounding box center [263, 509] width 161 height 30
click at [252, 505] on div "Clear actions" at bounding box center [263, 509] width 161 height 30
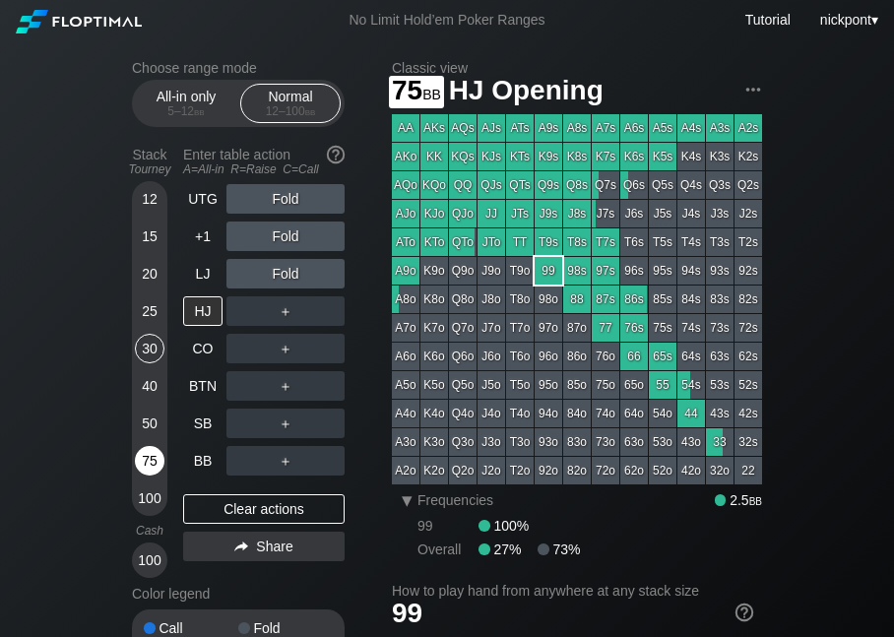
click at [146, 464] on div "75" at bounding box center [150, 461] width 30 height 30
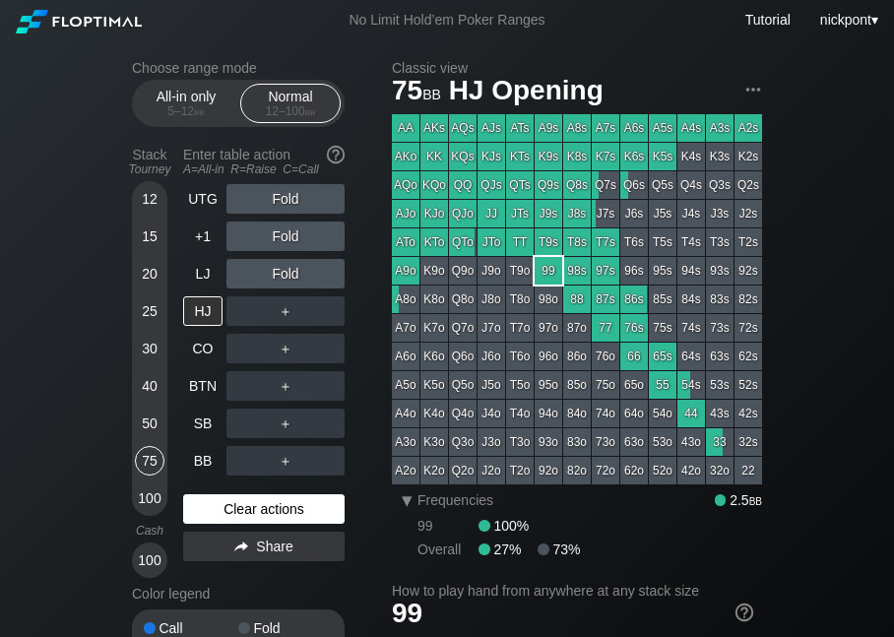
click at [312, 510] on div "Clear actions" at bounding box center [263, 509] width 161 height 30
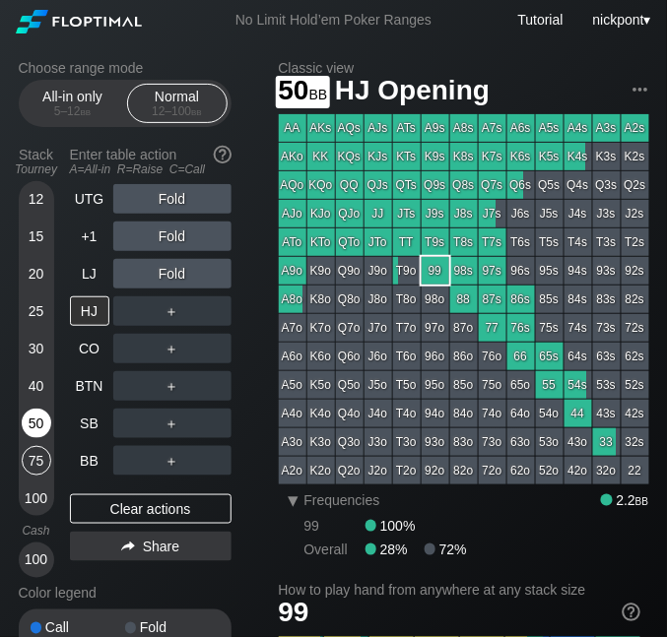
click at [30, 421] on div "50" at bounding box center [37, 424] width 30 height 30
click at [42, 424] on div "50" at bounding box center [37, 424] width 30 height 30
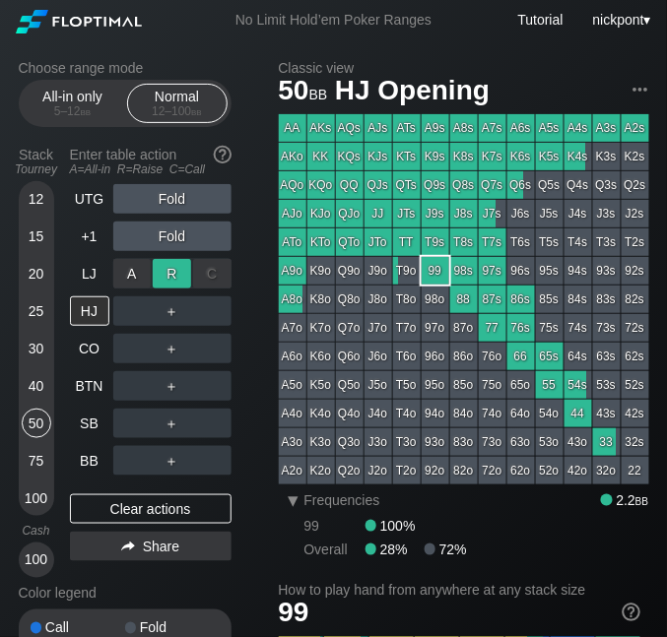
click at [164, 268] on div "R ✕" at bounding box center [172, 274] width 38 height 30
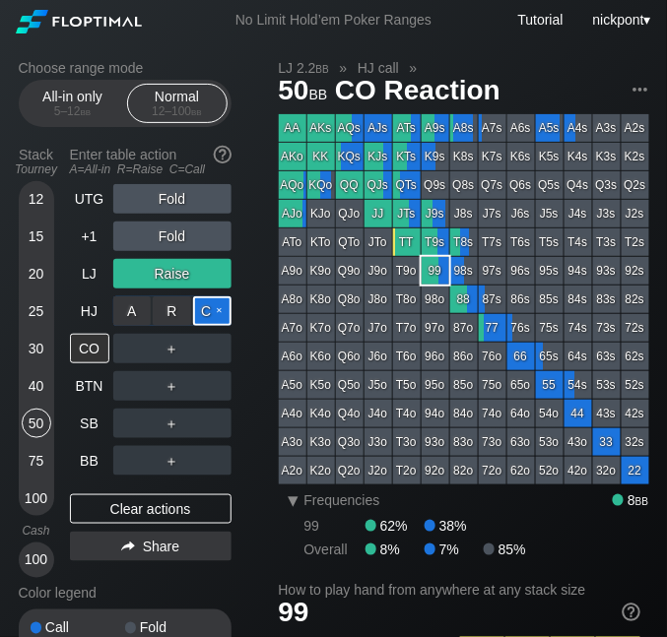
click at [206, 313] on div "C ✕" at bounding box center [212, 311] width 38 height 30
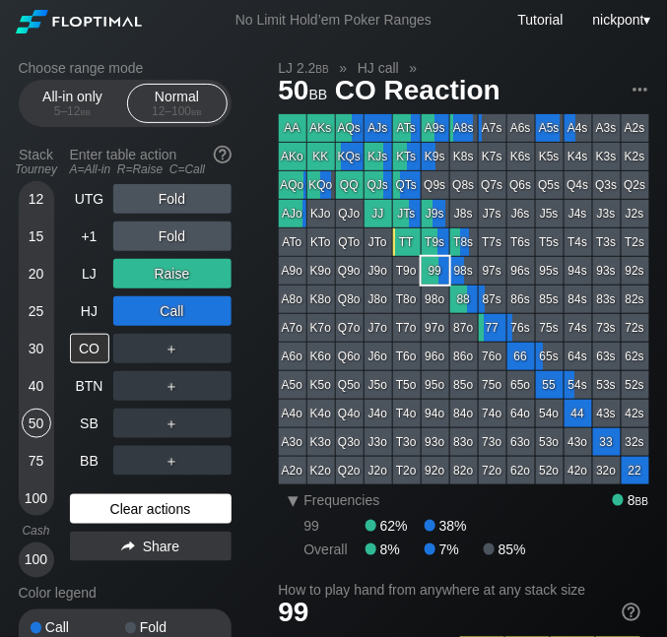
click at [121, 500] on div "Clear actions" at bounding box center [150, 509] width 161 height 30
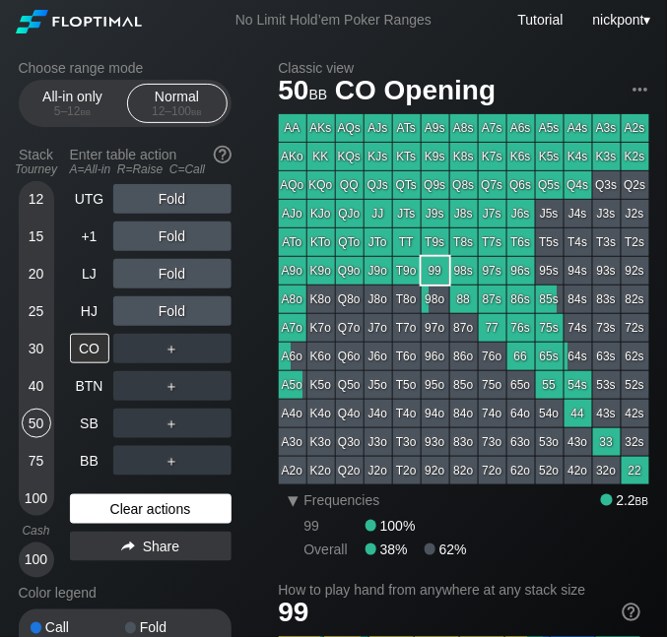
click at [121, 500] on div "Clear actions" at bounding box center [150, 509] width 161 height 30
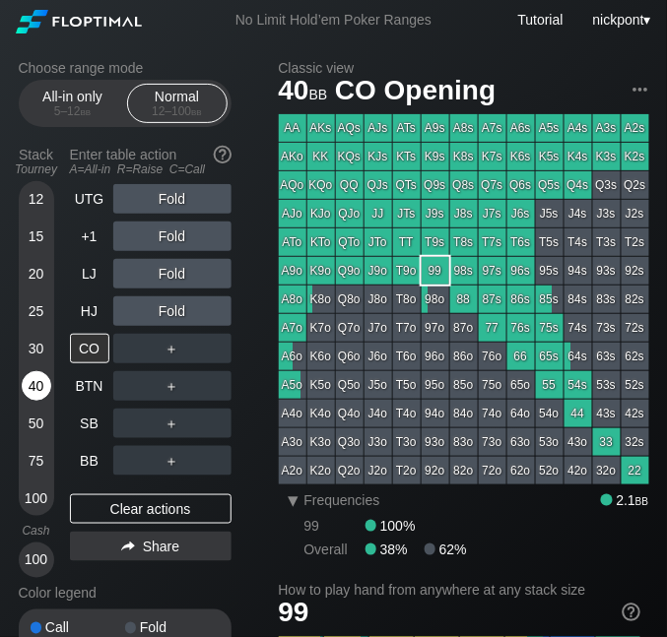
click at [42, 384] on div "40" at bounding box center [37, 386] width 30 height 30
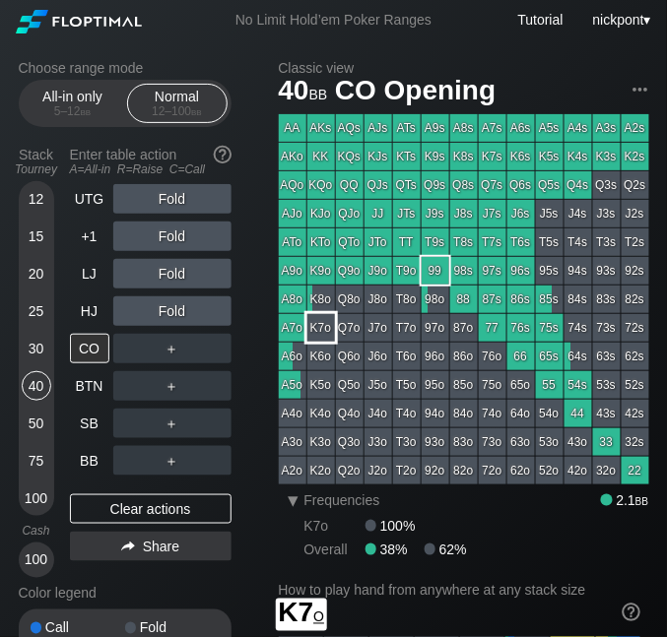
click at [321, 324] on div "K7o" at bounding box center [321, 328] width 28 height 28
